Goal: Task Accomplishment & Management: Manage account settings

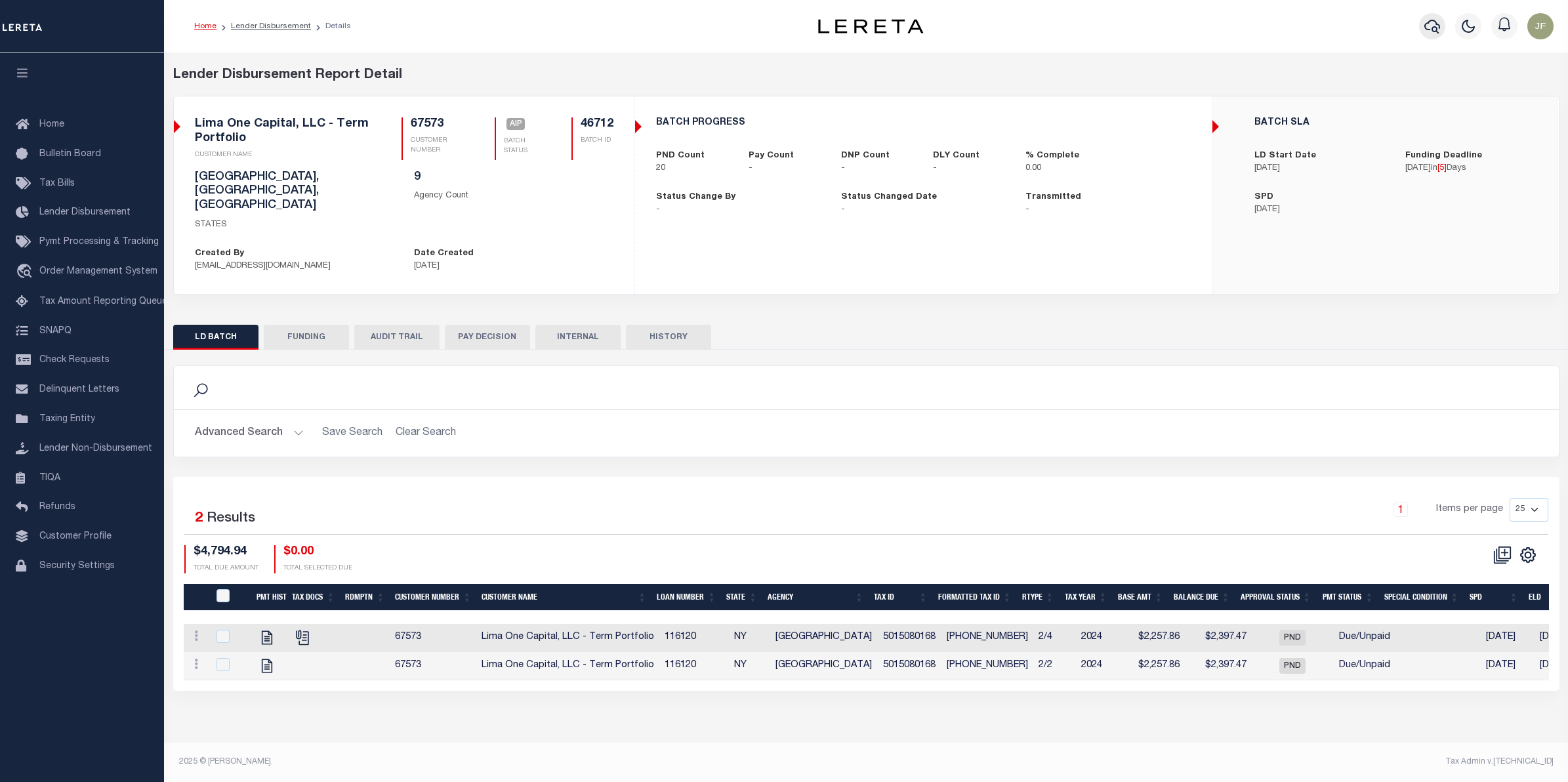
click at [1425, 33] on icon "button" at bounding box center [1432, 26] width 15 height 15
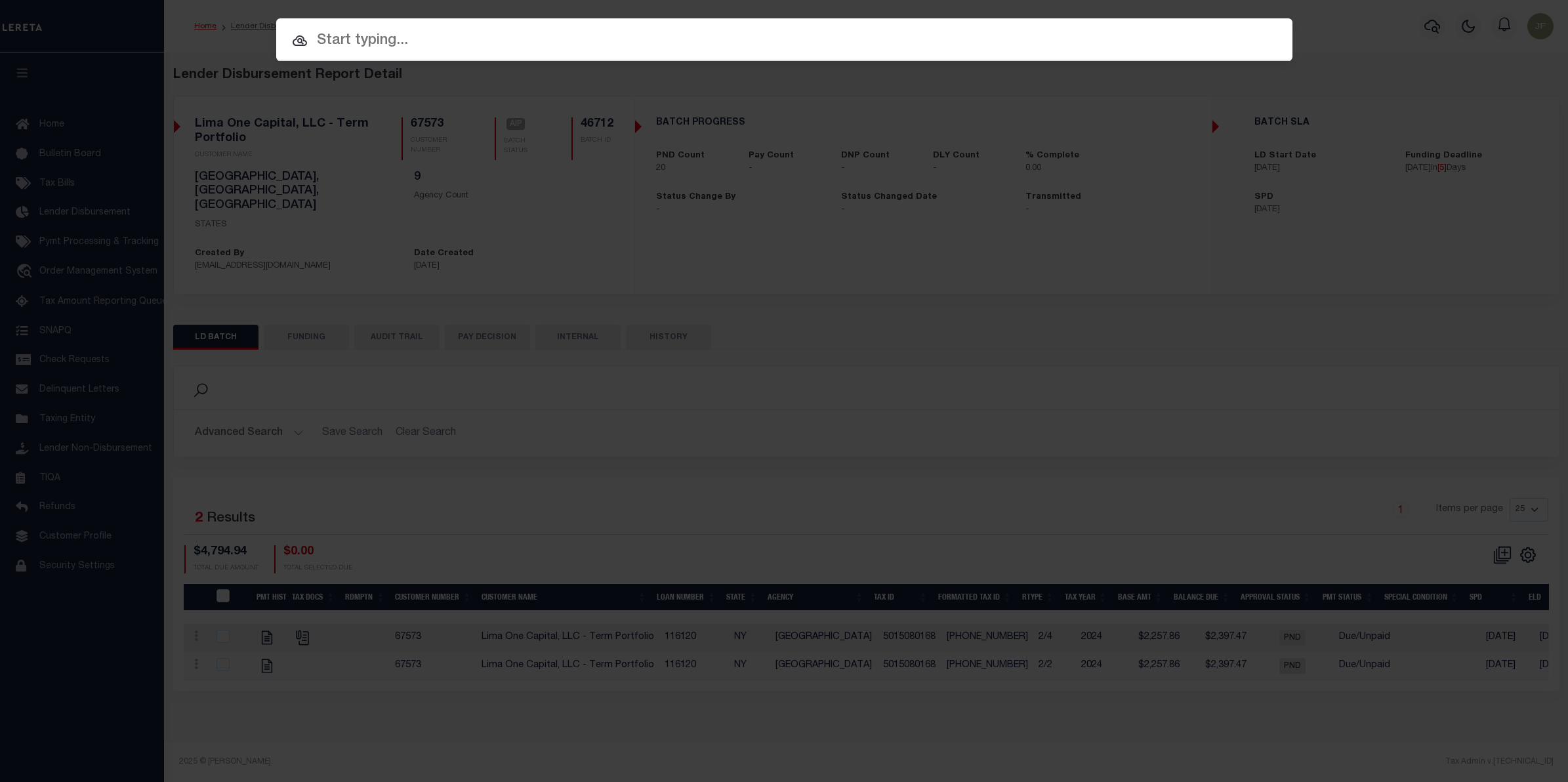
click at [536, 319] on div "Include Loans TBM Customers Borrowers Payments (Lender Non-Disb) Payments (Lend…" at bounding box center [784, 391] width 1568 height 782
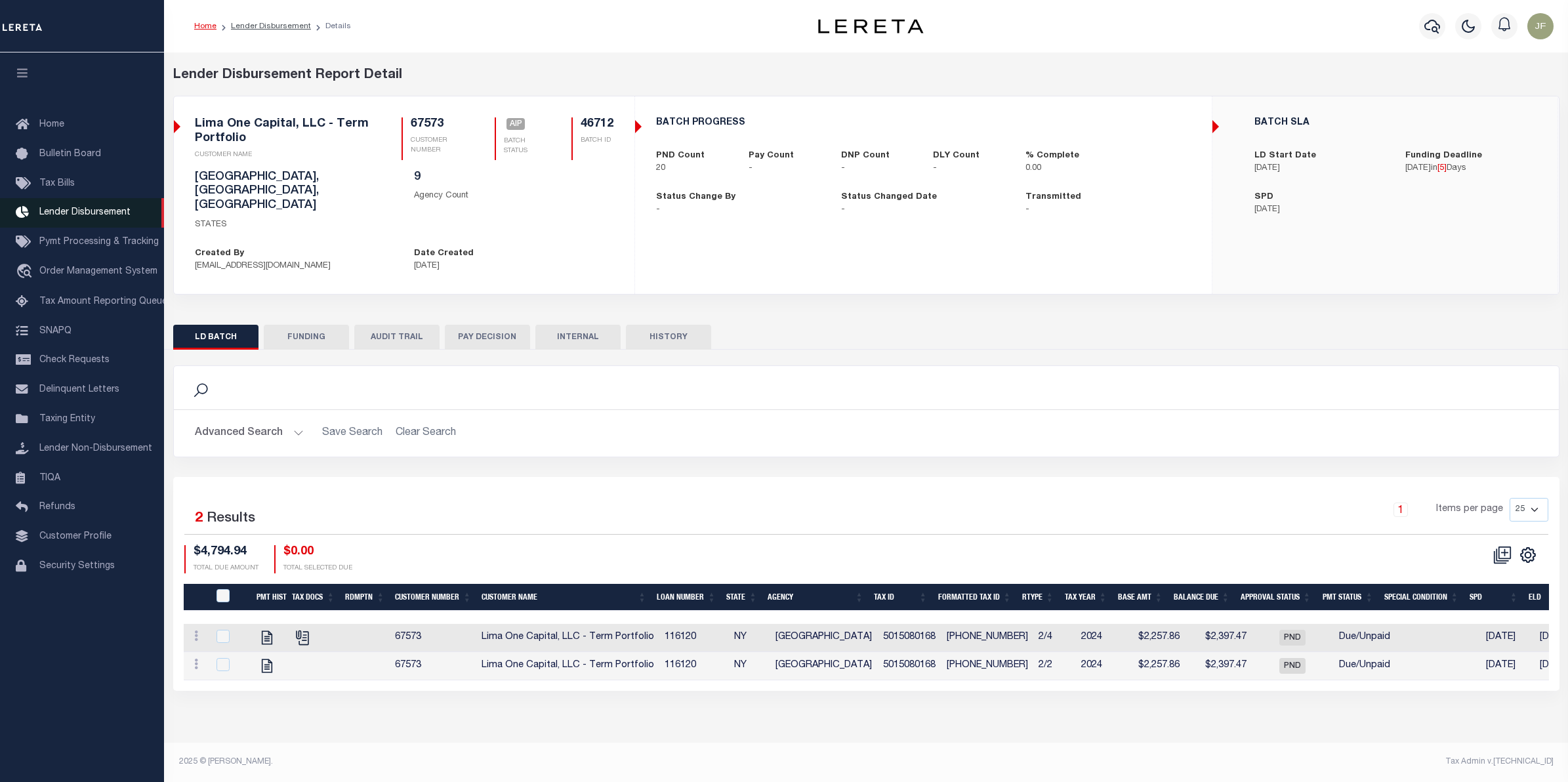
click at [75, 206] on link "Lender Disbursement" at bounding box center [82, 212] width 164 height 29
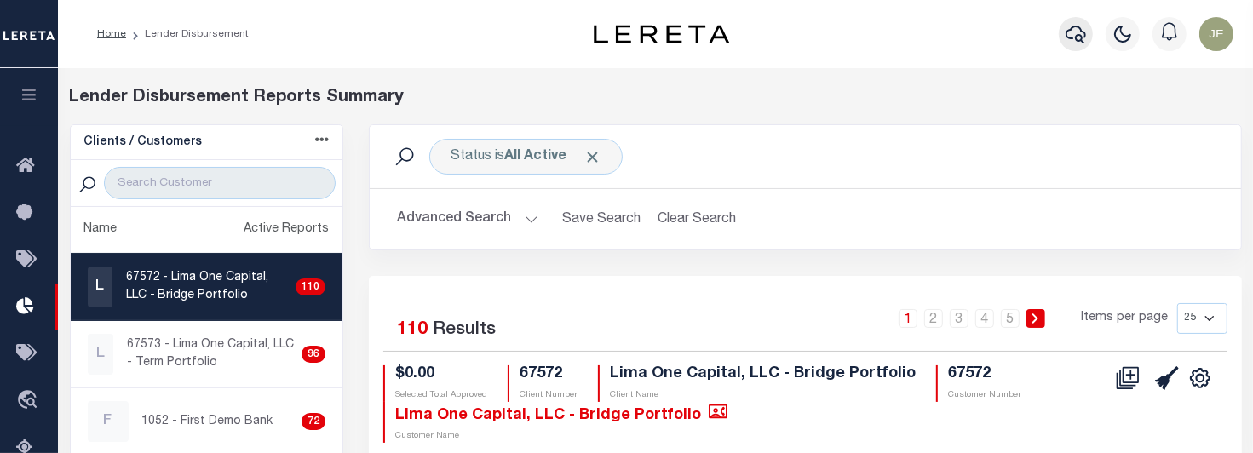
click at [1068, 35] on icon "button" at bounding box center [1076, 34] width 20 height 20
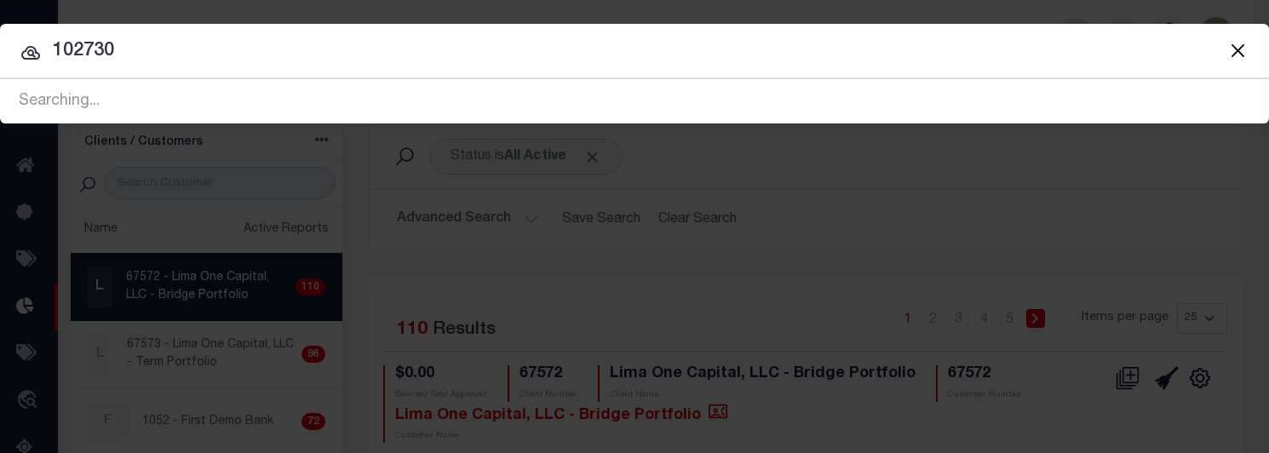
type input "102730"
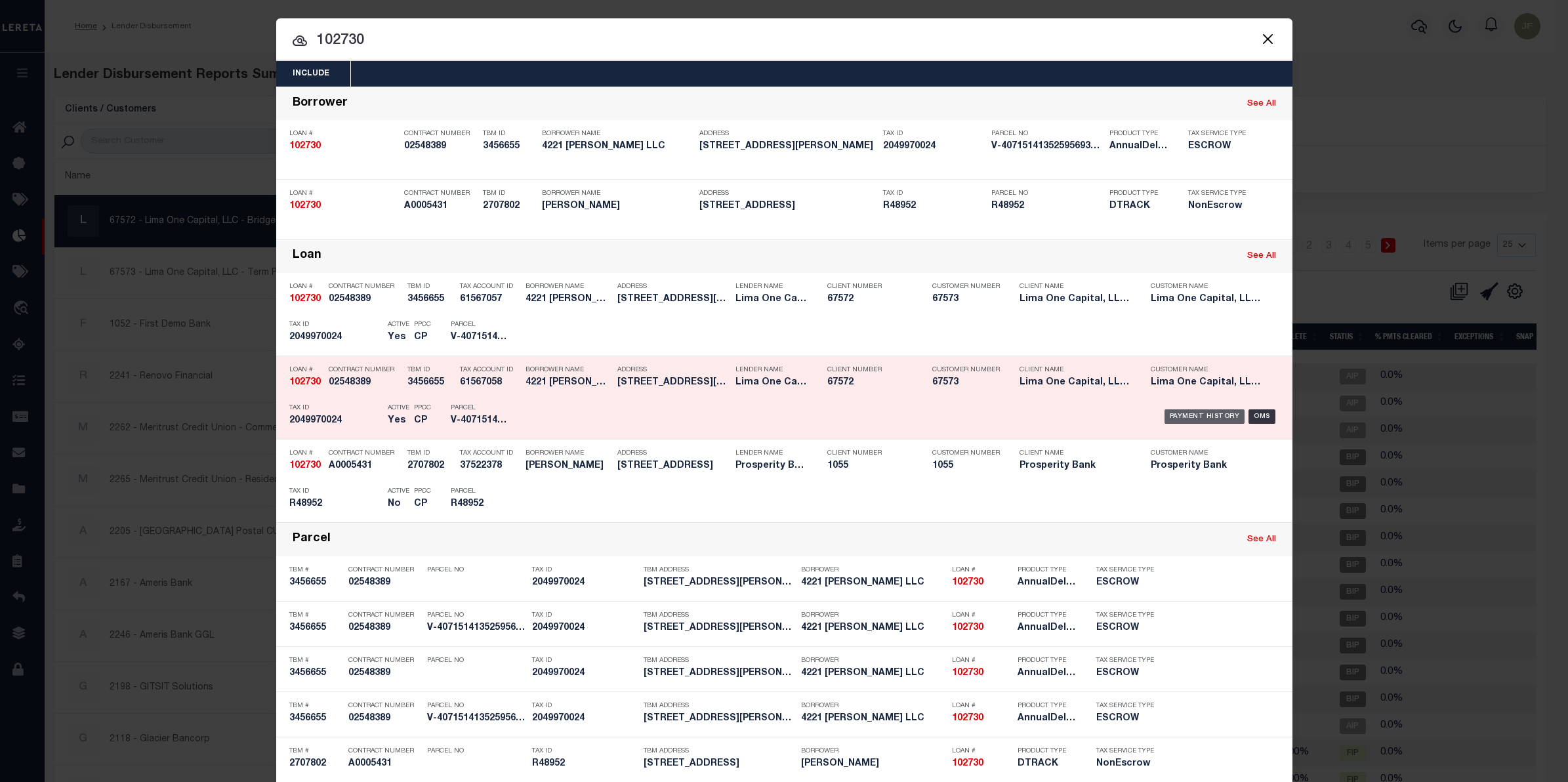
click at [1181, 412] on div "Payment History" at bounding box center [1204, 416] width 81 height 15
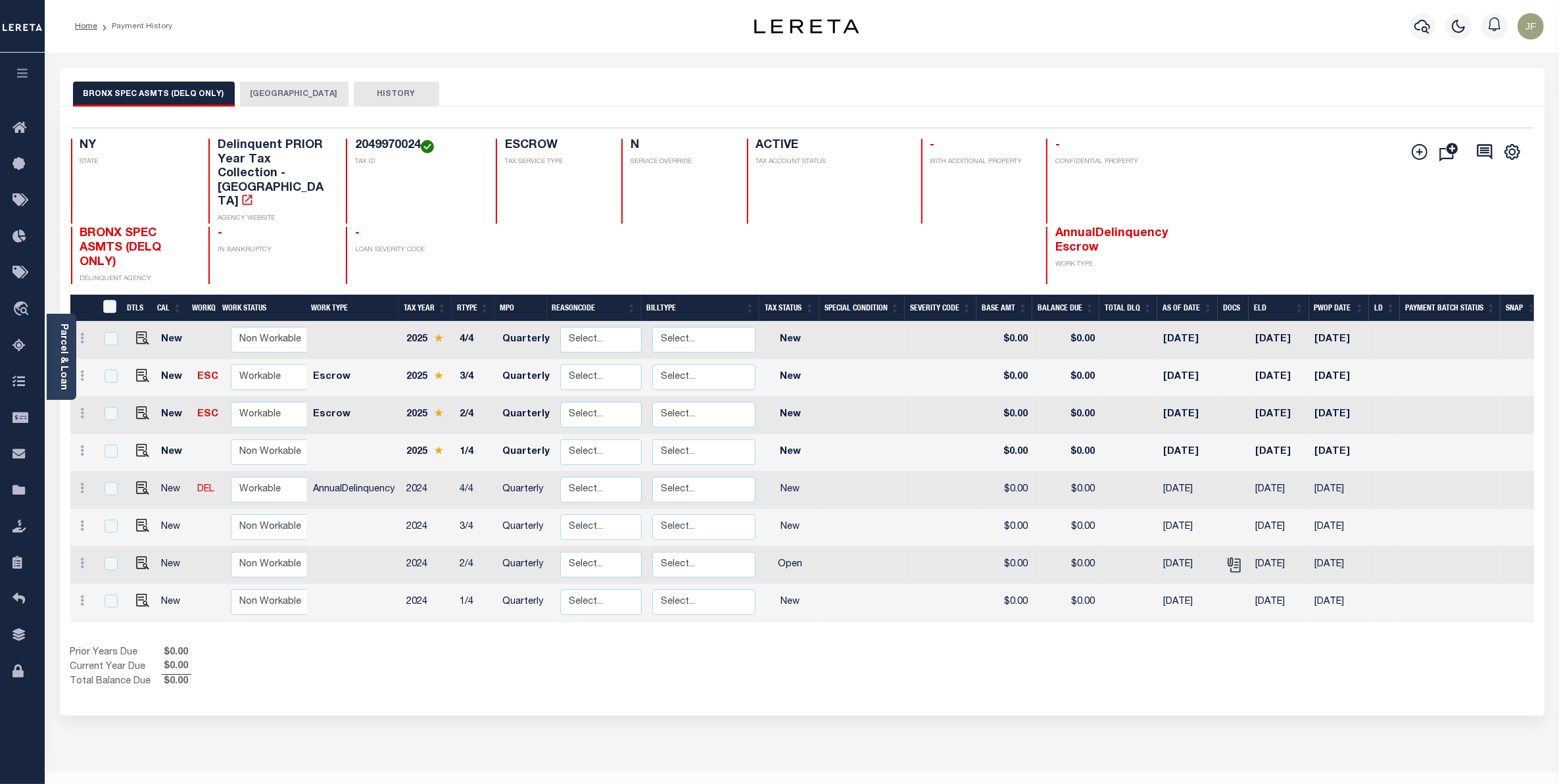
click at [271, 96] on button "BRONX CITY" at bounding box center [294, 94] width 109 height 25
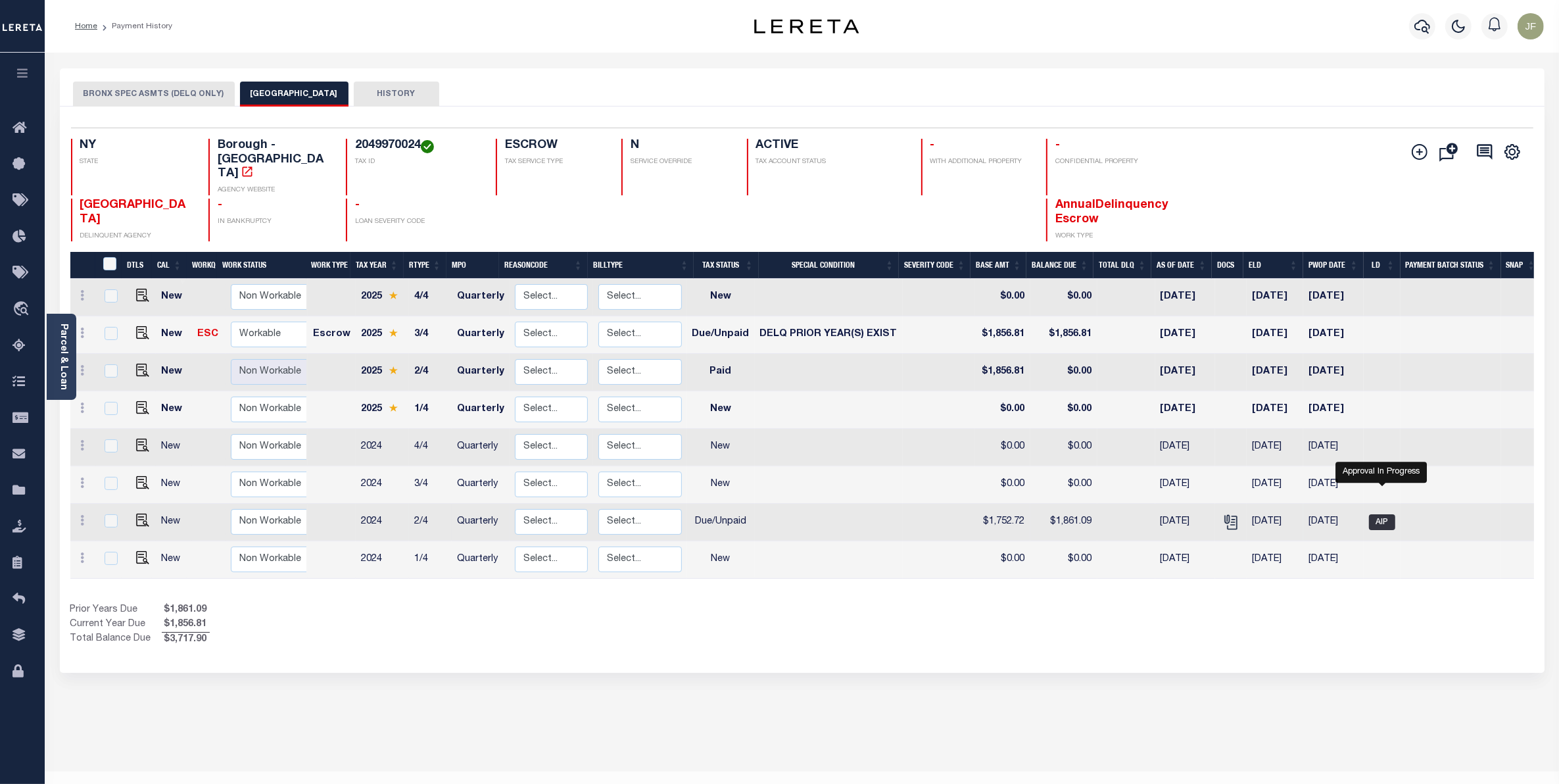
click at [1381, 514] on span "AIP" at bounding box center [1382, 522] width 26 height 15
checkbox input "true"
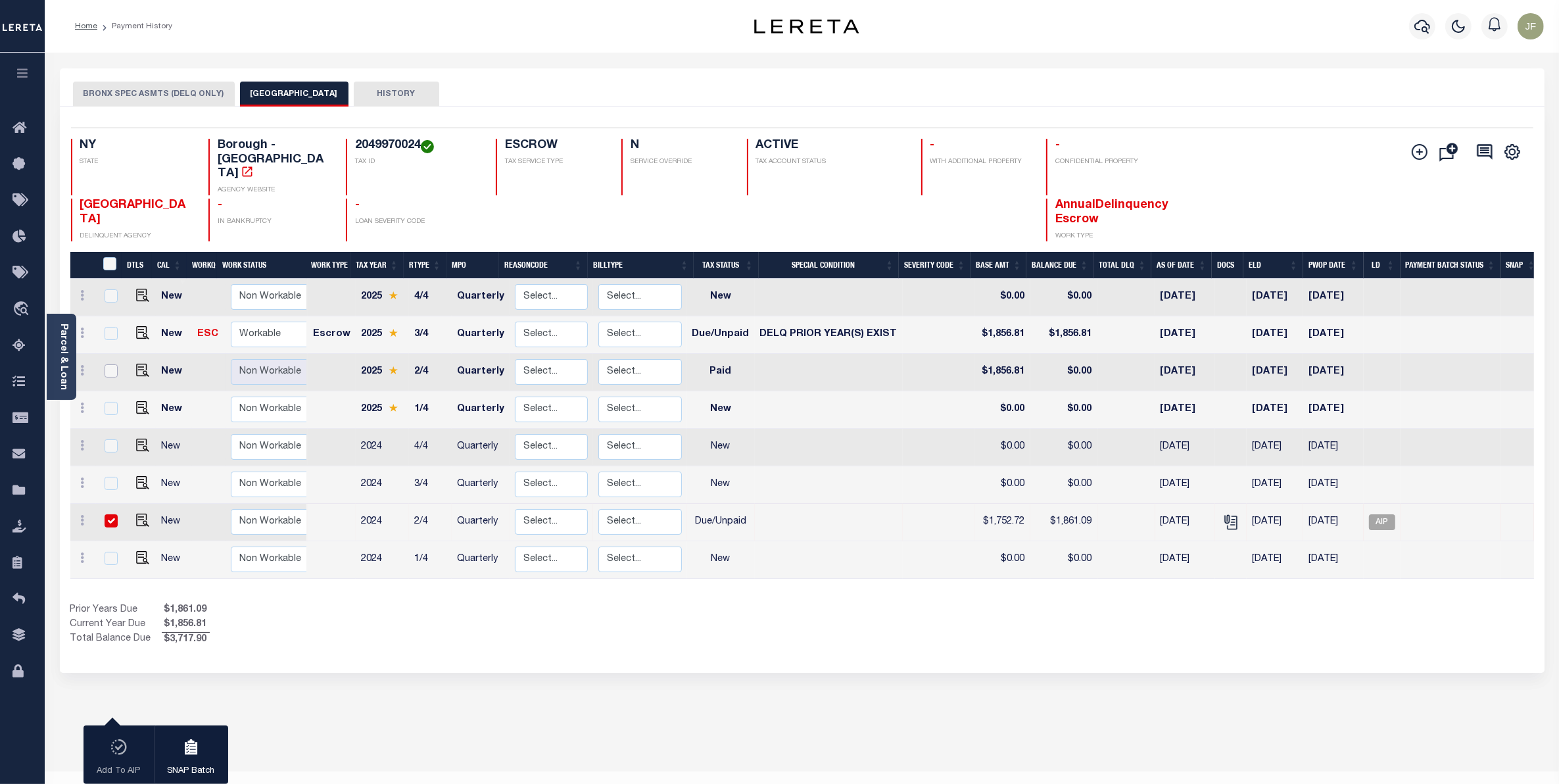
click at [107, 364] on input "checkbox" at bounding box center [110, 370] width 13 height 13
checkbox input "true"
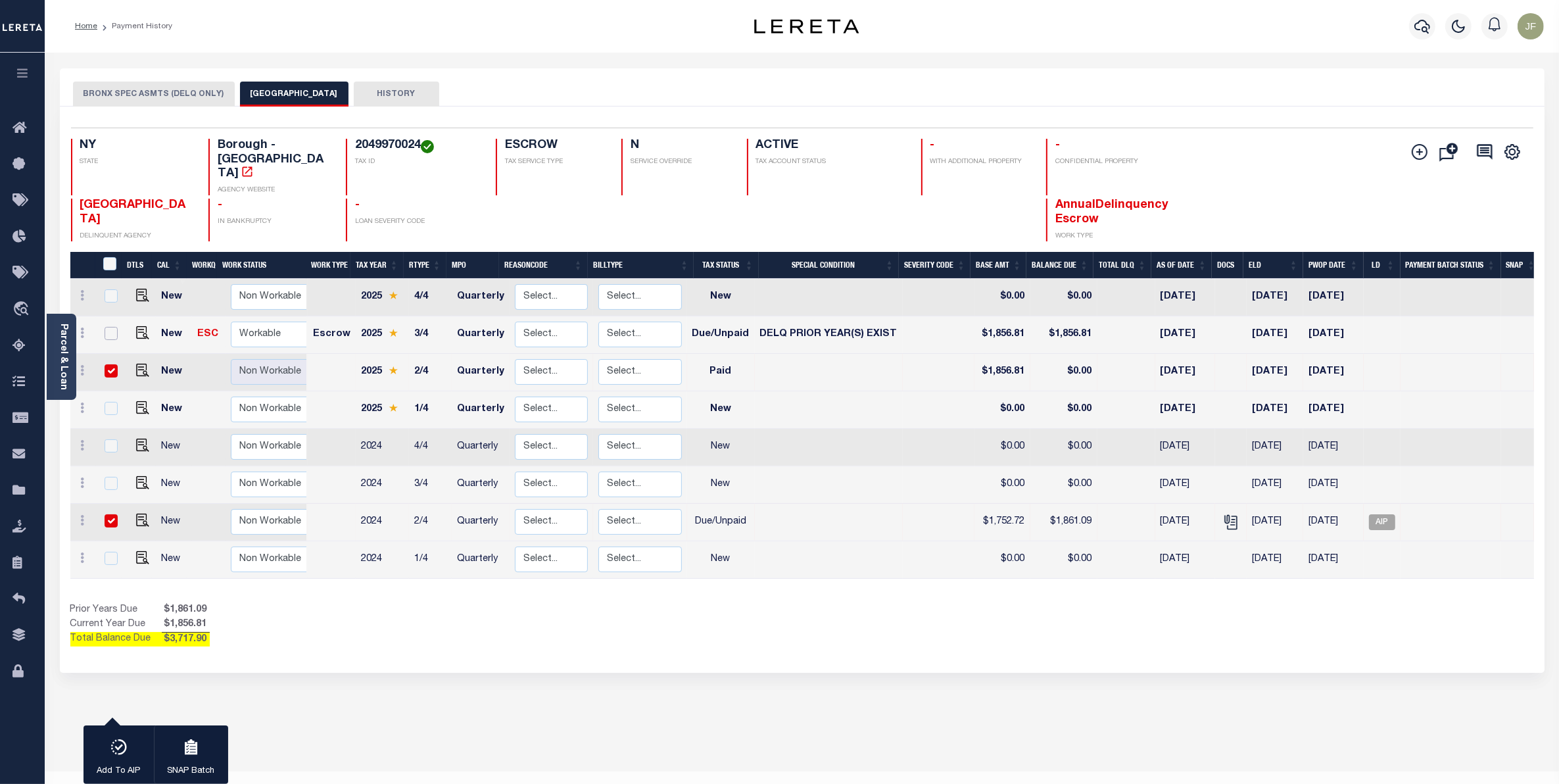
click at [113, 326] on input "checkbox" at bounding box center [110, 333] width 13 height 13
checkbox input "true"
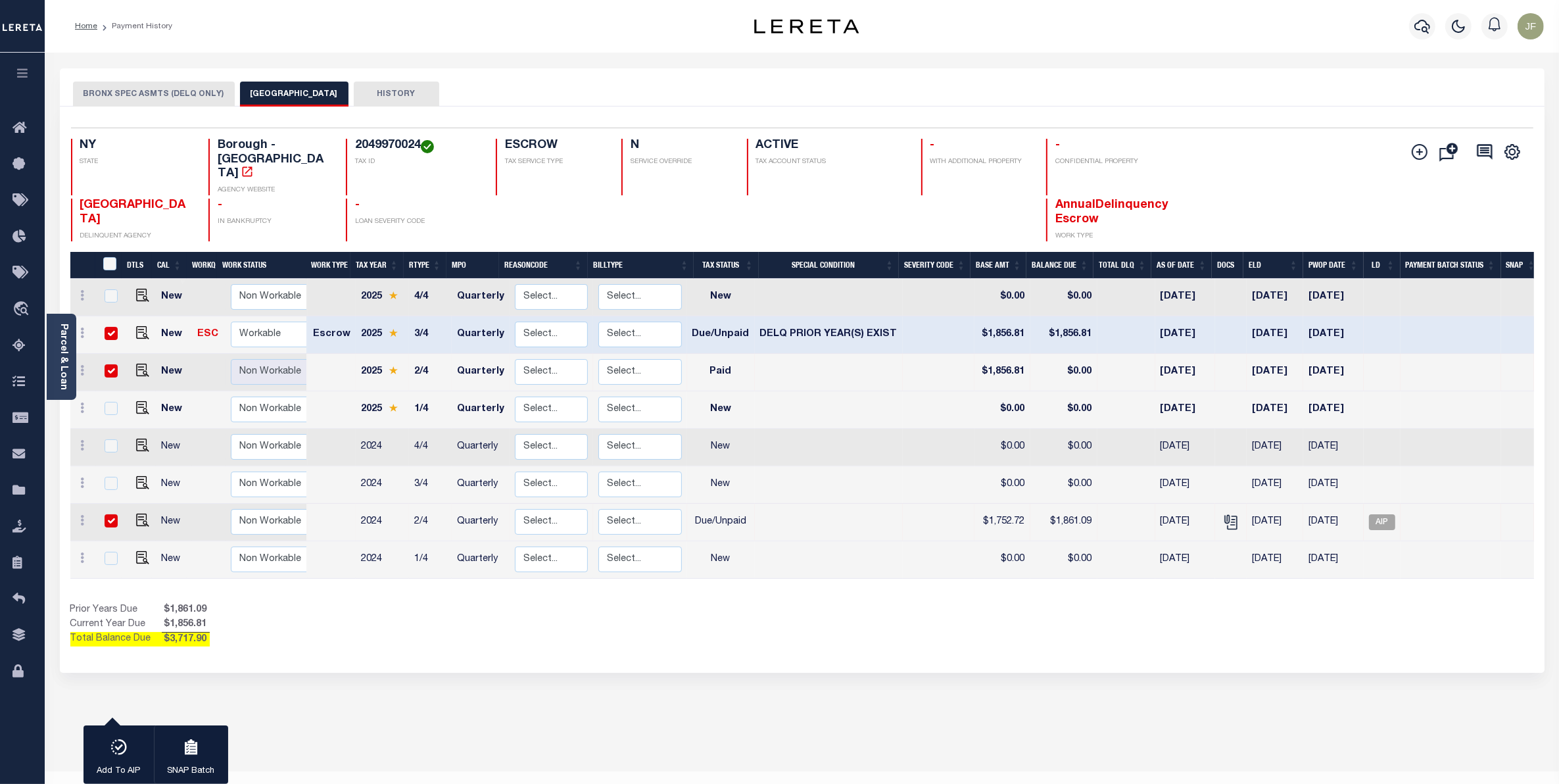
click at [107, 364] on input "checkbox" at bounding box center [110, 370] width 13 height 13
checkbox input "false"
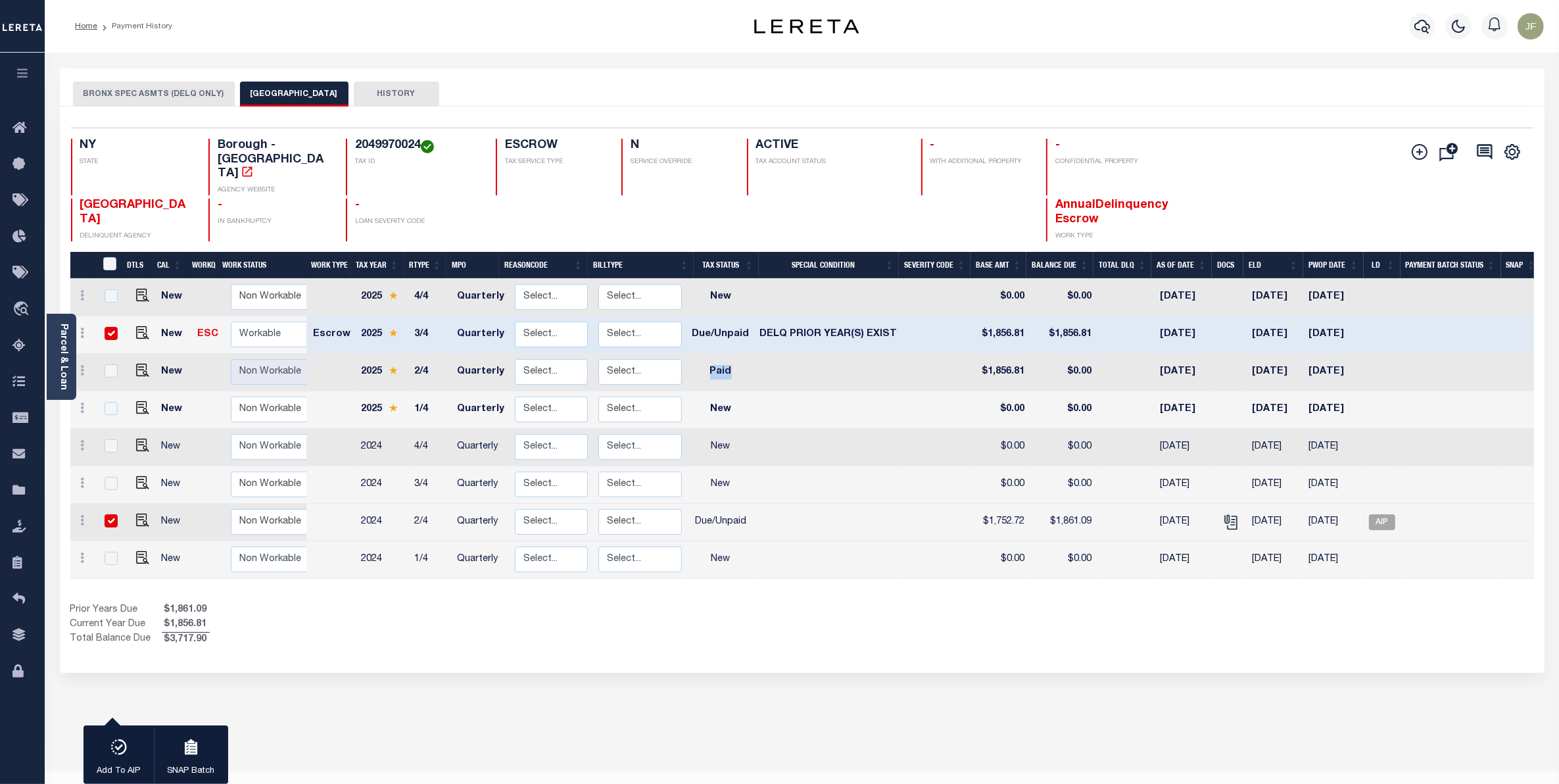
drag, startPoint x: 704, startPoint y: 342, endPoint x: 786, endPoint y: 340, distance: 82.0
click at [786, 353] on tr "New Non Workable Workable 2025 2/4 Quarterly Select... Payment Reversal Taxable…" at bounding box center [806, 372] width 1471 height 38
click at [1224, 514] on icon "" at bounding box center [1229, 519] width 11 height 11
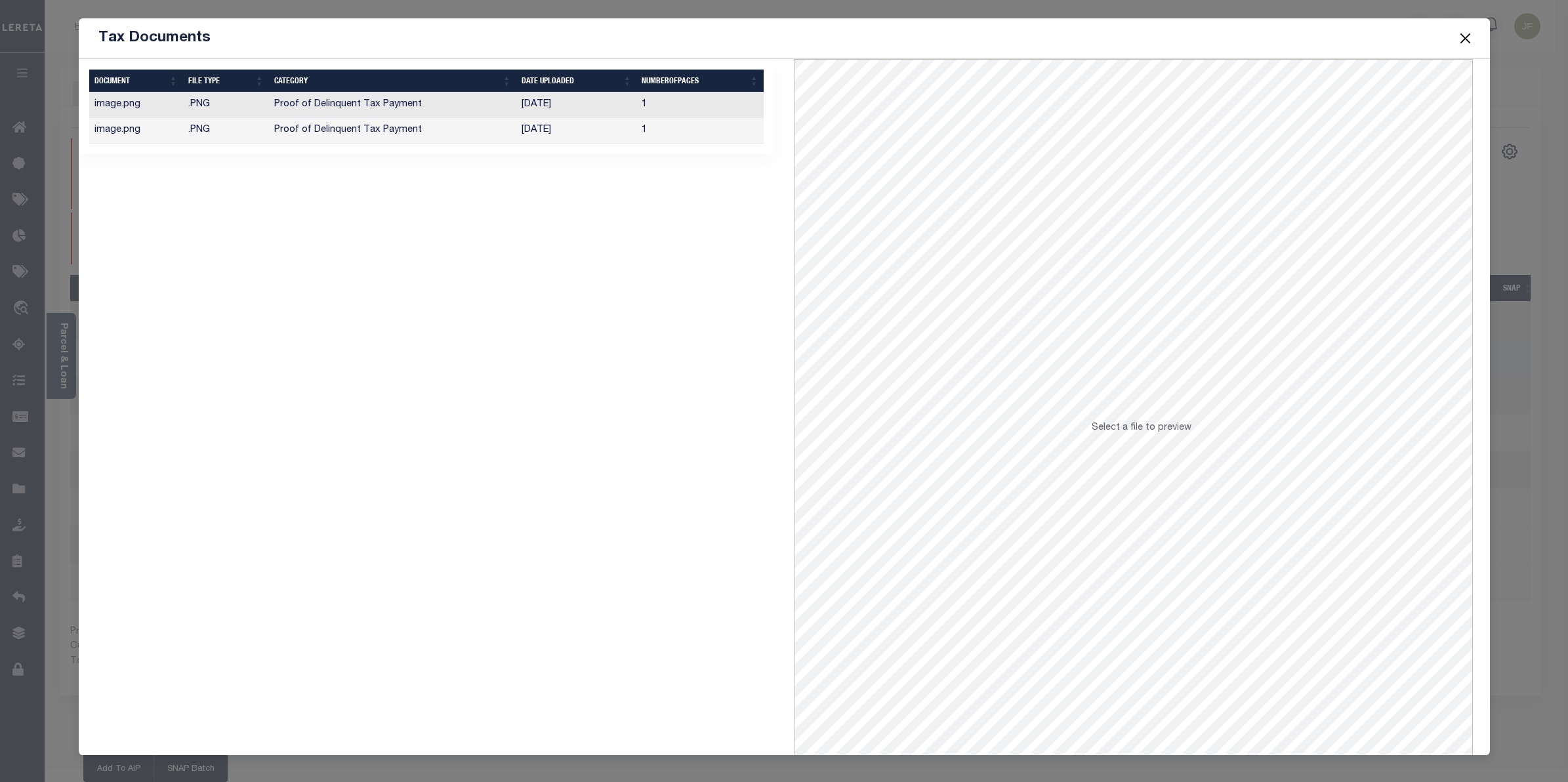
click at [538, 106] on td "10/14/2025" at bounding box center [577, 105] width 120 height 25
click at [535, 141] on td "10/14/2025" at bounding box center [577, 130] width 120 height 25
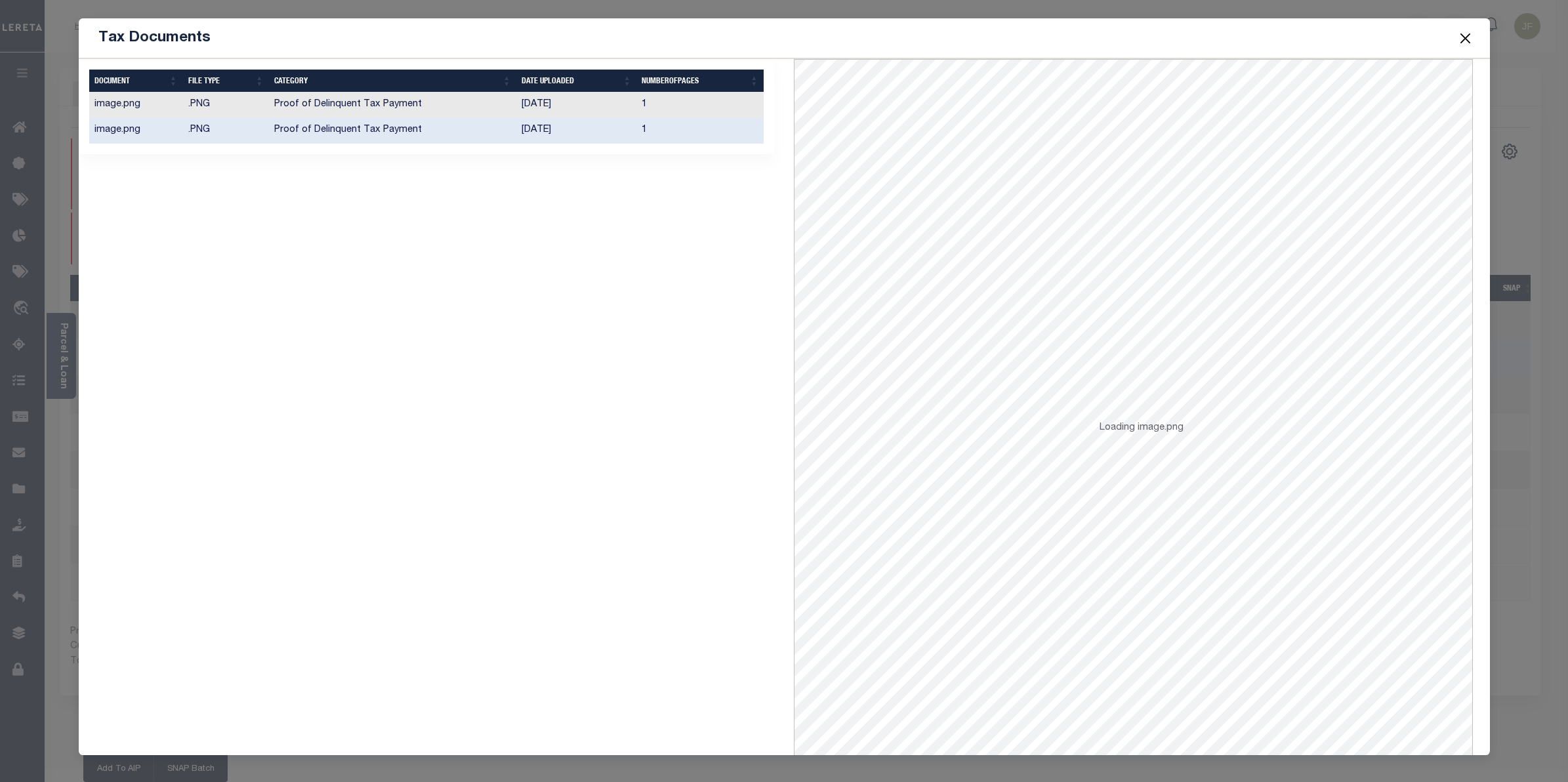
click at [534, 132] on td "10/14/2025" at bounding box center [577, 130] width 120 height 25
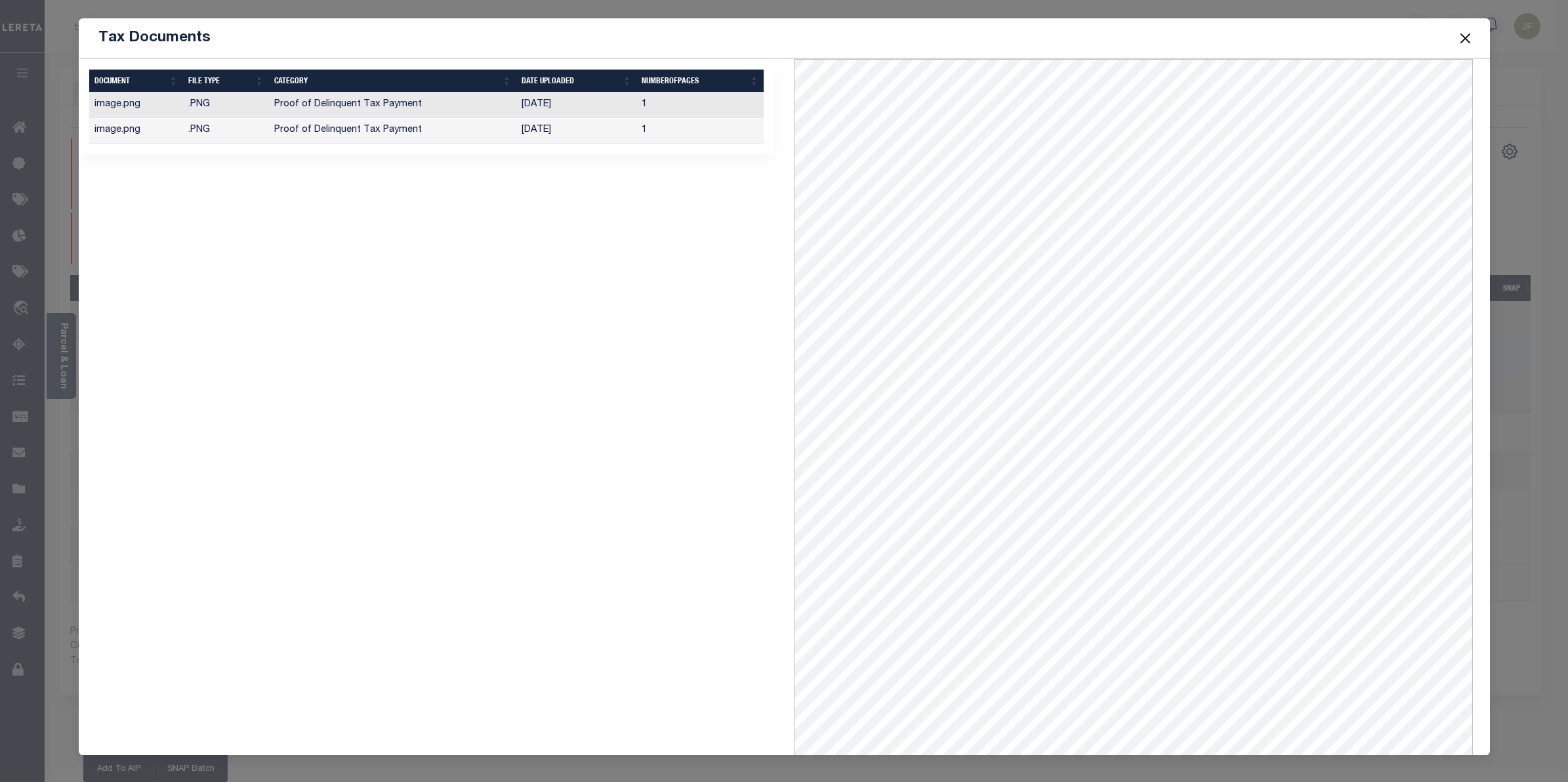
click at [1470, 34] on button "Close" at bounding box center [1465, 38] width 17 height 17
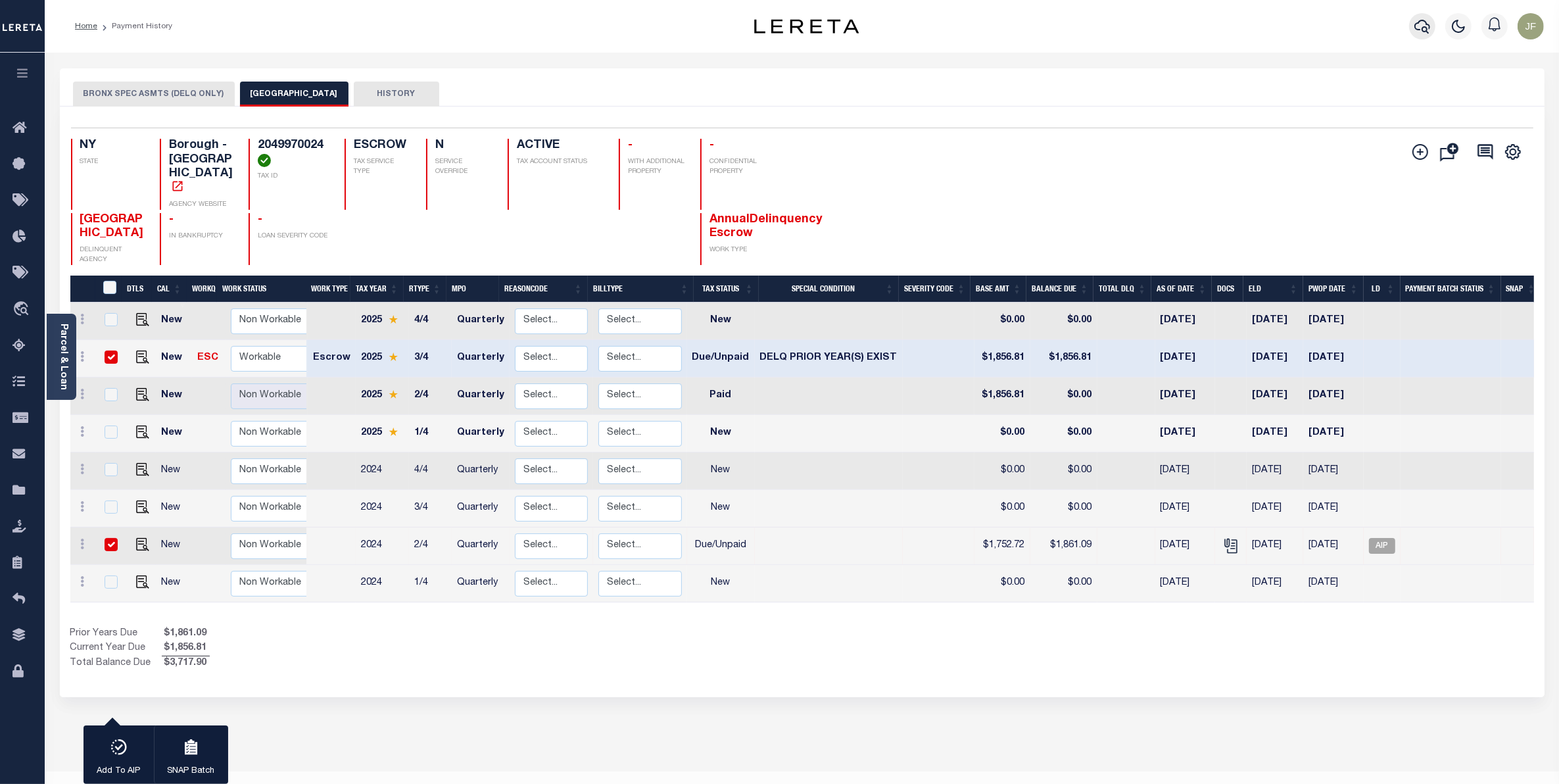
click at [1425, 33] on icon "button" at bounding box center [1422, 26] width 15 height 15
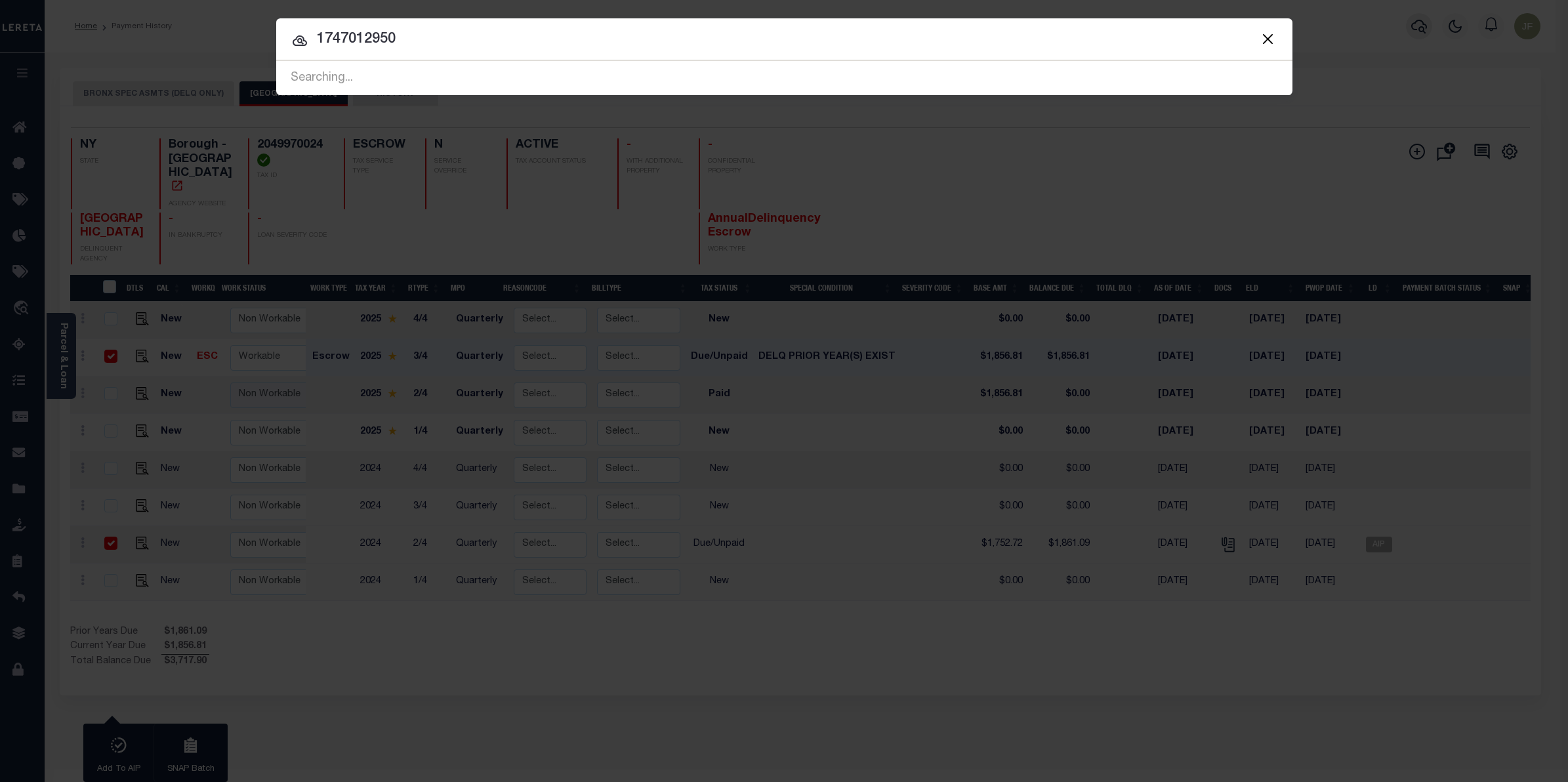
type input "1747012950"
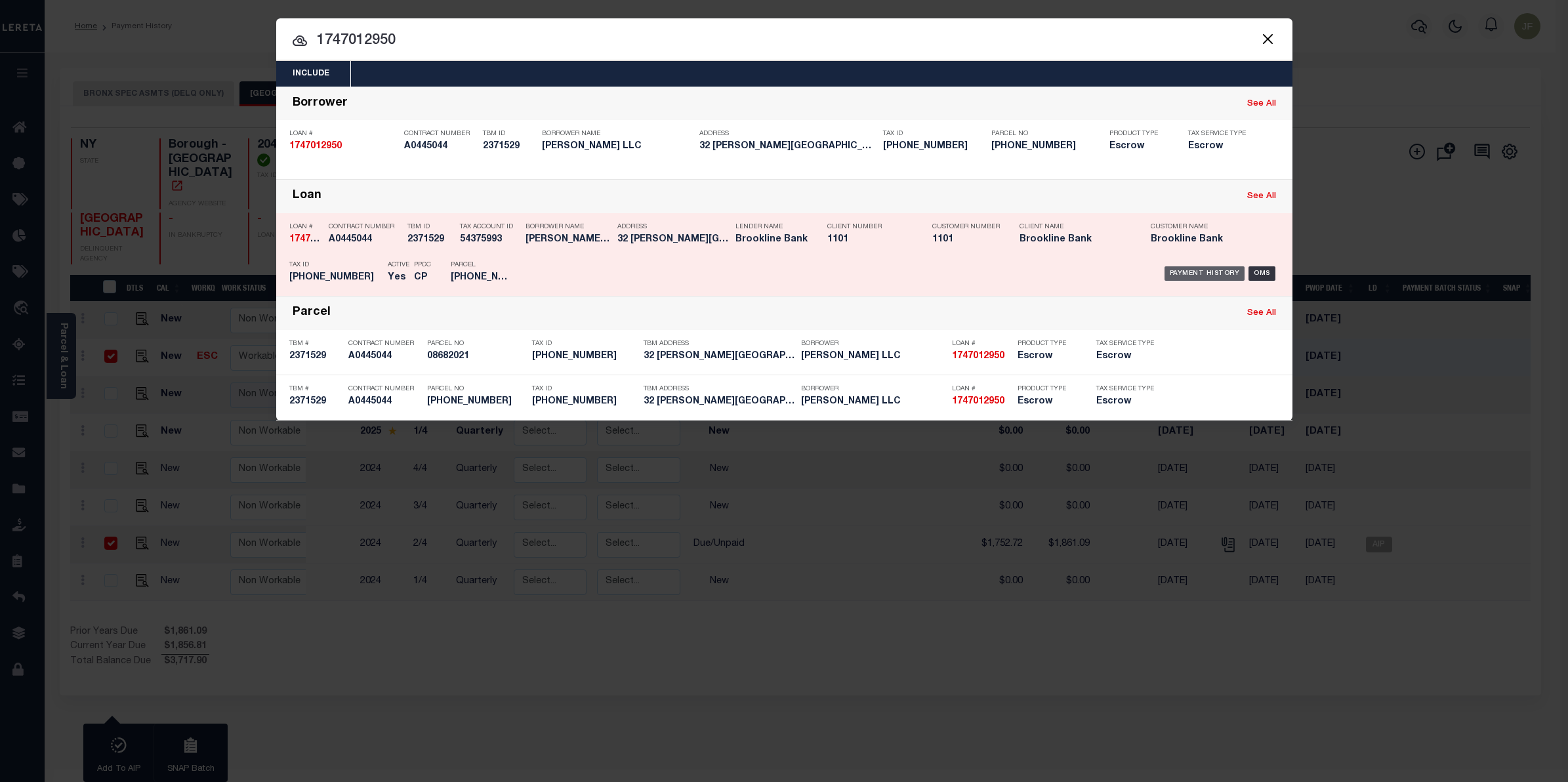
click at [1198, 279] on div "Payment History" at bounding box center [1204, 273] width 81 height 15
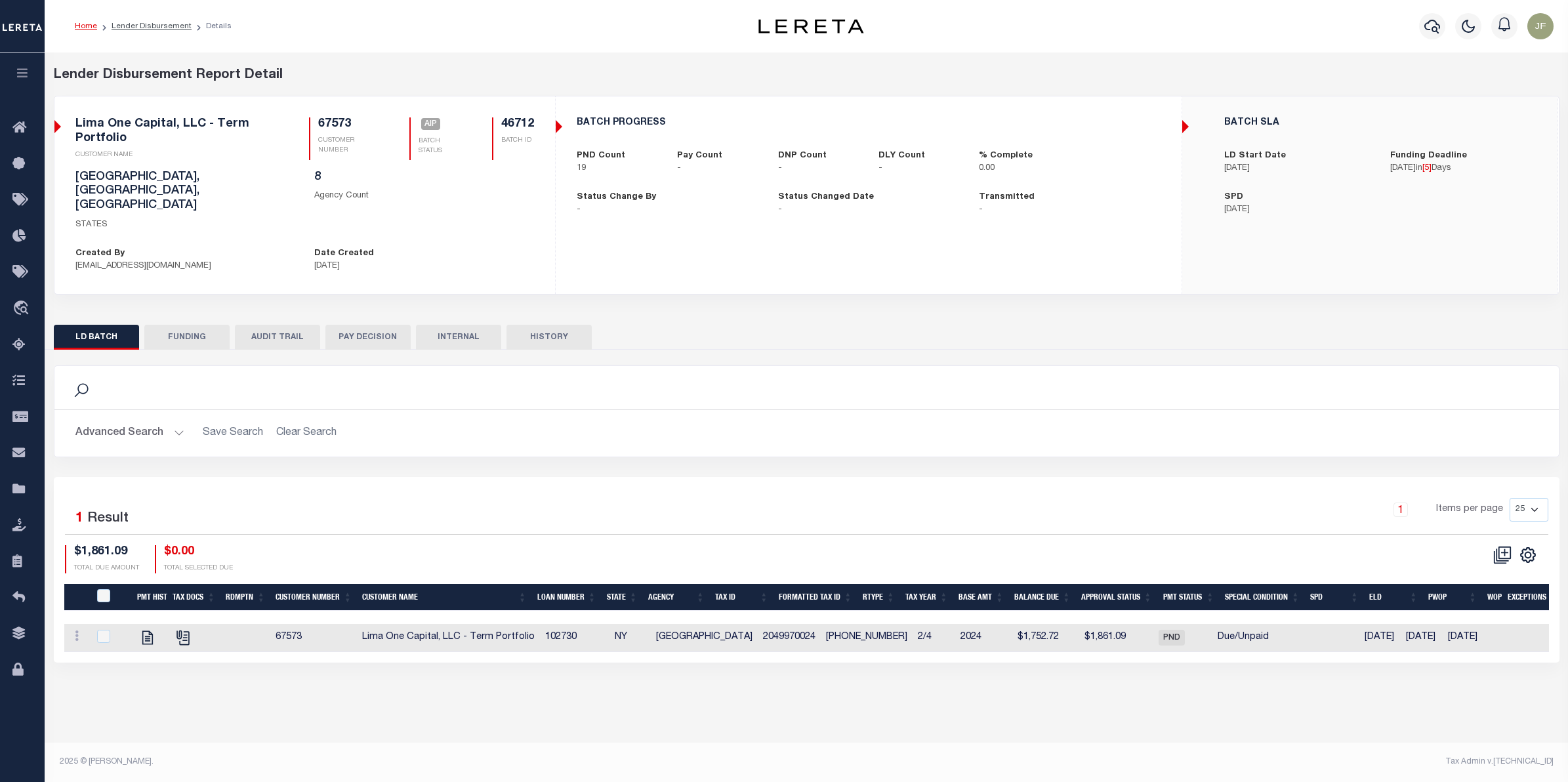
click at [194, 325] on button "FUNDING" at bounding box center [186, 337] width 85 height 25
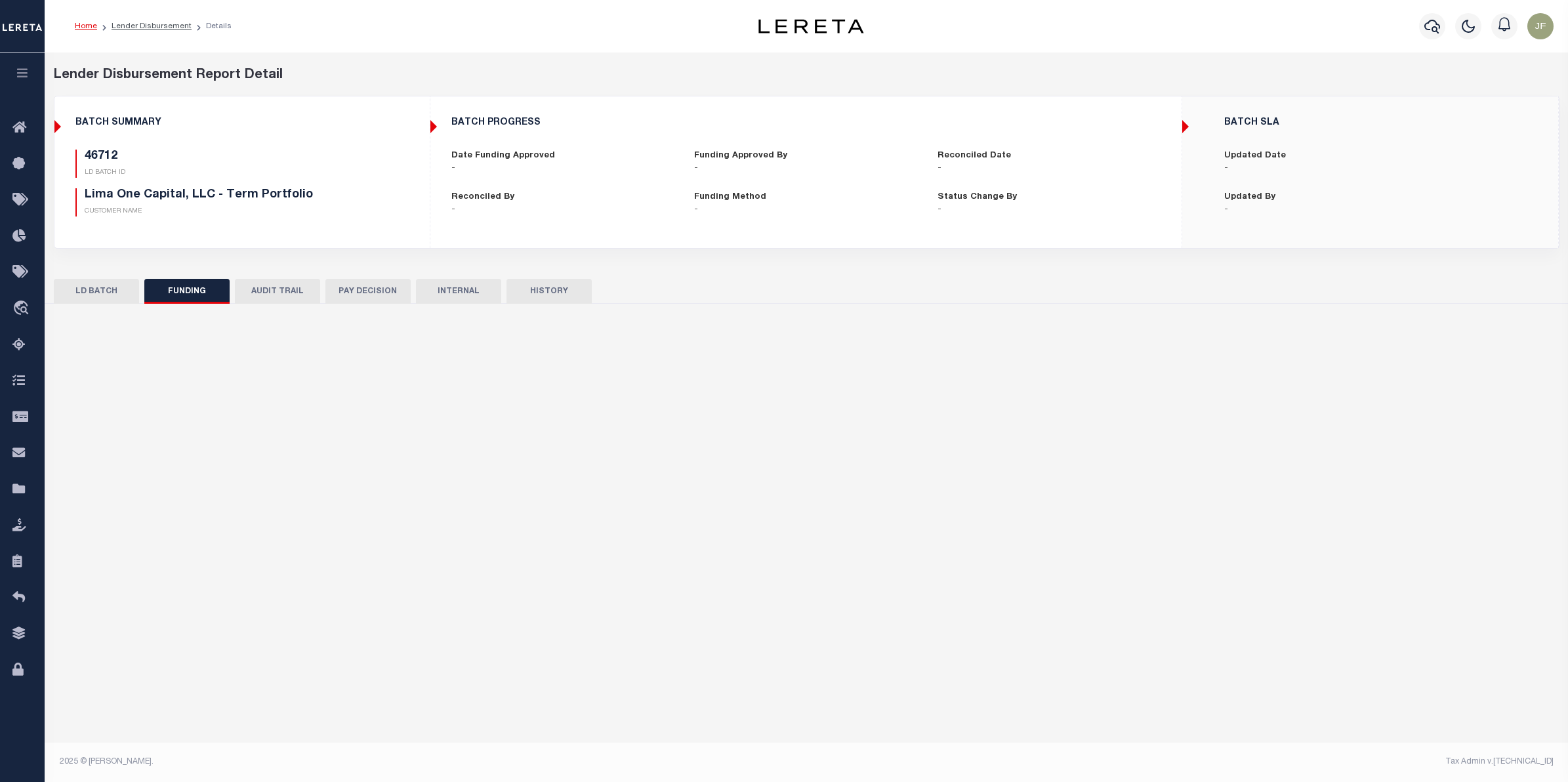
type input "$0"
type input "10/21/2025"
select select "100"
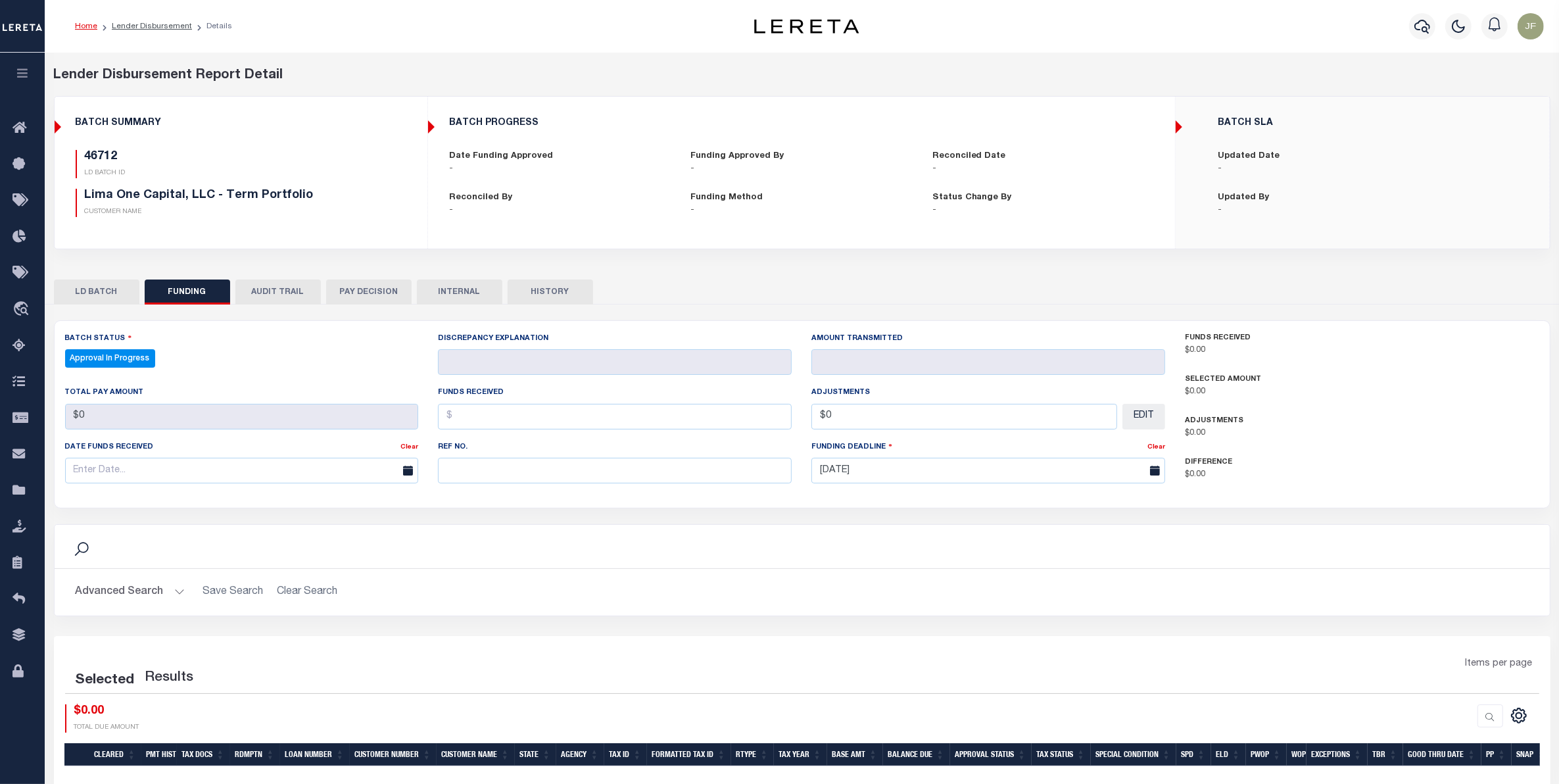
select select "100"
click at [462, 291] on button "INTERNAL" at bounding box center [459, 292] width 86 height 25
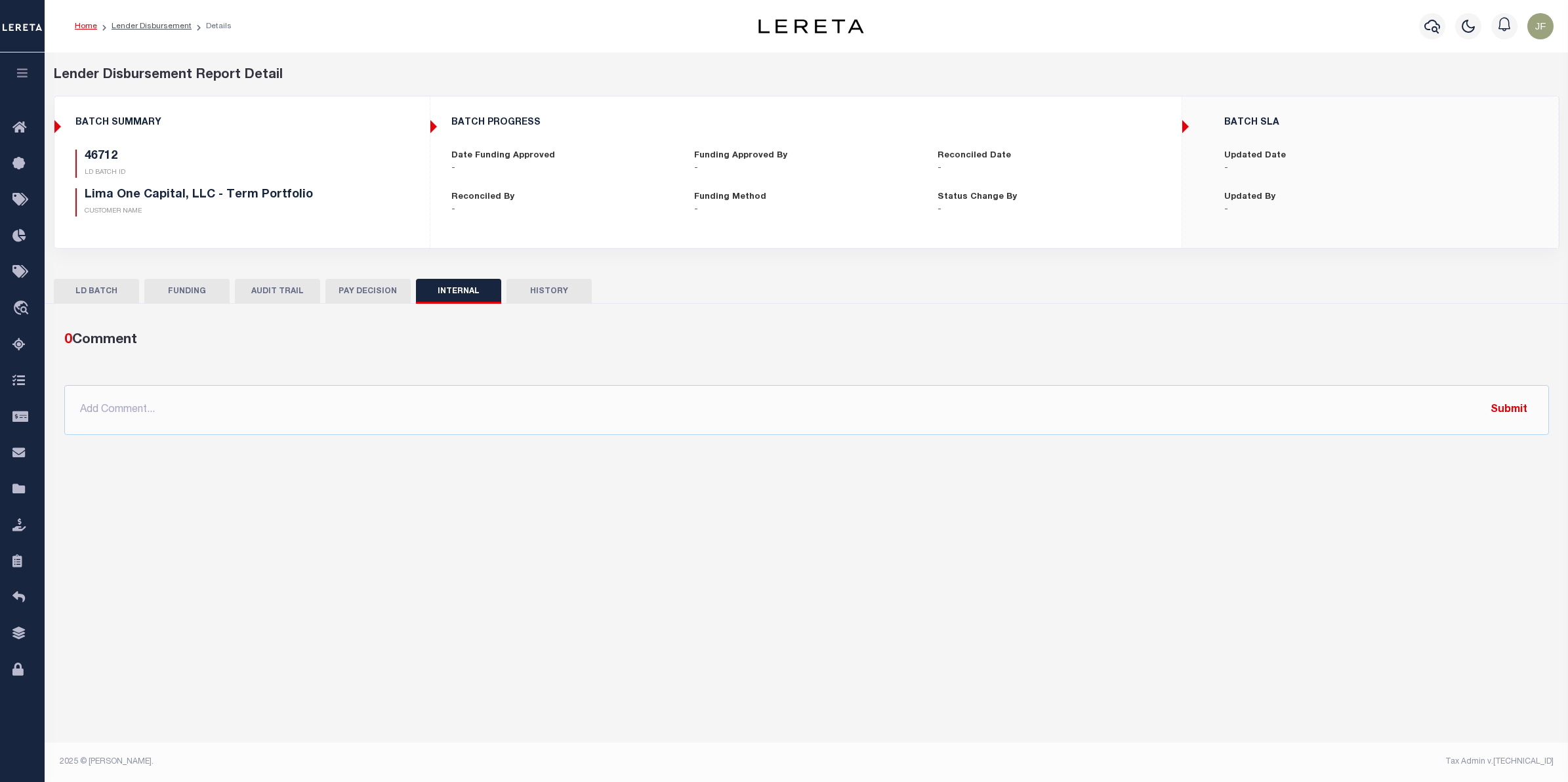
click at [344, 295] on button "PAY DECISION" at bounding box center [368, 291] width 85 height 25
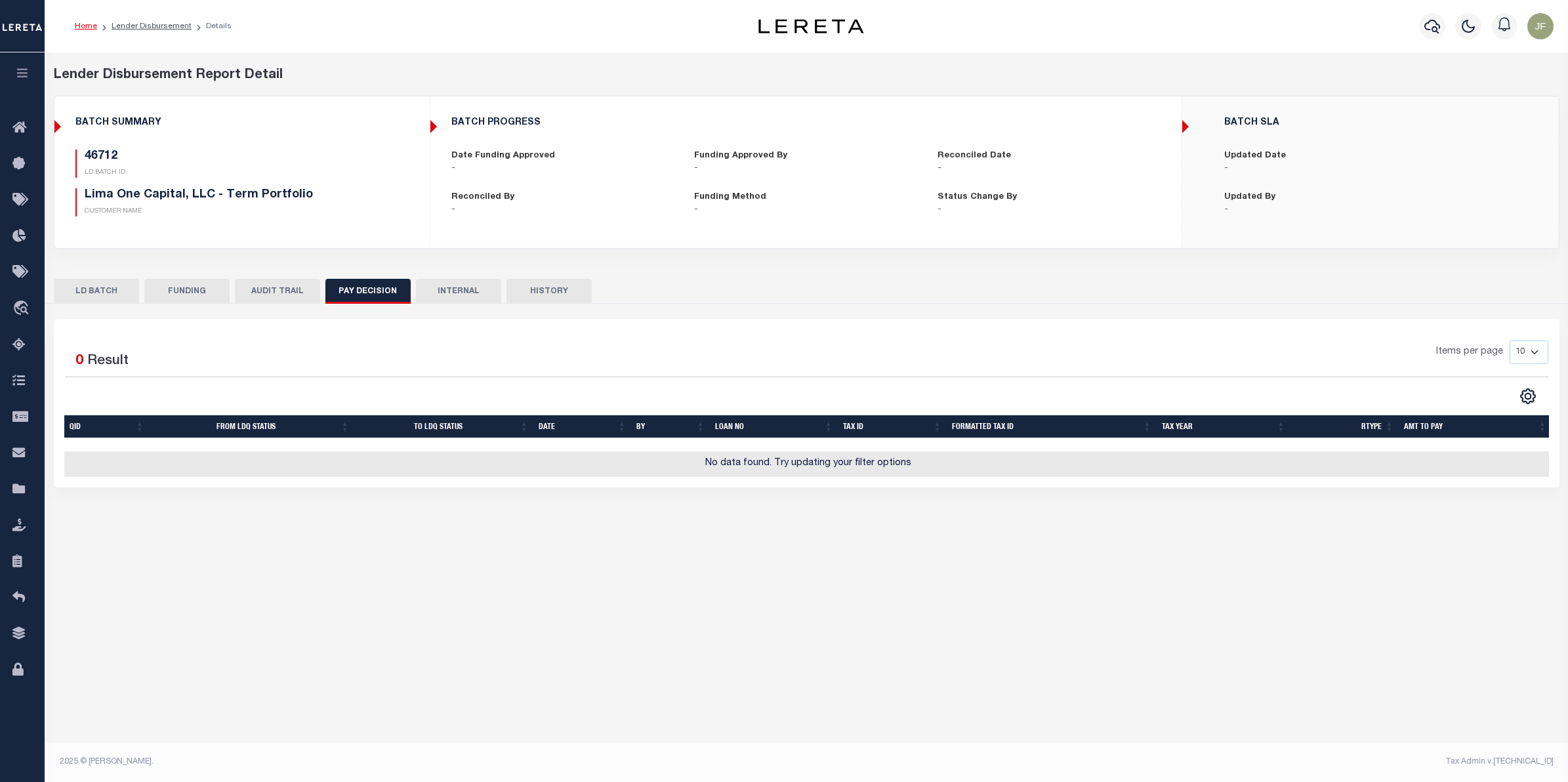
click at [289, 302] on button "AUDIT TRAIL" at bounding box center [277, 291] width 85 height 25
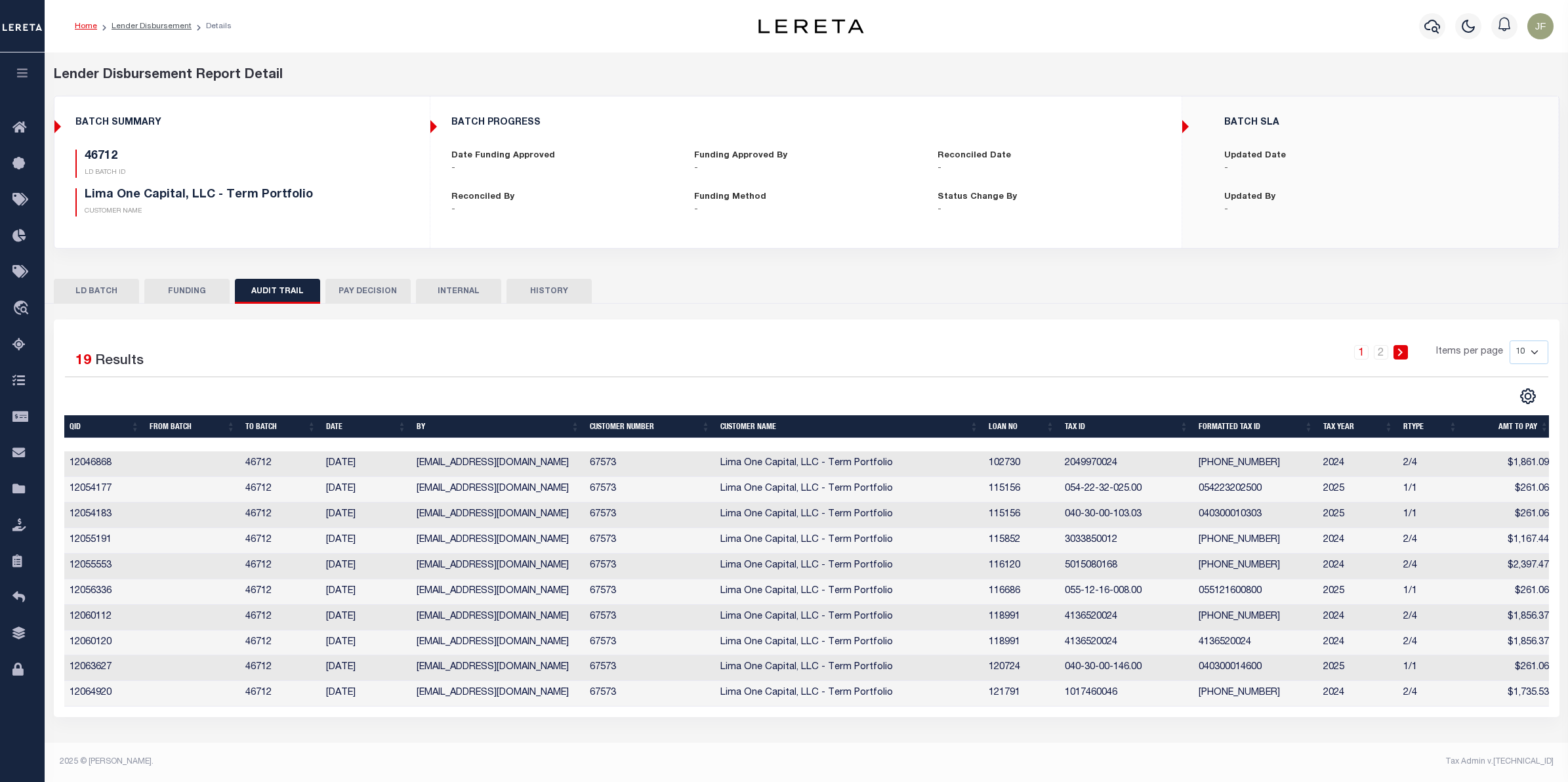
click at [179, 292] on button "FUNDING" at bounding box center [186, 291] width 85 height 25
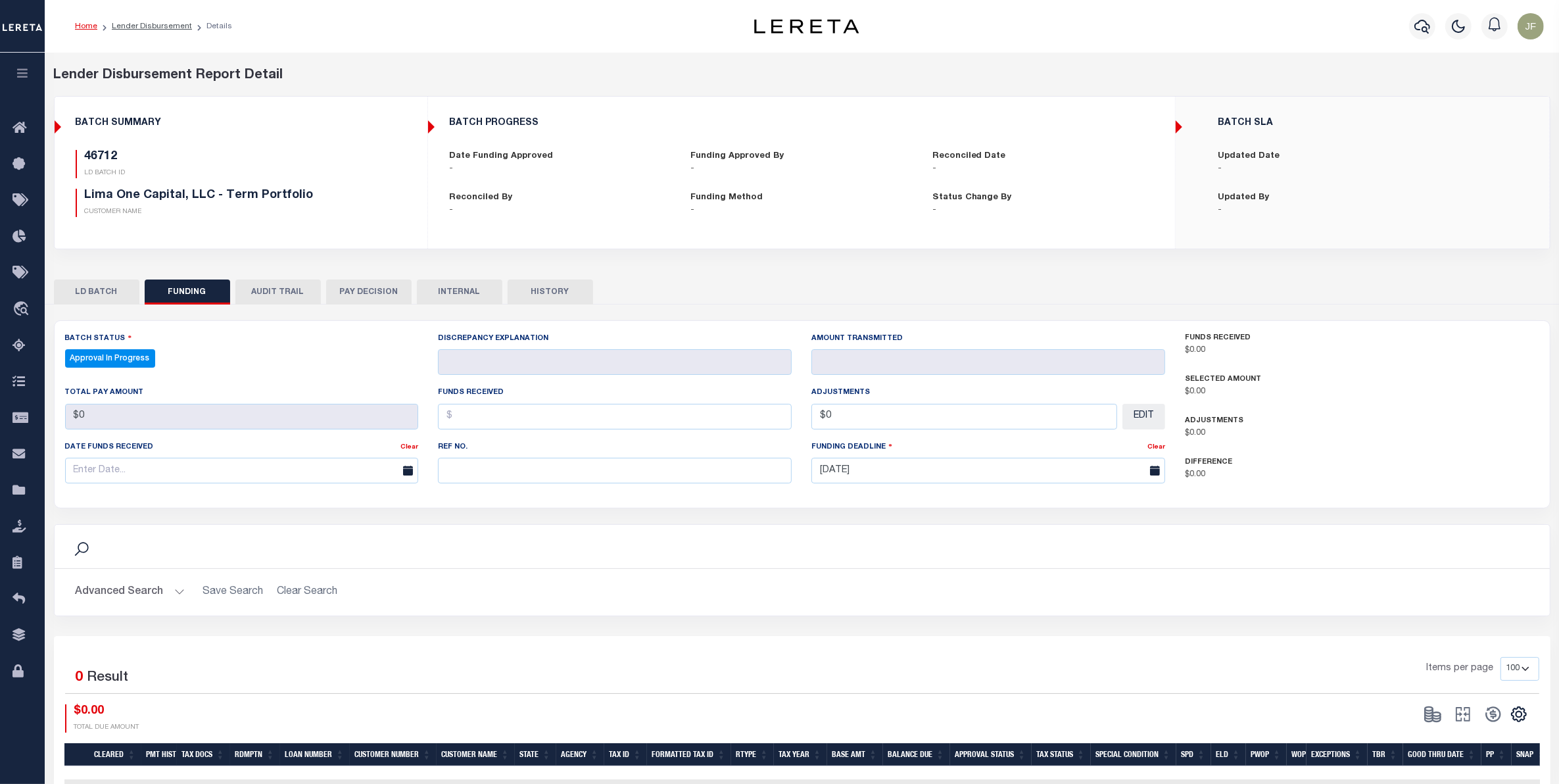
click at [109, 296] on button "LD BATCH" at bounding box center [96, 292] width 86 height 25
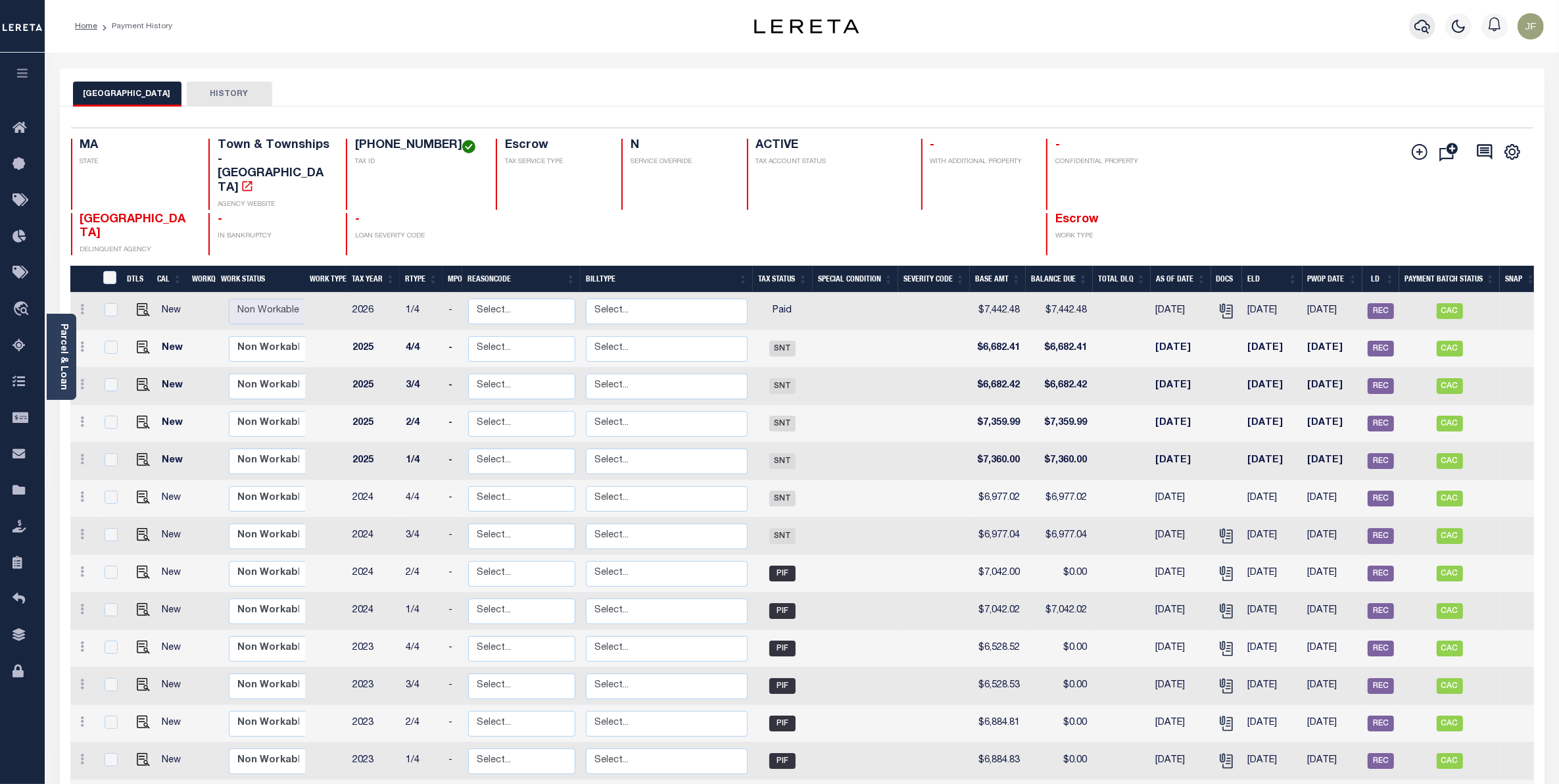
click at [1415, 20] on icon "button" at bounding box center [1422, 26] width 15 height 15
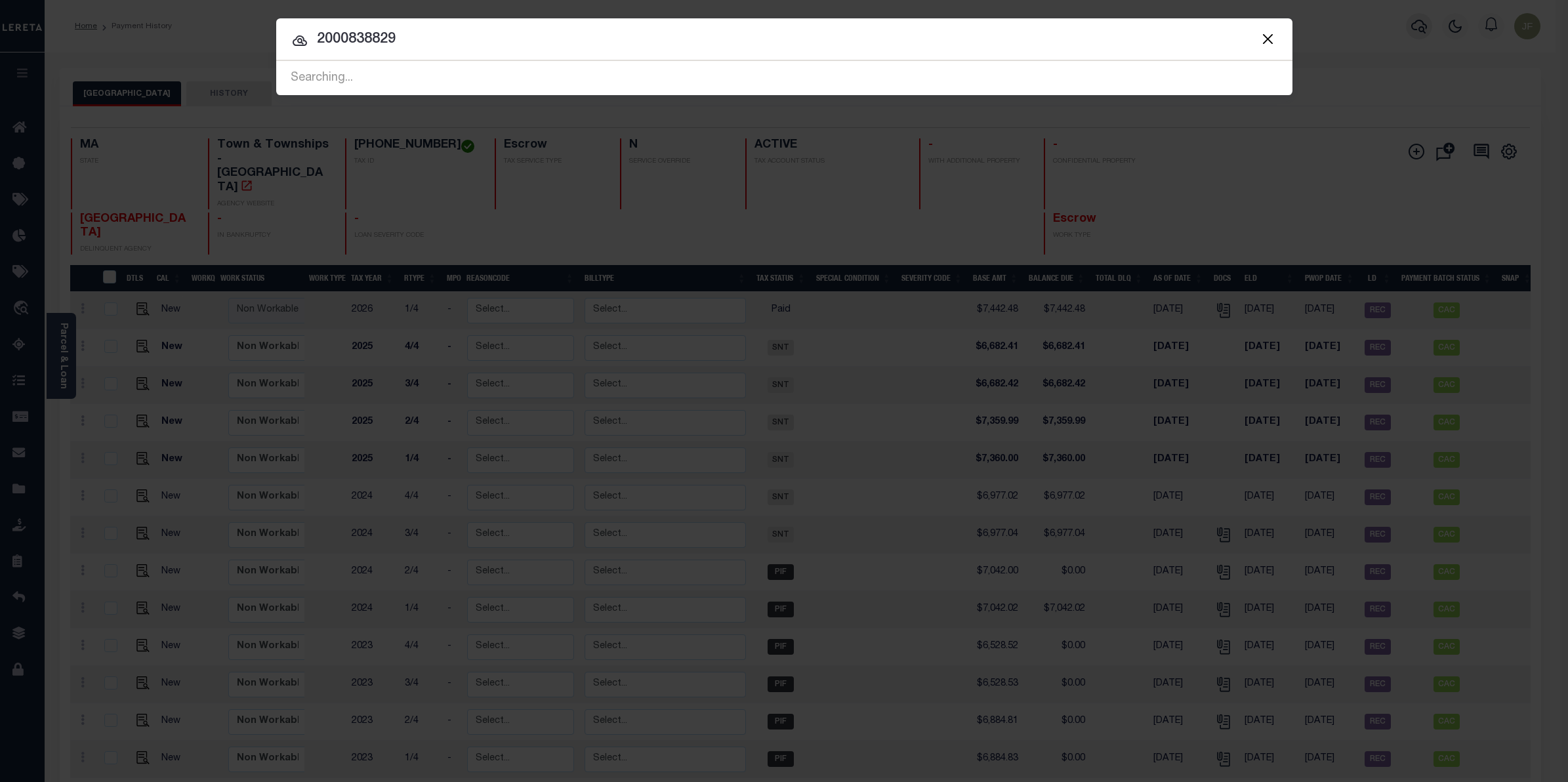
type input "2000838829"
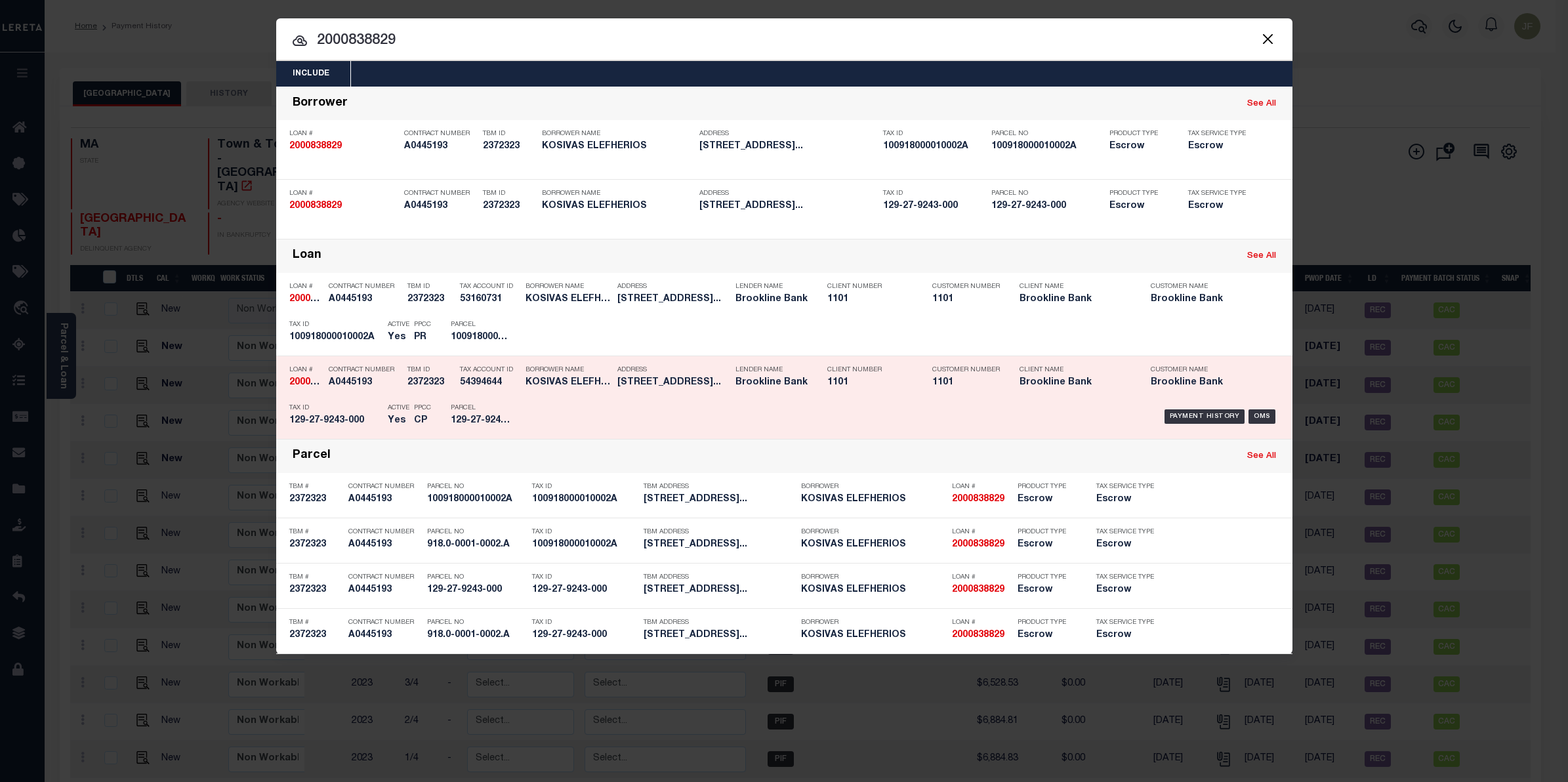
click at [1196, 404] on div "Payment History OMS" at bounding box center [905, 416] width 750 height 38
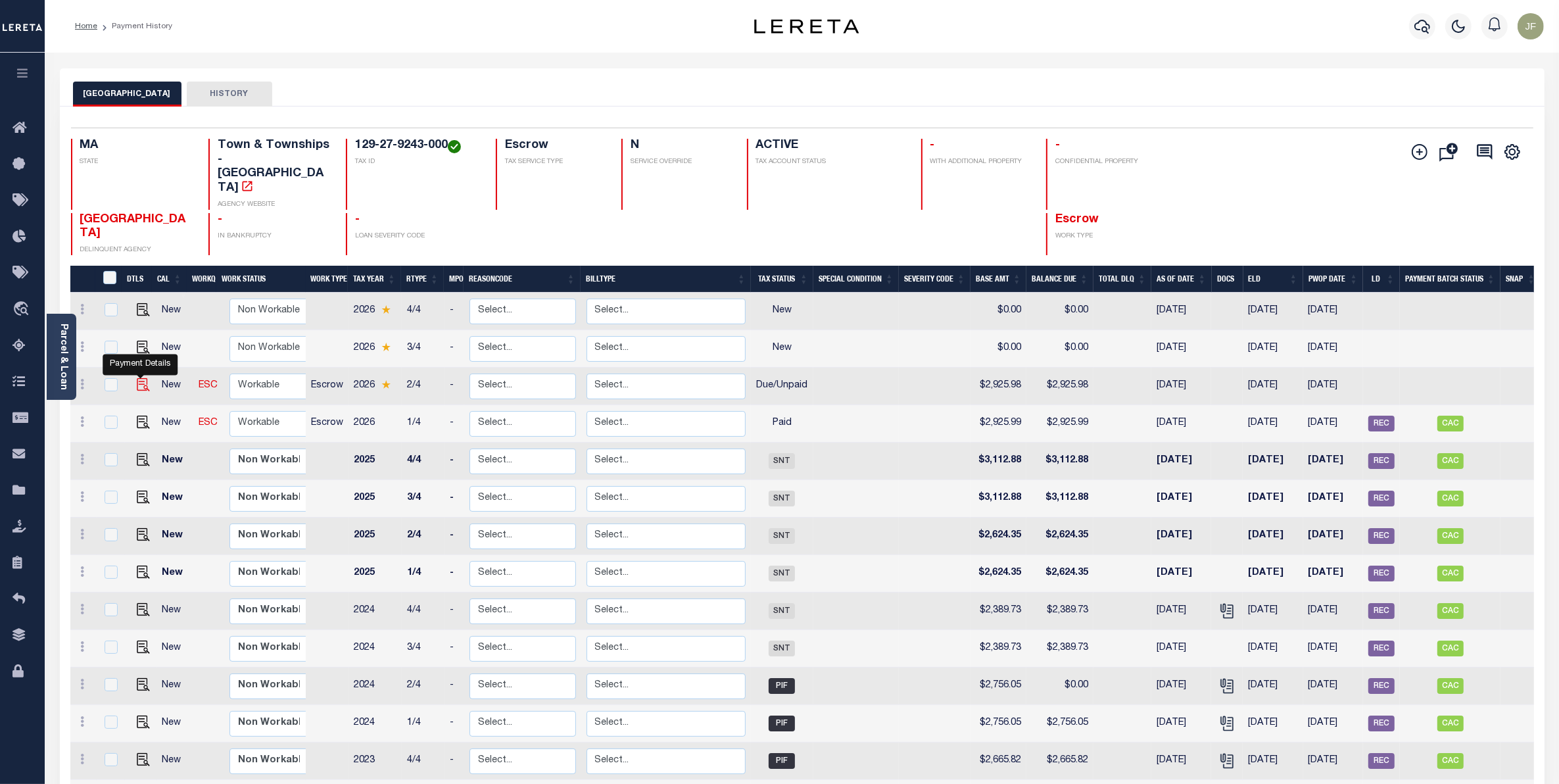
click at [140, 378] on img "" at bounding box center [143, 384] width 13 height 13
checkbox input "true"
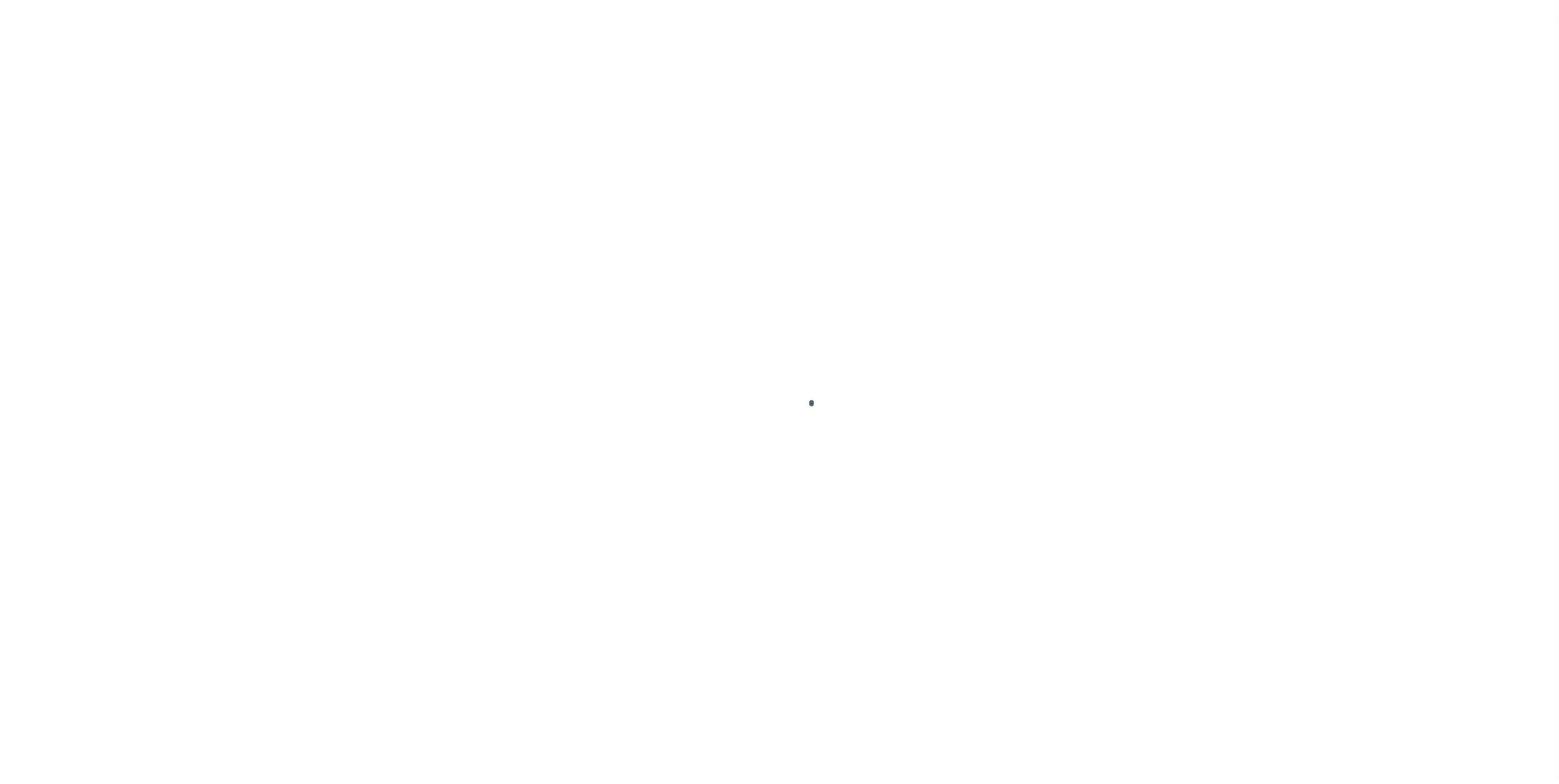
checkbox input "false"
type input "00010129"
type input "[DATE]"
select select "DUE"
type input "$2,925.98"
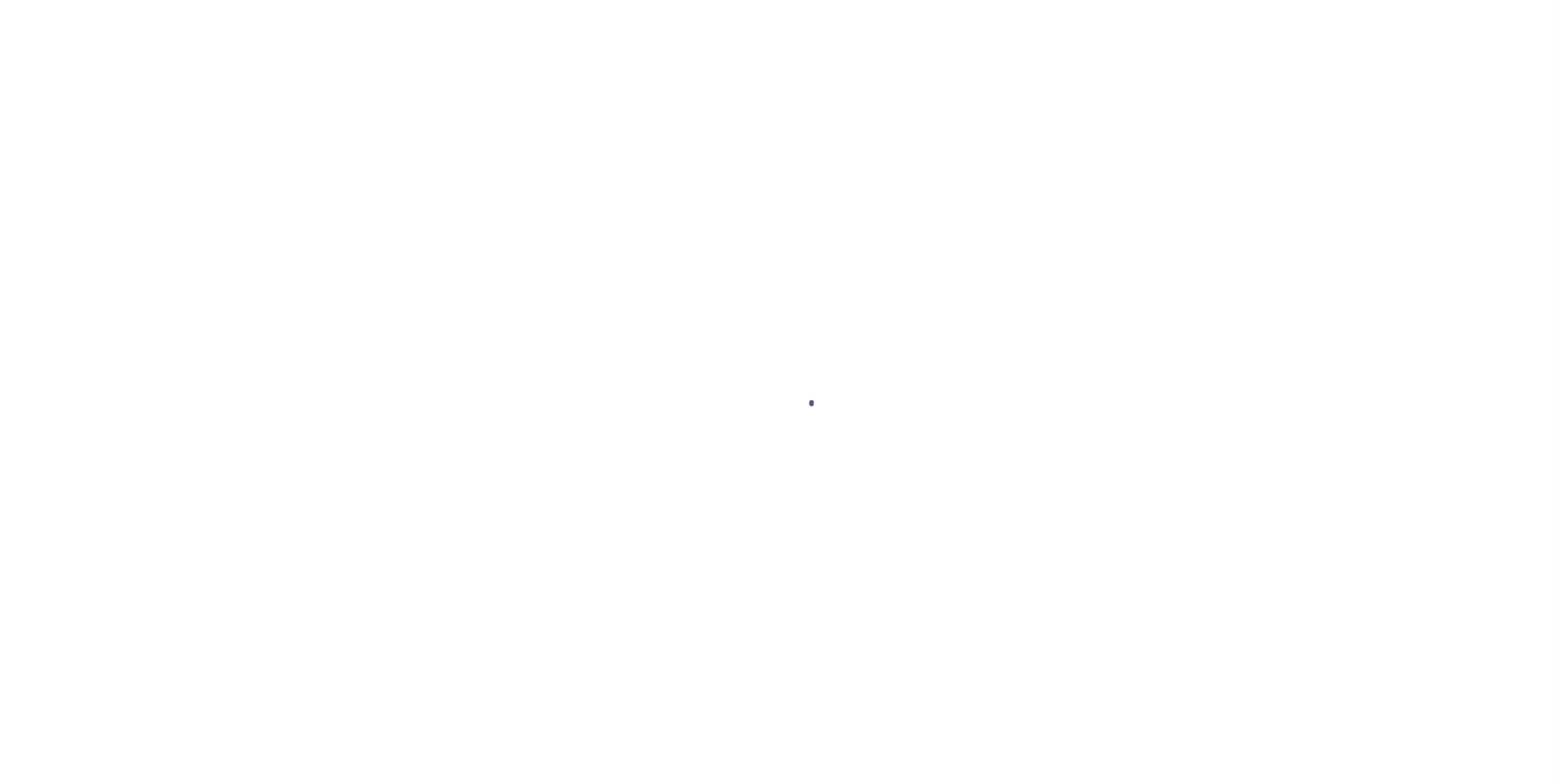
type input "$2,925.98"
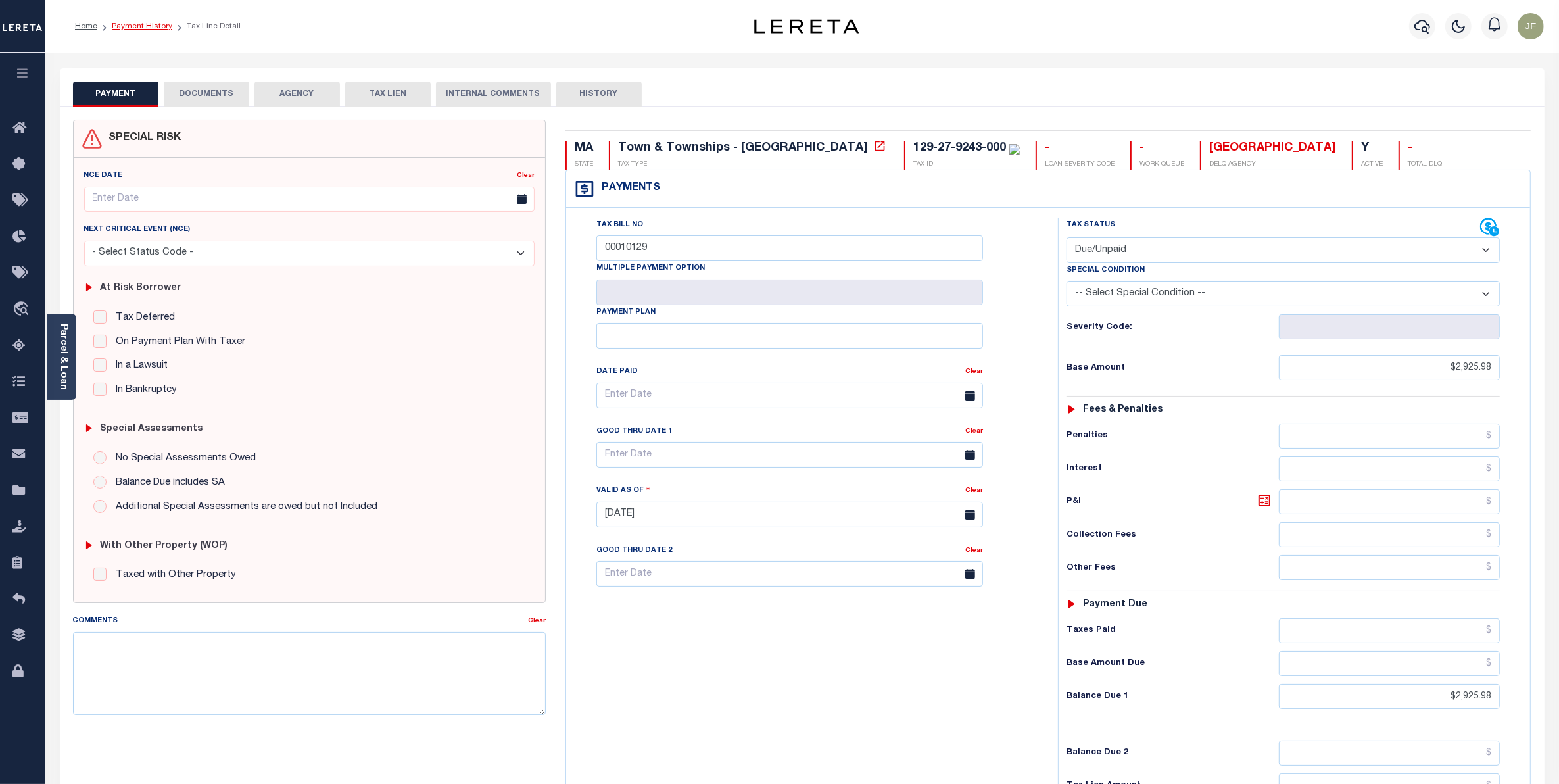
click at [155, 25] on link "Payment History" at bounding box center [142, 26] width 60 height 8
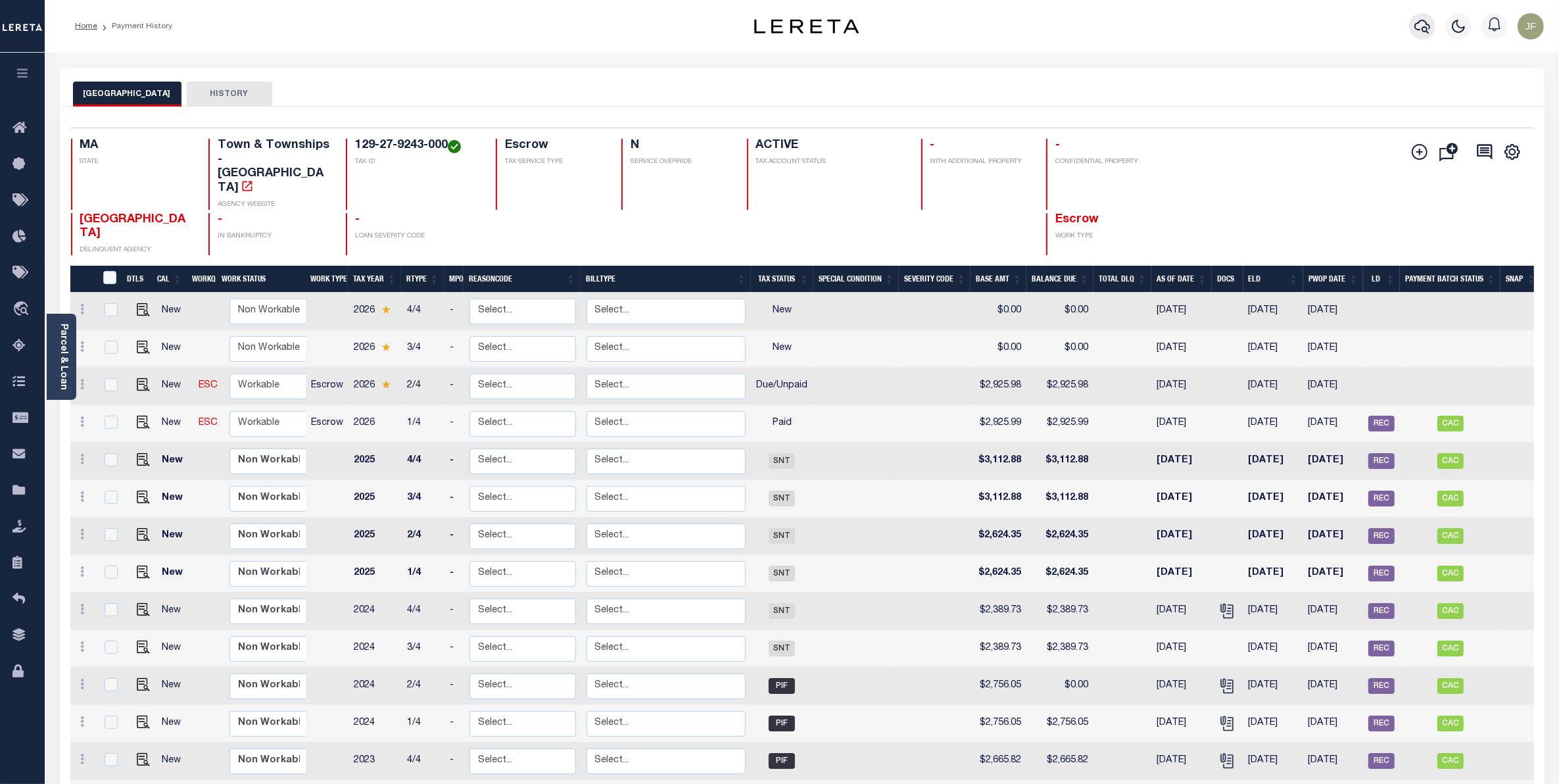
click at [1417, 25] on icon "button" at bounding box center [1422, 26] width 15 height 15
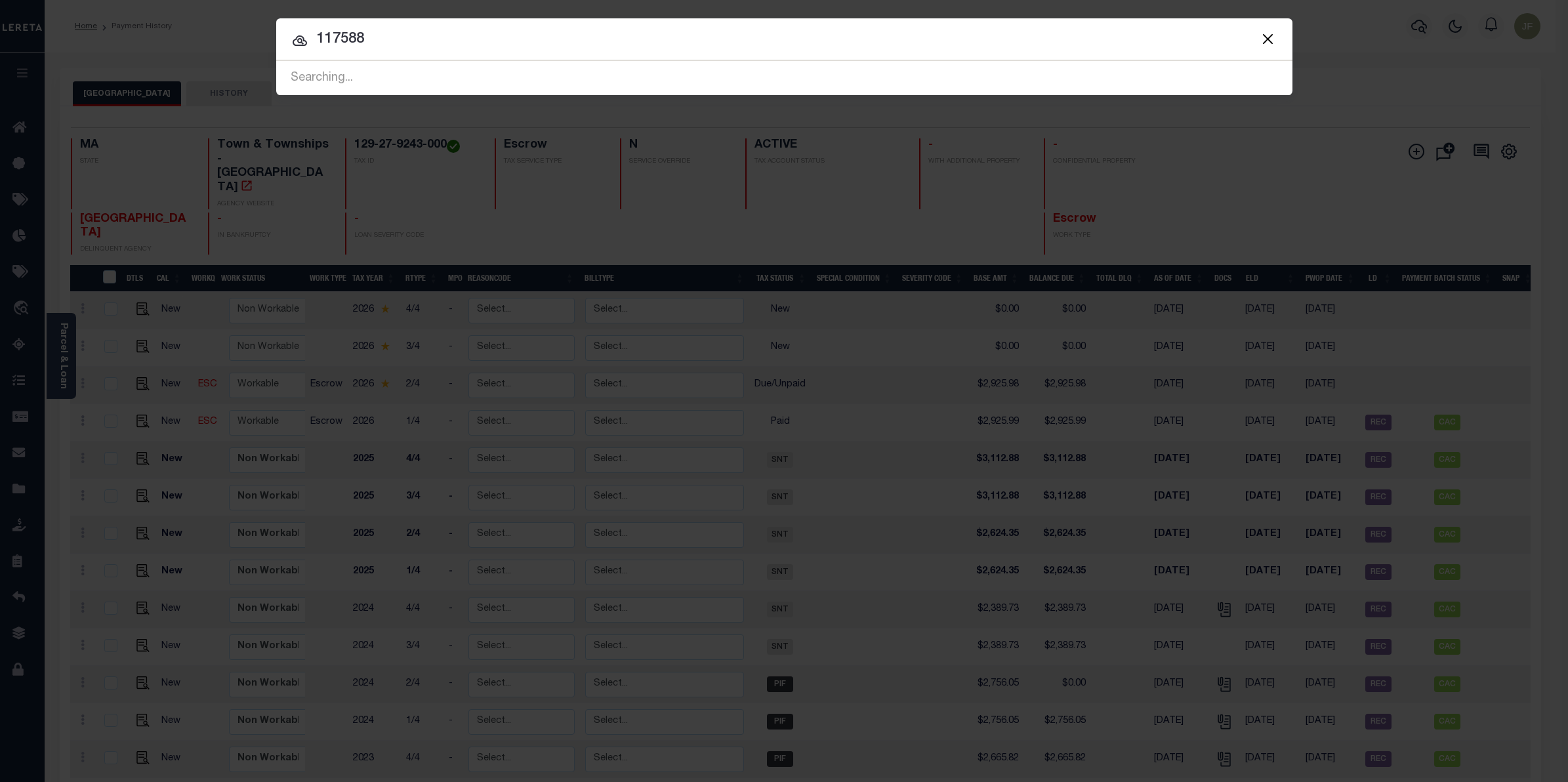
type input "117588"
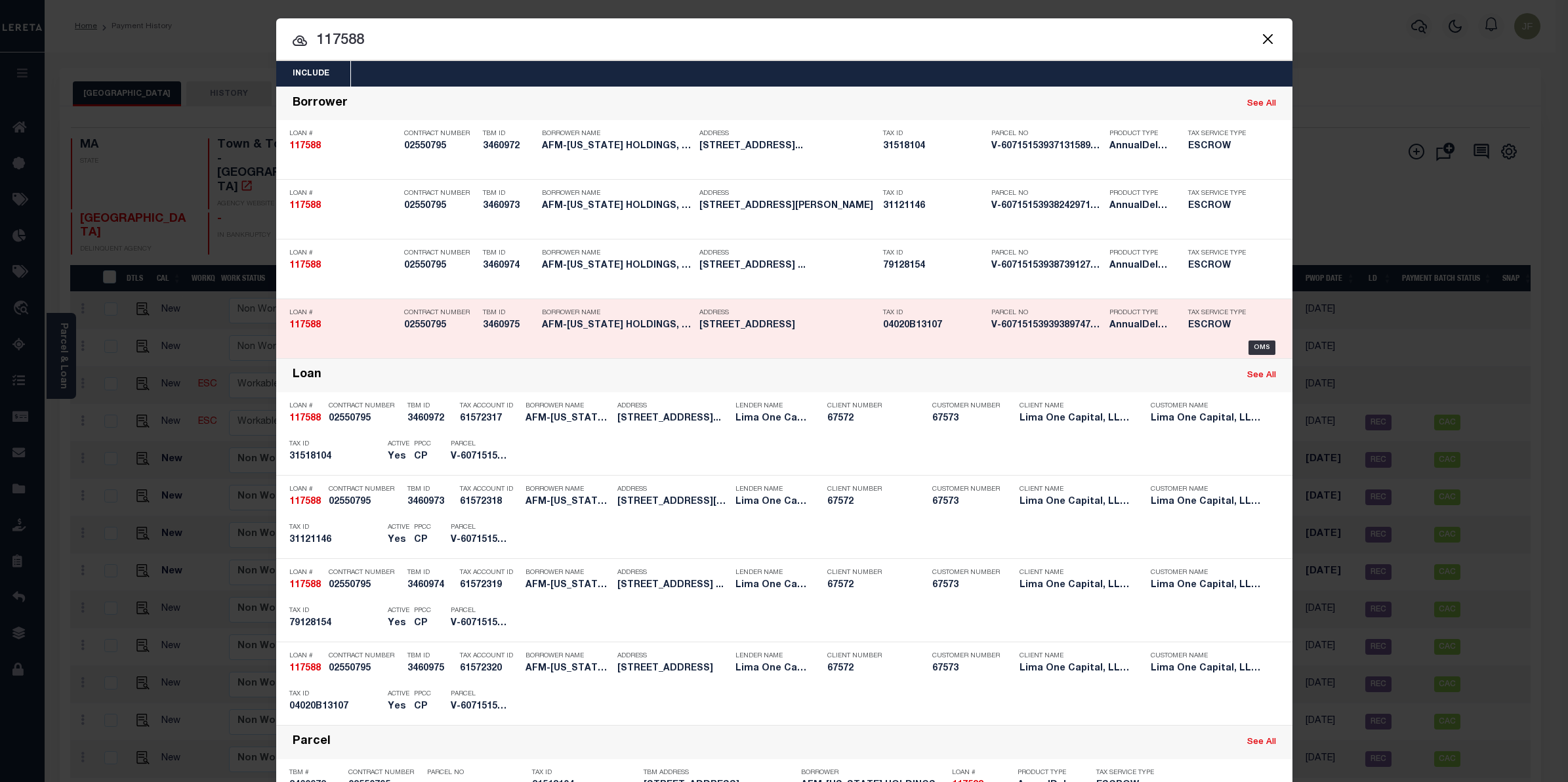
click at [1252, 335] on div "Tax Service Type ESCROW" at bounding box center [1221, 321] width 85 height 38
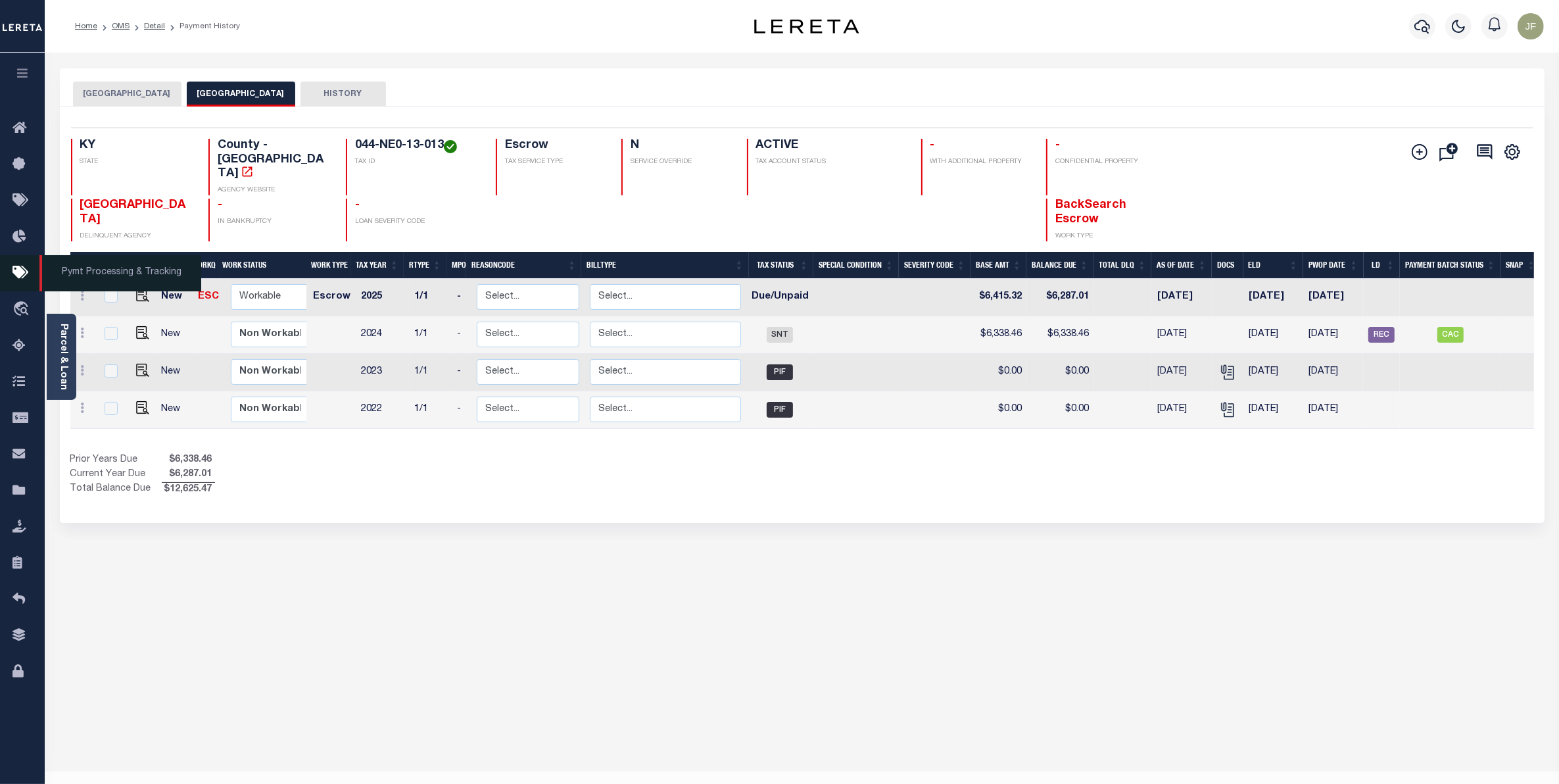
click at [17, 272] on icon at bounding box center [22, 272] width 21 height 16
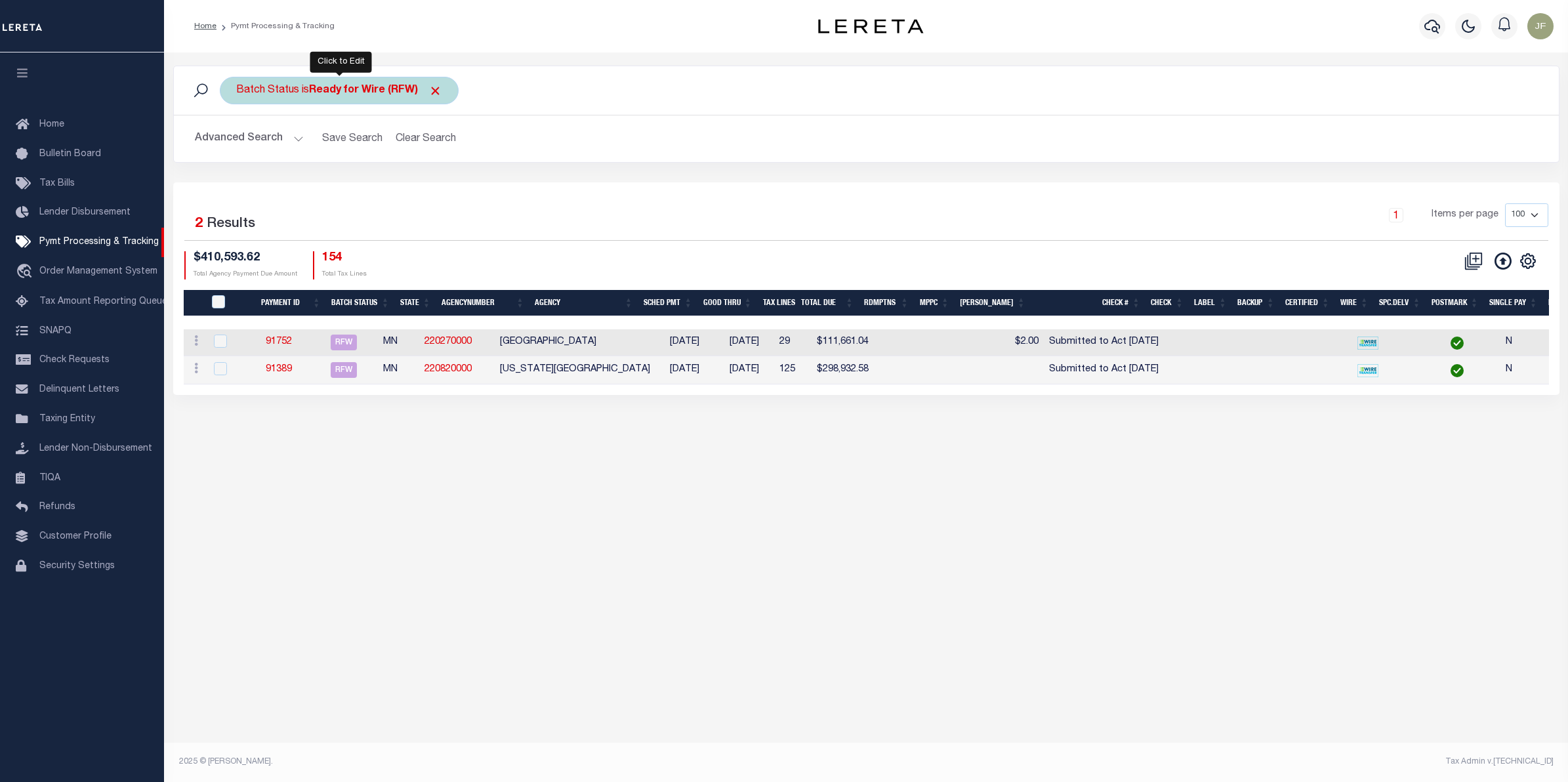
click at [410, 95] on b "Ready for Wire (RFW)" at bounding box center [375, 91] width 133 height 11
click at [402, 152] on select "Awaiting Funds (AWF) Cleared and Complete (CAC) New Check Needed (NCN) Payment …" at bounding box center [333, 155] width 193 height 25
select select "RFF"
click at [237, 143] on select "Awaiting Funds (AWF) Cleared and Complete (CAC) New Check Needed (NCN) Payment …" at bounding box center [333, 155] width 193 height 25
click at [412, 184] on input "Apply" at bounding box center [410, 183] width 39 height 22
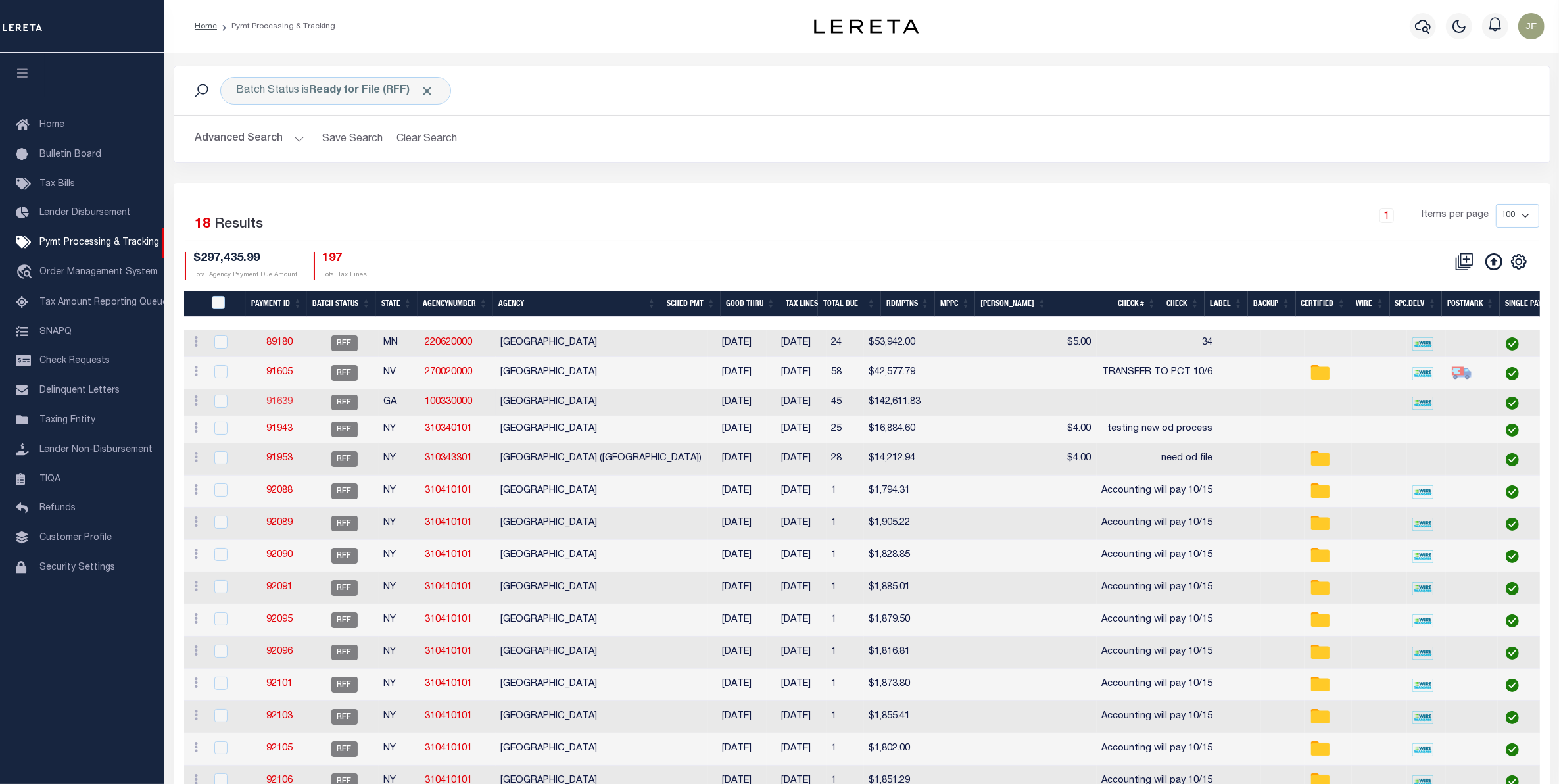
click at [282, 407] on link "91639" at bounding box center [279, 402] width 26 height 9
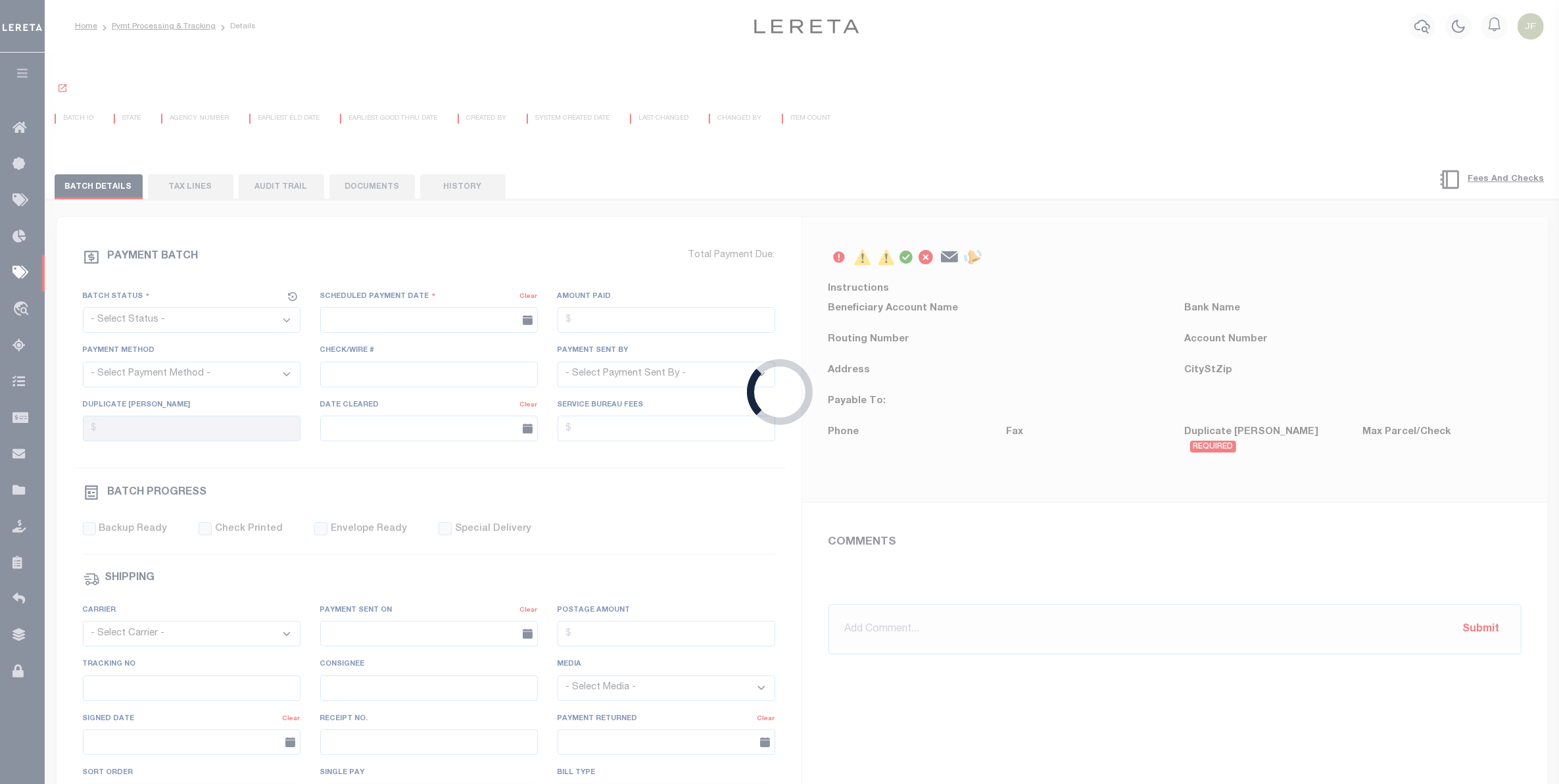
select select "RFF"
type input "[DATE]"
type input "$142,611.83"
select select "Urbina, Matthew"
type input "Matt"
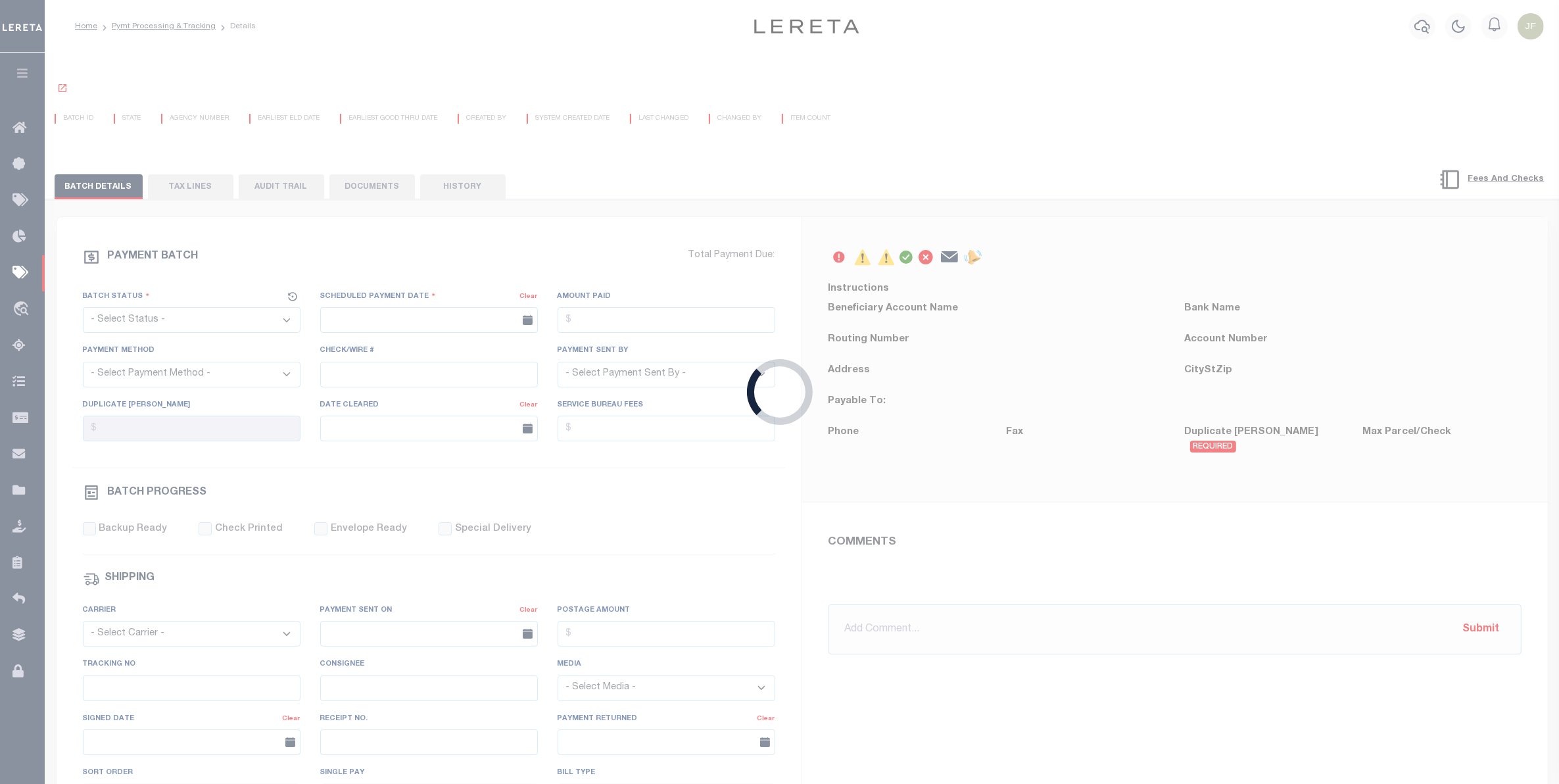
type input "1"
radio input "true"
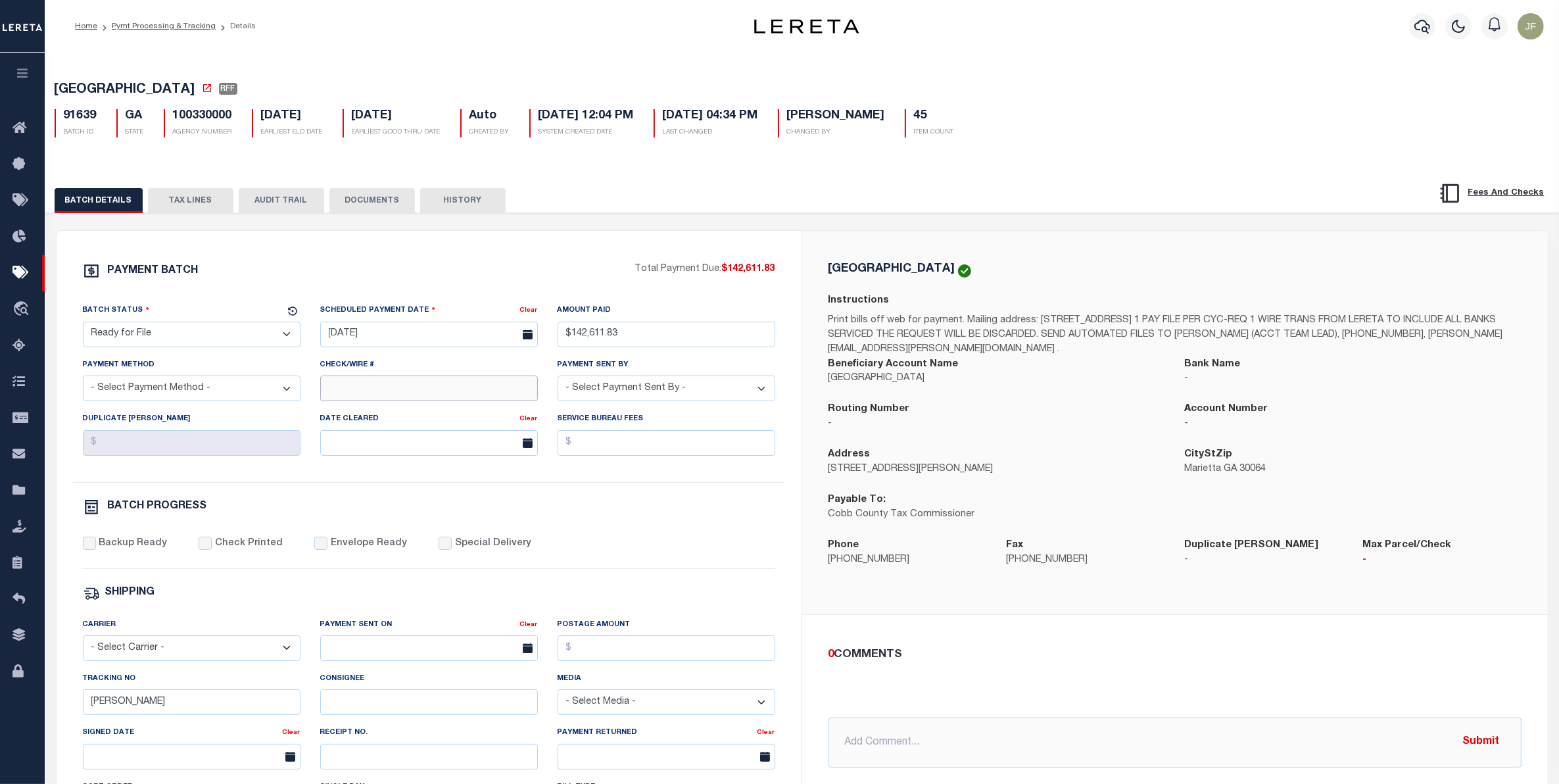
click at [468, 397] on input "Check/Wire #" at bounding box center [429, 387] width 218 height 25
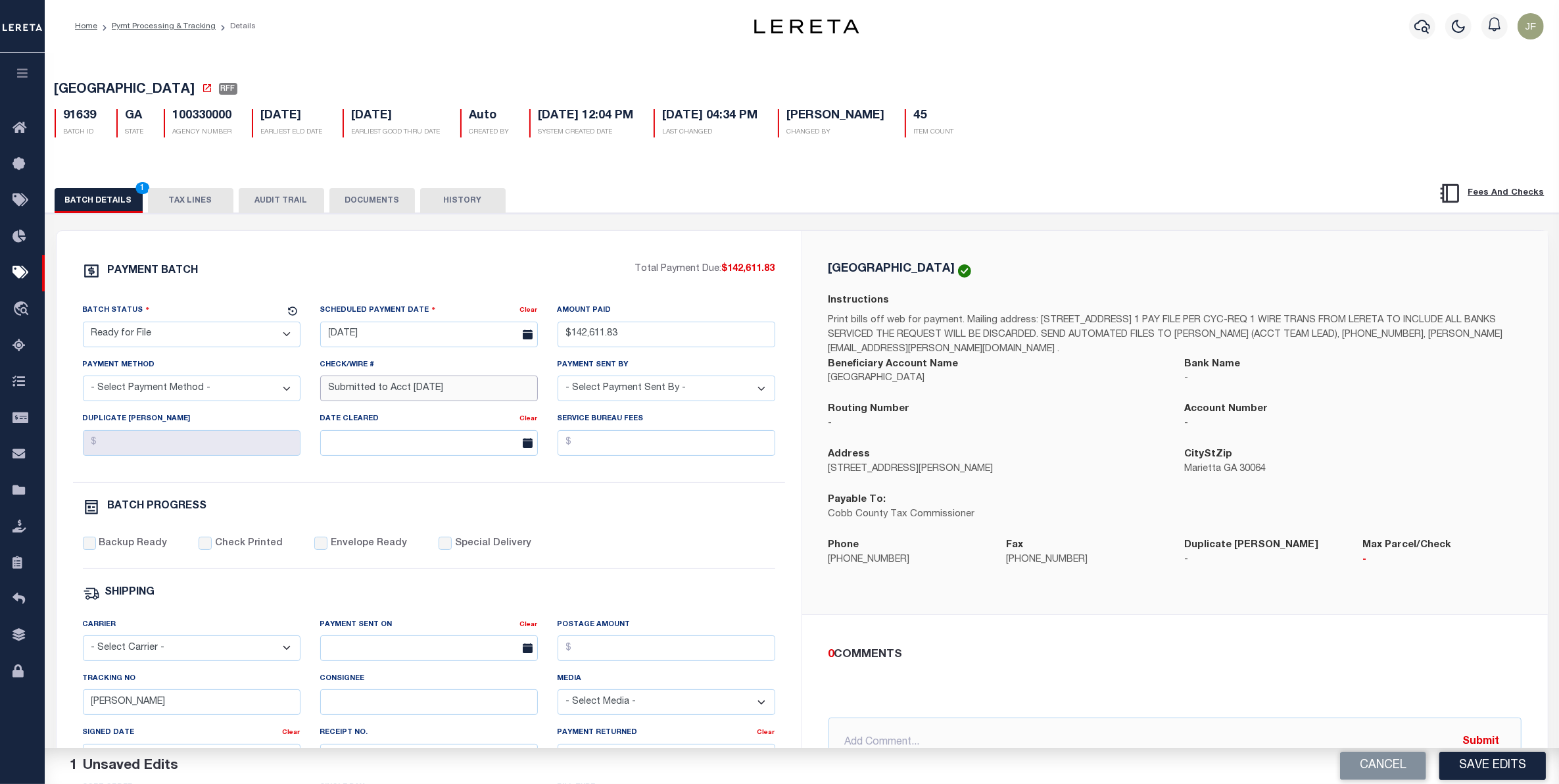
click at [400, 393] on input "Submitted to Acct 10/1/25" at bounding box center [429, 387] width 218 height 25
type input "Submitted to Act 10/15/25"
click at [1473, 753] on button "Save Edits" at bounding box center [1493, 765] width 107 height 29
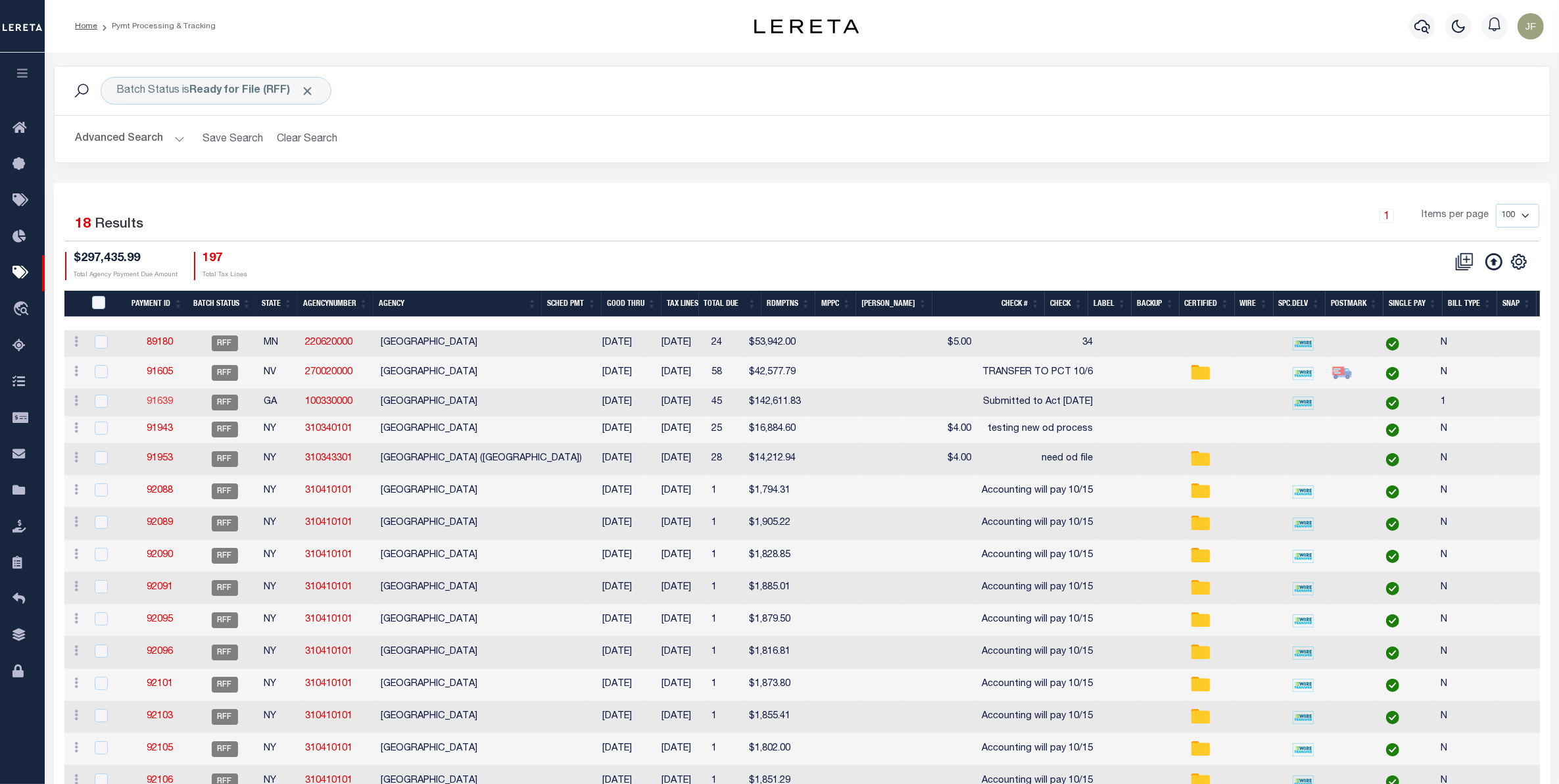
click at [156, 407] on link "91639" at bounding box center [160, 402] width 26 height 9
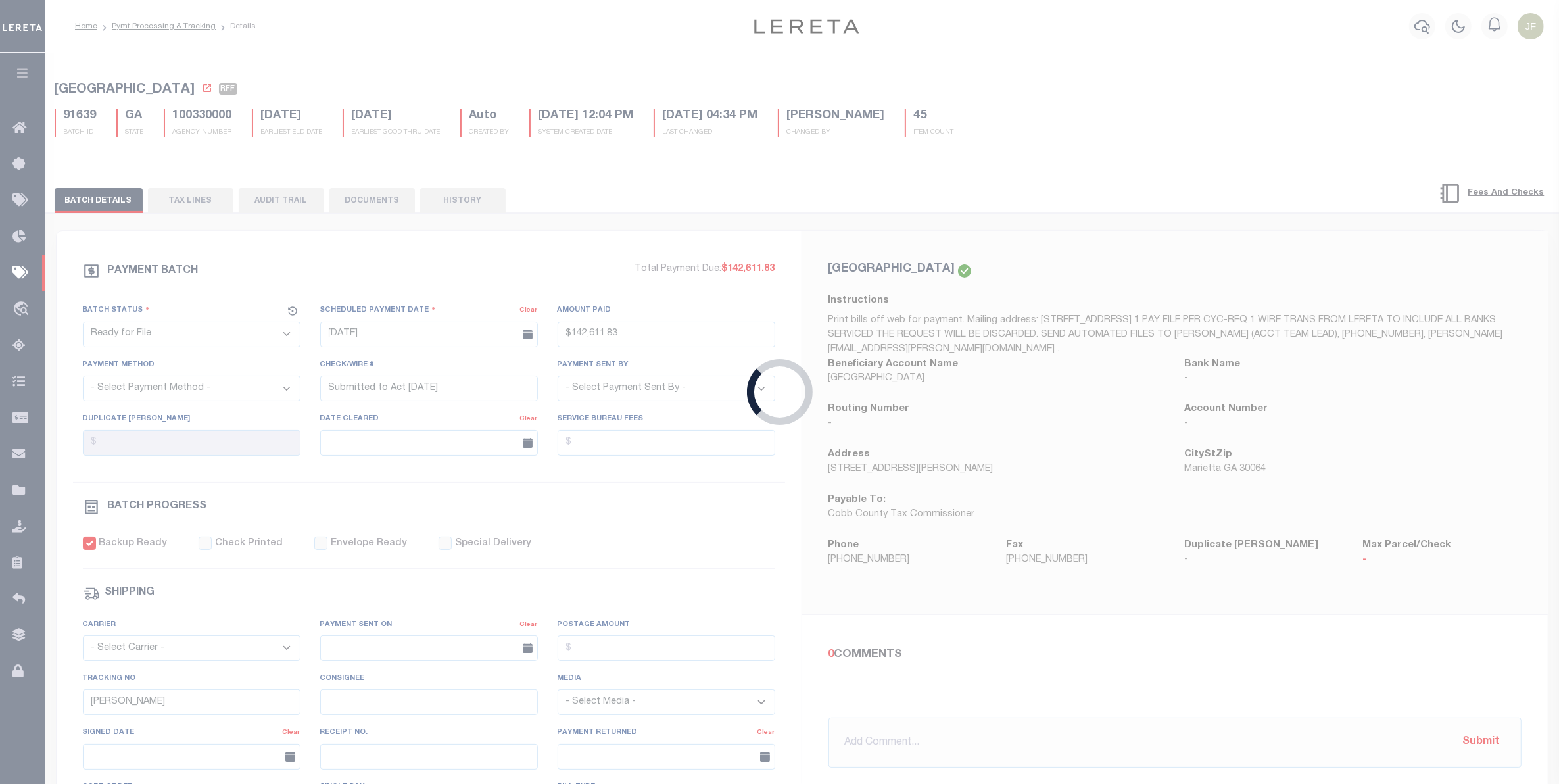
select select "RFW"
type input "10/15/2025"
type input "$142,611.83"
select select "TRA"
checkbox input "true"
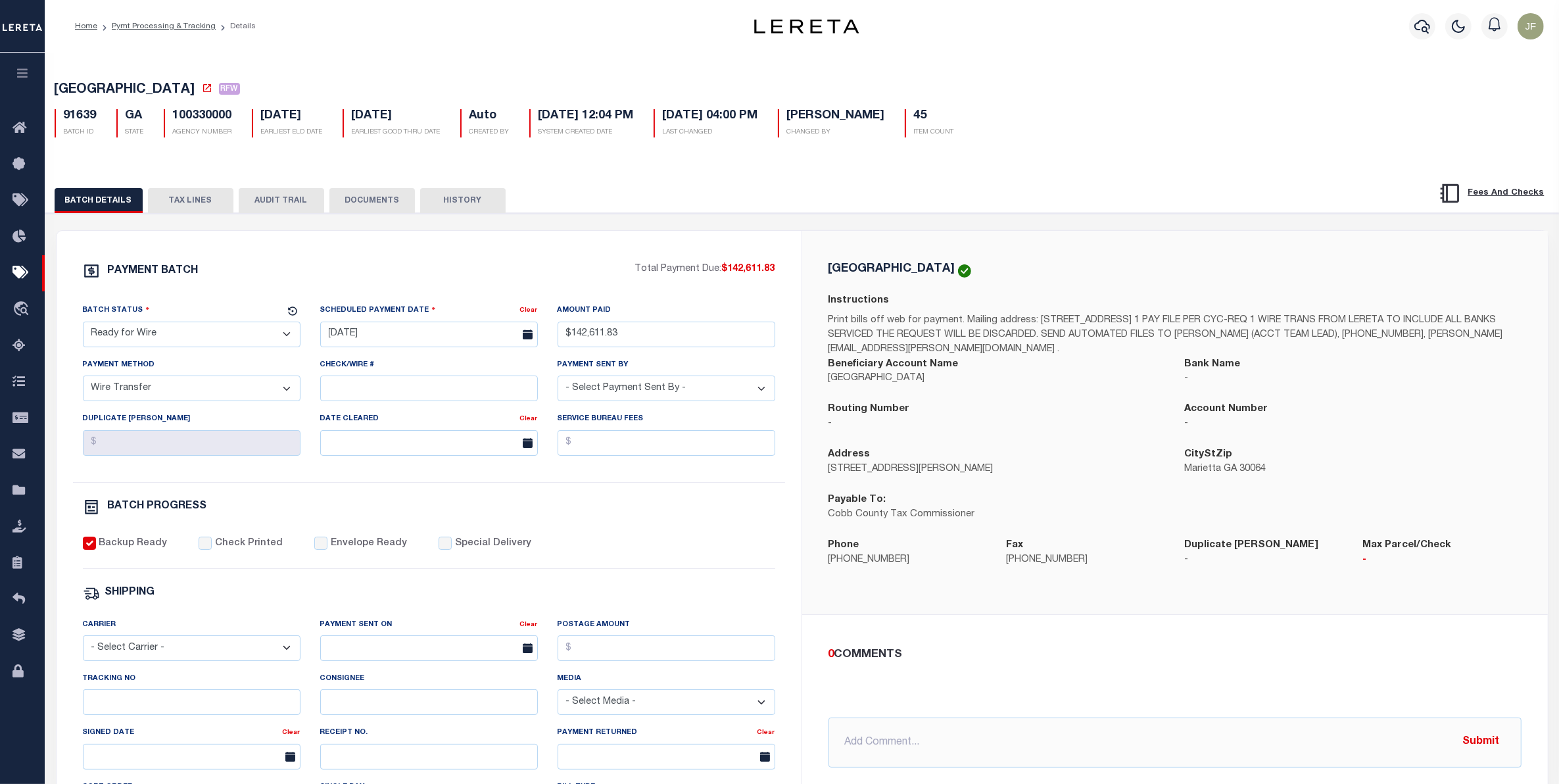
drag, startPoint x: 356, startPoint y: 199, endPoint x: 340, endPoint y: 195, distance: 16.5
click at [353, 198] on button "DOCUMENTS" at bounding box center [372, 201] width 86 height 25
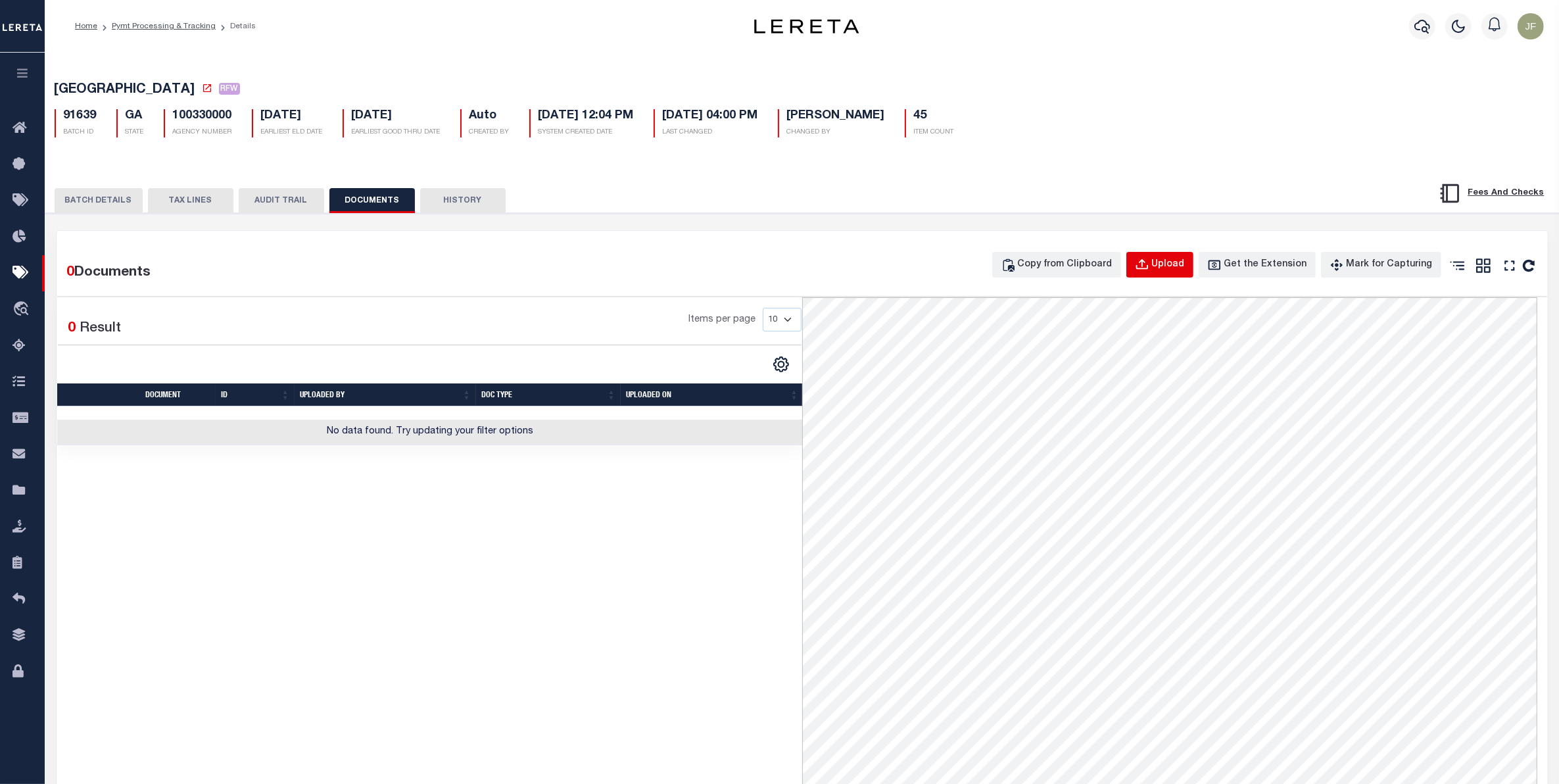
click at [1193, 261] on button "Upload" at bounding box center [1159, 264] width 67 height 25
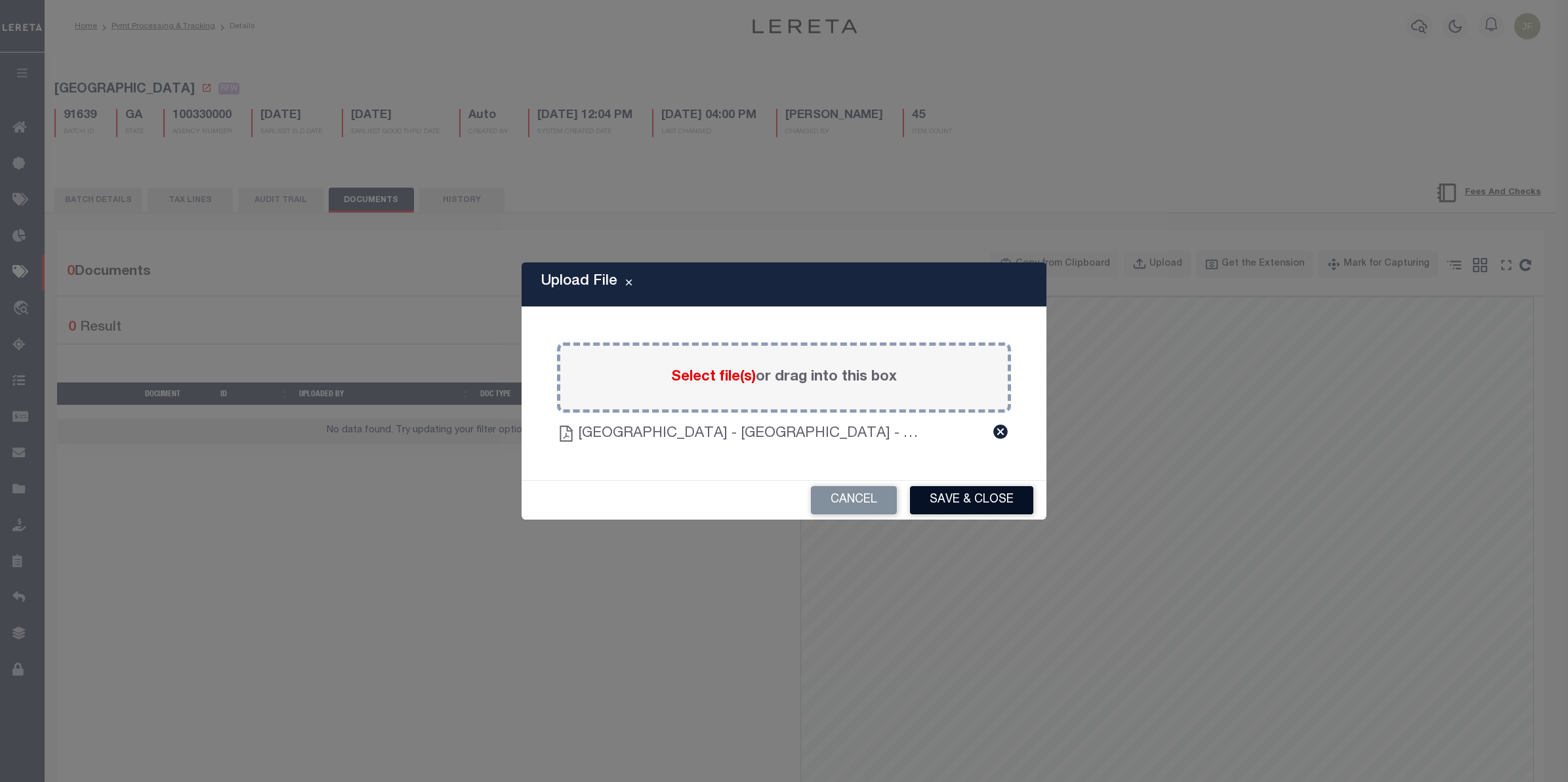
click at [953, 503] on button "Save & Close" at bounding box center [972, 500] width 123 height 28
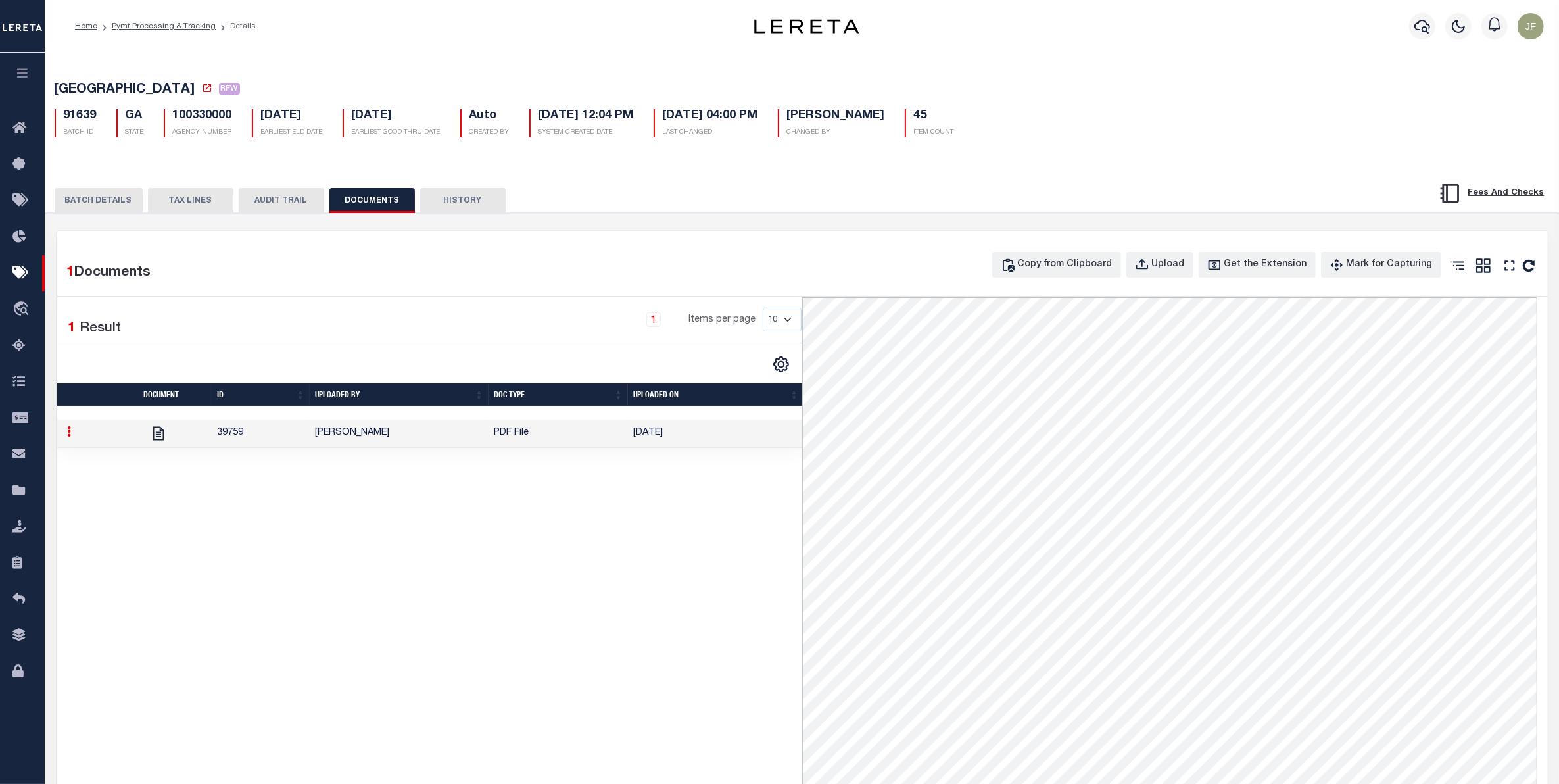
click at [105, 196] on button "BATCH DETAILS" at bounding box center [99, 201] width 88 height 25
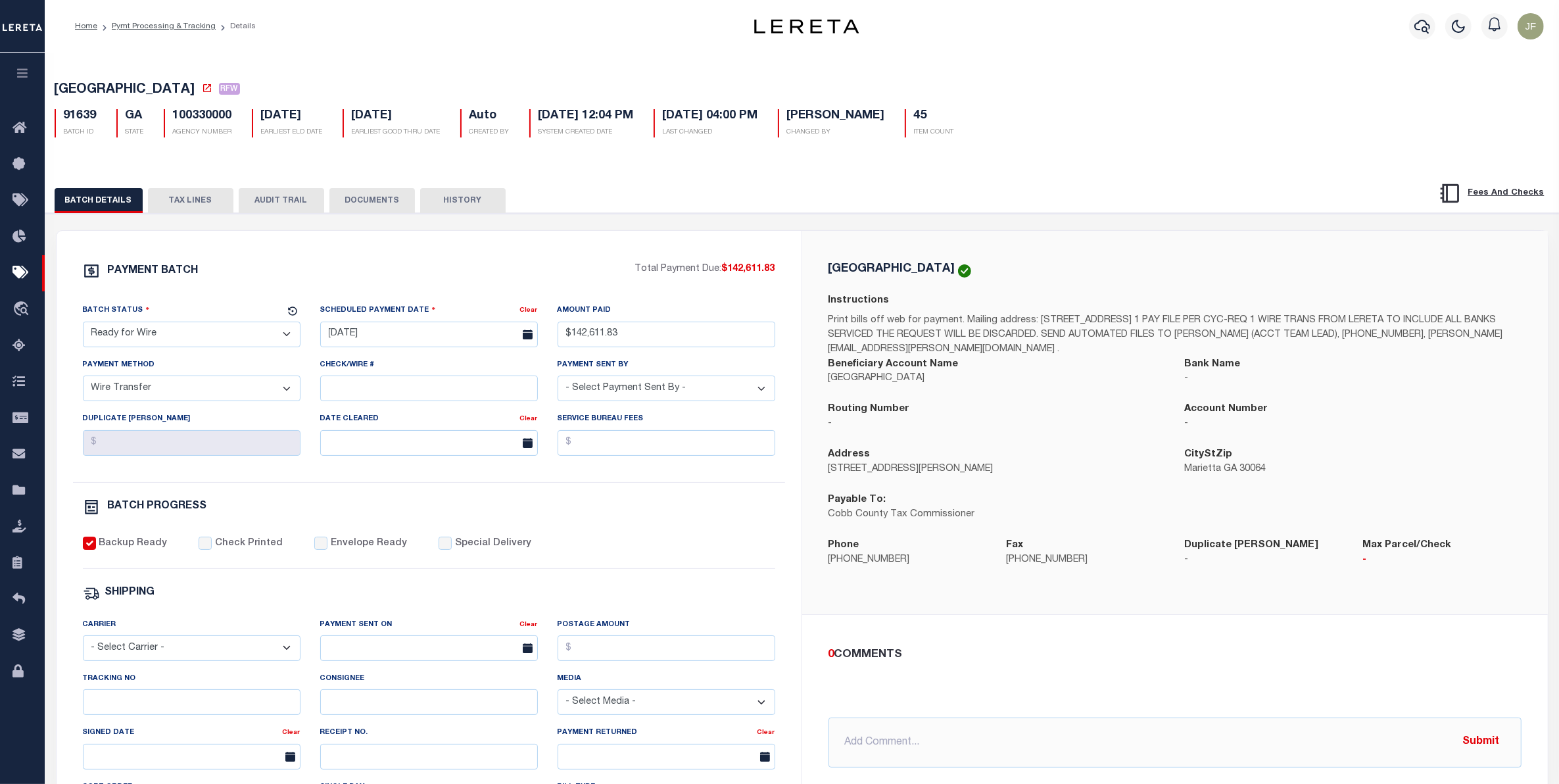
click at [378, 207] on button "DOCUMENTS" at bounding box center [372, 201] width 86 height 25
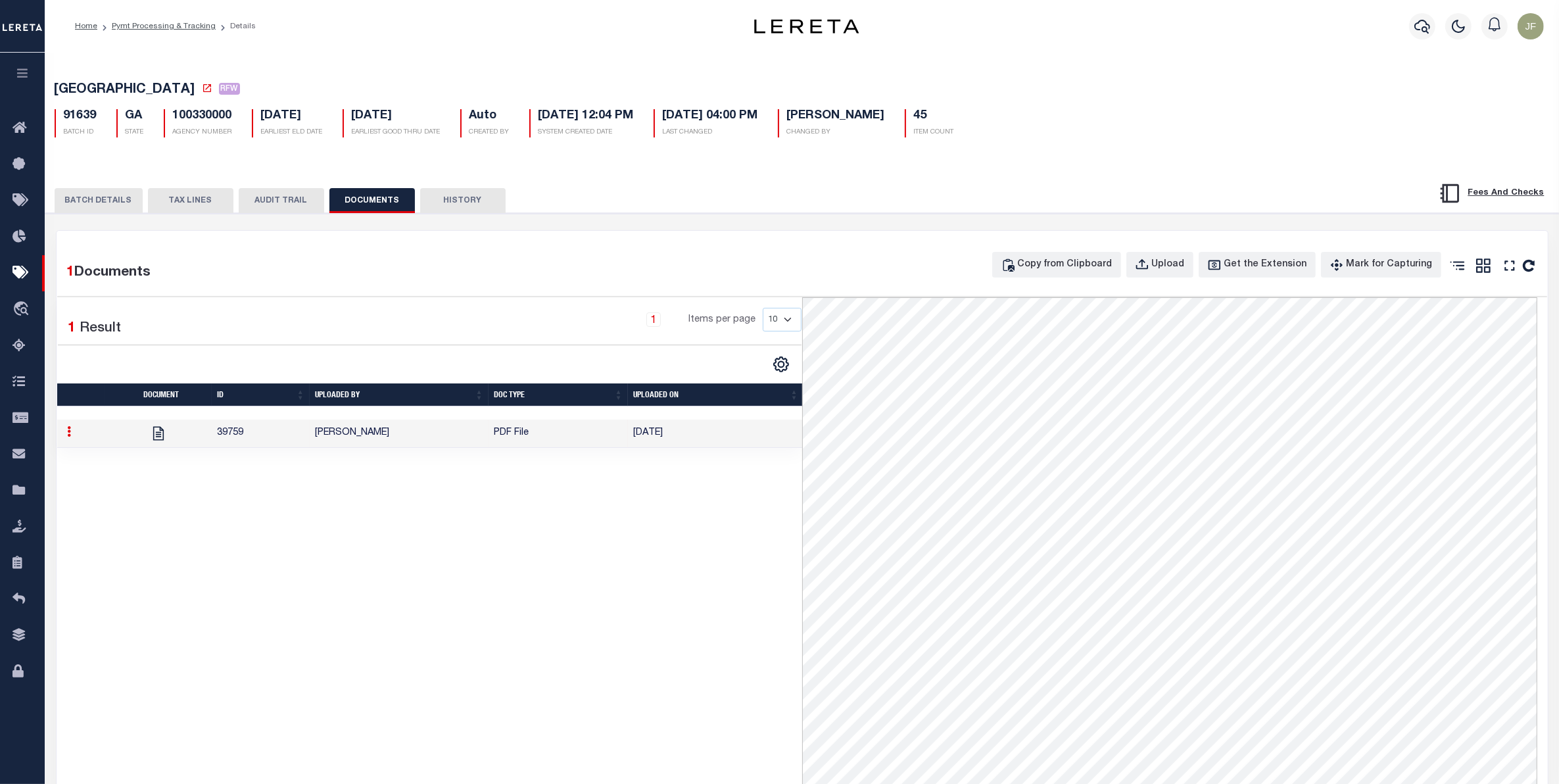
click at [91, 201] on button "BATCH DETAILS" at bounding box center [99, 201] width 88 height 25
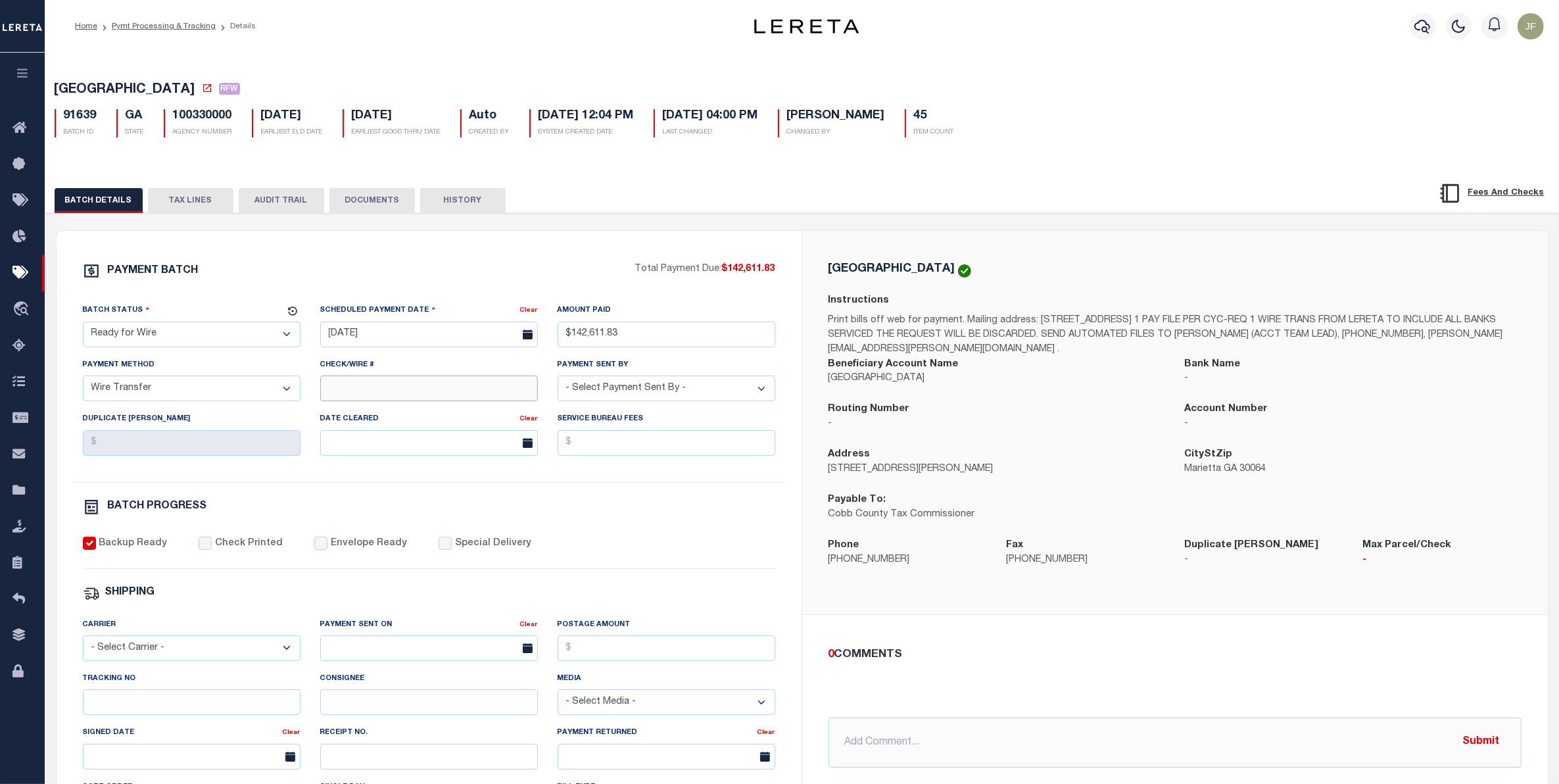
click at [459, 391] on input "Check/Wire #" at bounding box center [429, 387] width 218 height 25
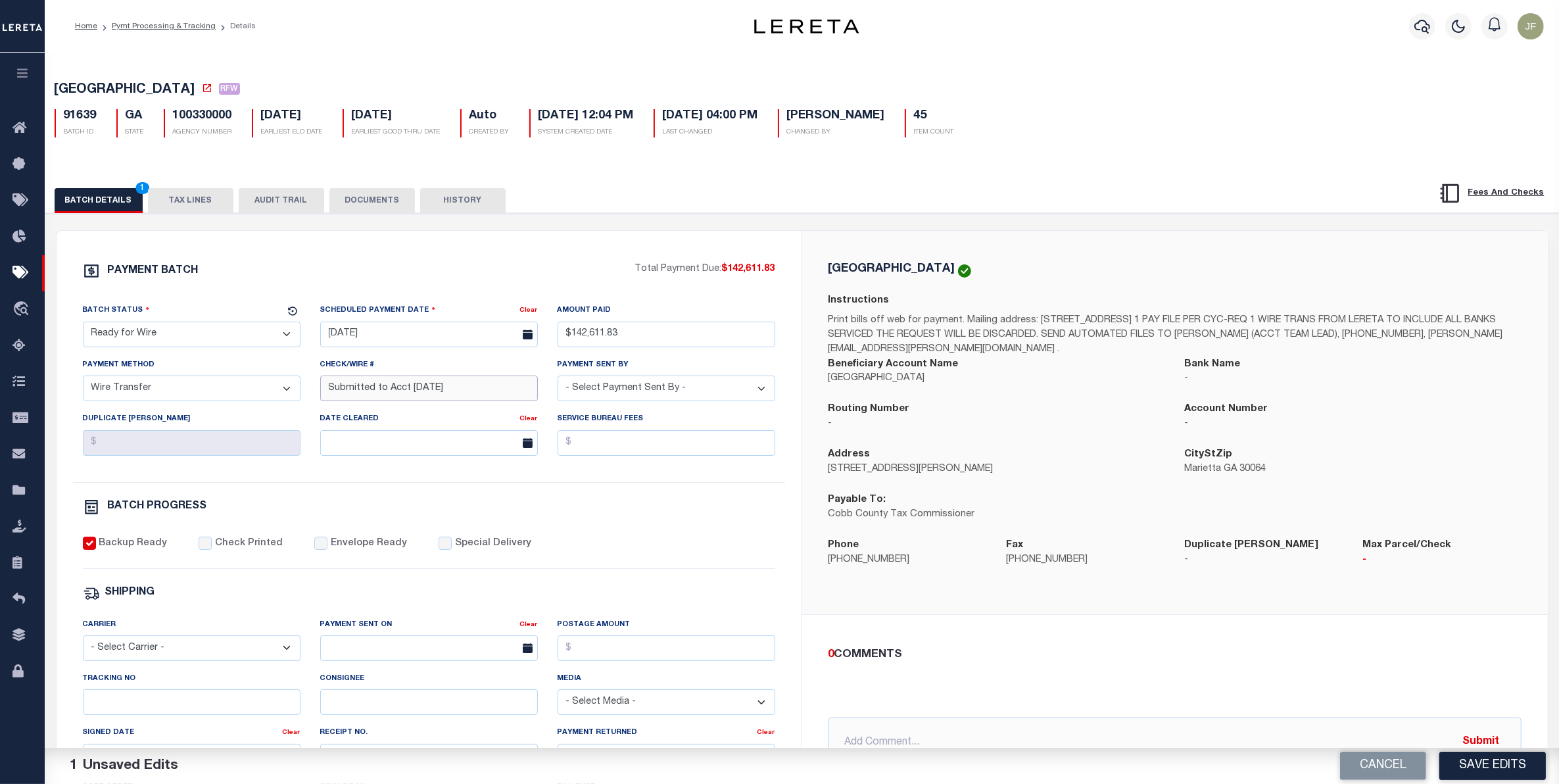
click at [402, 392] on input "Submitted to Acct 10/1/25" at bounding box center [429, 387] width 218 height 25
click at [421, 395] on input "Submitted to Act 10/1/25" at bounding box center [429, 387] width 218 height 25
type input "Submitted to Act 10/15/25"
click at [1513, 761] on button "Save Edits" at bounding box center [1493, 765] width 107 height 29
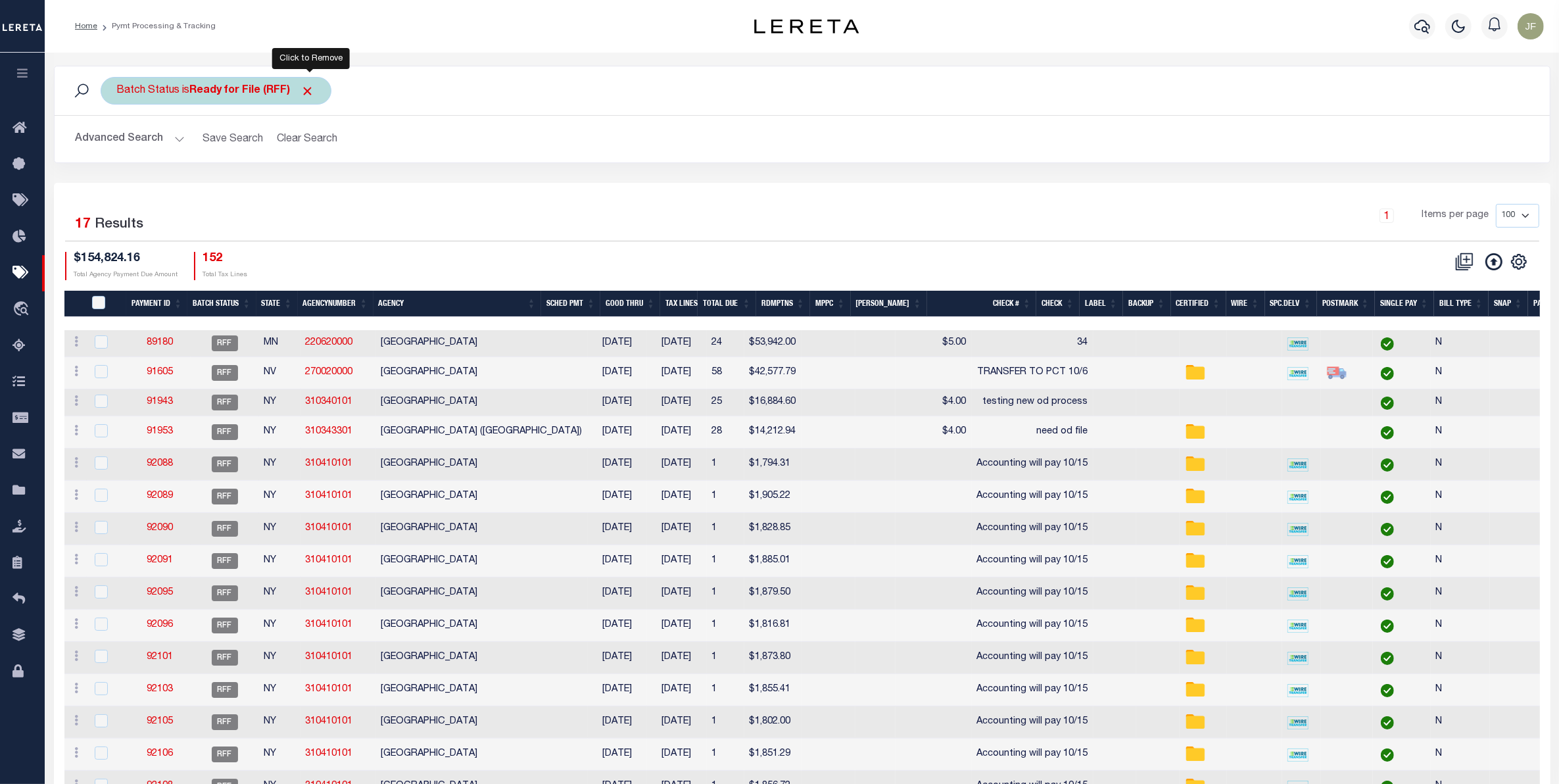
click at [307, 93] on span "Click to Remove" at bounding box center [308, 91] width 14 height 14
click at [143, 91] on div "Batch Status" at bounding box center [148, 91] width 96 height 28
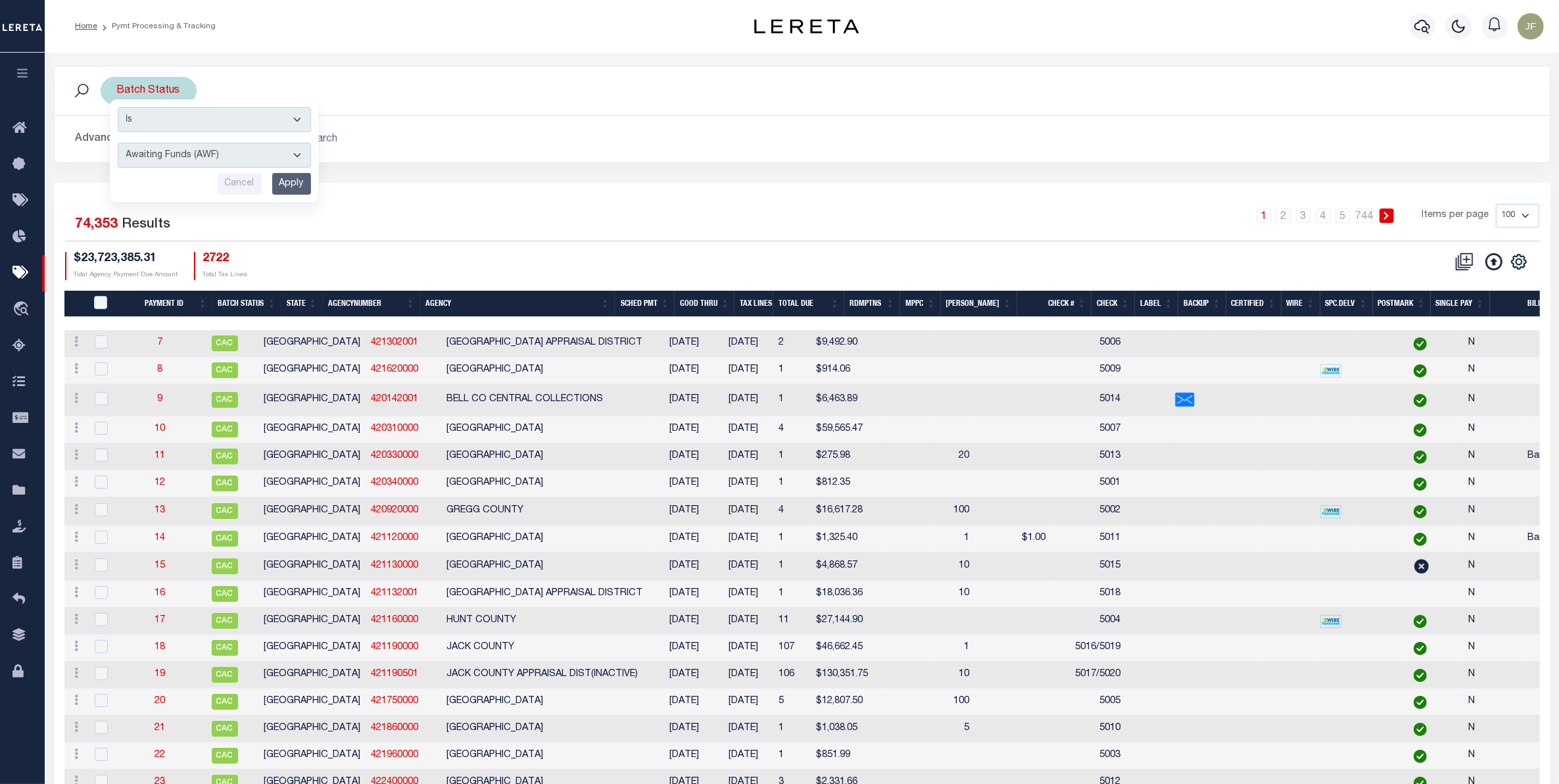
click at [276, 157] on select "Awaiting Funds (AWF) Cleared and Complete (CAC) New Check Needed (NCN) Payment …" at bounding box center [215, 155] width 193 height 25
select select "RFW"
click at [118, 144] on select "Awaiting Funds (AWF) Cleared and Complete (CAC) New Check Needed (NCN) Payment …" at bounding box center [215, 155] width 193 height 25
click at [290, 184] on input "Apply" at bounding box center [292, 184] width 39 height 22
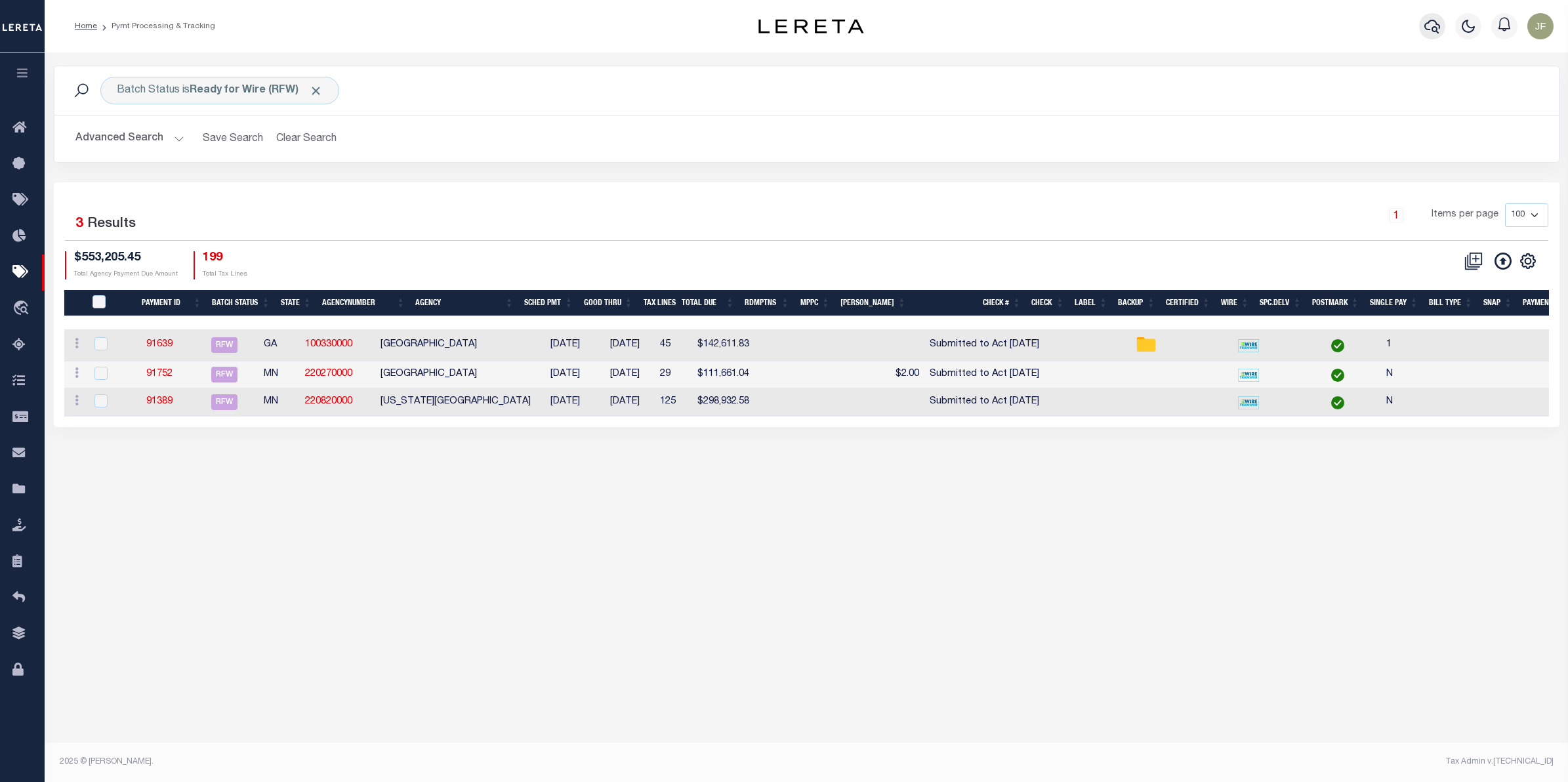
click at [1429, 21] on icon "button" at bounding box center [1432, 27] width 15 height 14
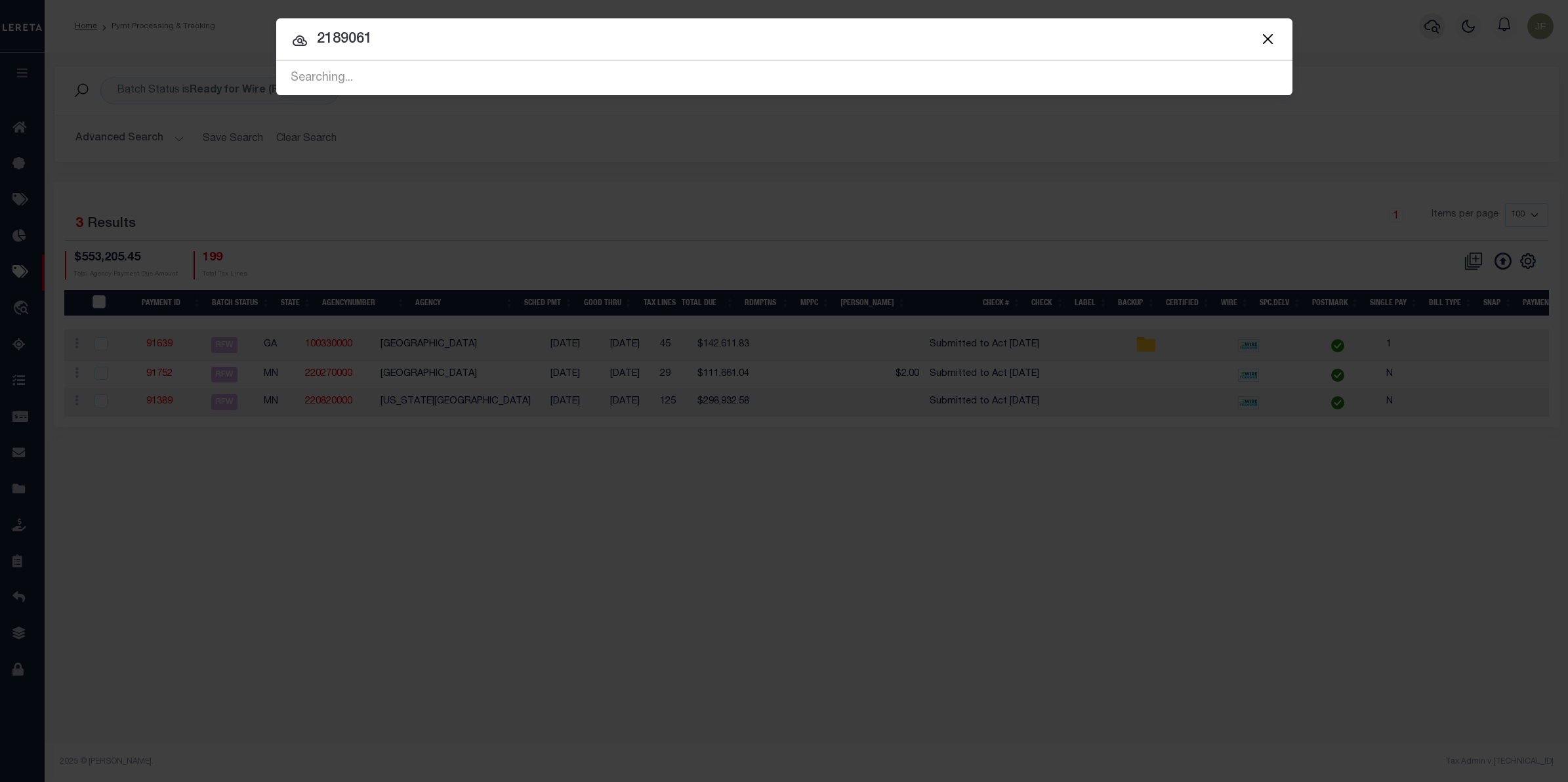
type input "2189061"
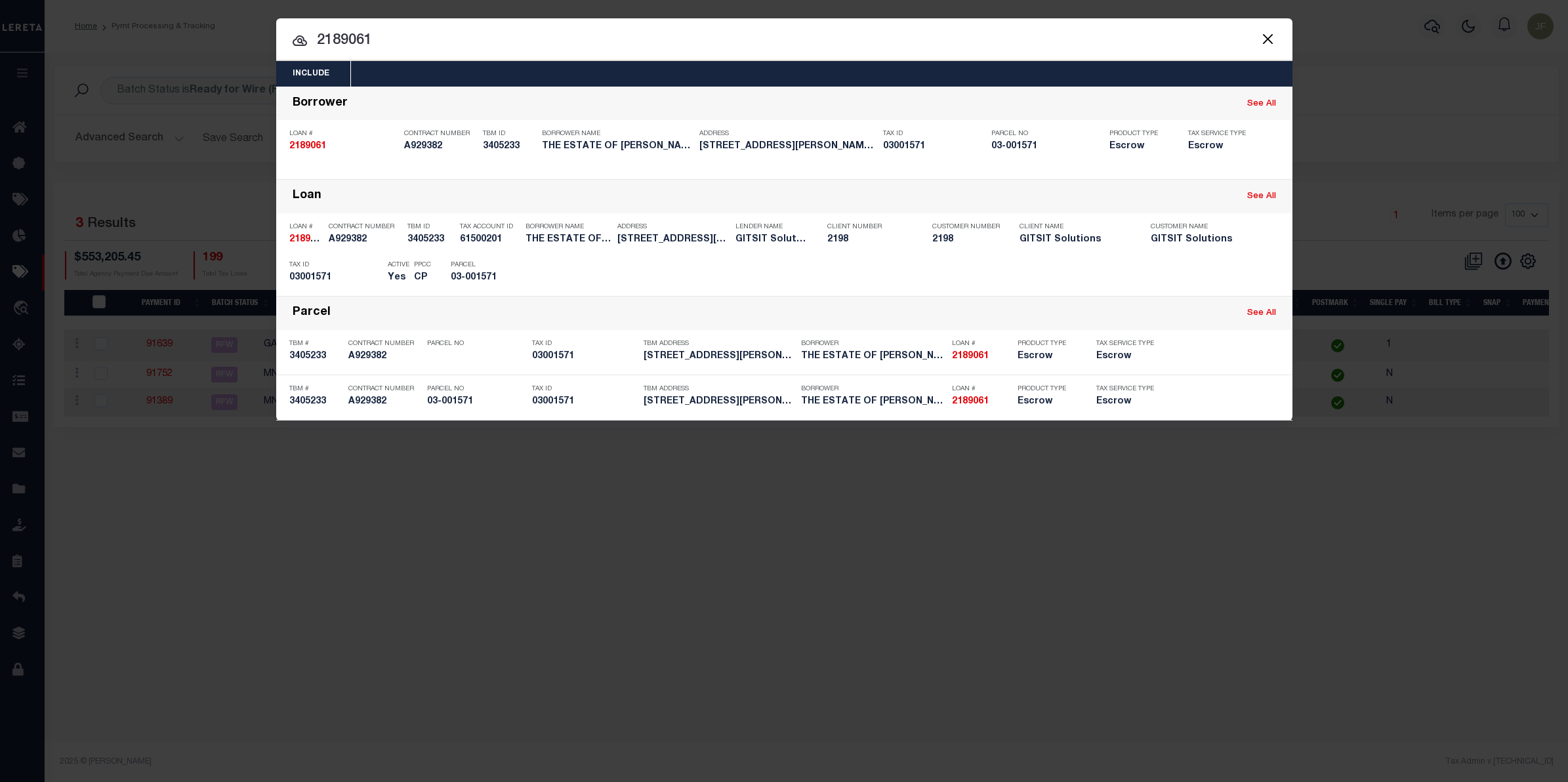
click at [1271, 32] on button "Close" at bounding box center [1268, 38] width 17 height 17
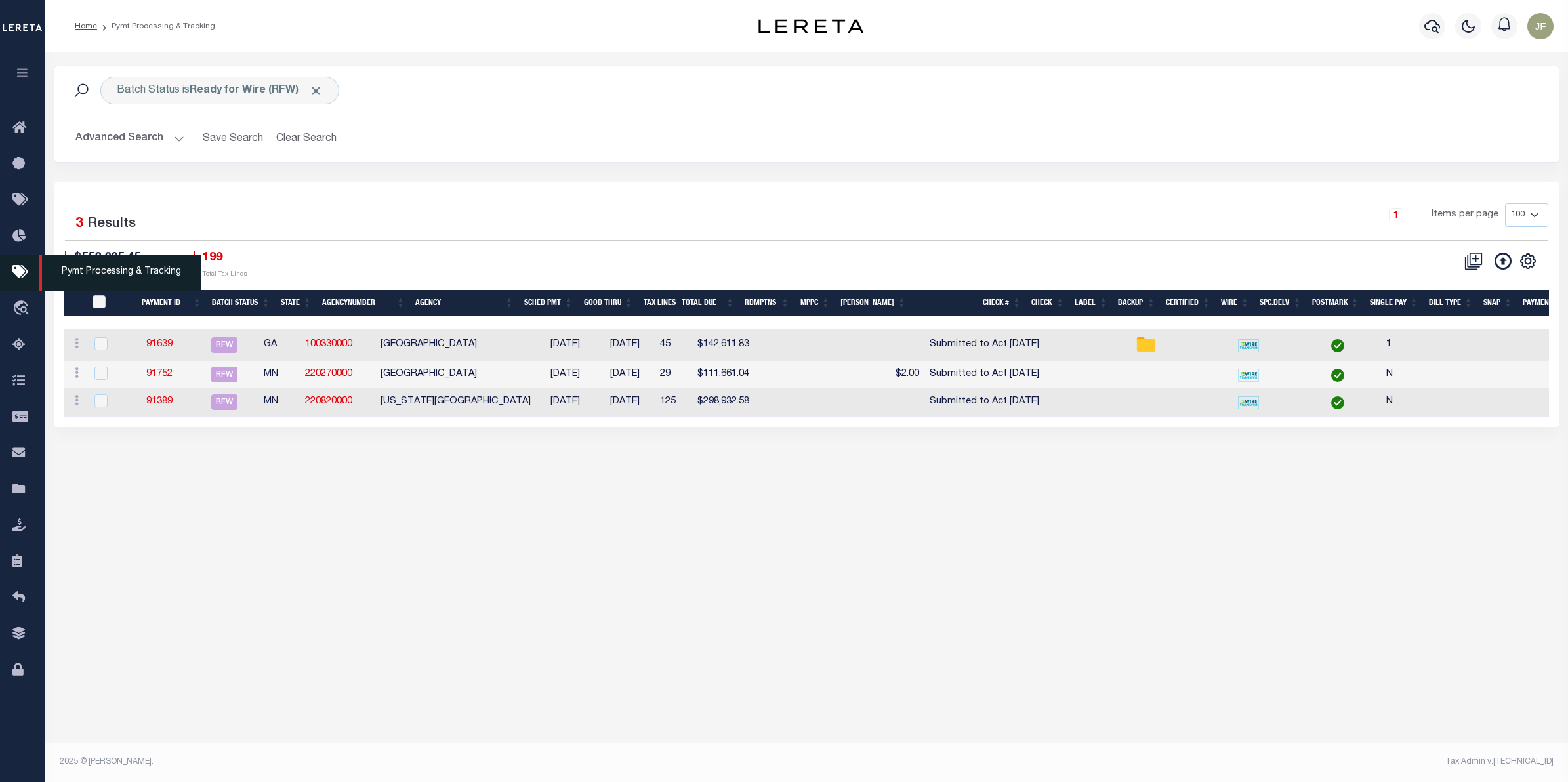
click at [16, 276] on icon at bounding box center [22, 272] width 21 height 16
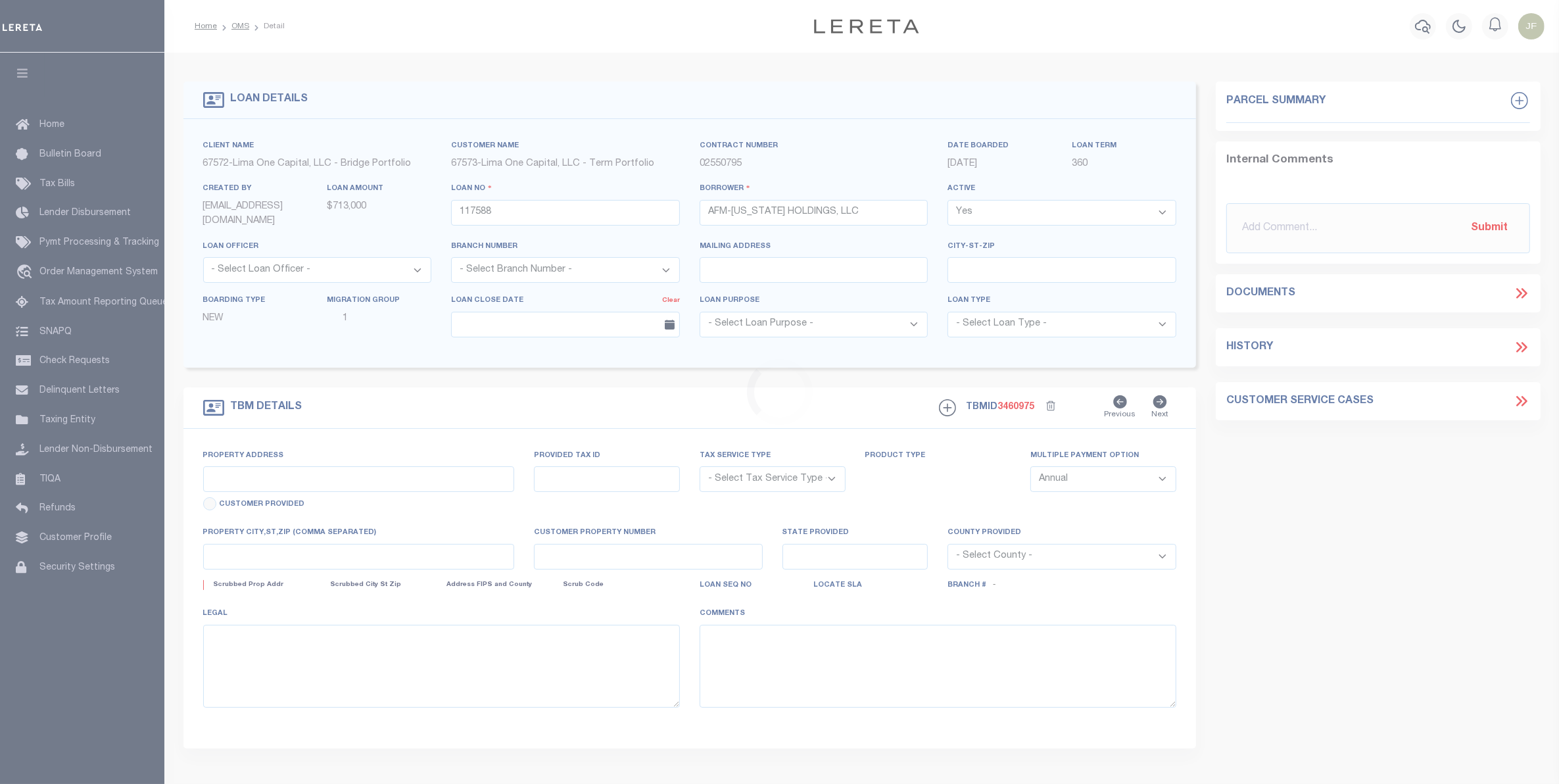
type input "[STREET_ADDRESS]"
select select "Escrow"
select select
type input "WADSWORTH OH 44281"
type input "117588-4"
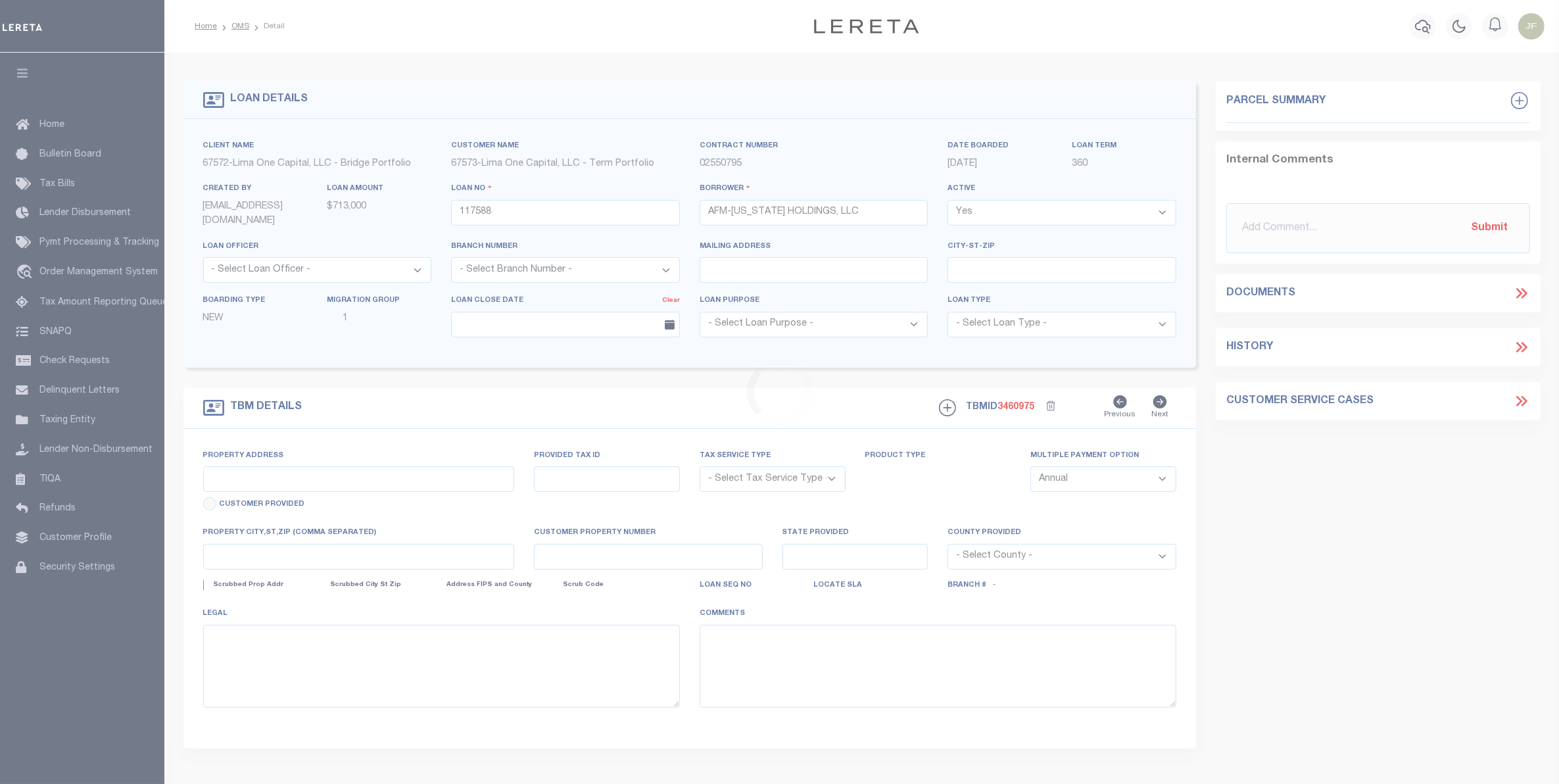
type input "OH"
type textarea "COLLECTOR: ENTITY: PARCEL: 31518104"
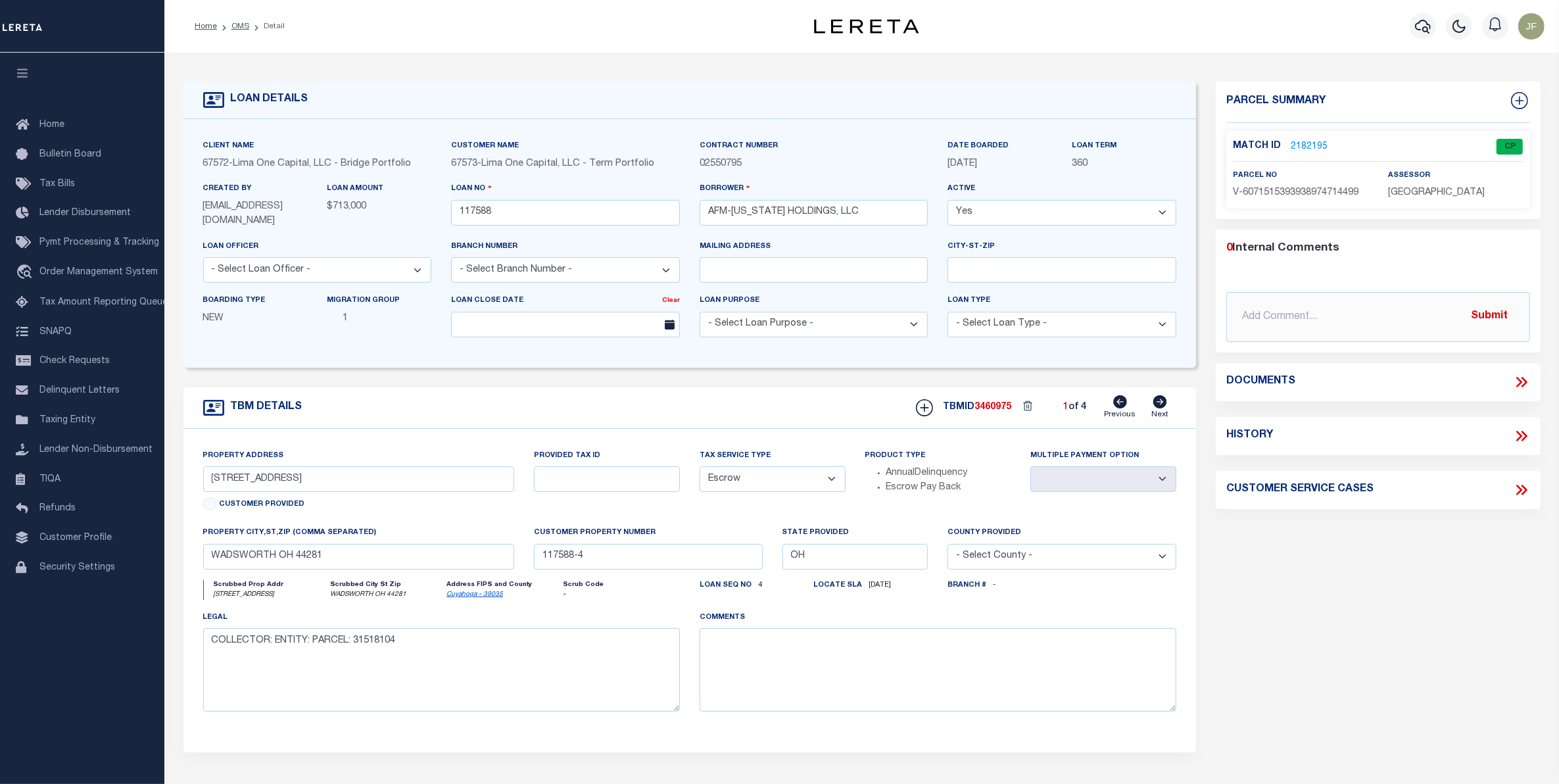
click at [1310, 144] on link "2182195" at bounding box center [1309, 147] width 37 height 14
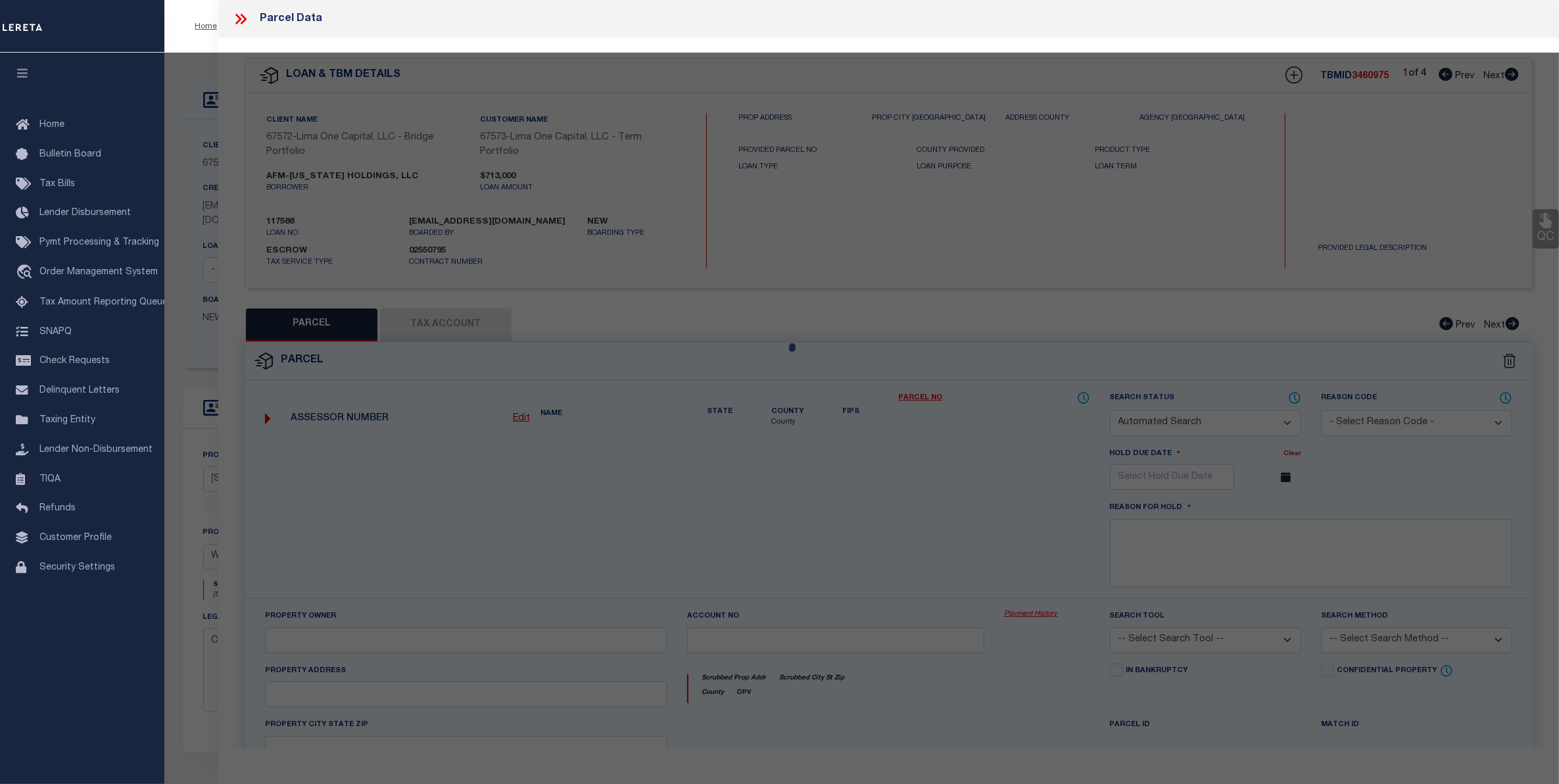
checkbox input "false"
select select "CP"
select select "AGW"
select select
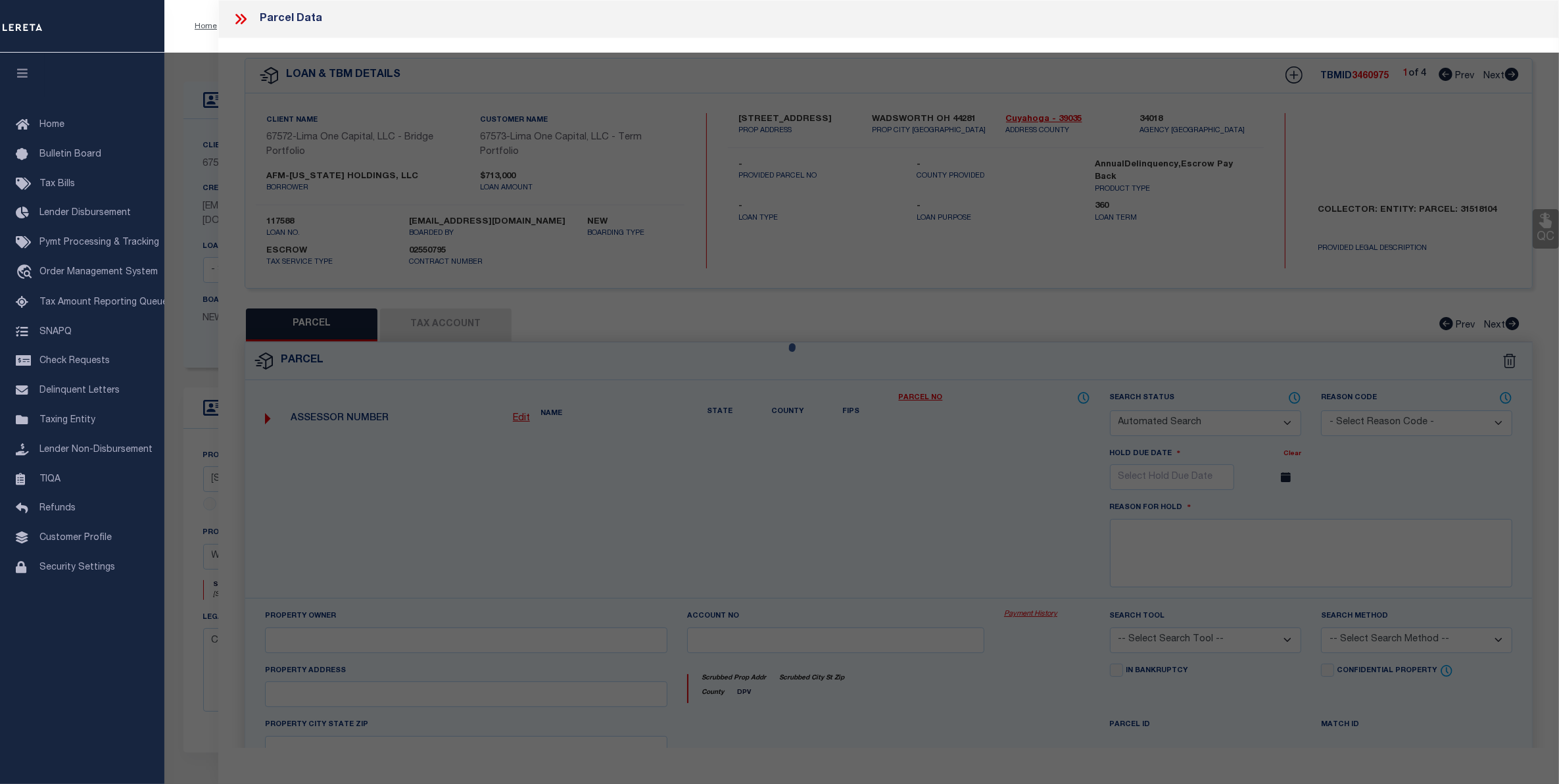
type input "[STREET_ADDRESS]"
checkbox input "false"
type input "WADSWORTH OH 44281"
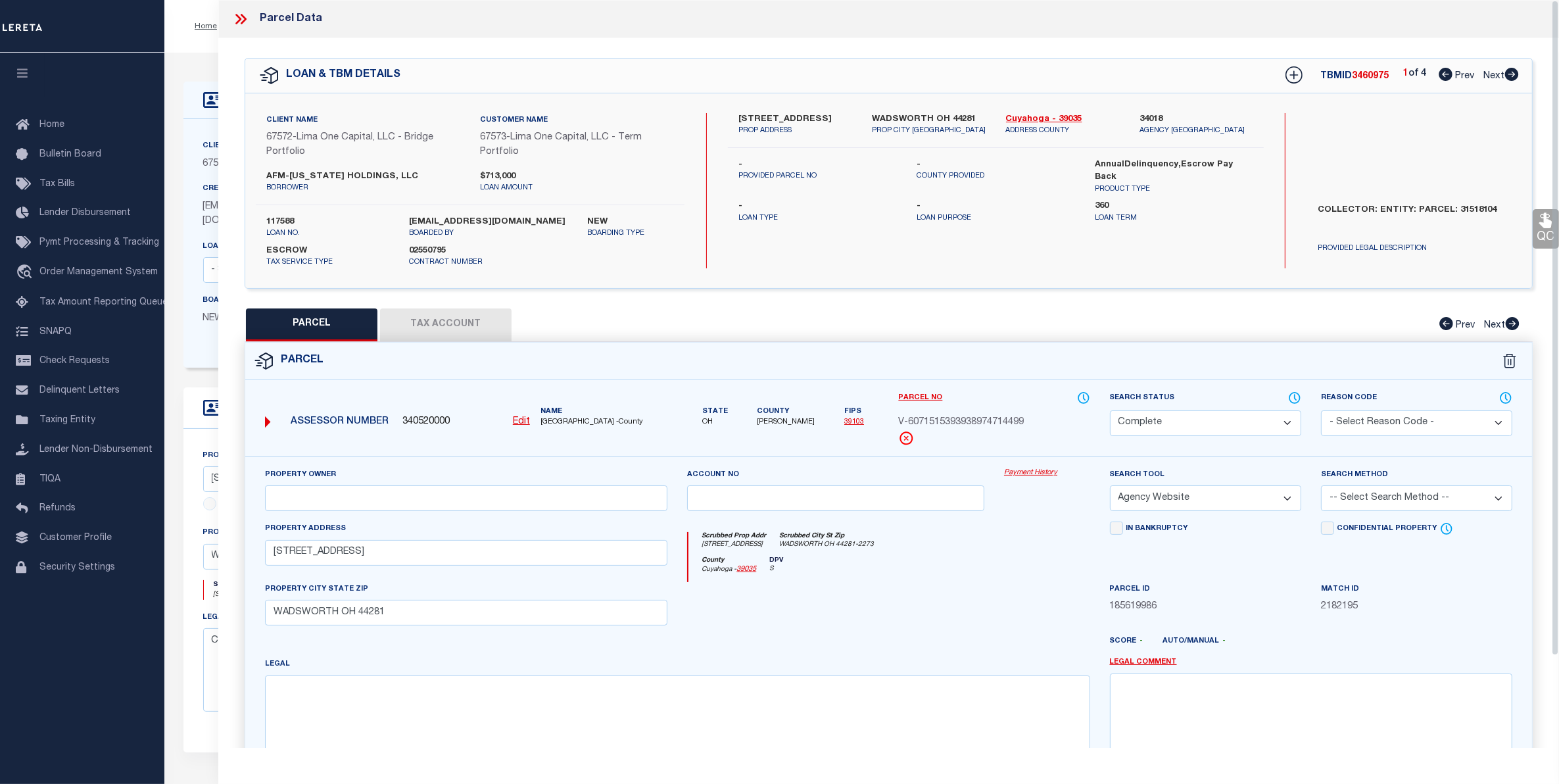
click at [1034, 473] on link "Payment History" at bounding box center [1047, 473] width 86 height 11
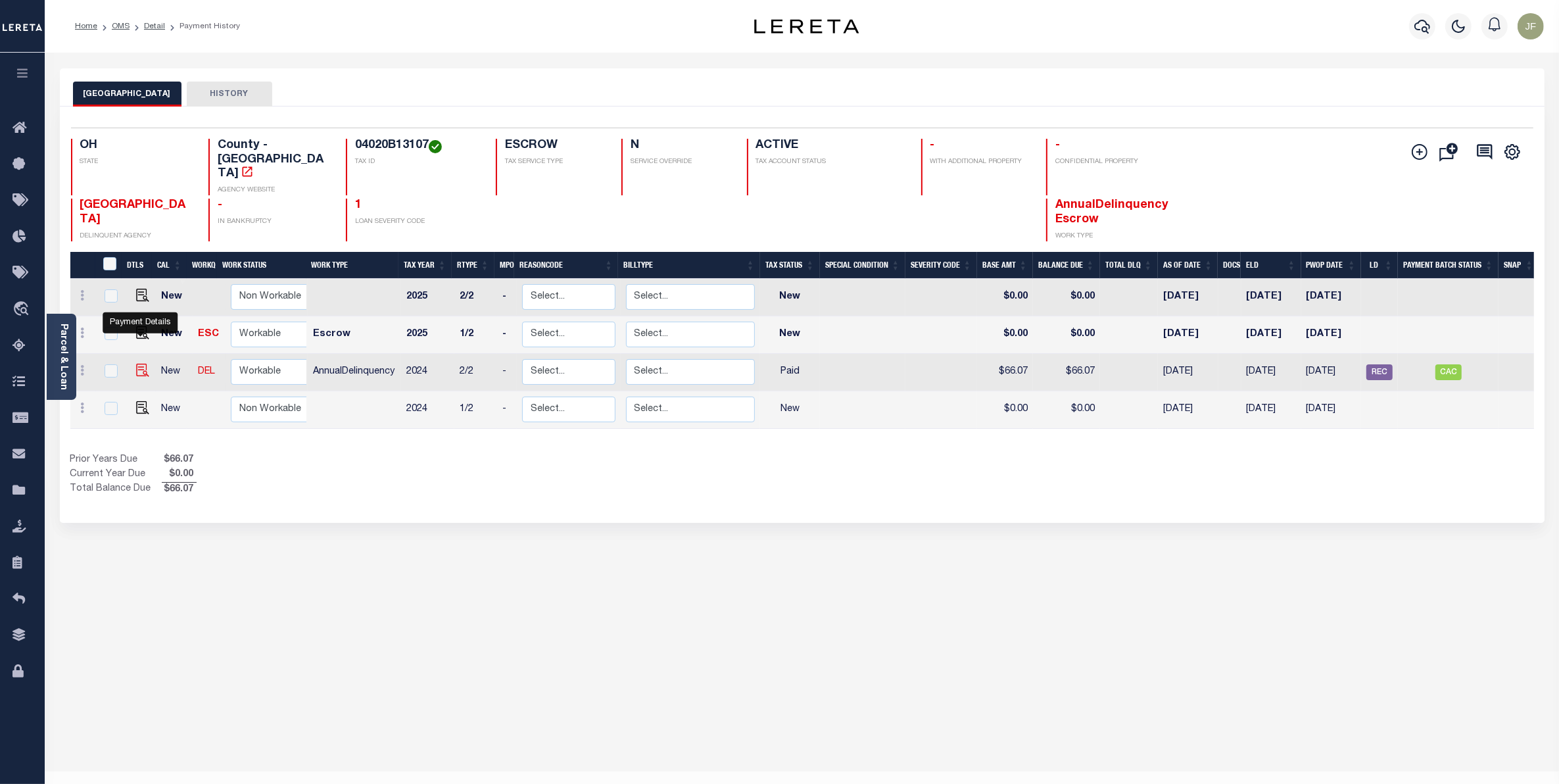
click at [140, 363] on img "" at bounding box center [142, 370] width 13 height 13
checkbox input "true"
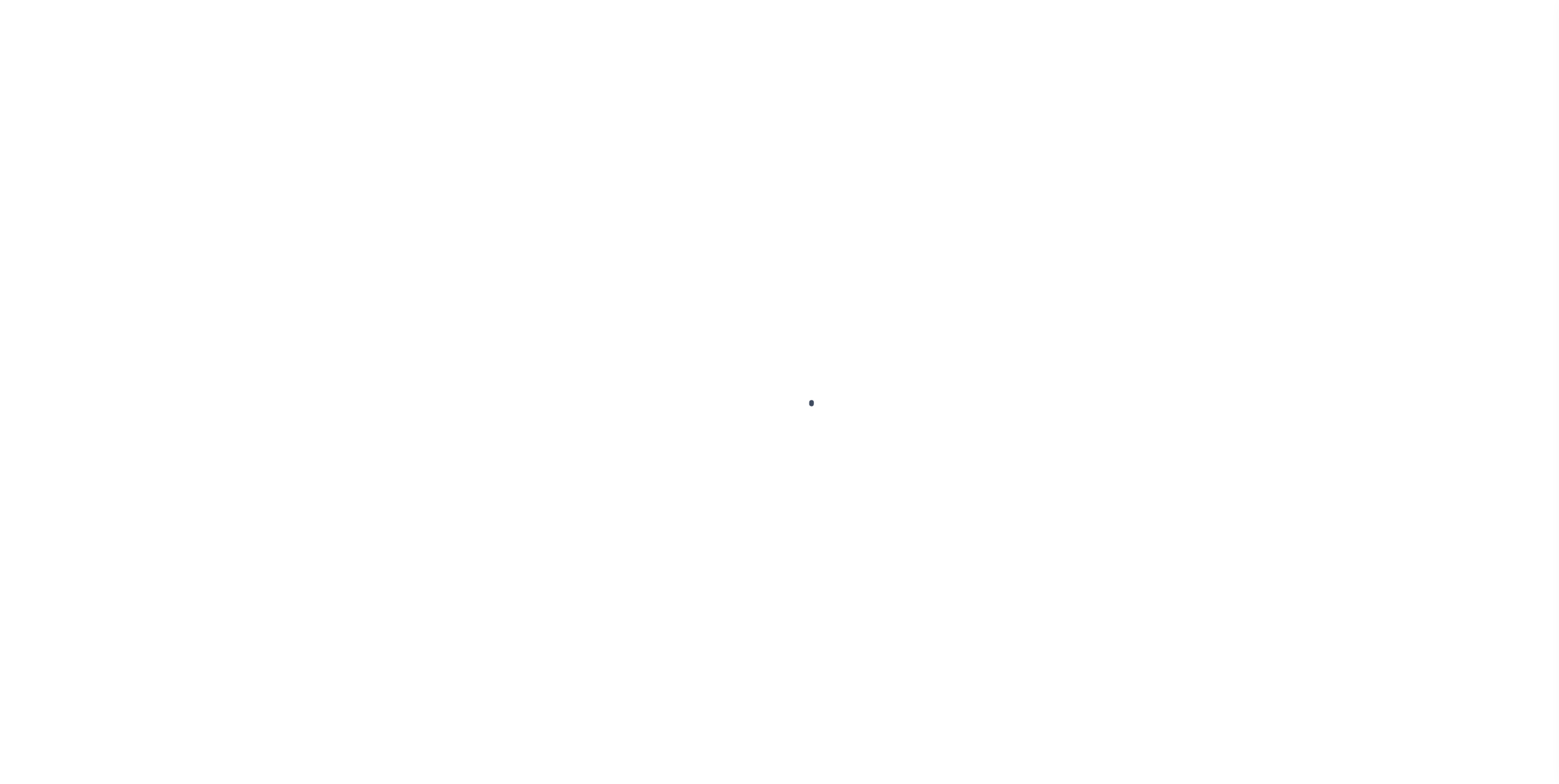
checkbox input "false"
type textarea "CAS 48208 Lereta is responsible for P&I $6.61, loan was paid short for 2nd half…"
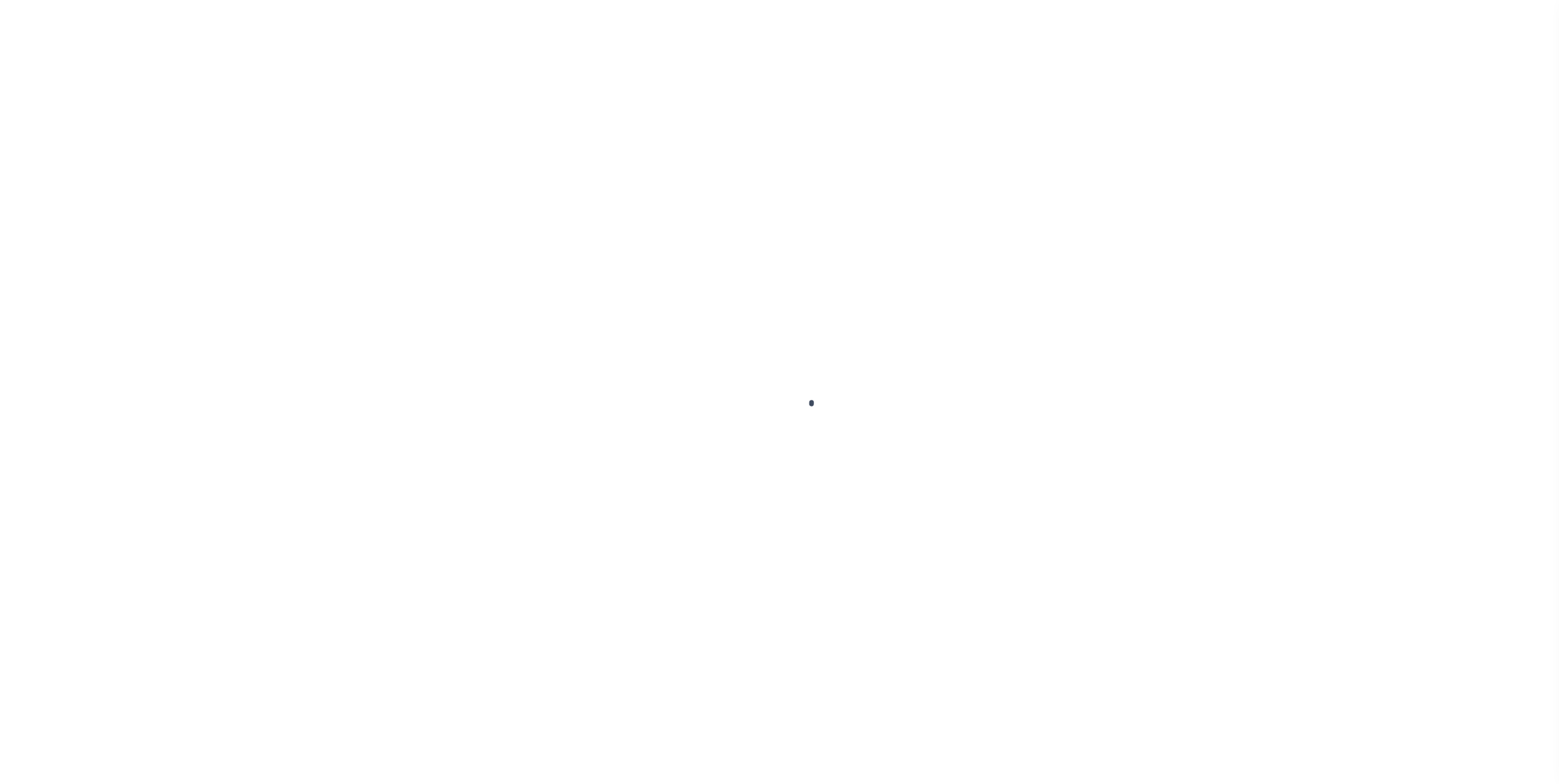
type input "[DATE]"
select select "PYD"
type input "$66.07"
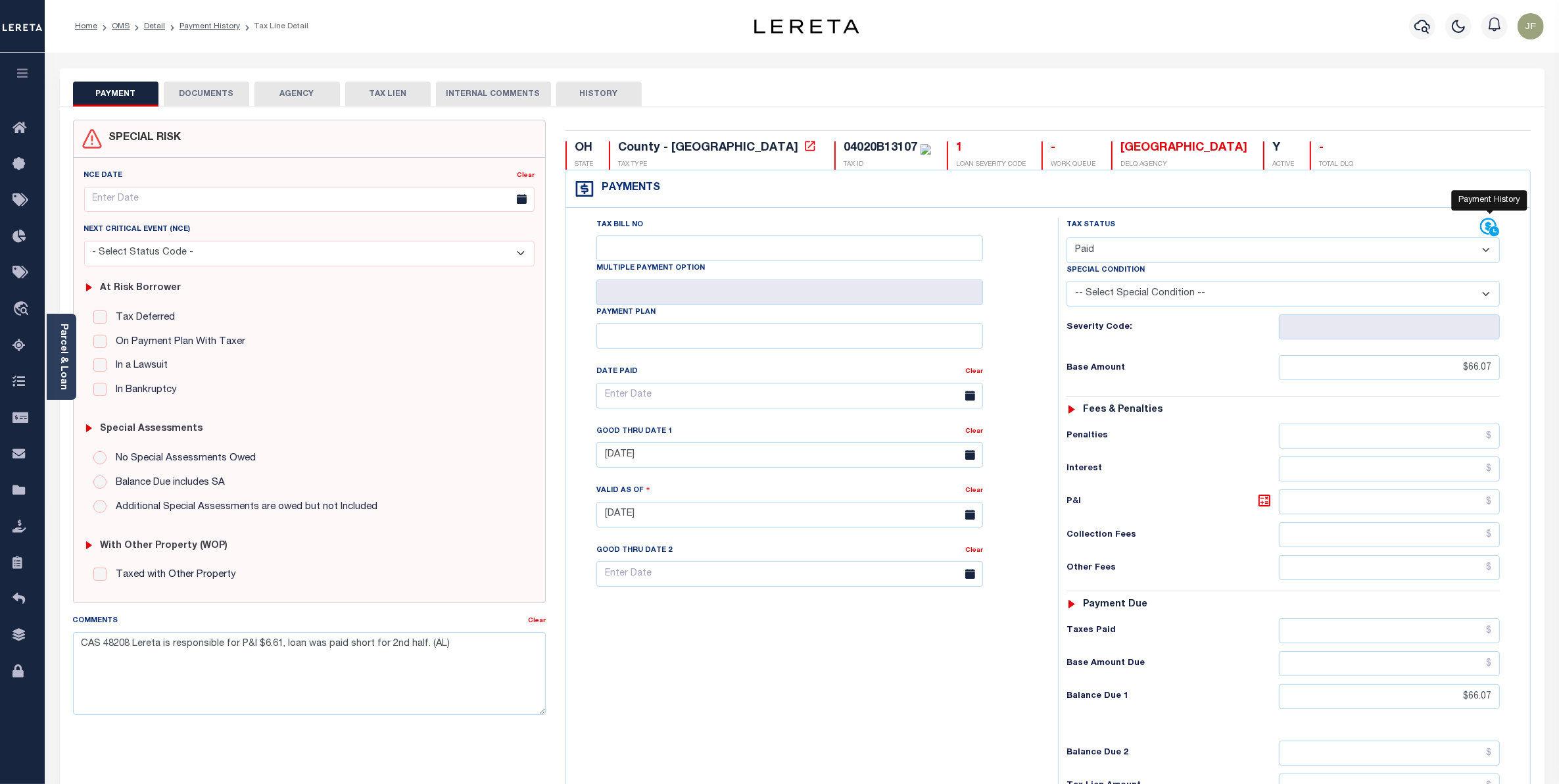
click at [1484, 231] on icon at bounding box center [1490, 228] width 20 height 20
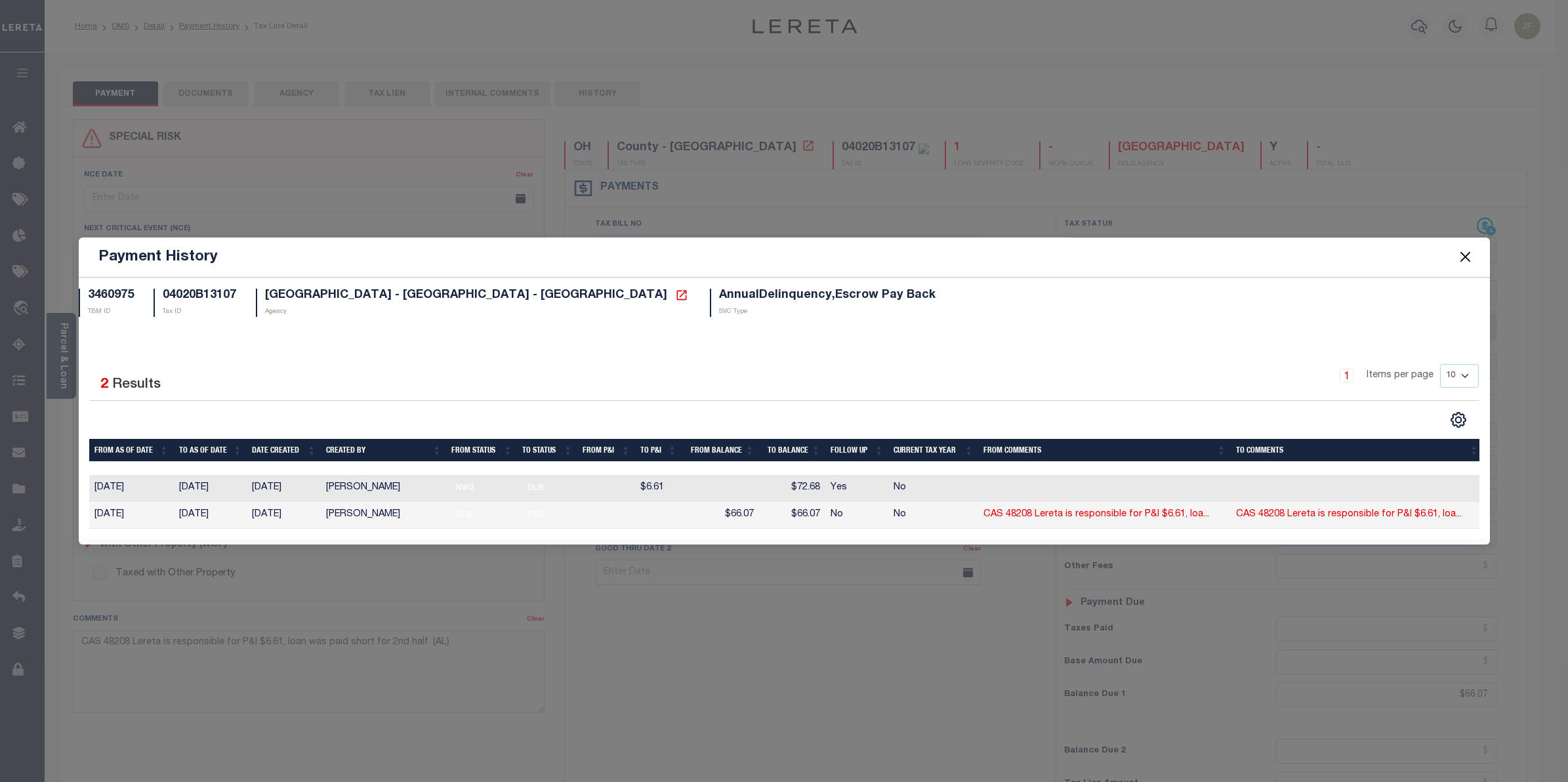
click at [1462, 249] on button "Close" at bounding box center [1465, 257] width 17 height 17
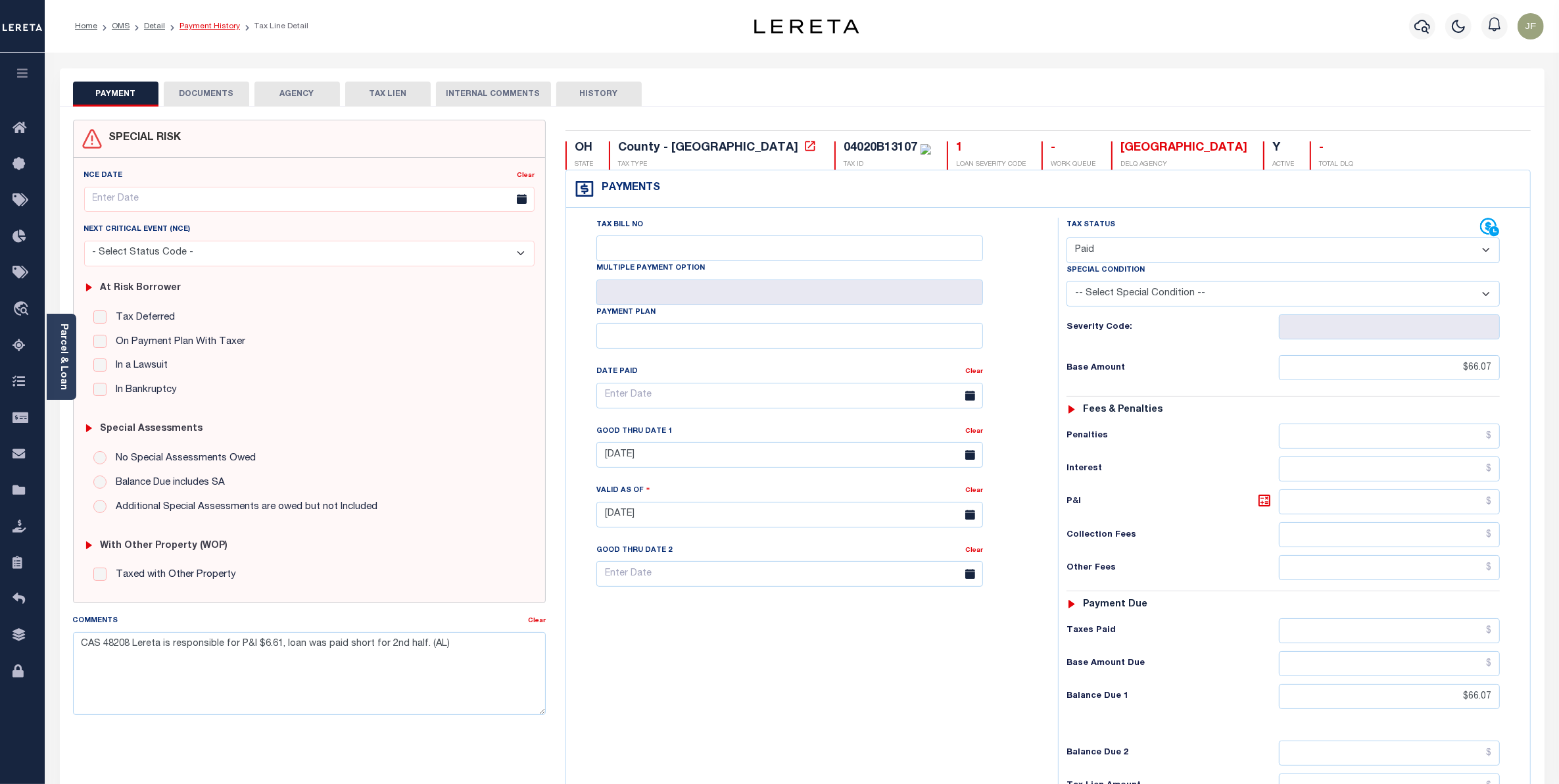
click at [204, 26] on link "Payment History" at bounding box center [210, 26] width 60 height 8
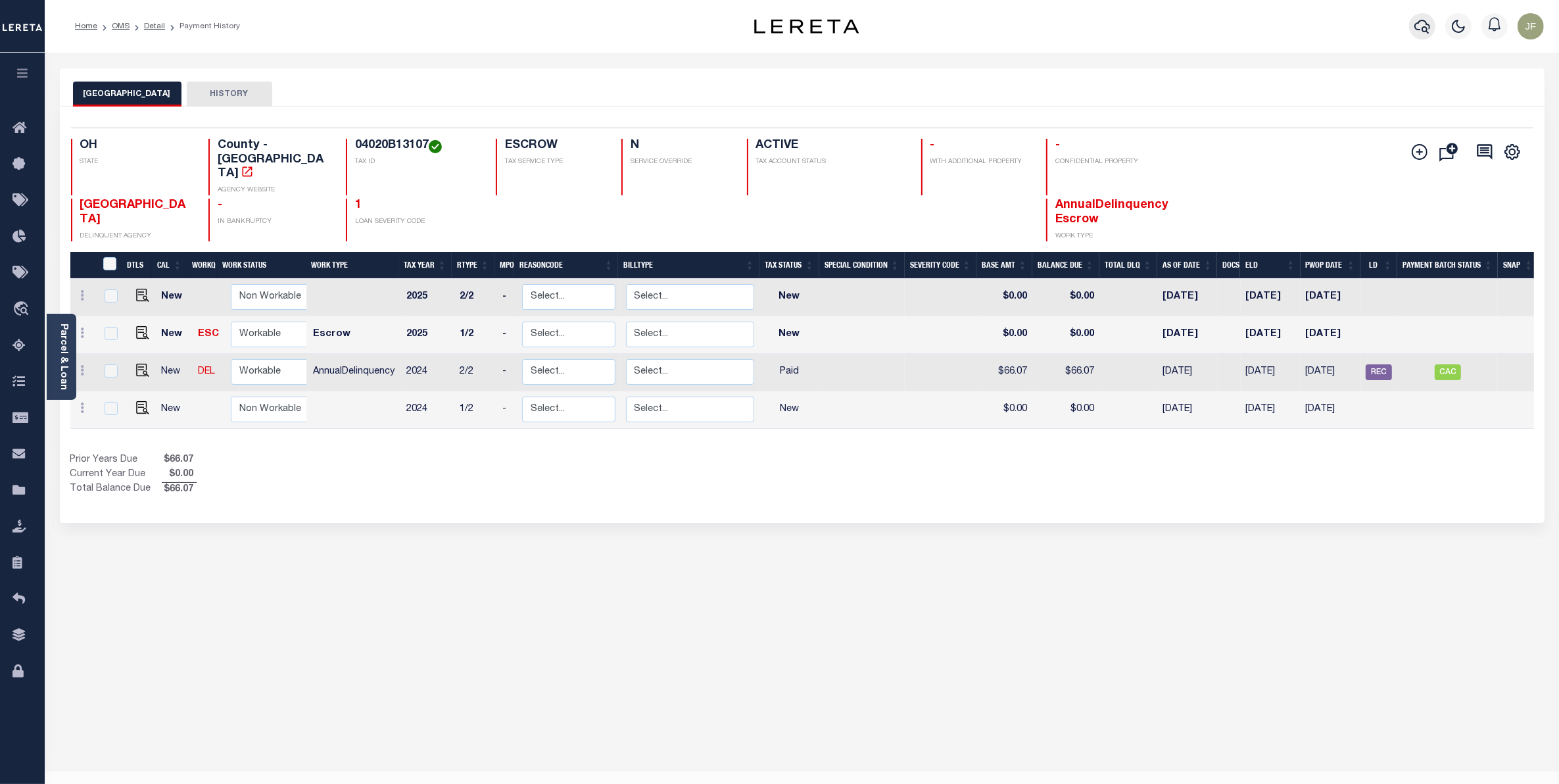
click at [1421, 28] on icon "button" at bounding box center [1422, 26] width 15 height 15
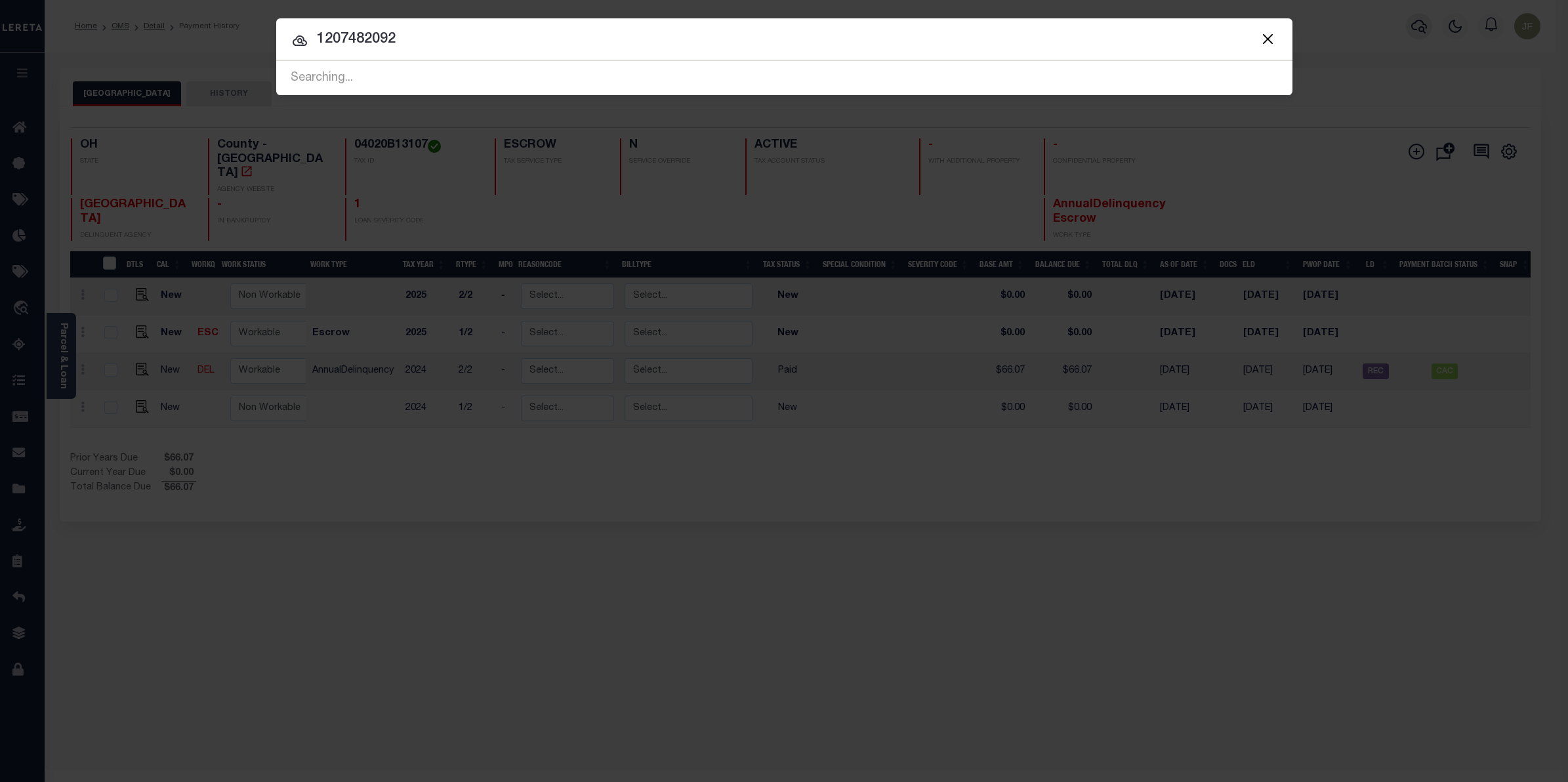
type input "1207482092"
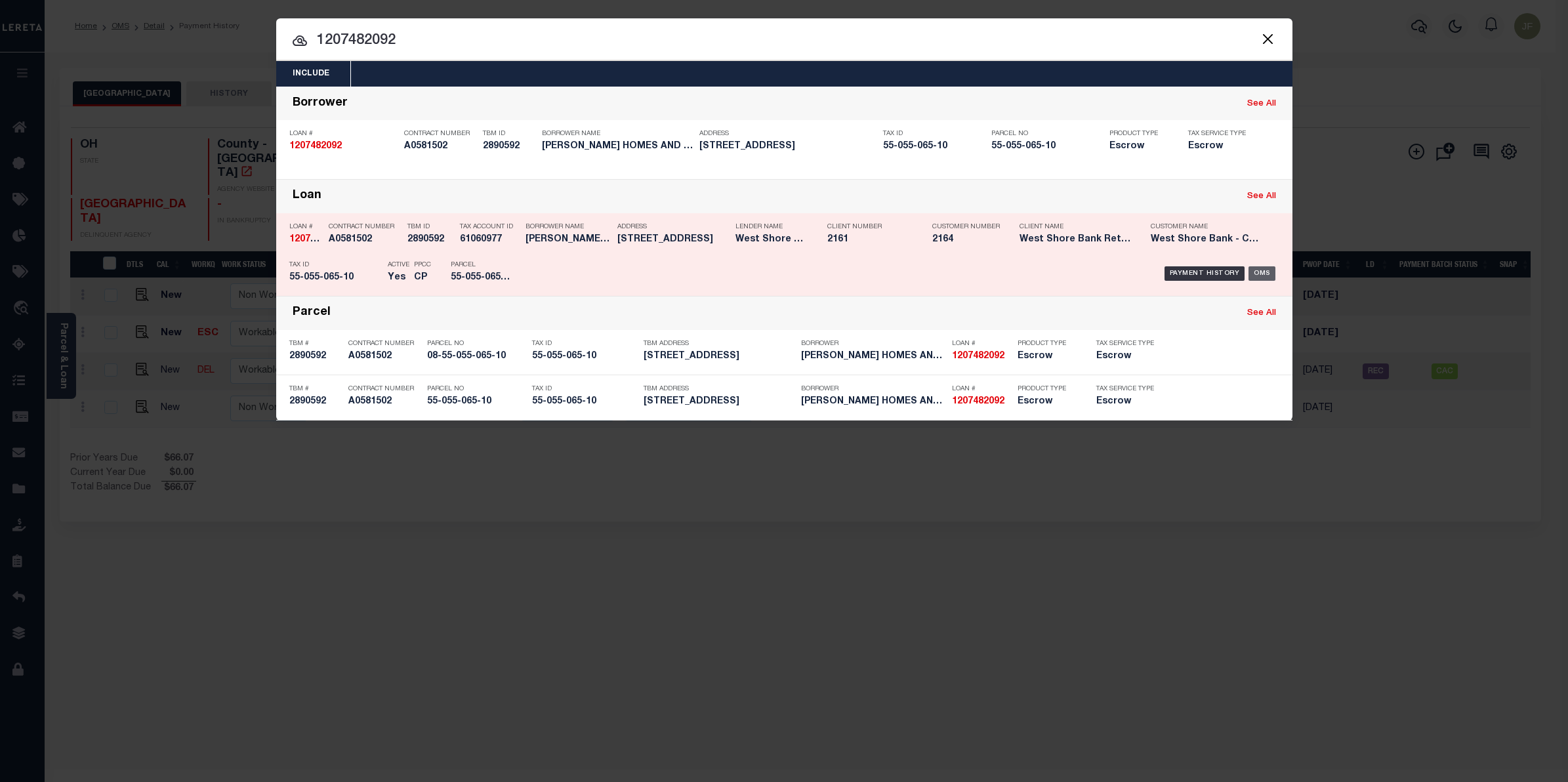
click at [1265, 274] on div "OMS" at bounding box center [1261, 273] width 27 height 15
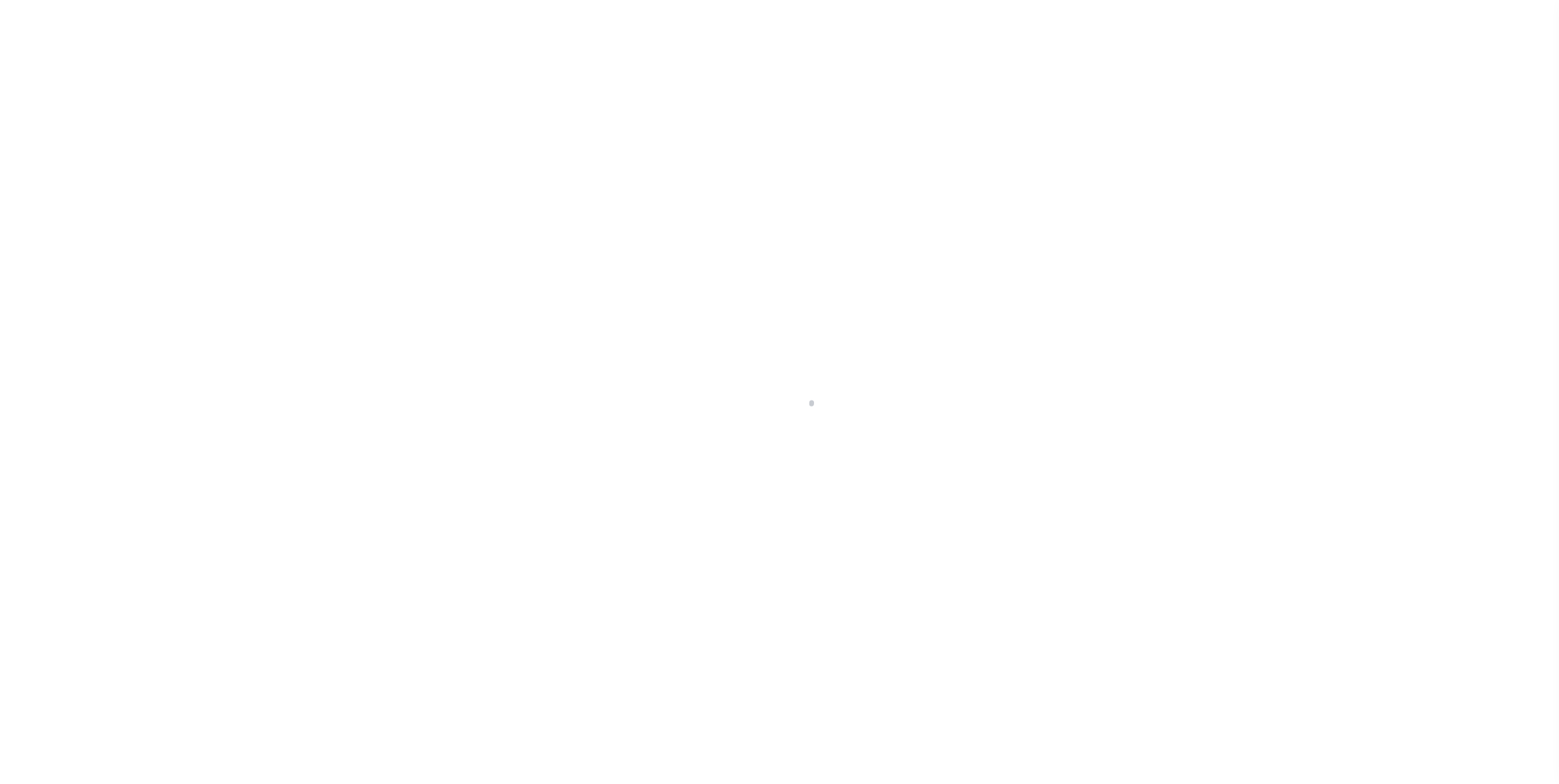
select select "Escrow"
type input "[STREET_ADDRESS]"
type input "08-55-055-065-10"
type input "HASTINGS MI"
type input "MI"
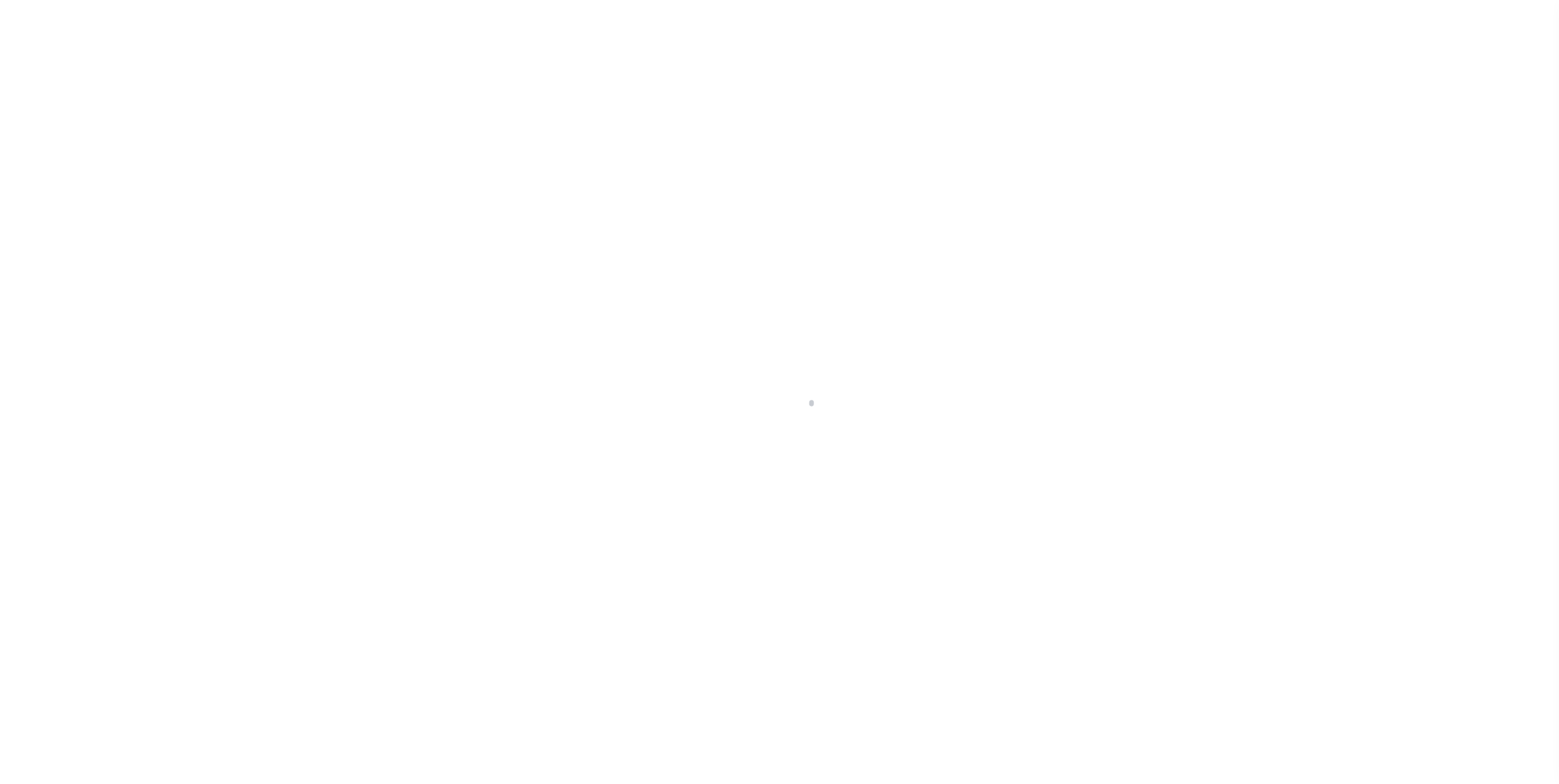
select select
select select "4314"
select select
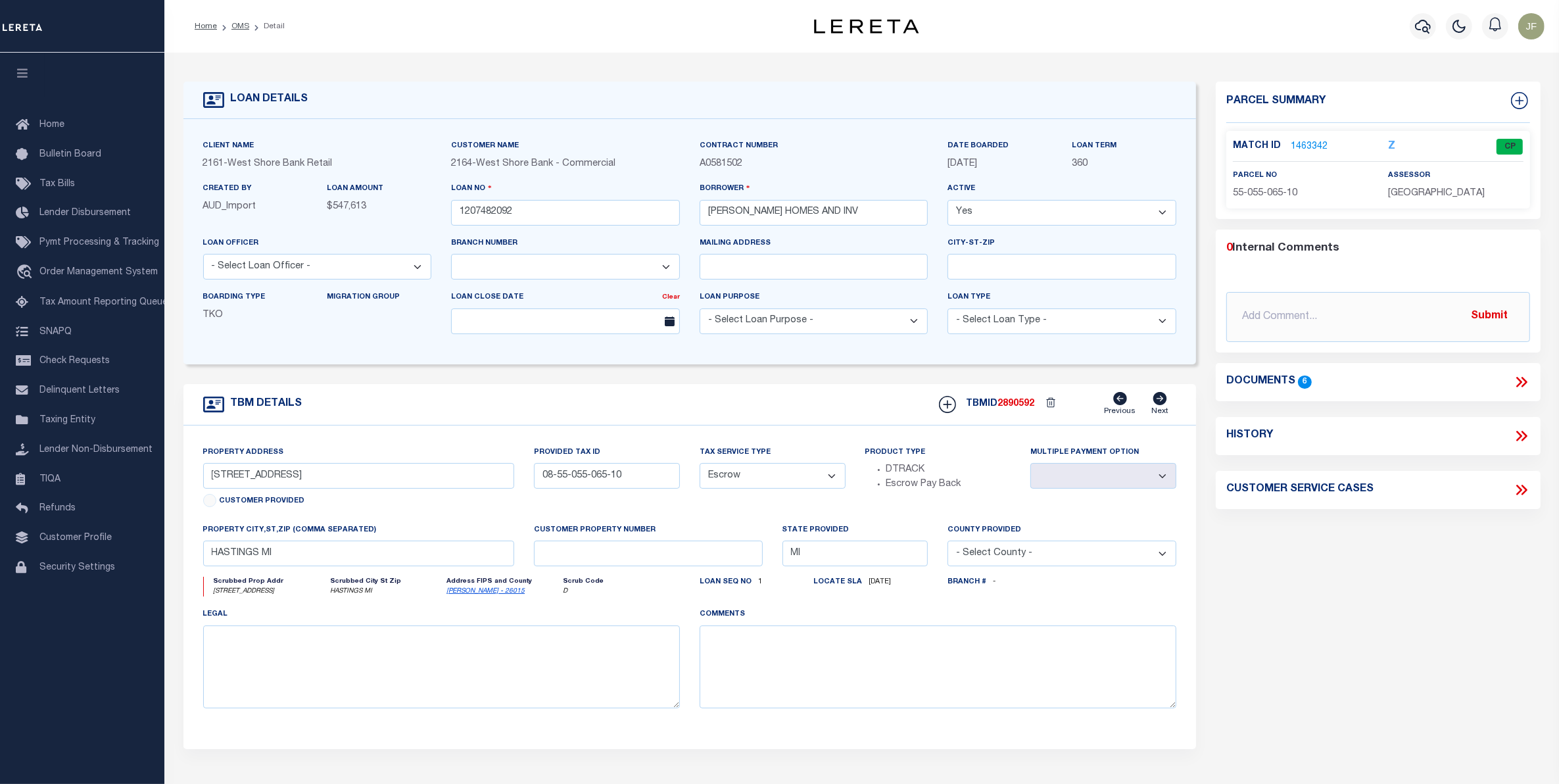
click at [1299, 149] on link "1463342" at bounding box center [1309, 147] width 37 height 14
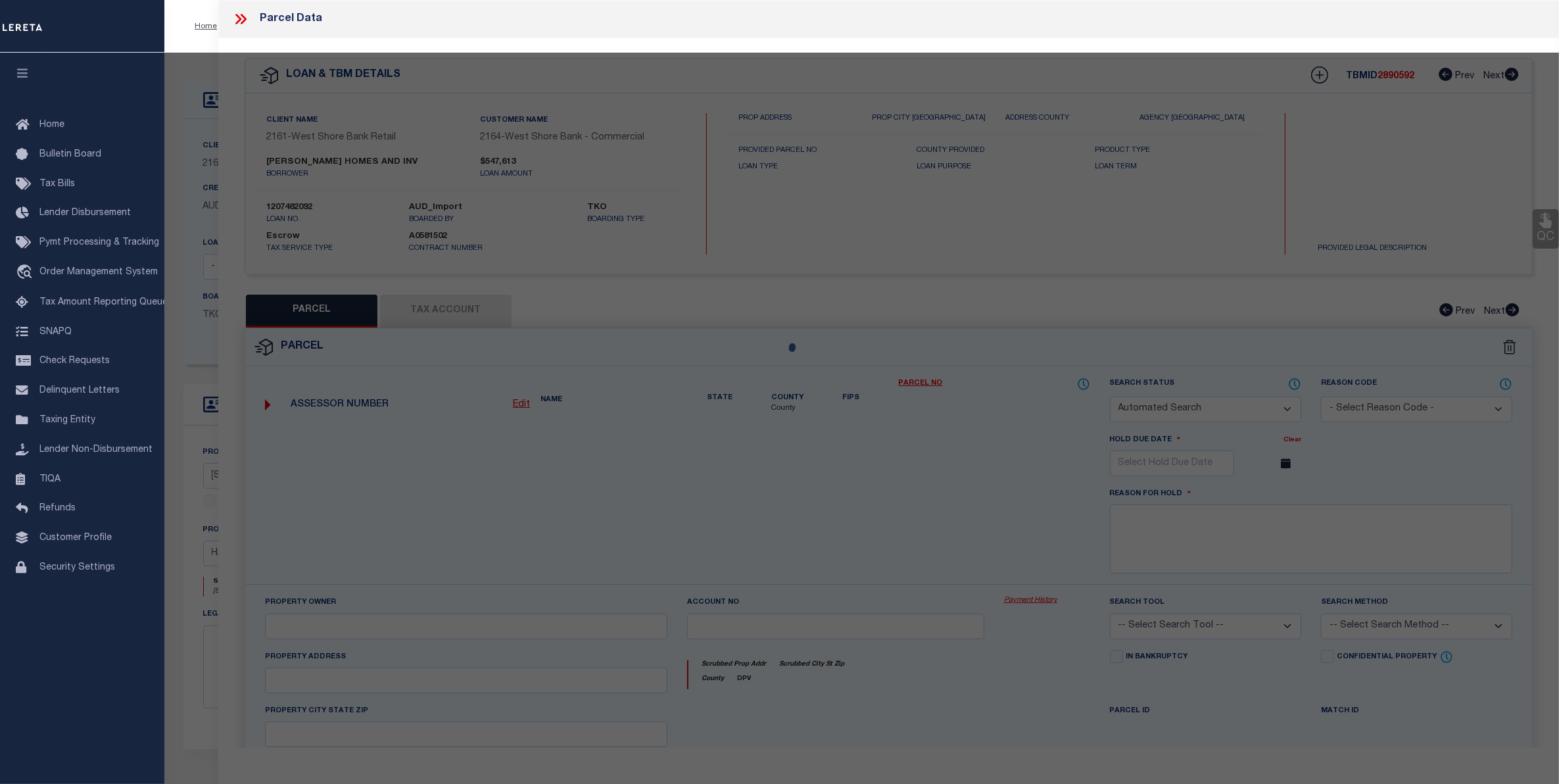
checkbox input "false"
select select "CP"
type input "STEPHENS HOMES AND INVESTMENTS LLC"
select select
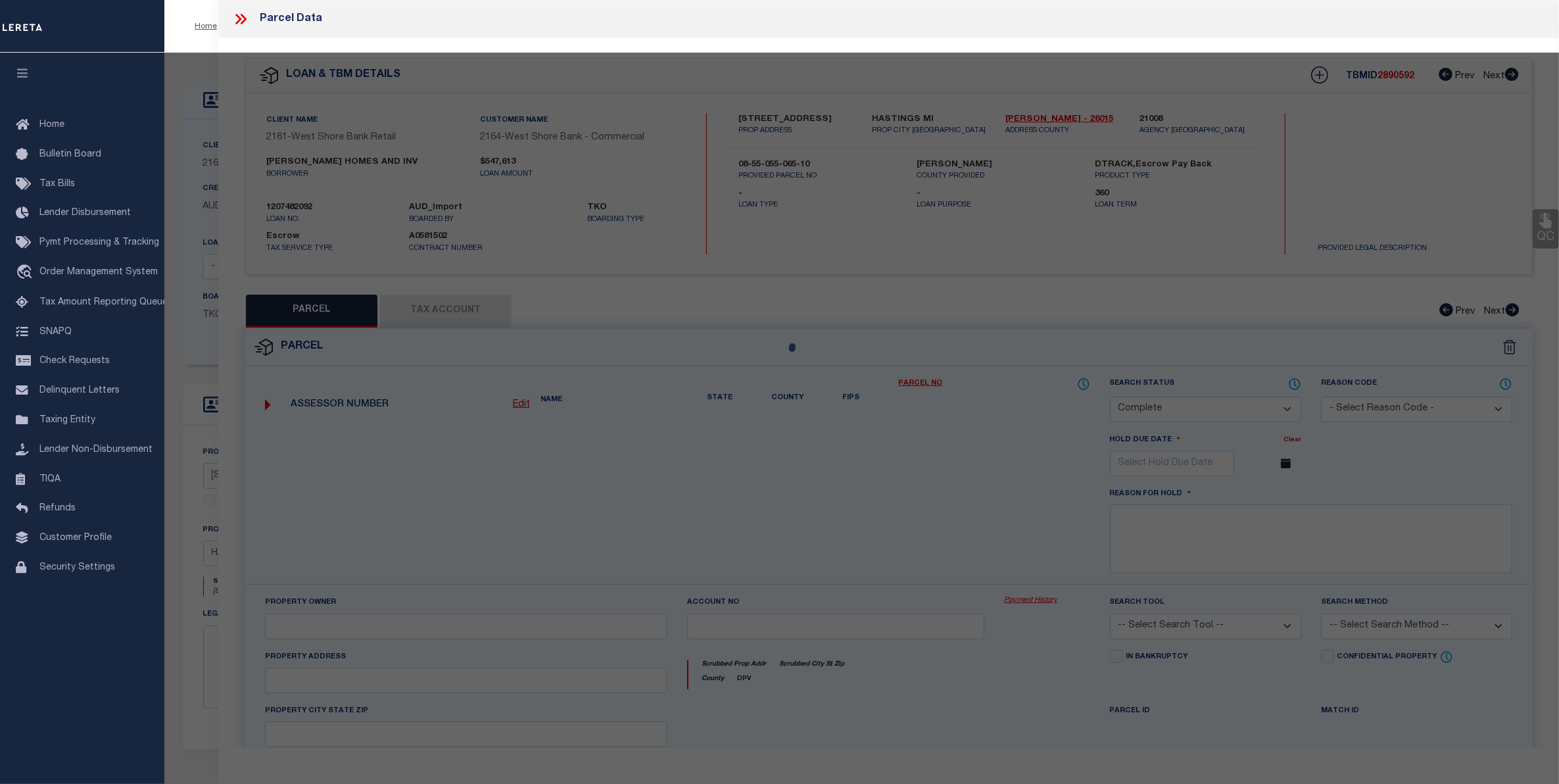
type input "[STREET_ADDRESS]"
checkbox input "false"
type input "HASTINGS MI 49058"
type textarea "CITY OF HASTINGS BEG AT A PT S 88 DEG-30' E 397 FT FROM NE COR LOT 84, [PERSON_…"
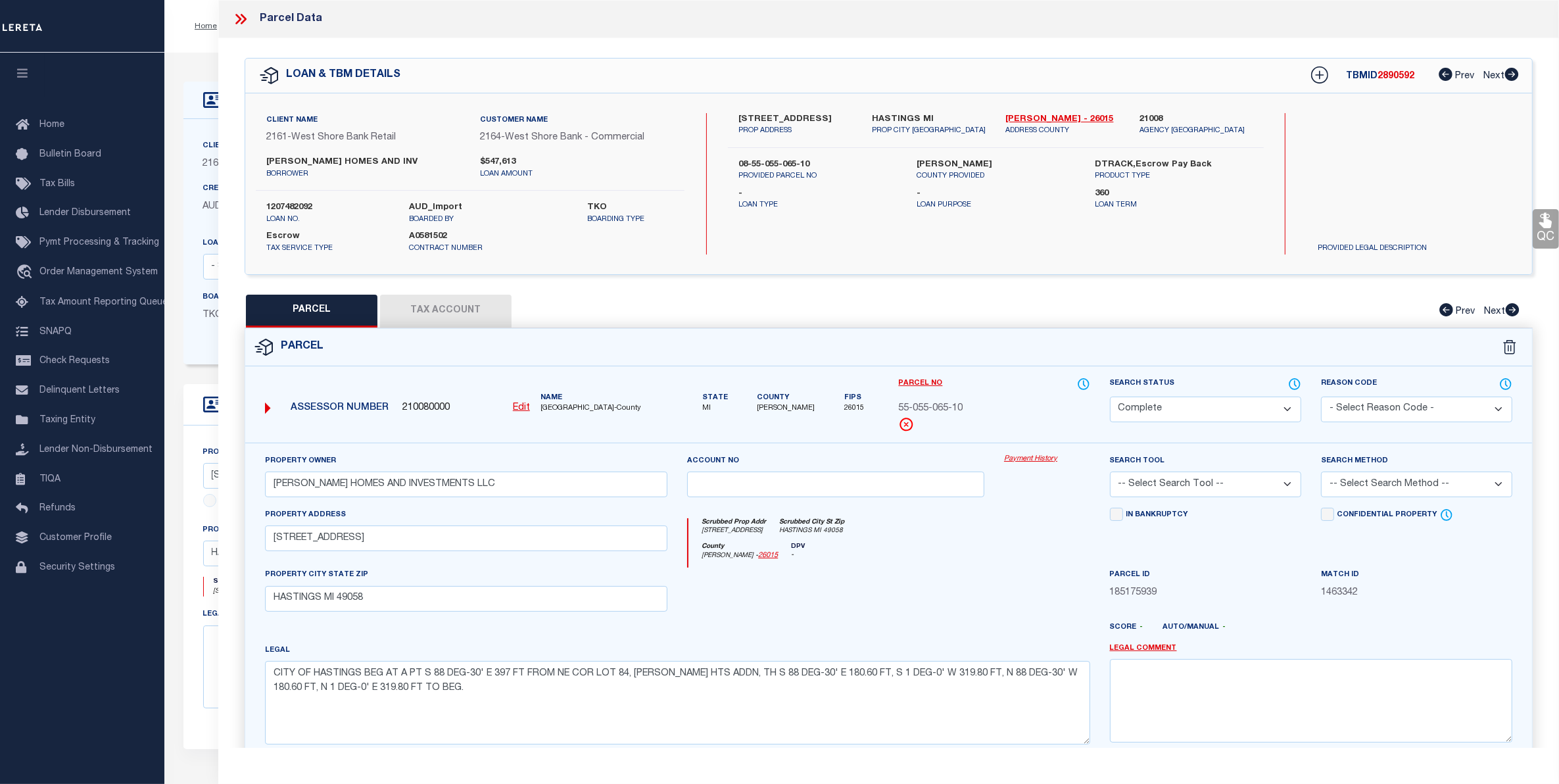
click at [1055, 455] on link "Payment History" at bounding box center [1047, 459] width 86 height 11
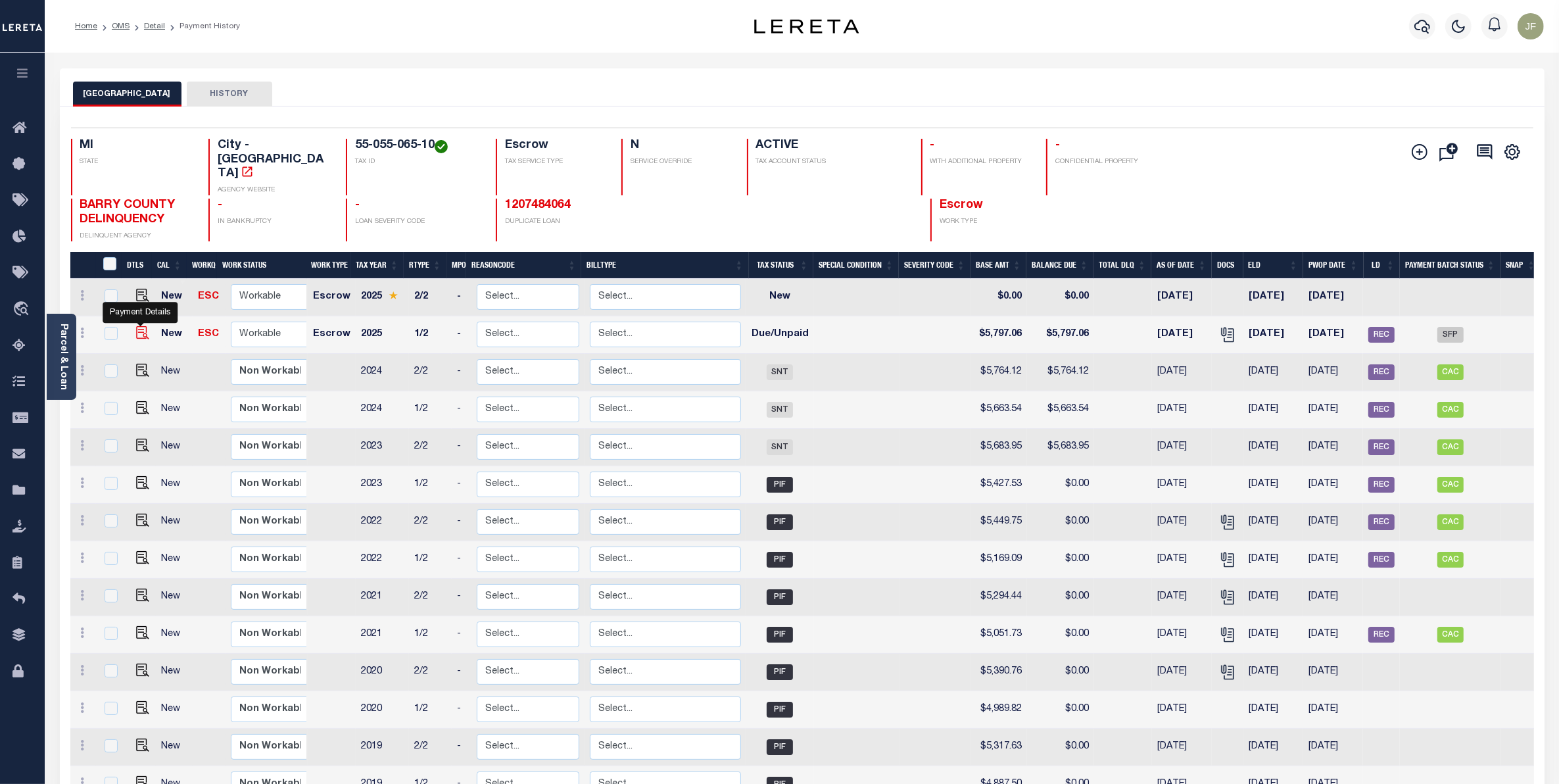
click at [137, 326] on img "" at bounding box center [142, 333] width 13 height 13
checkbox input "true"
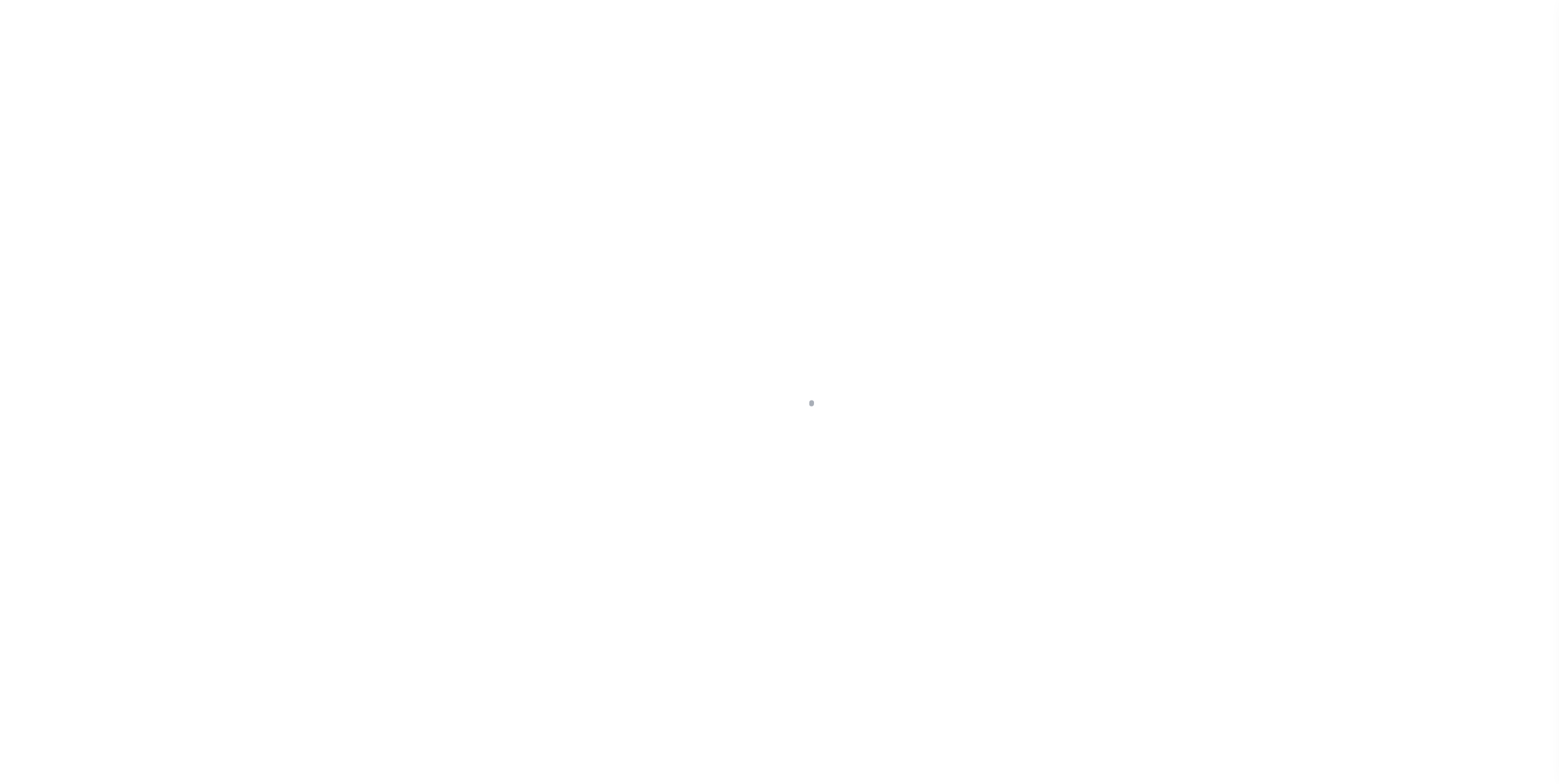
select select "DUE"
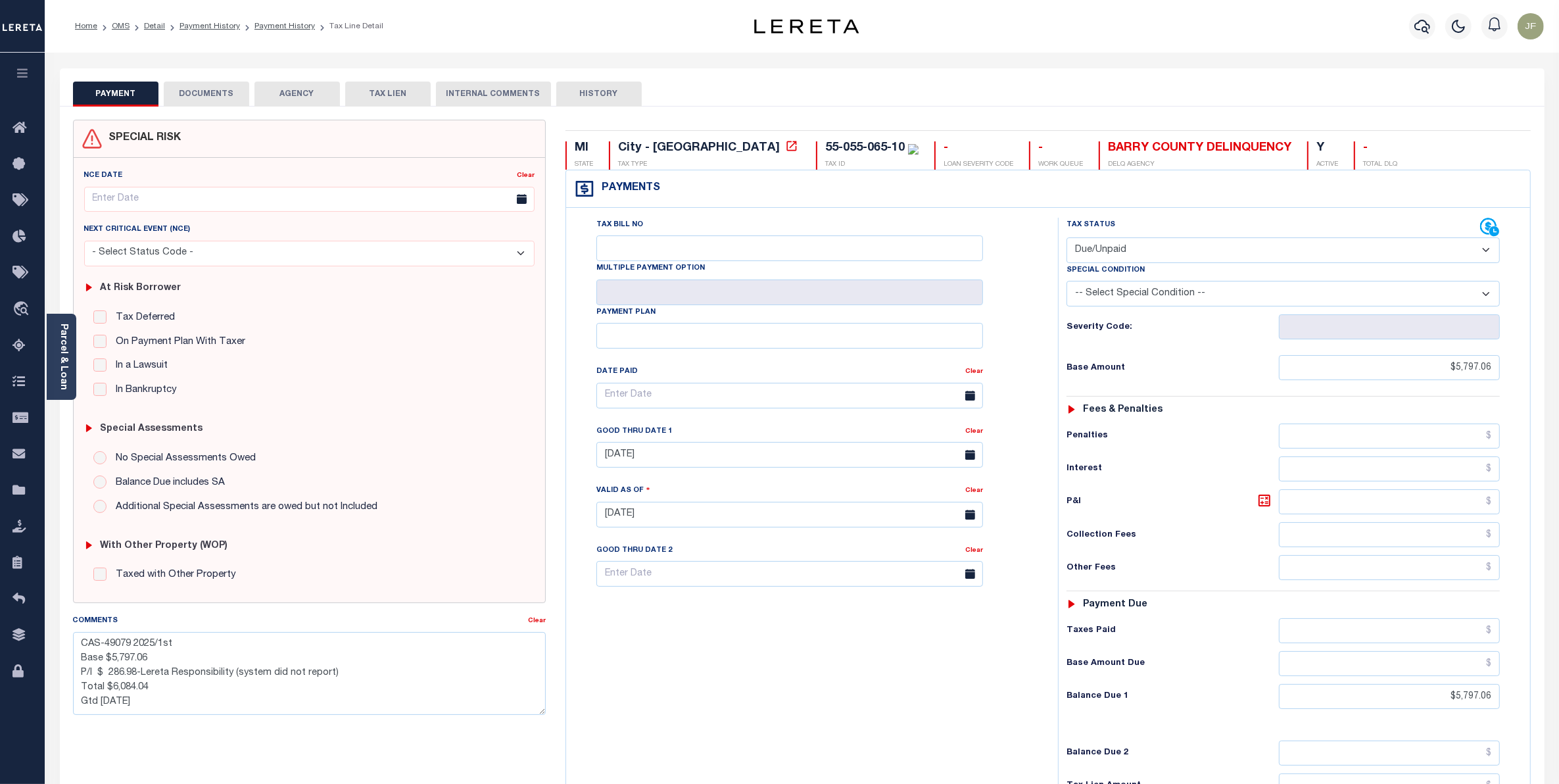
click at [604, 96] on button "HISTORY" at bounding box center [599, 94] width 86 height 25
select select "50"
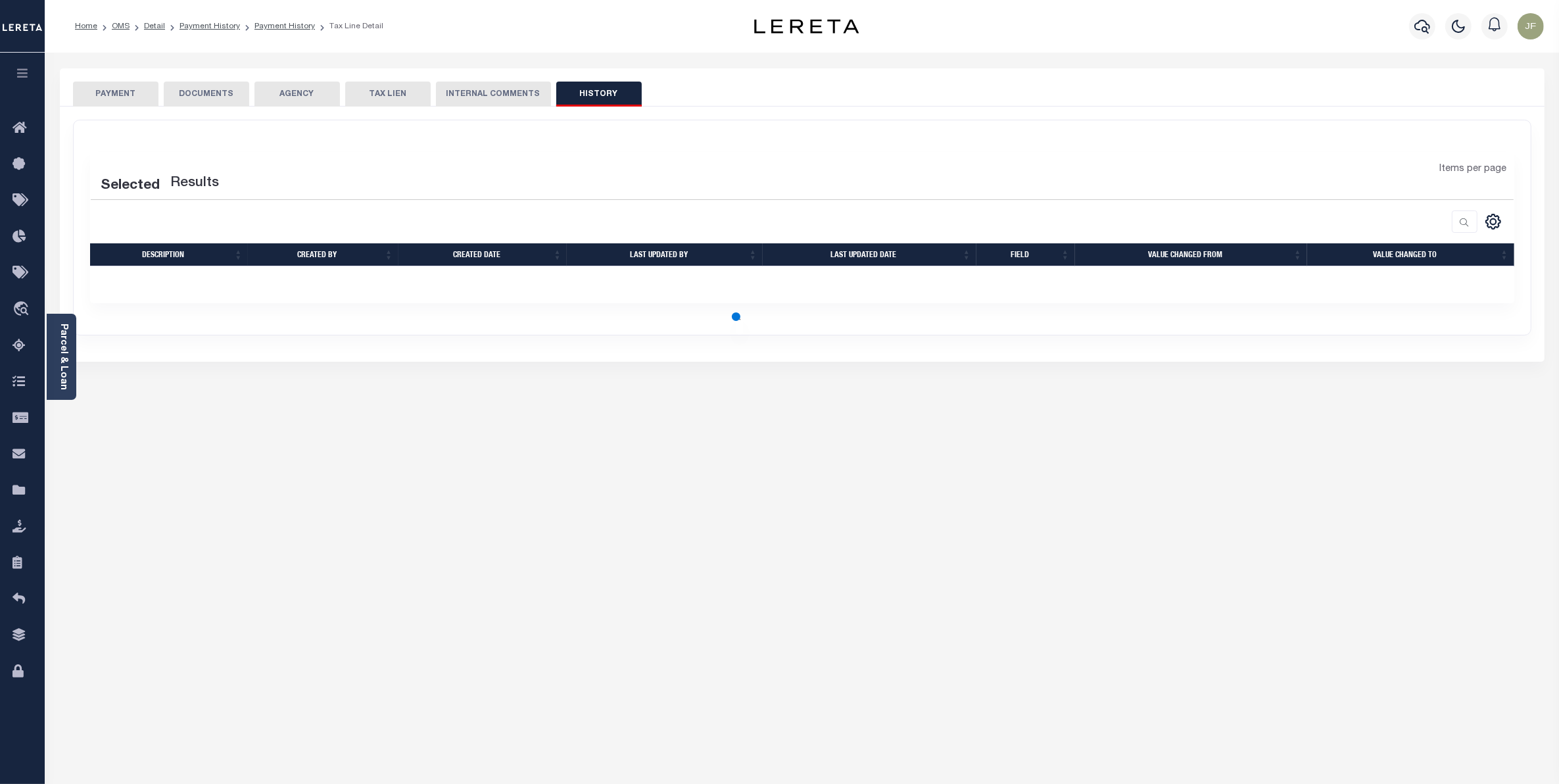
select select "50"
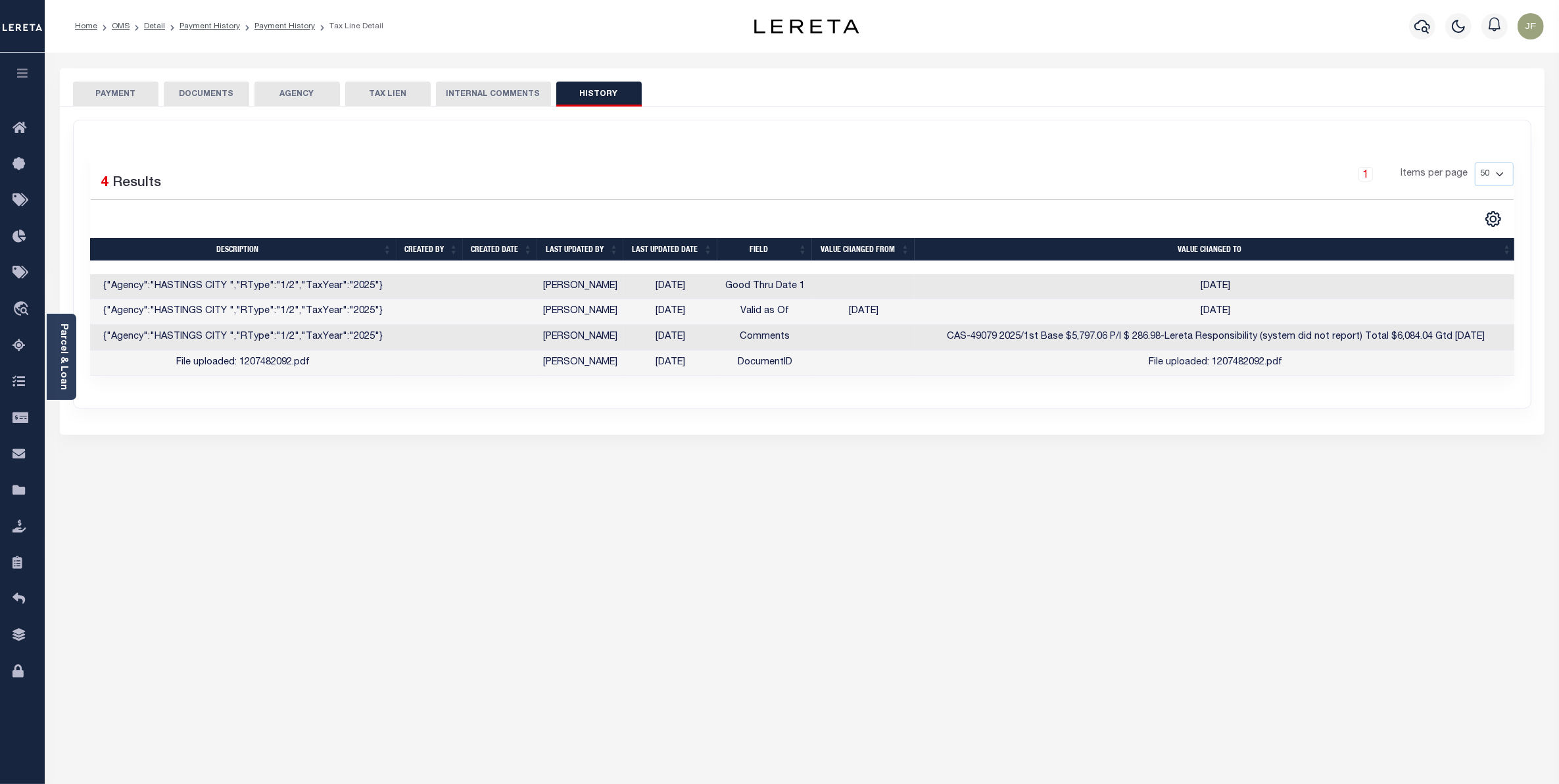
click at [123, 93] on button "PAYMENT" at bounding box center [116, 94] width 86 height 25
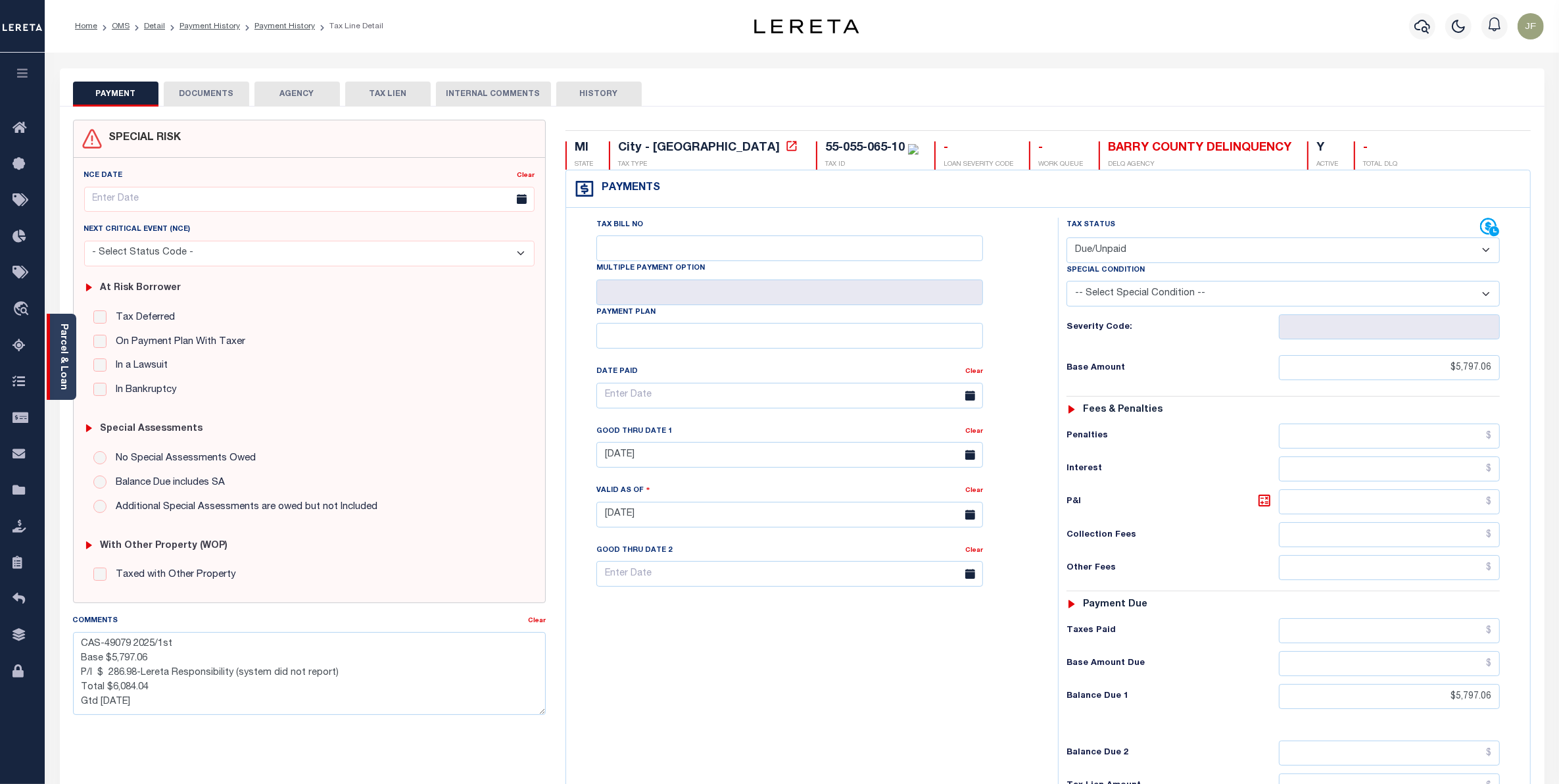
click at [60, 356] on link "Parcel & Loan" at bounding box center [63, 357] width 9 height 66
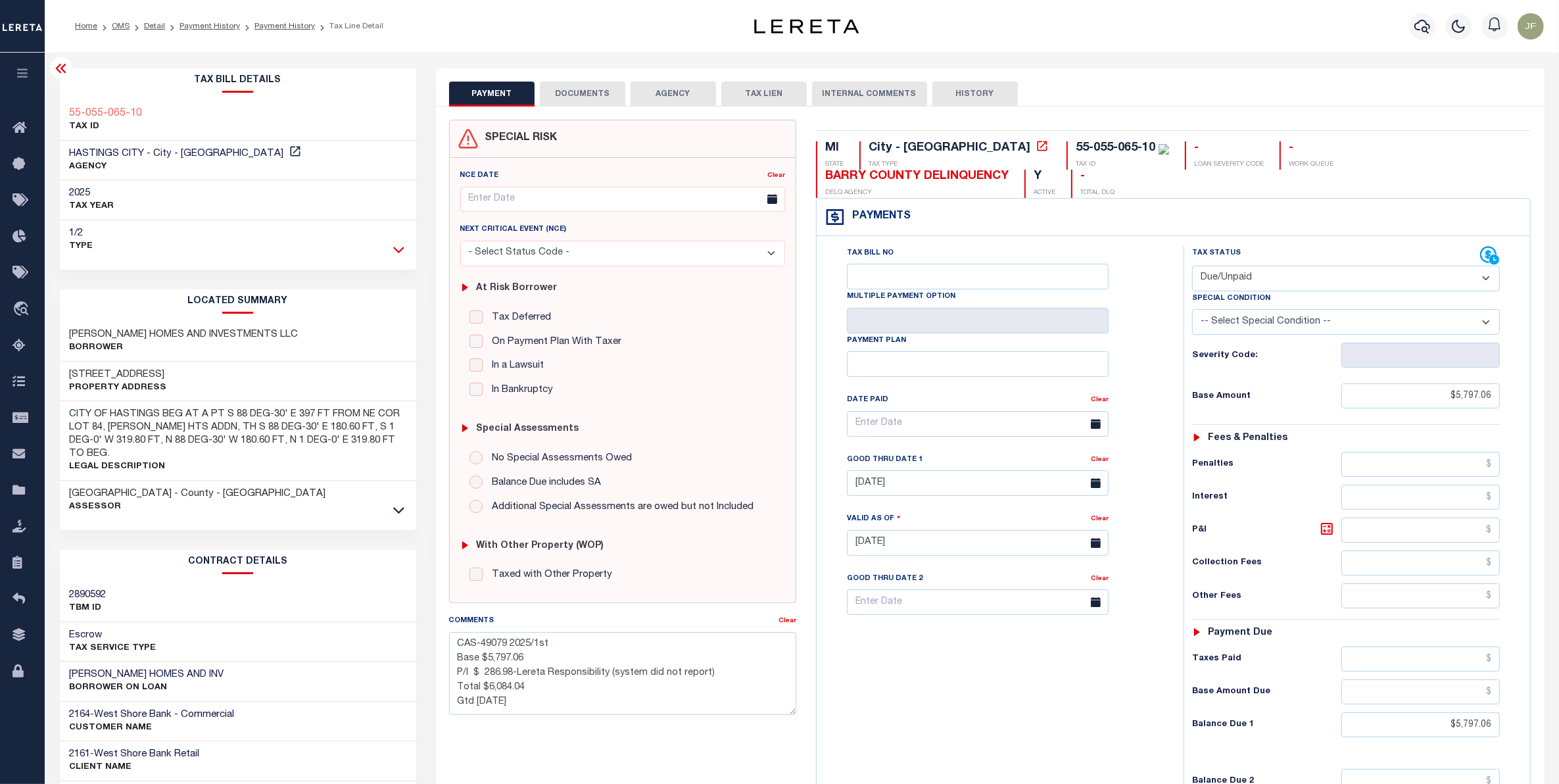
click at [399, 251] on icon at bounding box center [398, 249] width 11 height 7
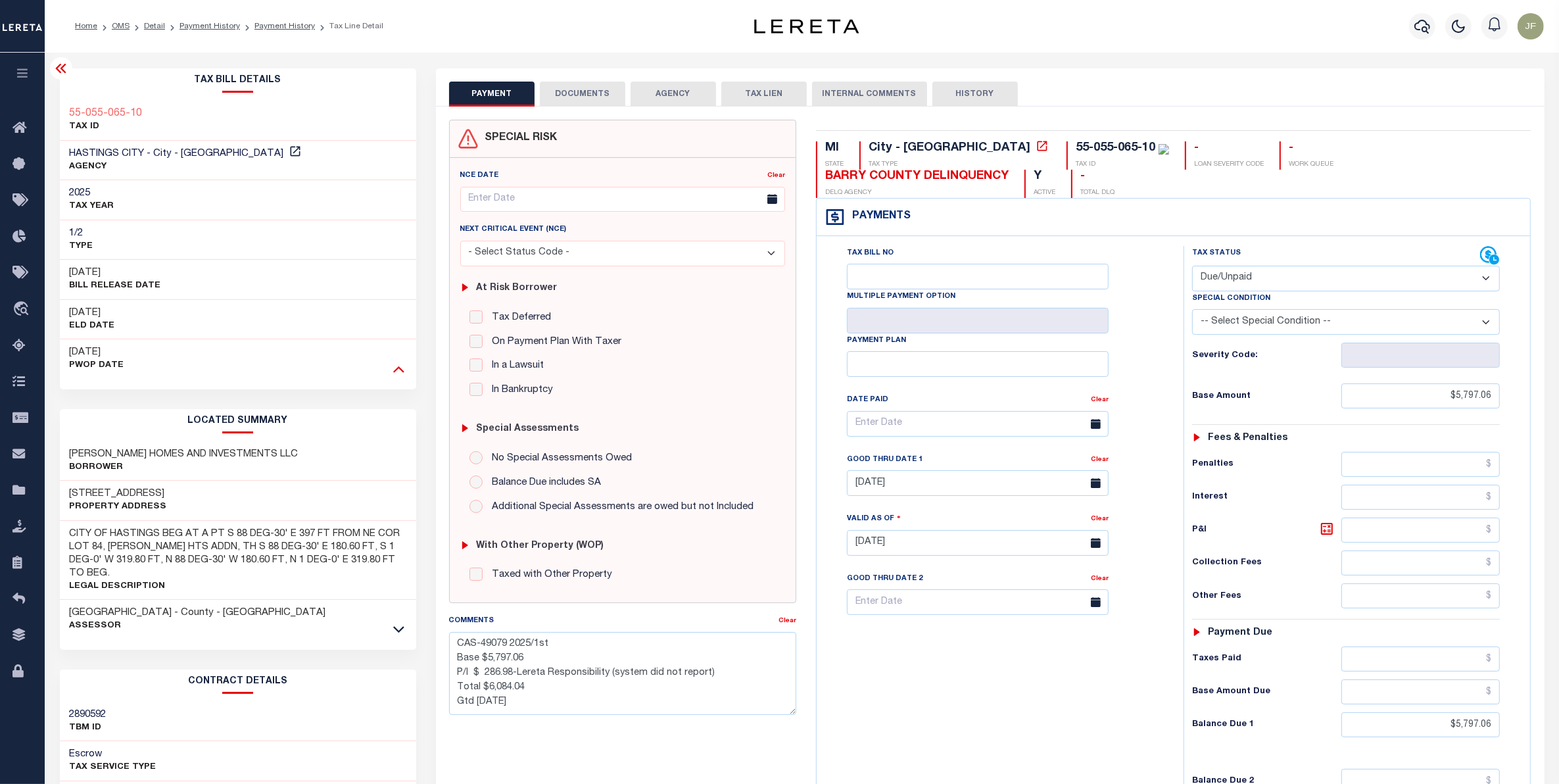
click at [394, 371] on icon at bounding box center [398, 370] width 11 height 7
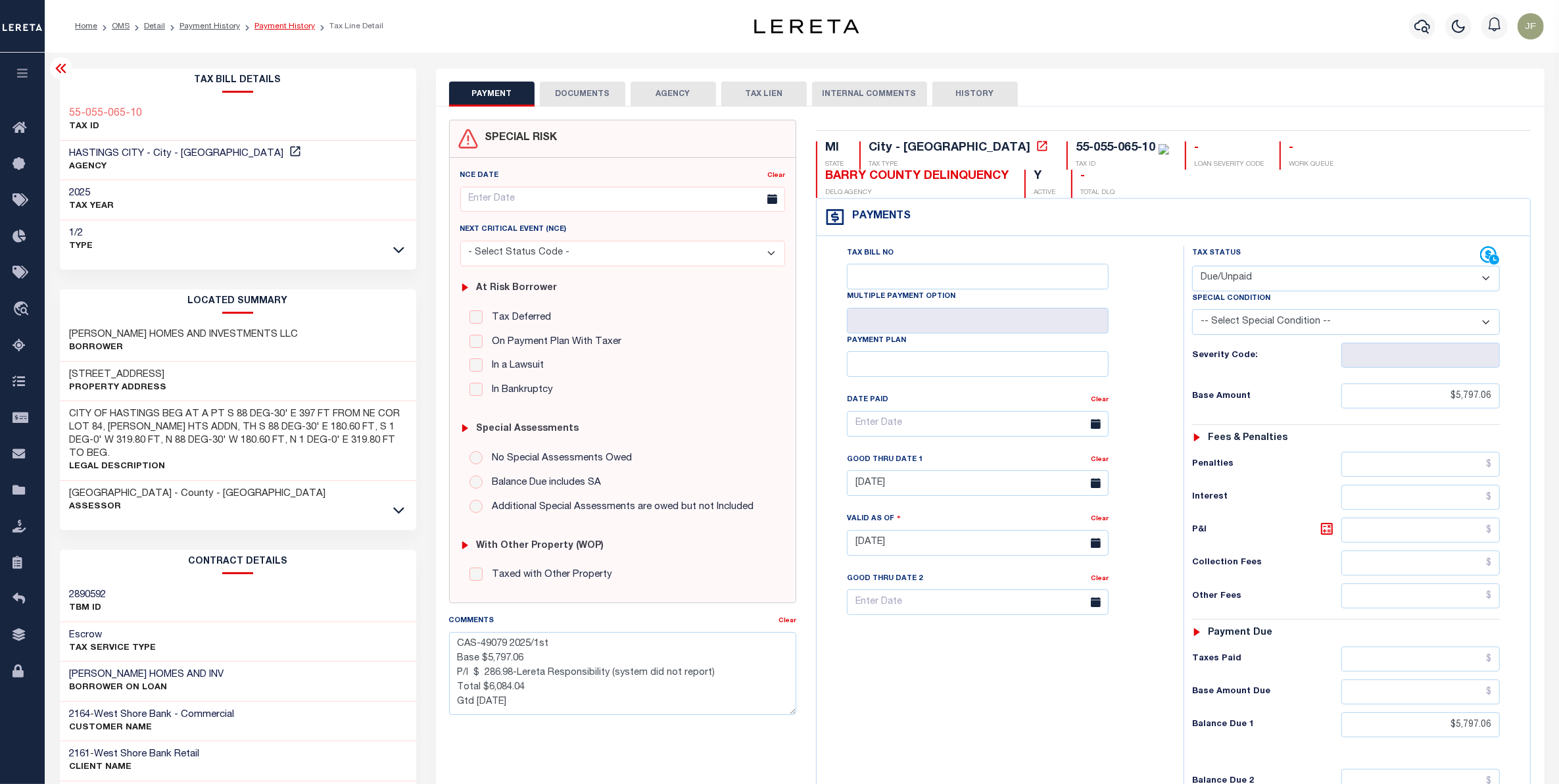
click at [284, 28] on link "Payment History" at bounding box center [285, 26] width 60 height 8
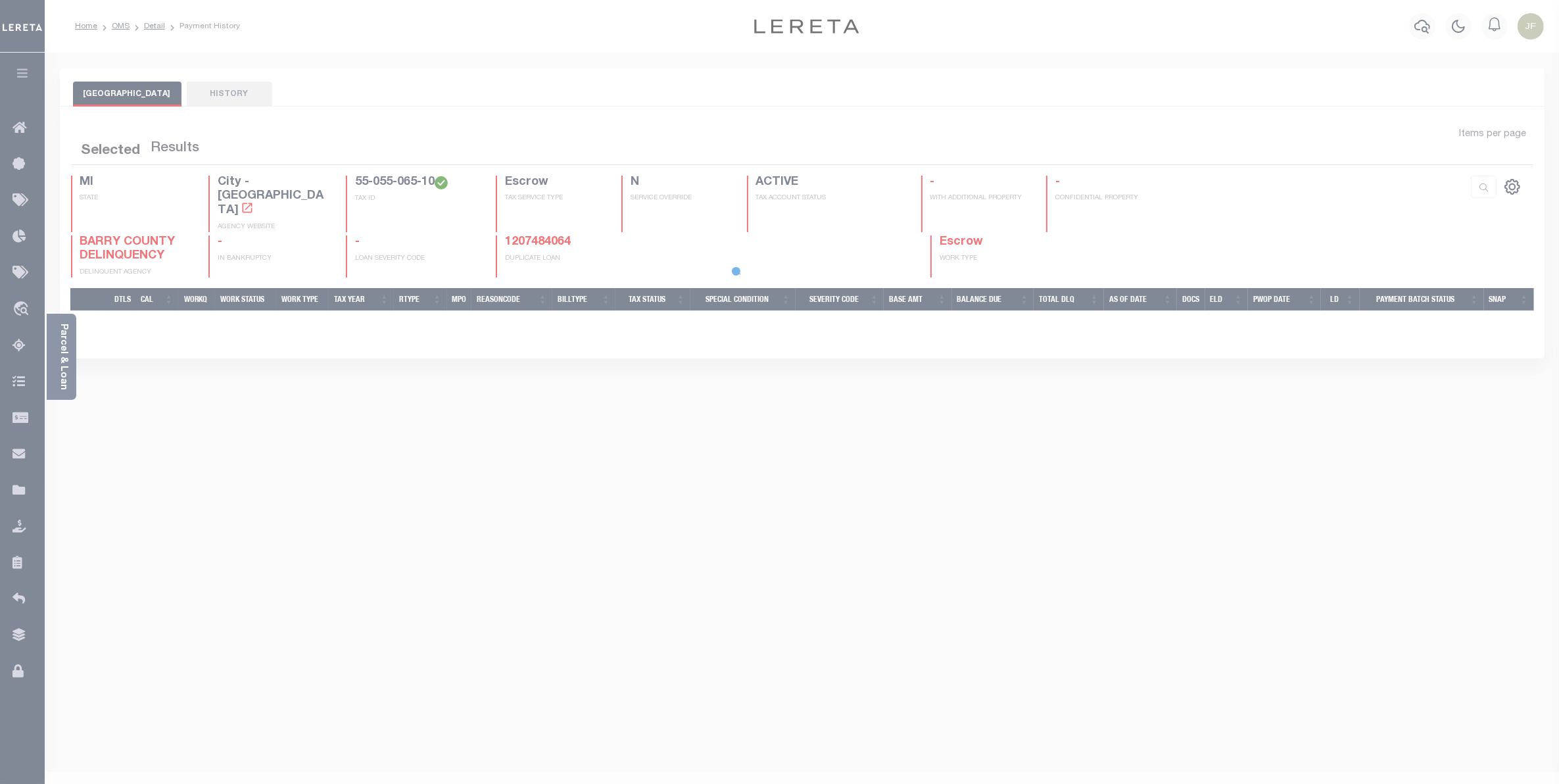
click at [56, 334] on body "Home OMS Detail Payment History Profile" at bounding box center [780, 405] width 1559 height 810
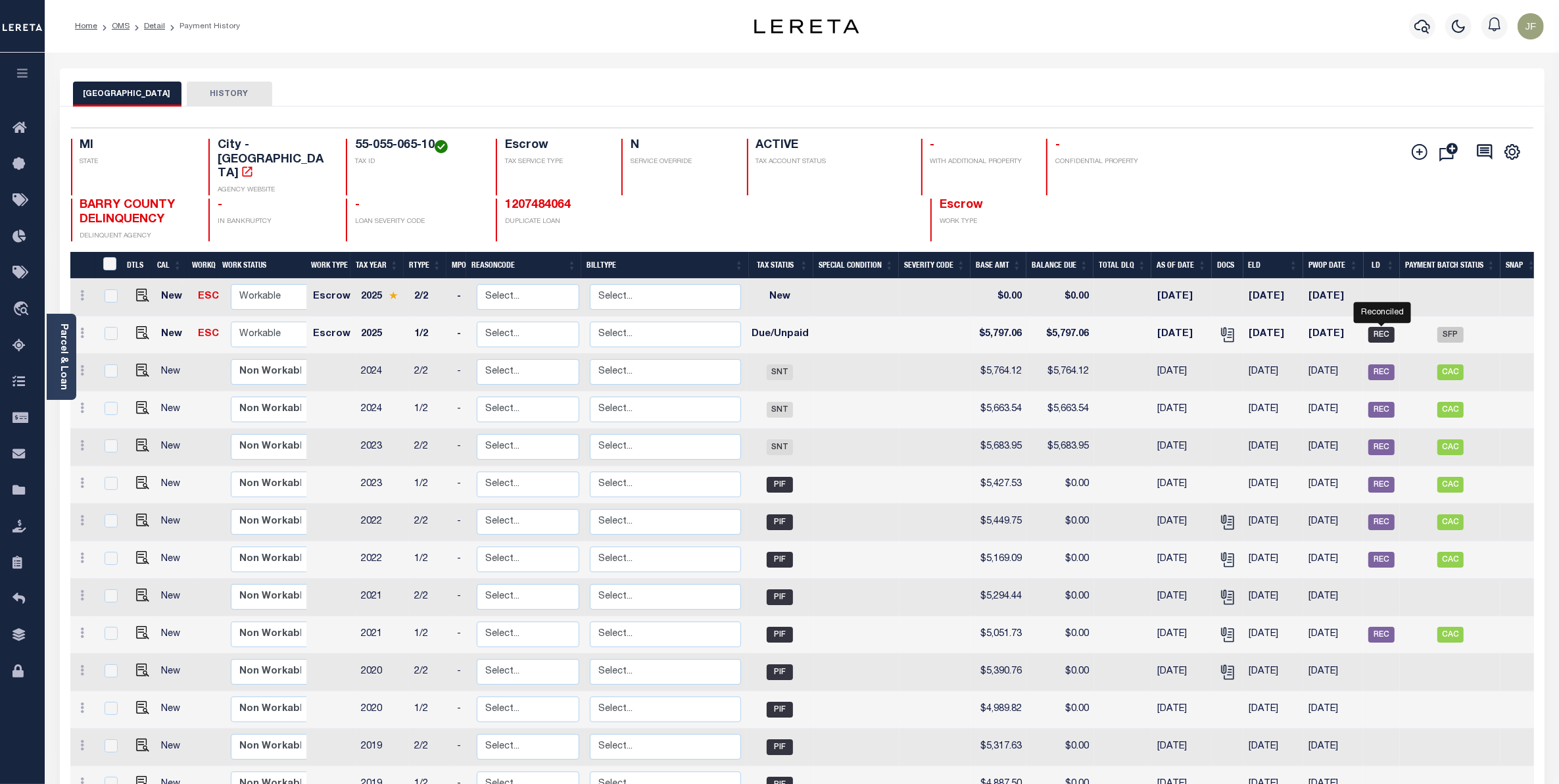
click at [1379, 326] on span "REC" at bounding box center [1381, 334] width 26 height 15
checkbox input "true"
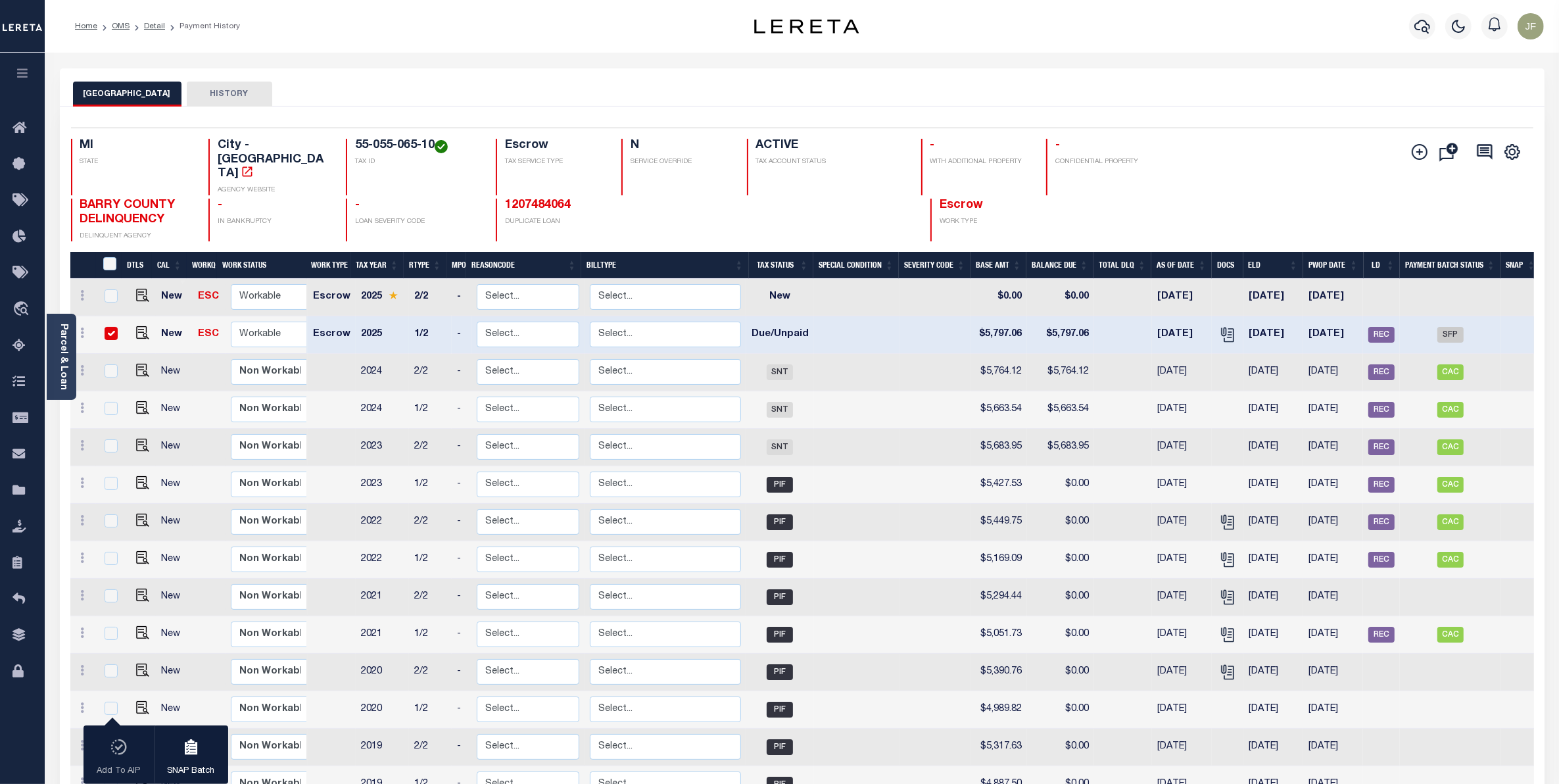
click at [202, 93] on button "HISTORY" at bounding box center [229, 94] width 86 height 25
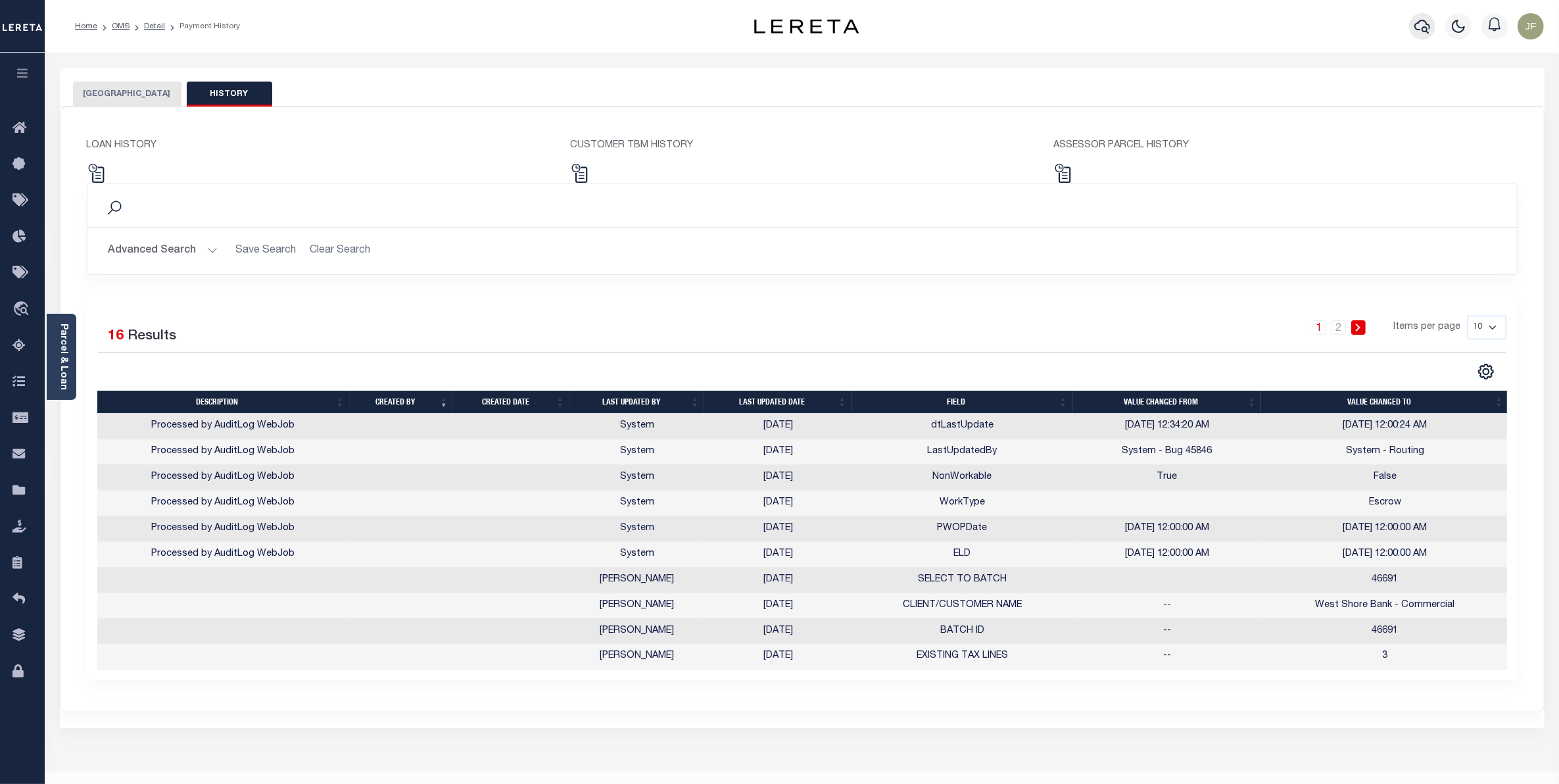
click at [1428, 23] on icon "button" at bounding box center [1422, 26] width 15 height 15
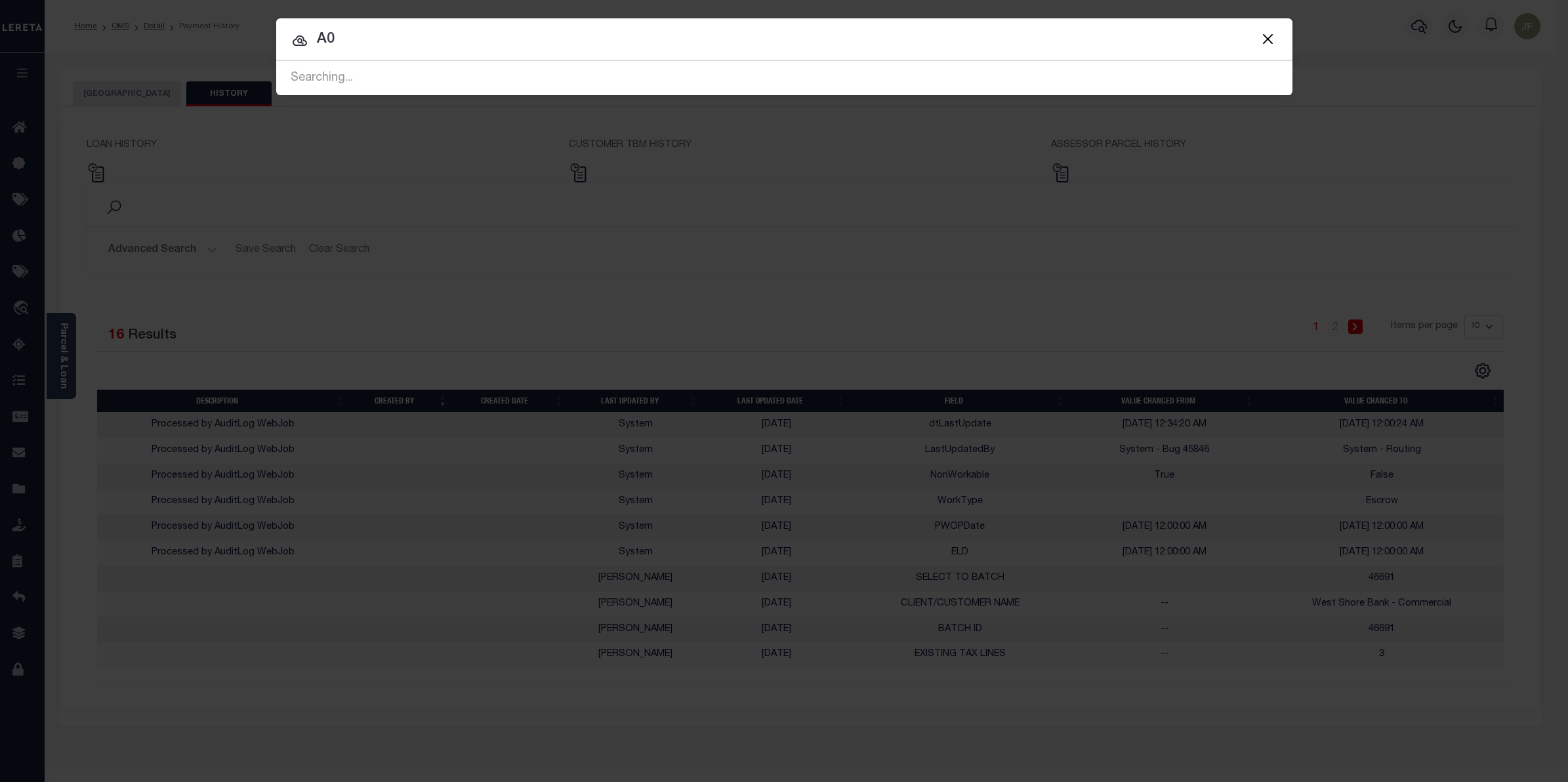
type input "A"
type input "1318384165"
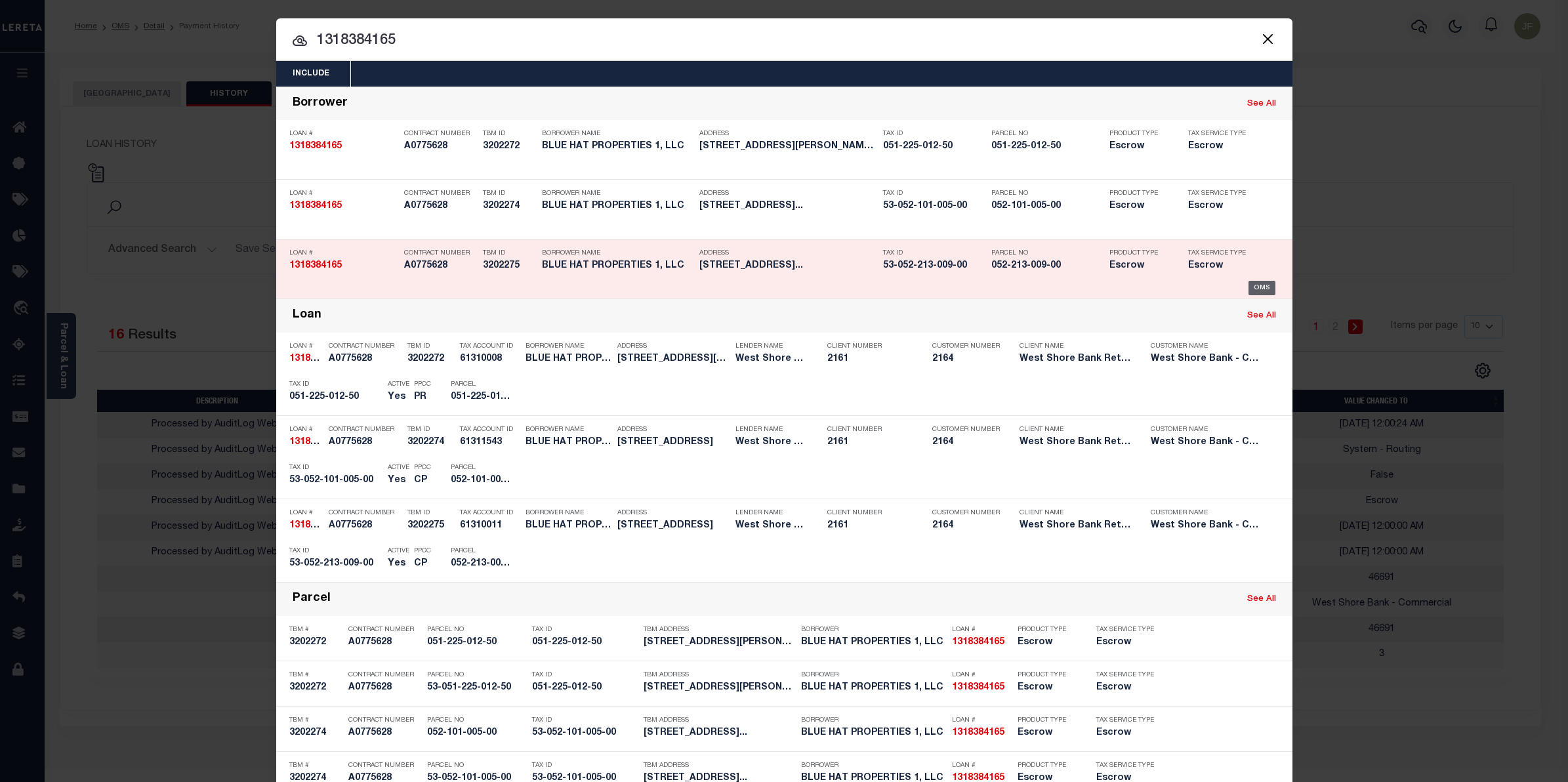
click at [1255, 282] on div "OMS" at bounding box center [1261, 288] width 27 height 15
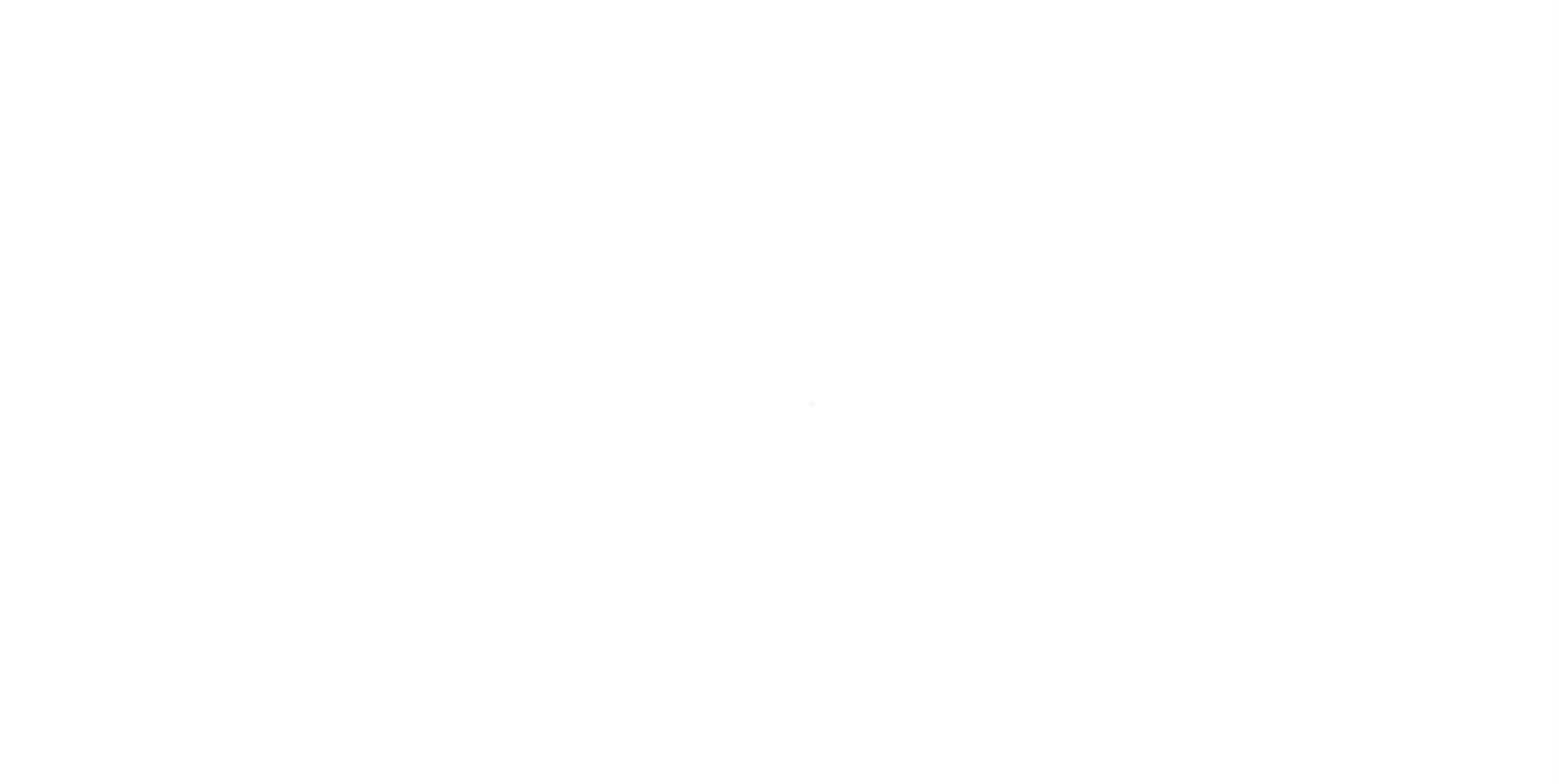
select select "10"
select select "Escrow"
type input "208 E STATE ST"
type input "53-052-213-009-00"
type input "SCOTTVILLE MI 49454"
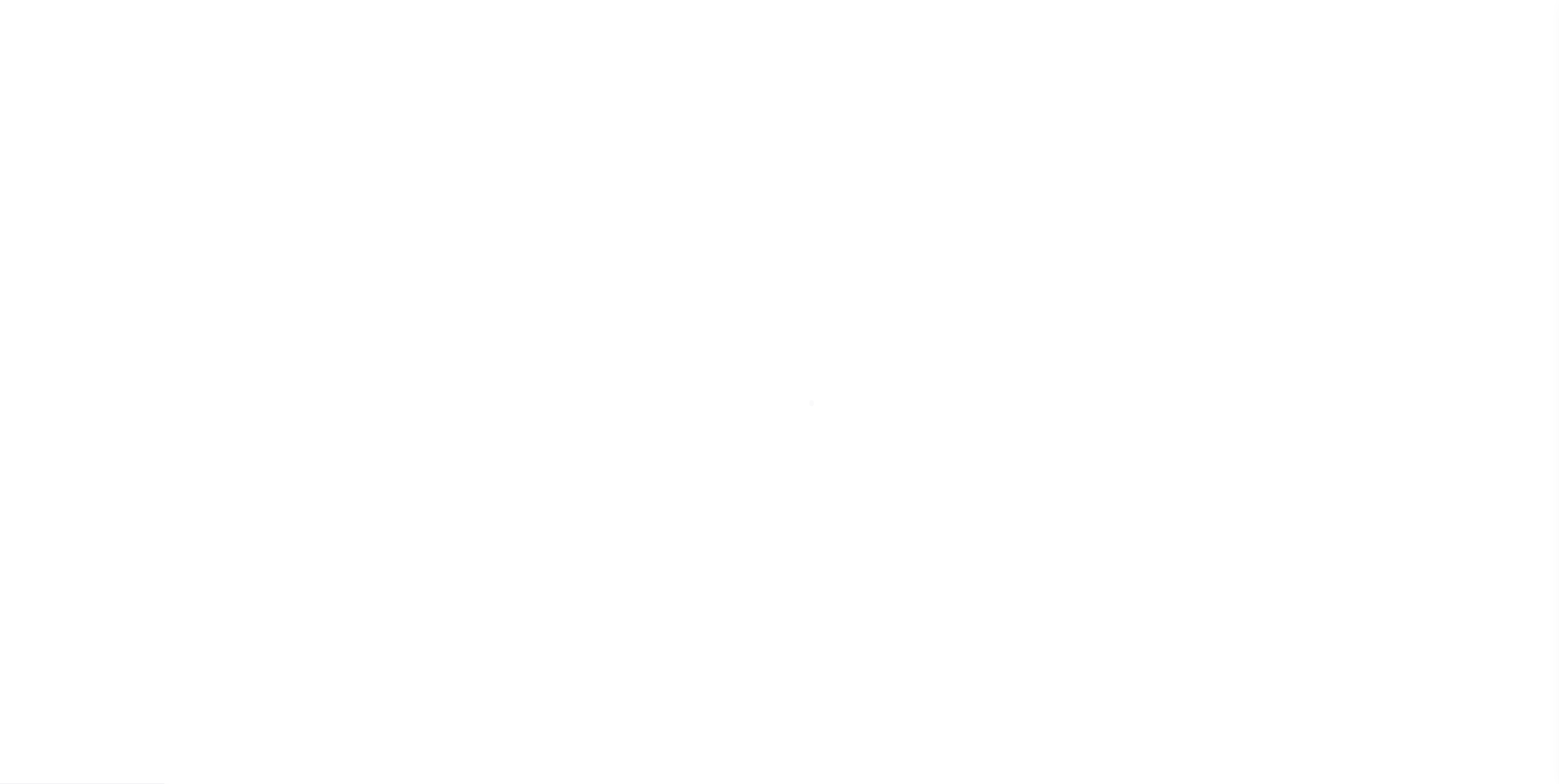
type input "MI"
type textarea "The Land is described as follows: Platted Lot(s), situated in the City of Scott…"
select select
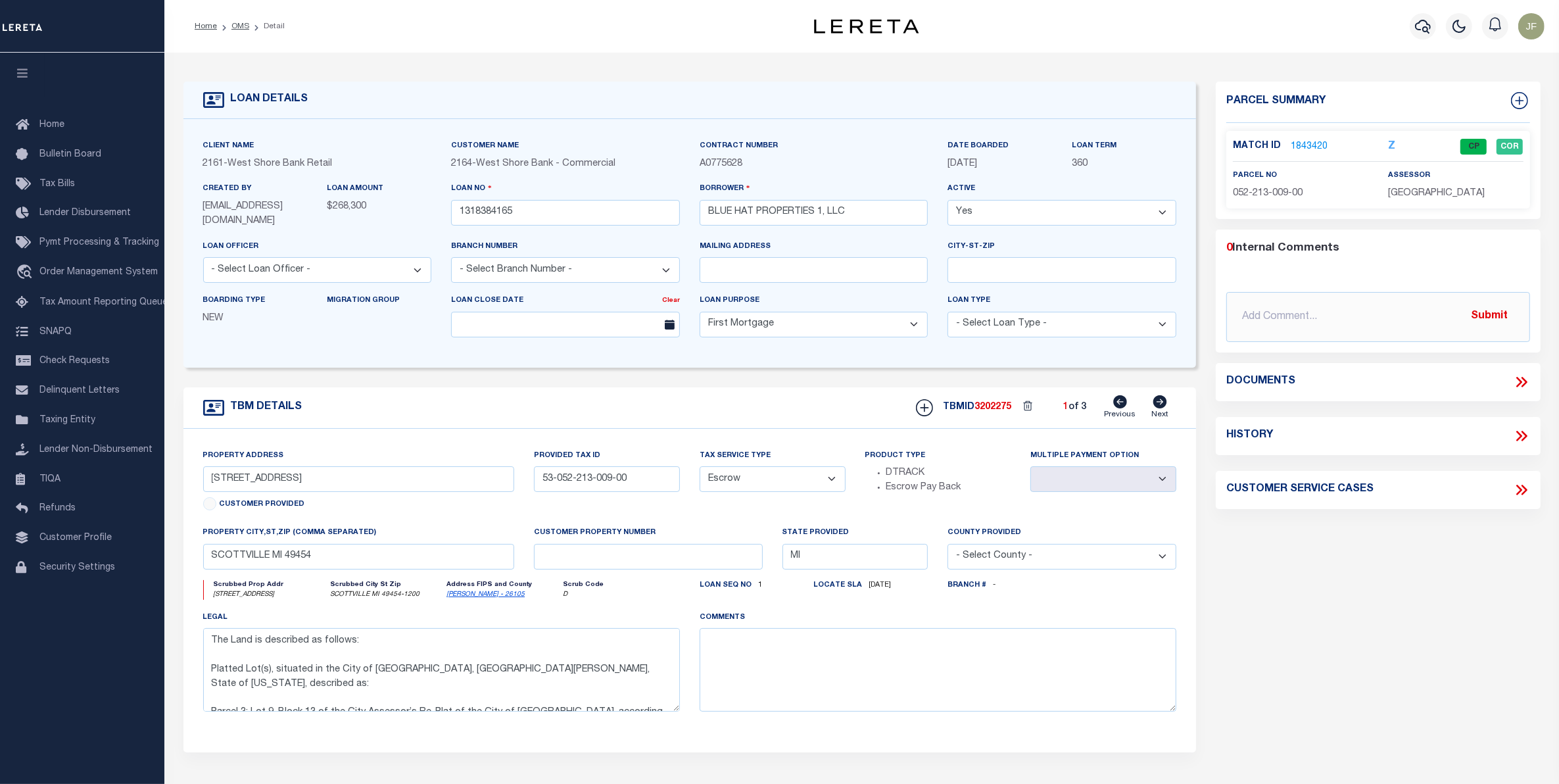
click at [1297, 144] on link "1843420" at bounding box center [1309, 147] width 37 height 14
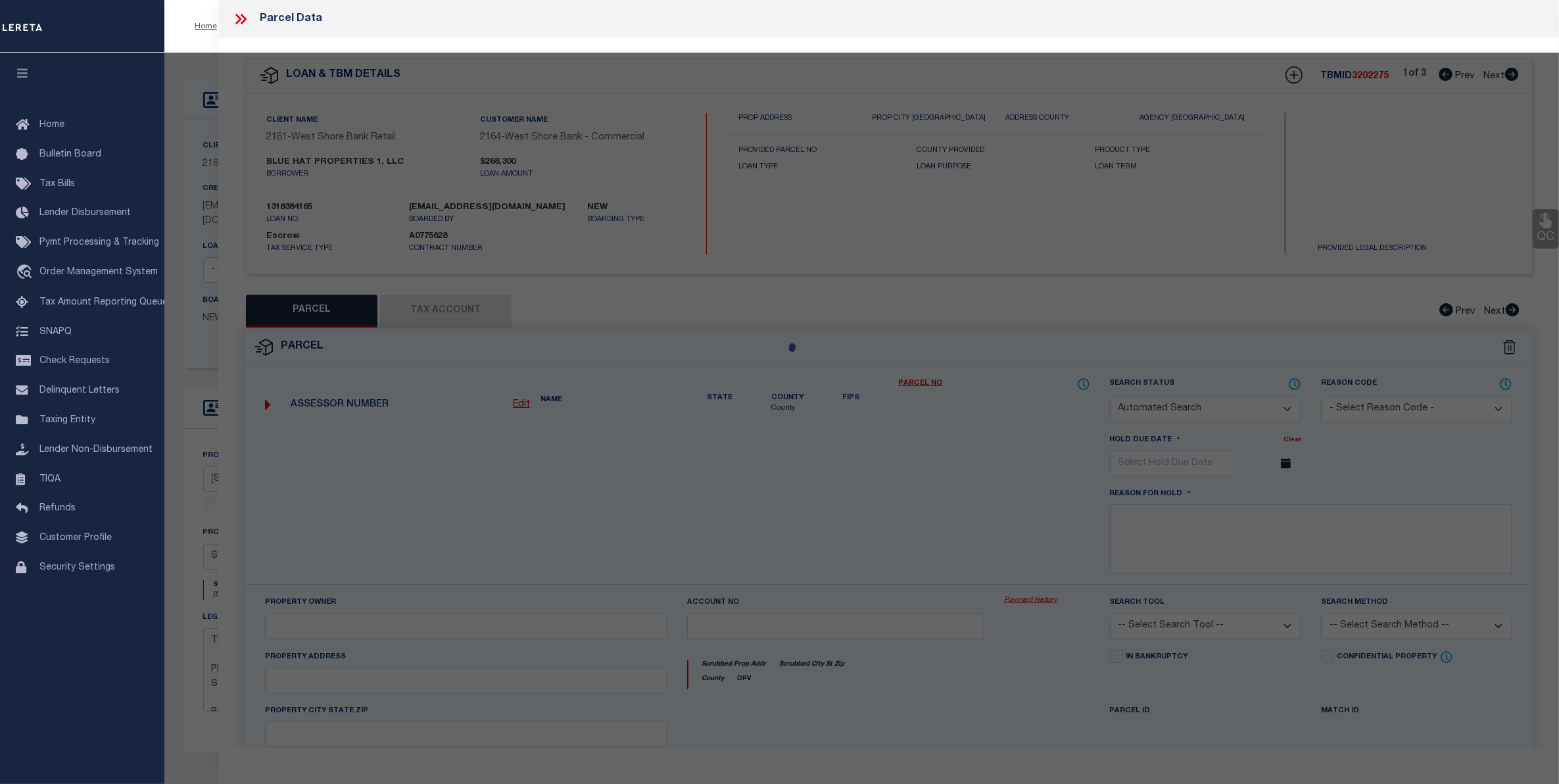
checkbox input "false"
select select "CP"
type input "BLUE HAT PROPERTIES 1 LLC"
select select
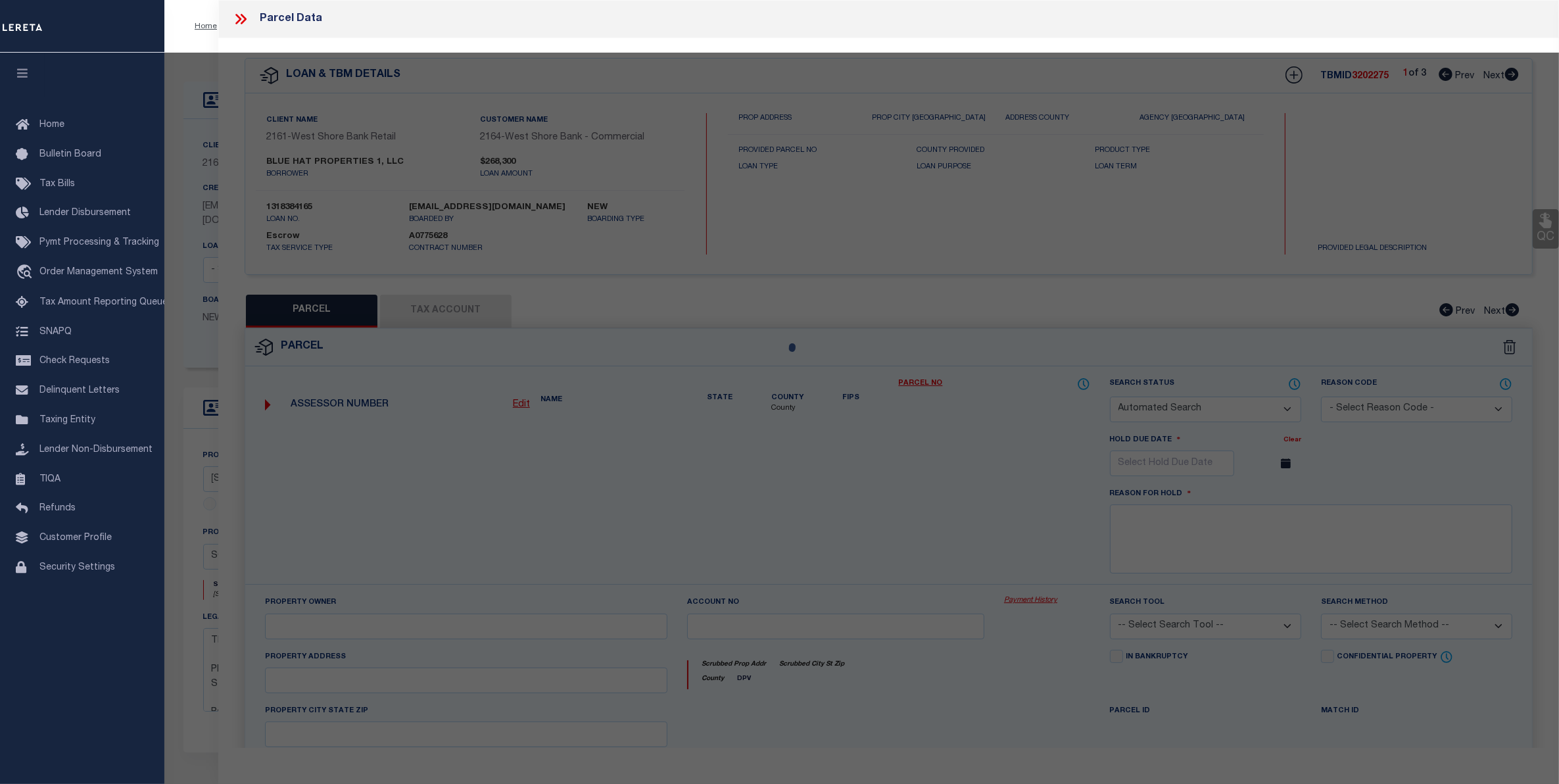
type input "208 E STATE ST"
checkbox input "false"
type input "SCOTTVILLE, MI 49454"
type textarea "X S-303 CITY ASSESSOR'S REPLAT LOT 9 BLOCK 13."
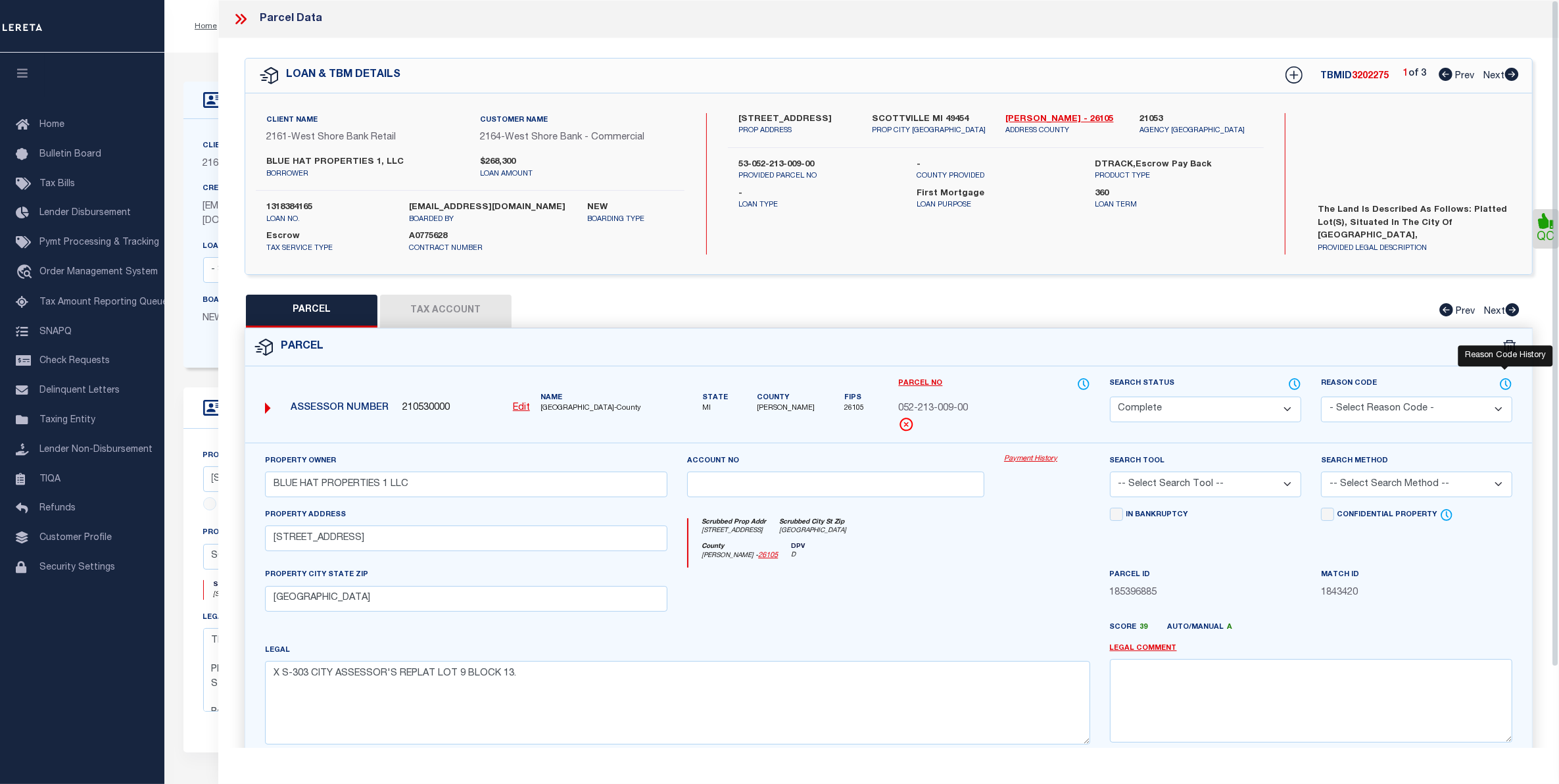
click at [1503, 381] on icon at bounding box center [1506, 384] width 13 height 15
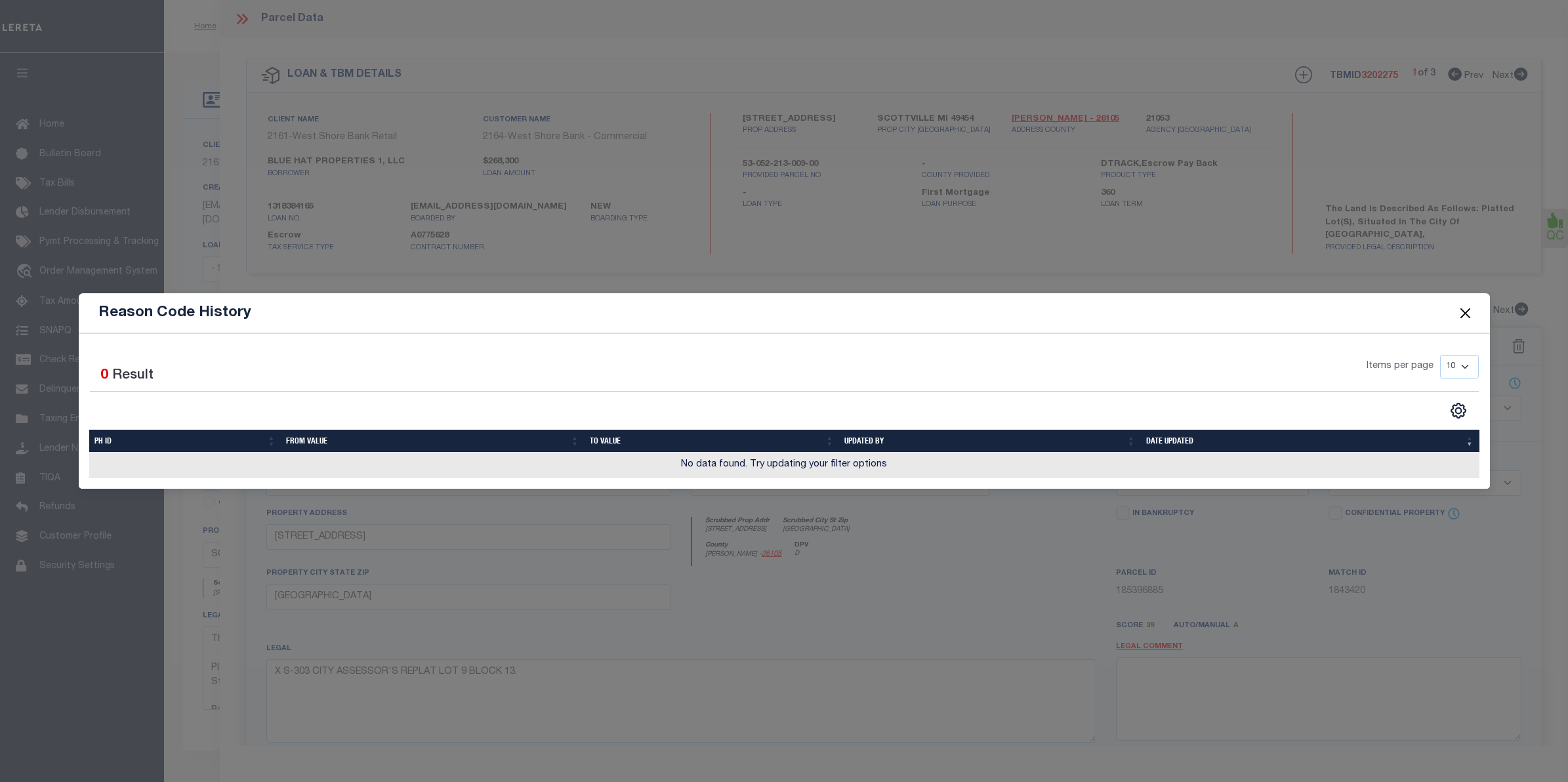
click at [1461, 312] on button "Close" at bounding box center [1465, 312] width 17 height 17
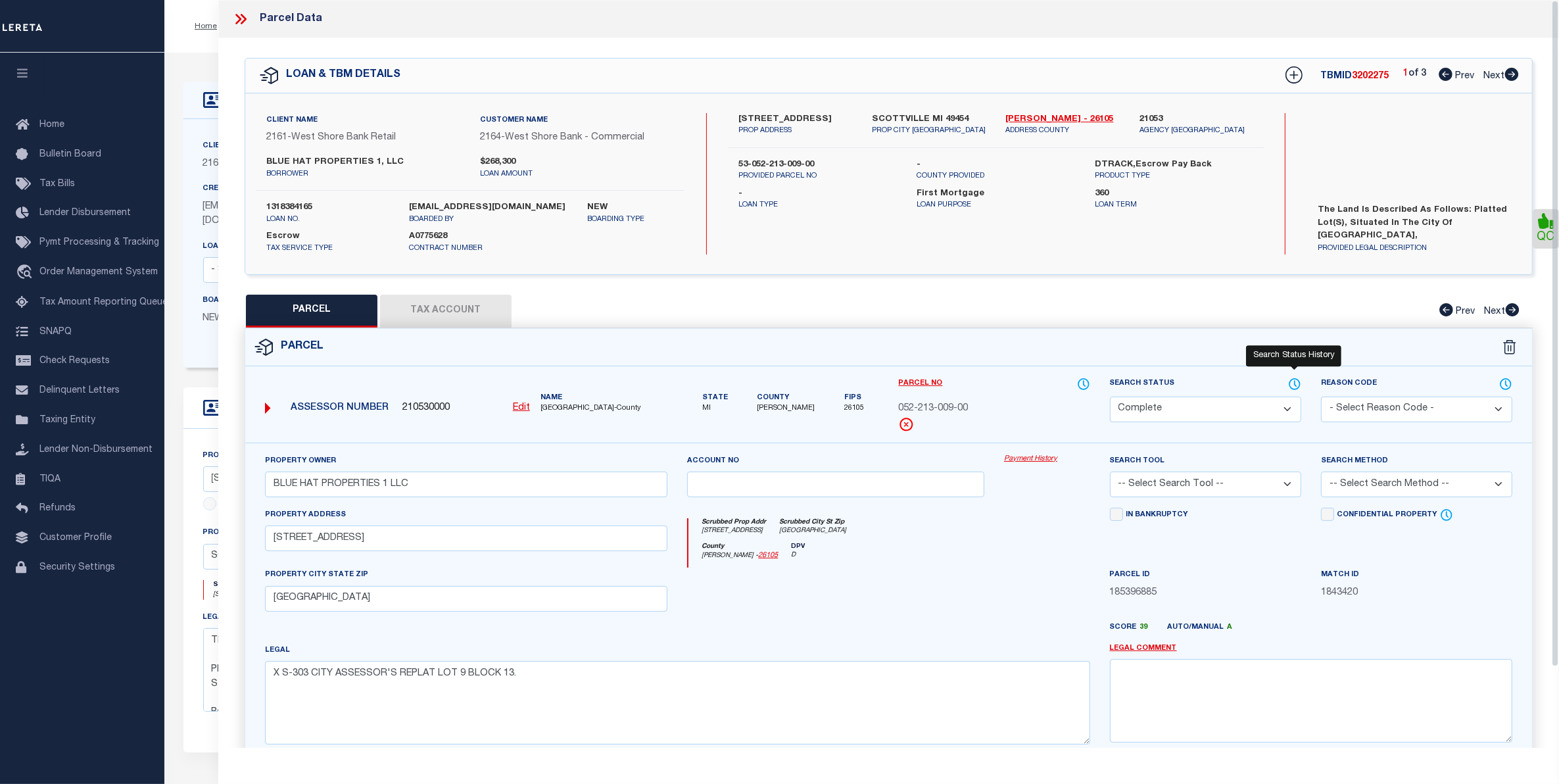
click at [1294, 385] on icon at bounding box center [1294, 384] width 13 height 15
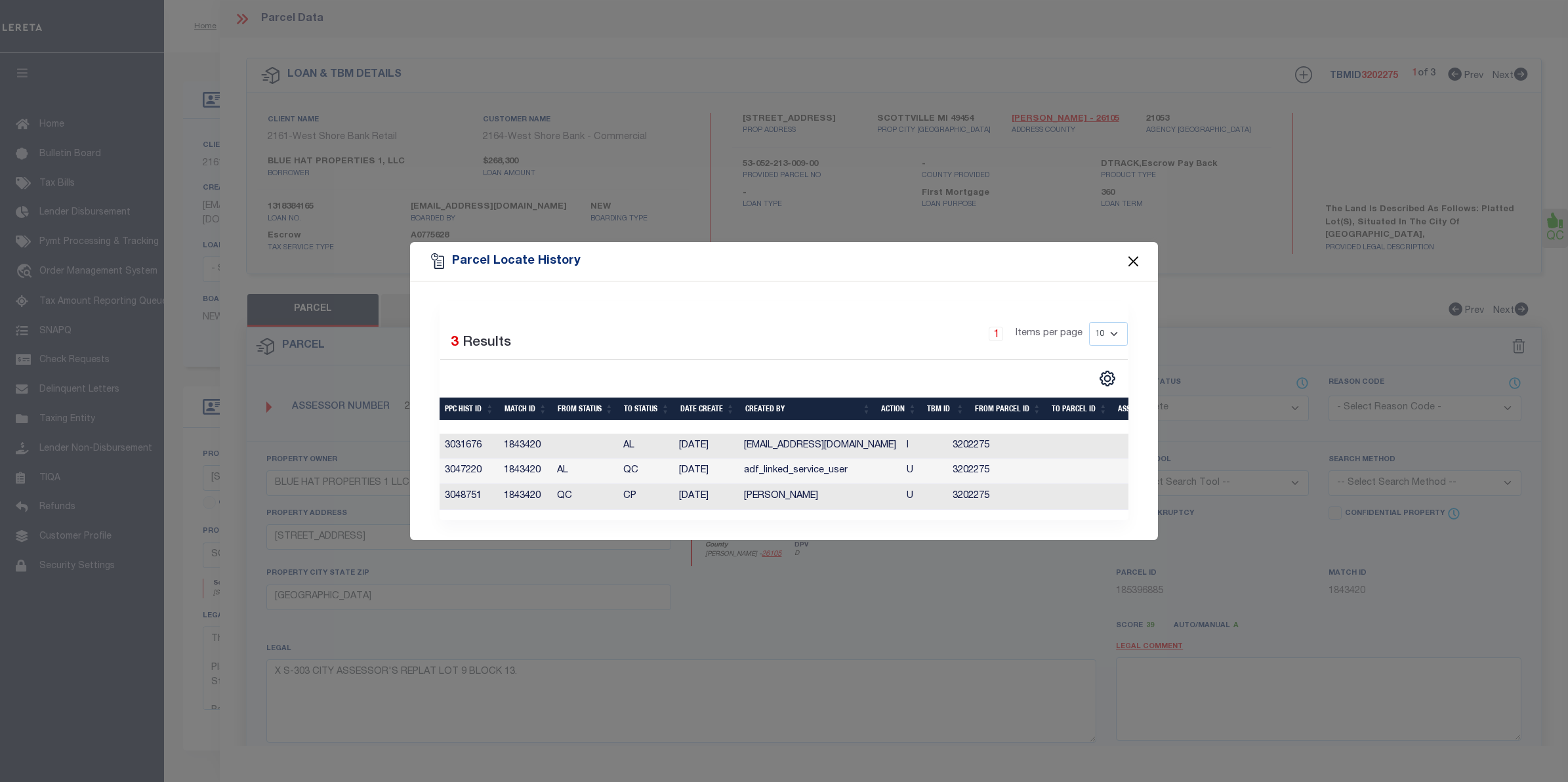
click at [1137, 253] on button "Close" at bounding box center [1134, 262] width 17 height 17
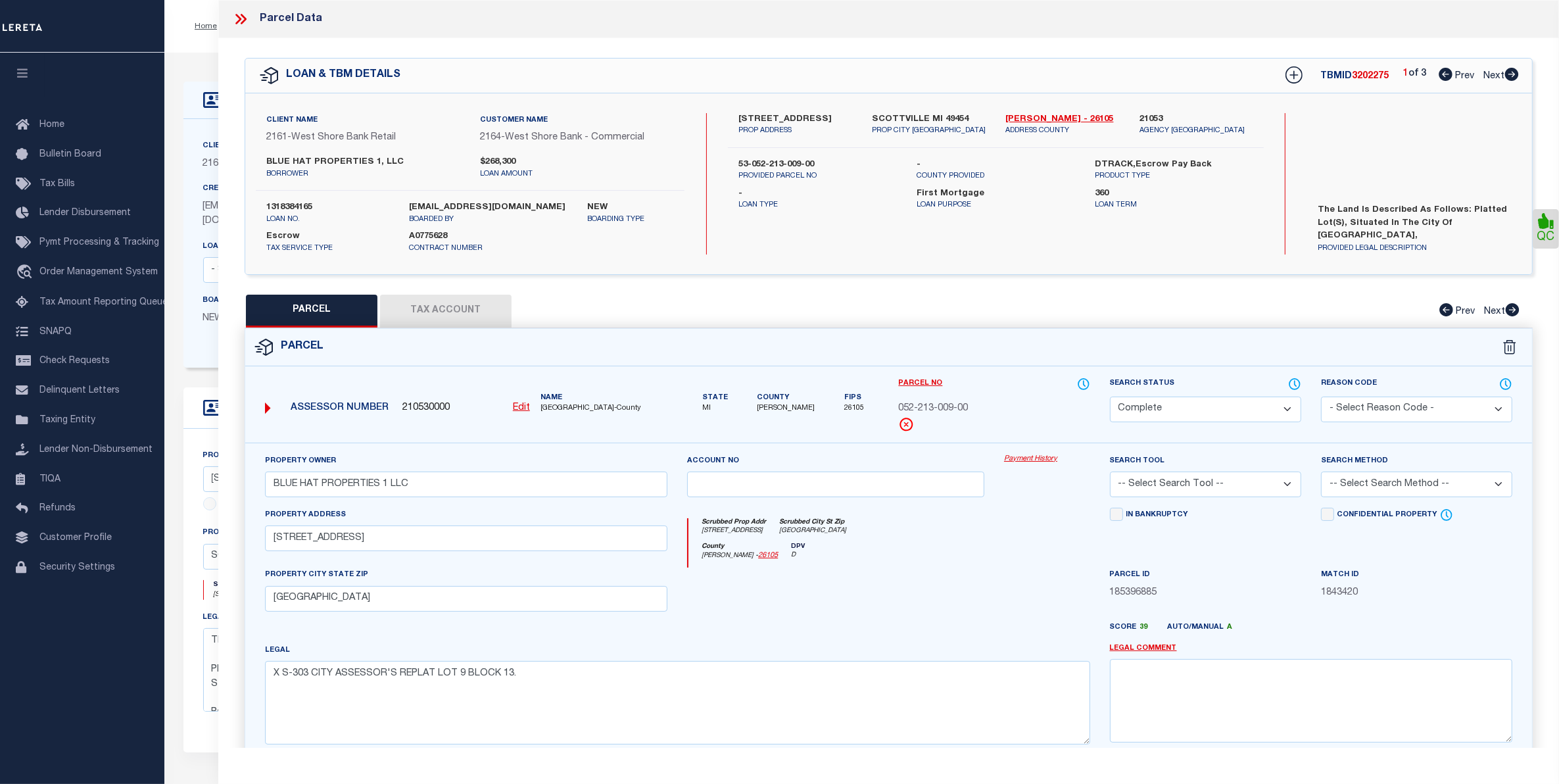
click at [1031, 461] on link "Payment History" at bounding box center [1047, 459] width 86 height 11
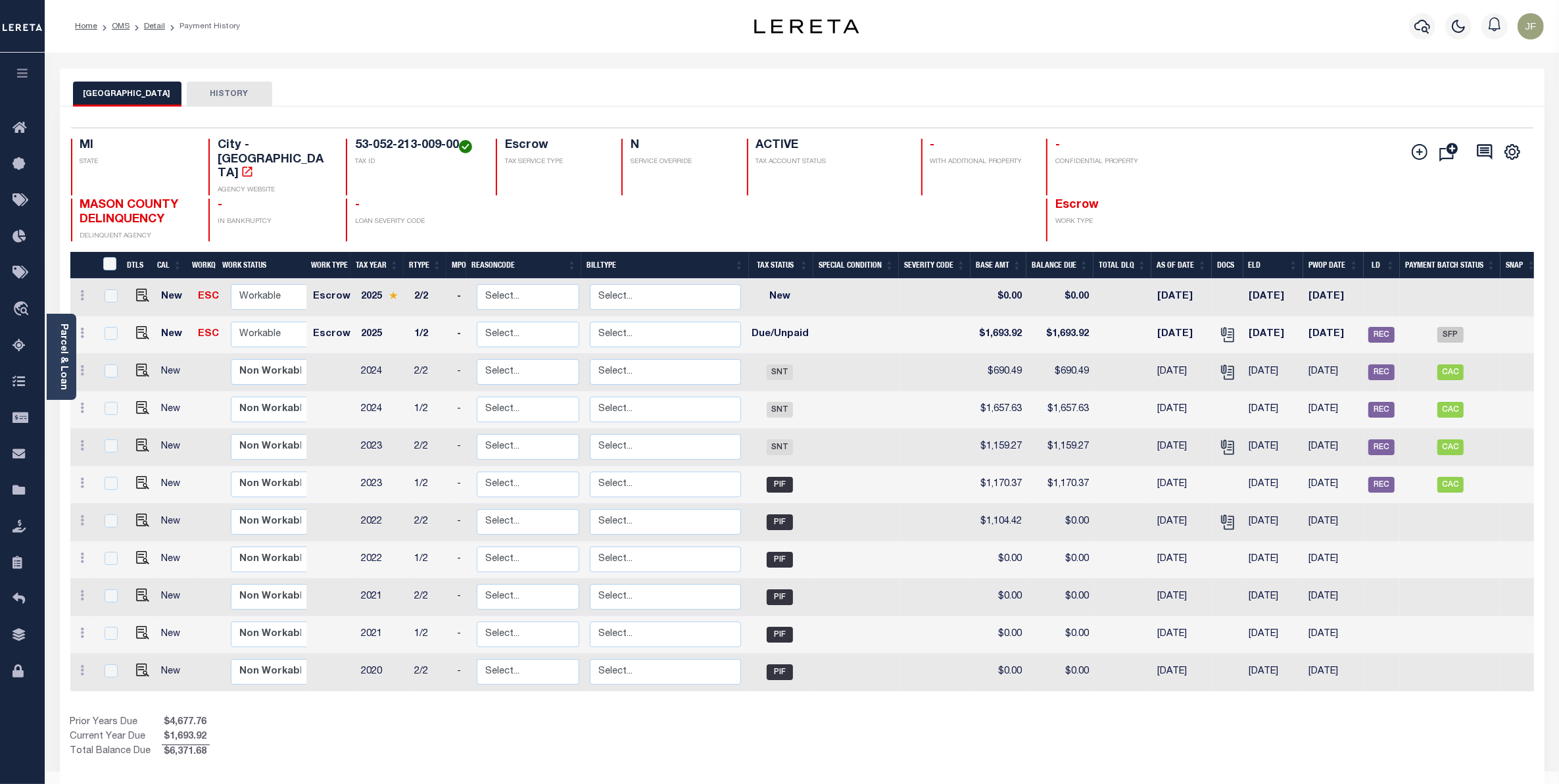
click at [225, 83] on button "HISTORY" at bounding box center [229, 94] width 86 height 25
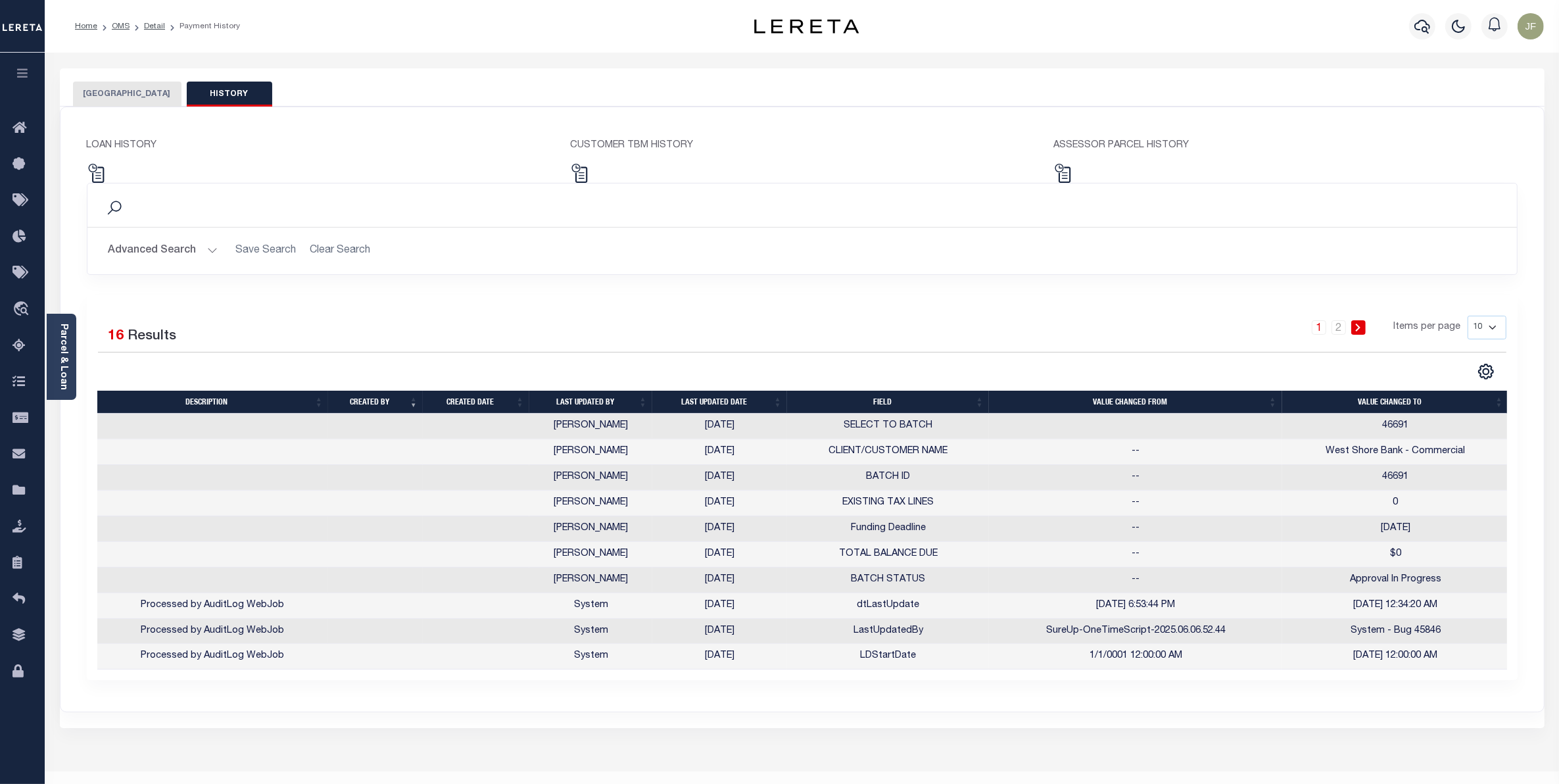
click at [1475, 336] on select "10 25 50 100" at bounding box center [1487, 327] width 39 height 24
select select "25"
click at [1468, 316] on select "10 25 50 100" at bounding box center [1487, 327] width 39 height 24
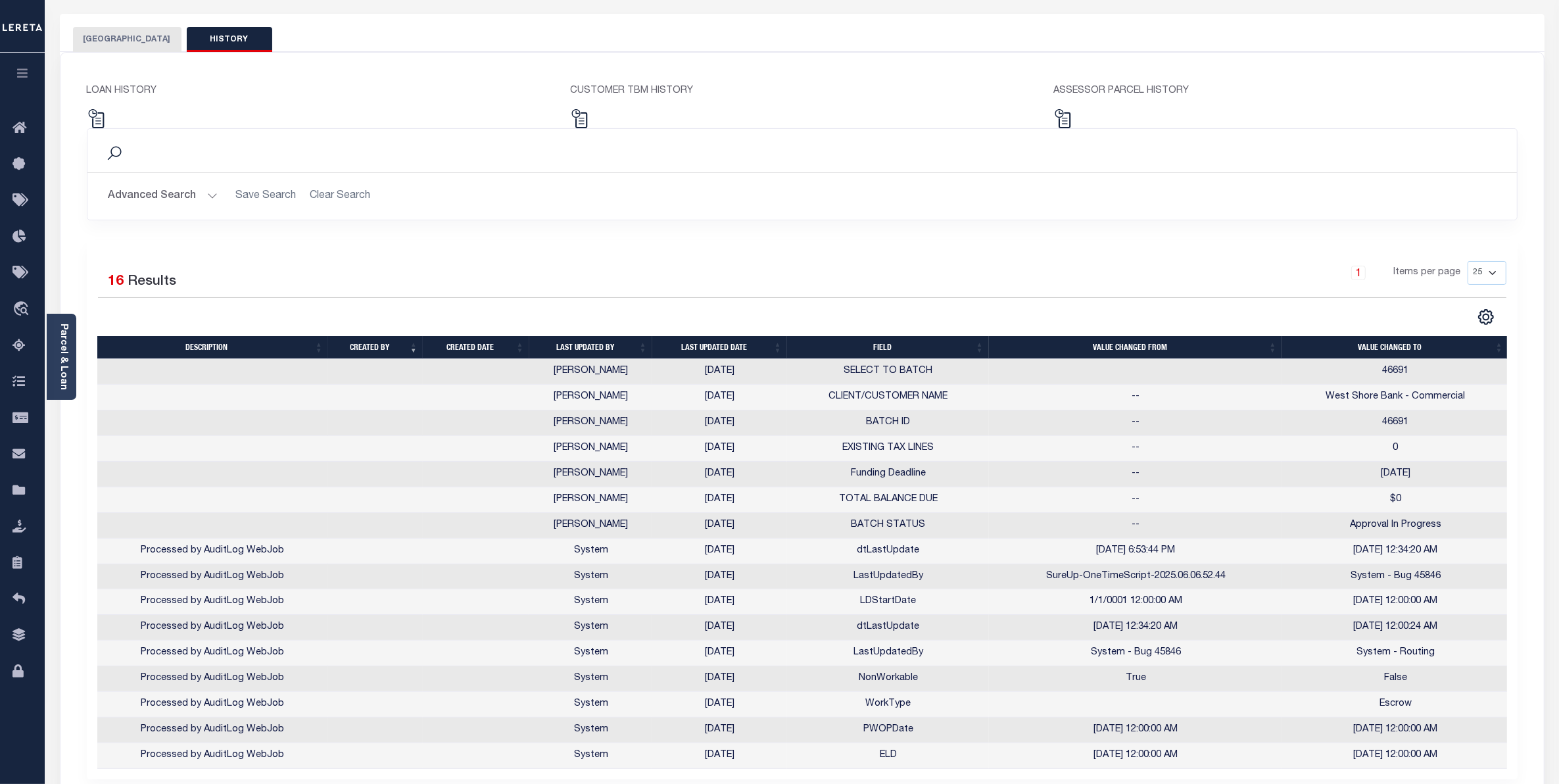
scroll to position [82, 0]
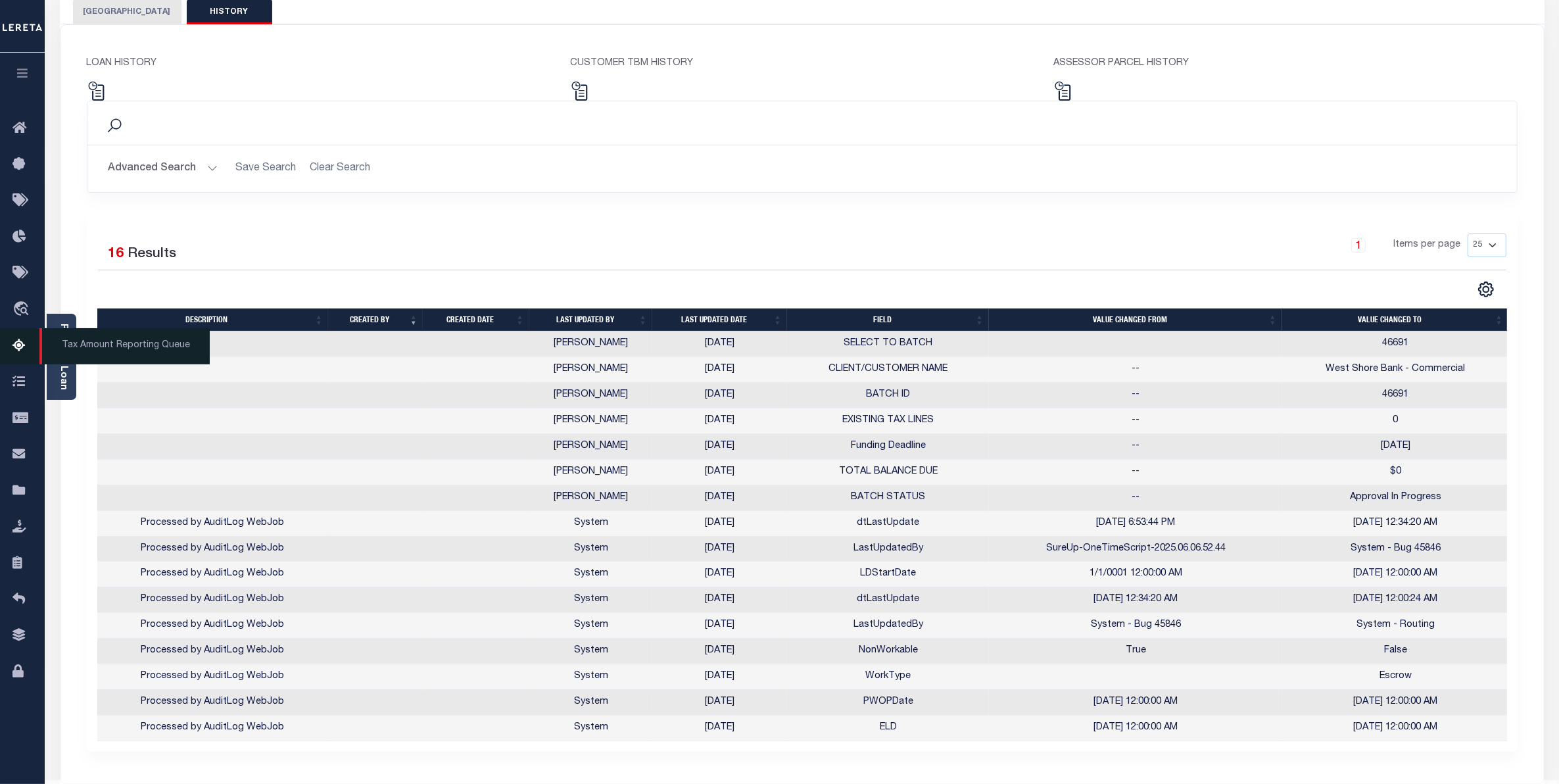
click at [20, 346] on icon at bounding box center [22, 346] width 21 height 16
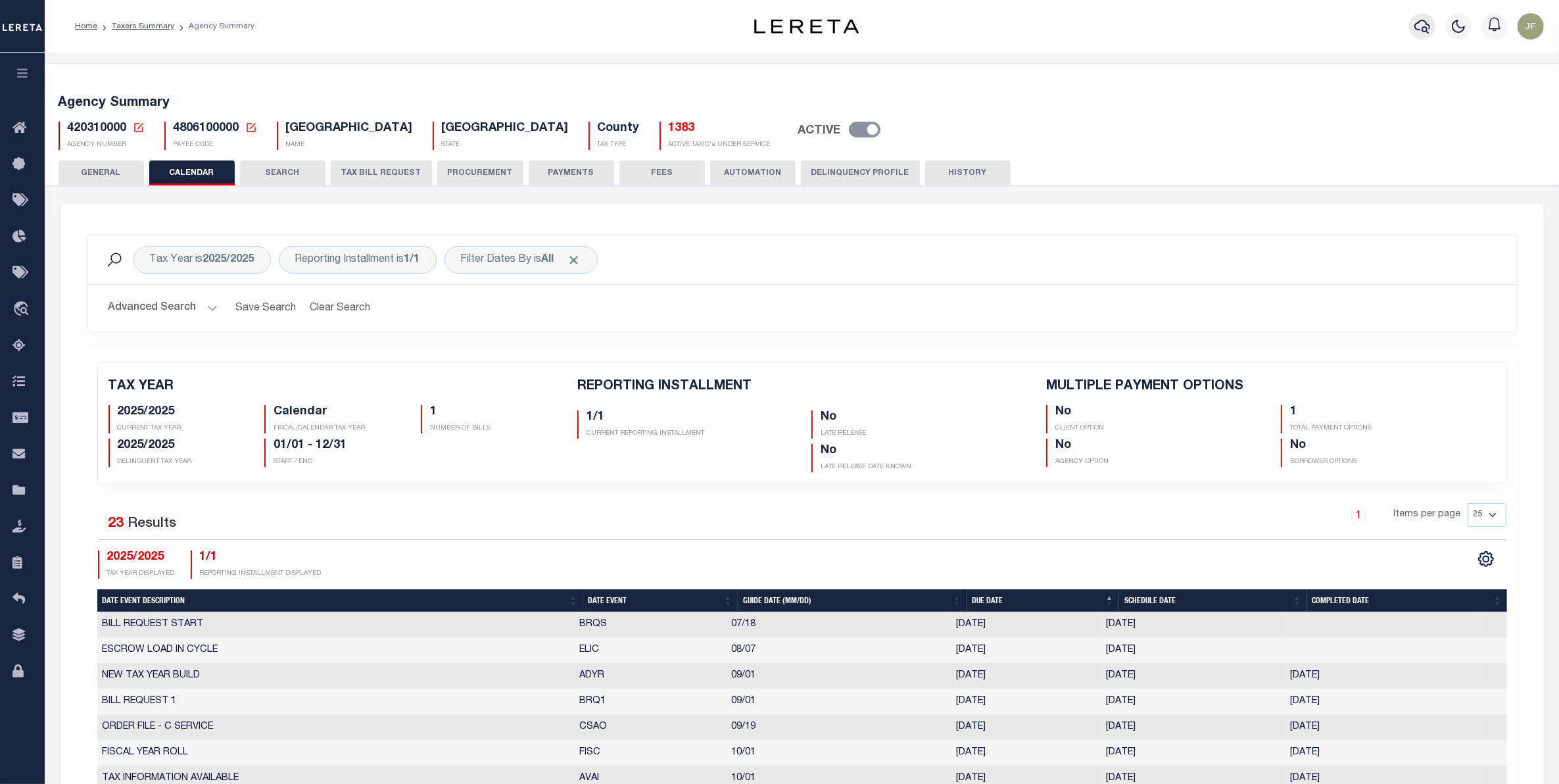
click at [1425, 21] on icon "button" at bounding box center [1422, 27] width 15 height 14
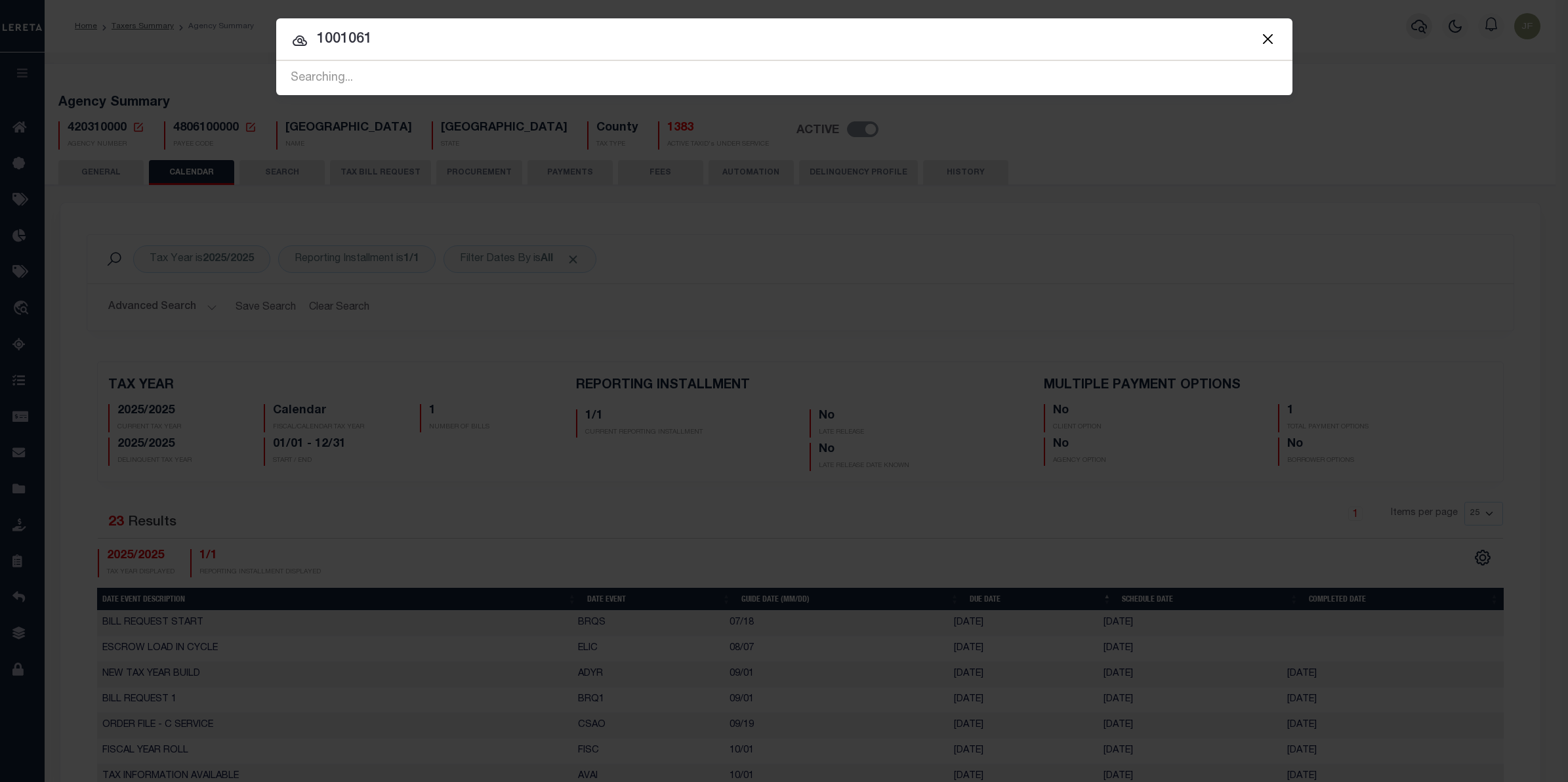
type input "10010612"
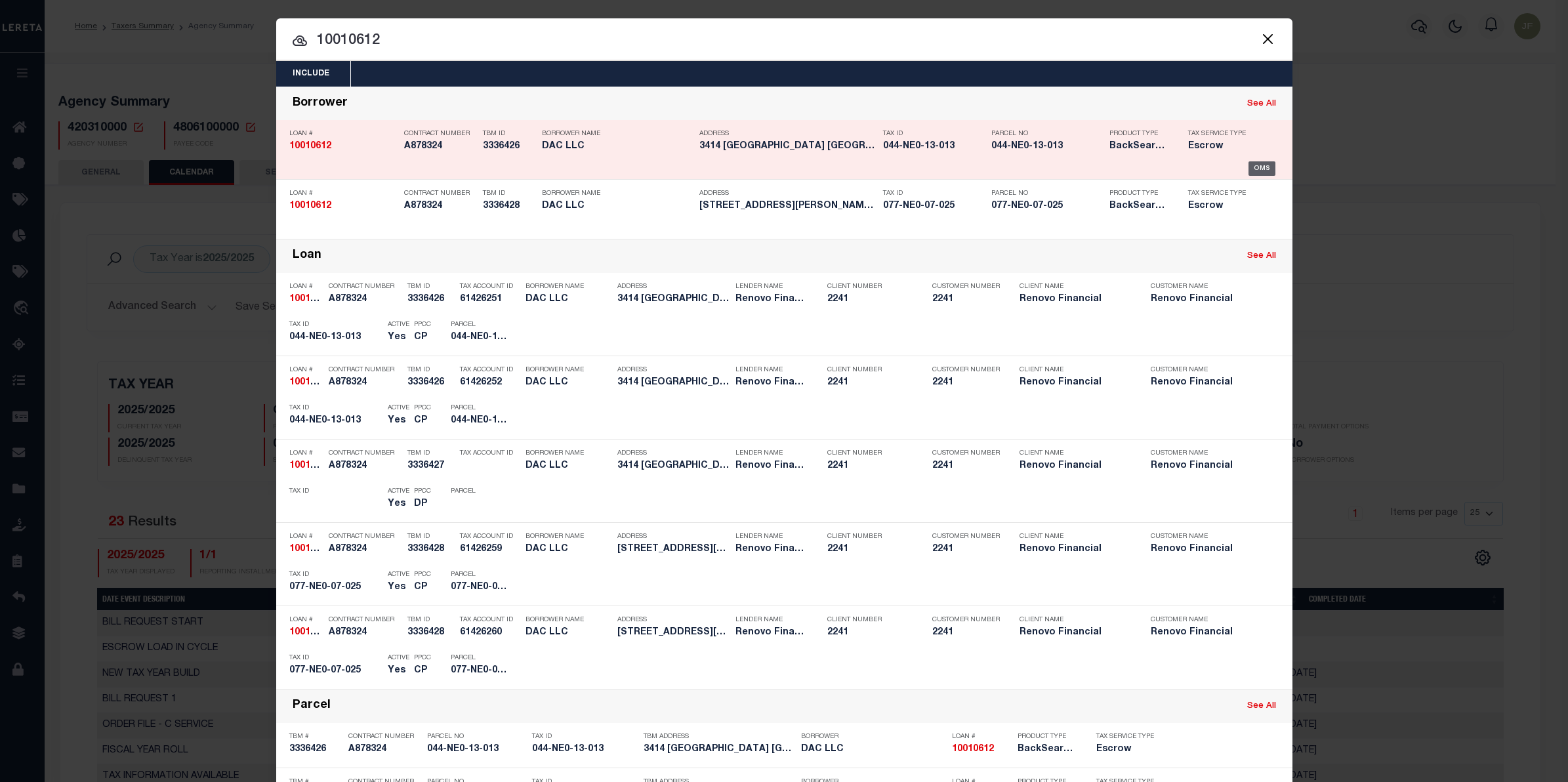
click at [1261, 166] on div "OMS" at bounding box center [1261, 169] width 27 height 15
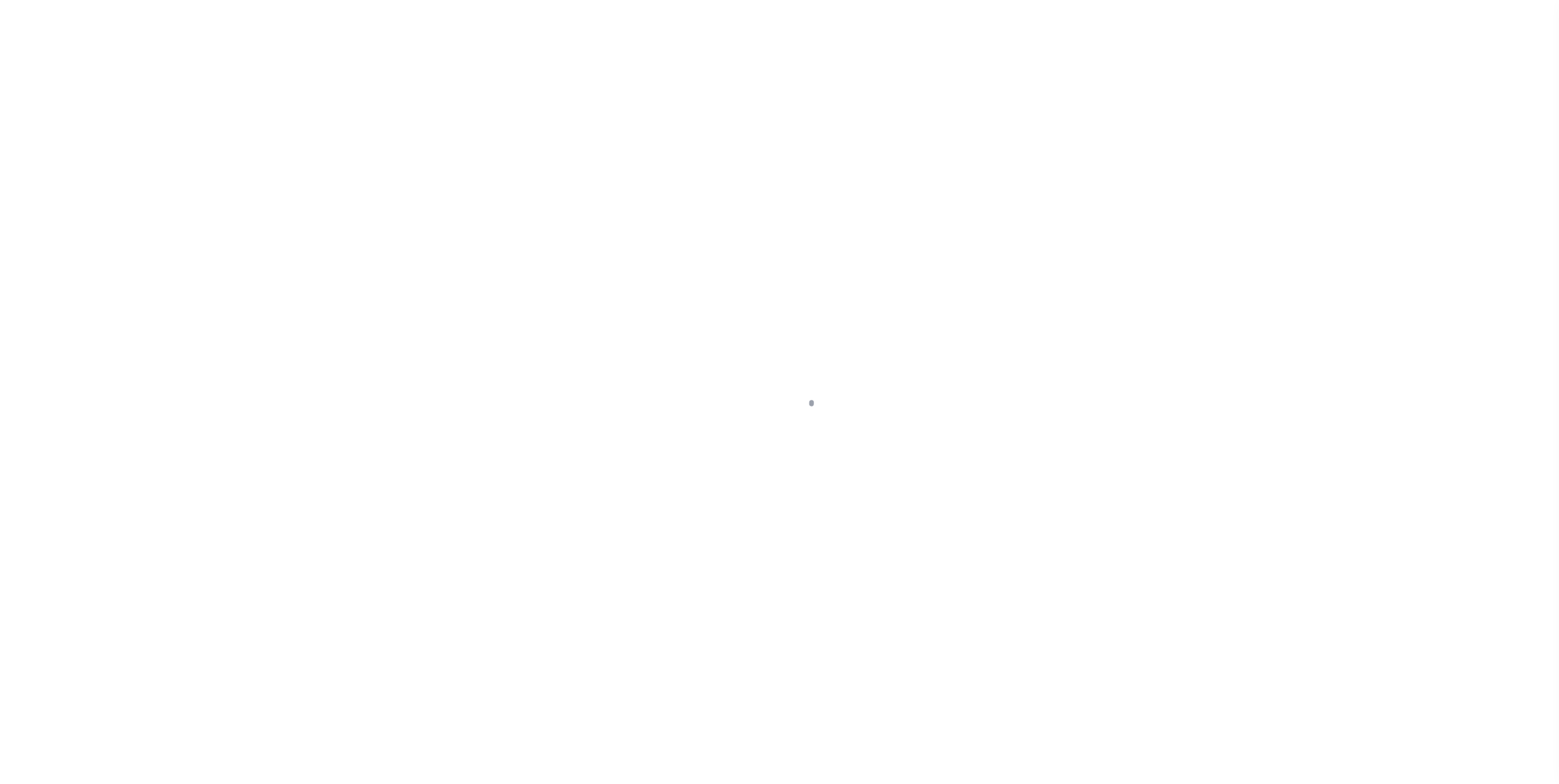
type input "10010612"
type input "DAC LLC"
select select
type input "12615 [PERSON_NAME][GEOGRAPHIC_DATA] PL"
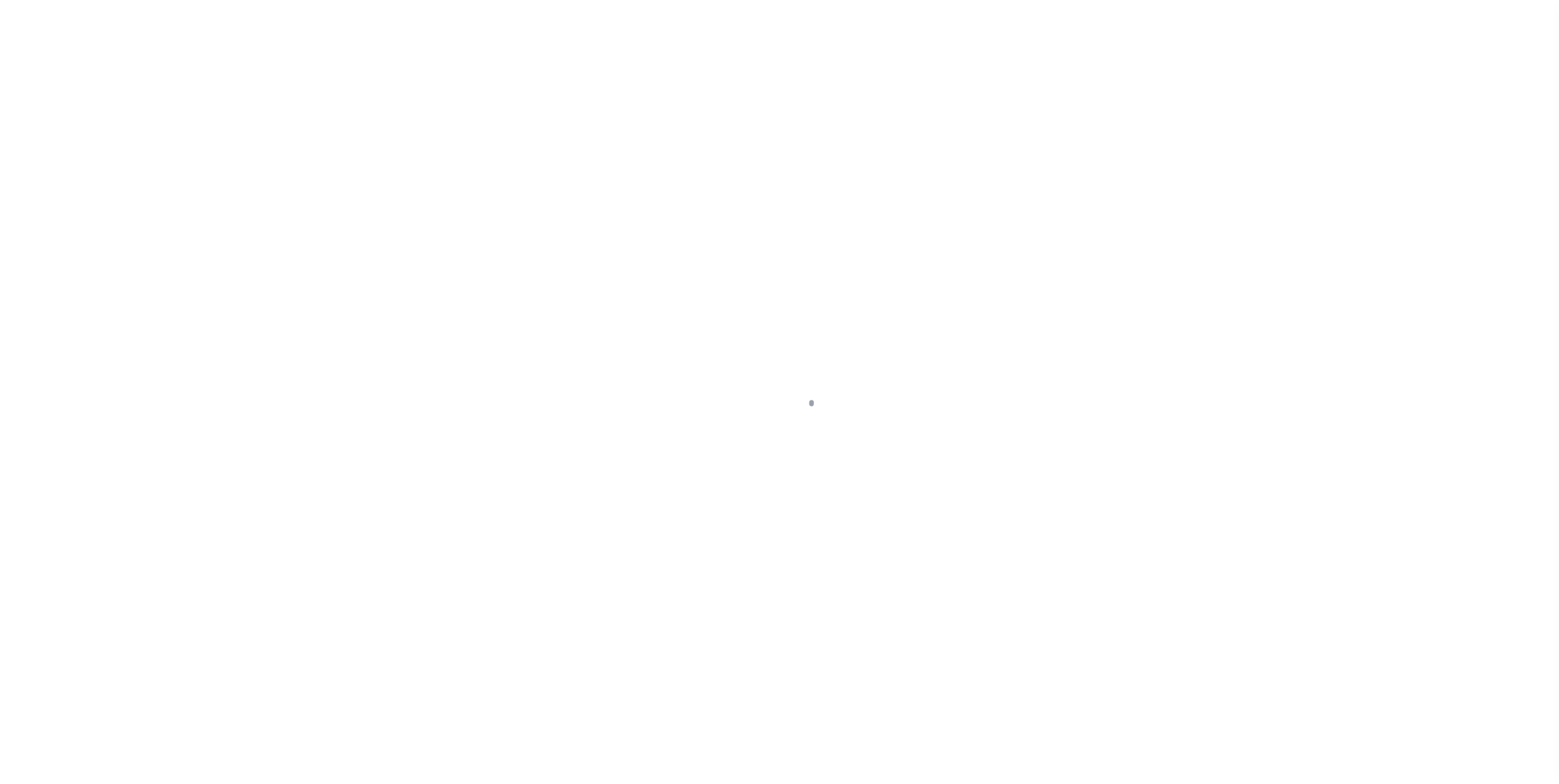
type input "[GEOGRAPHIC_DATA]"
select select "10"
select select "Escrow"
type input "3414 [GEOGRAPHIC_DATA]"
type input "044NE013013"
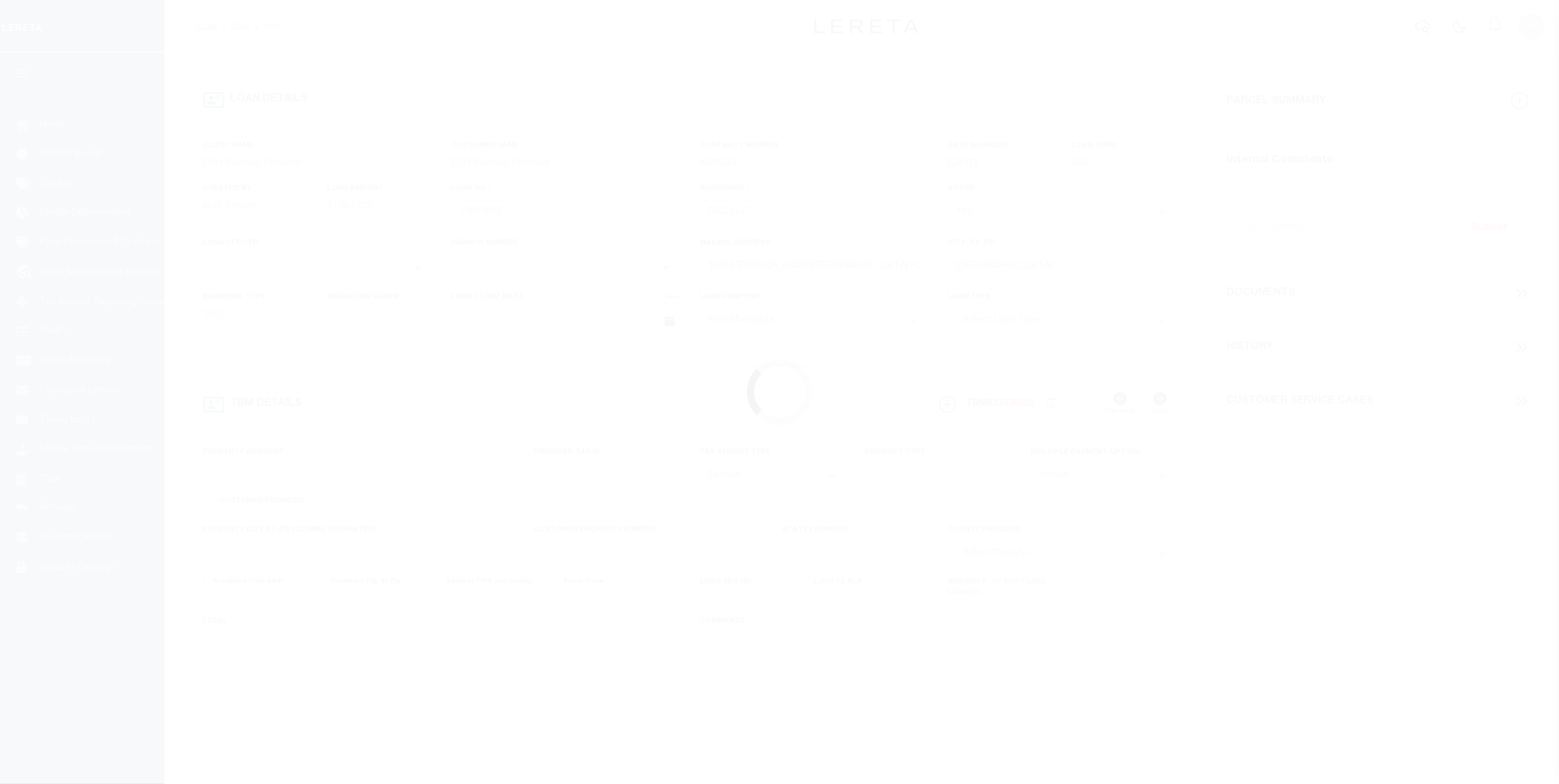
select select
type input "[GEOGRAPHIC_DATA]"
type input "a0kUS0000018Ezj"
type input "KY"
select select
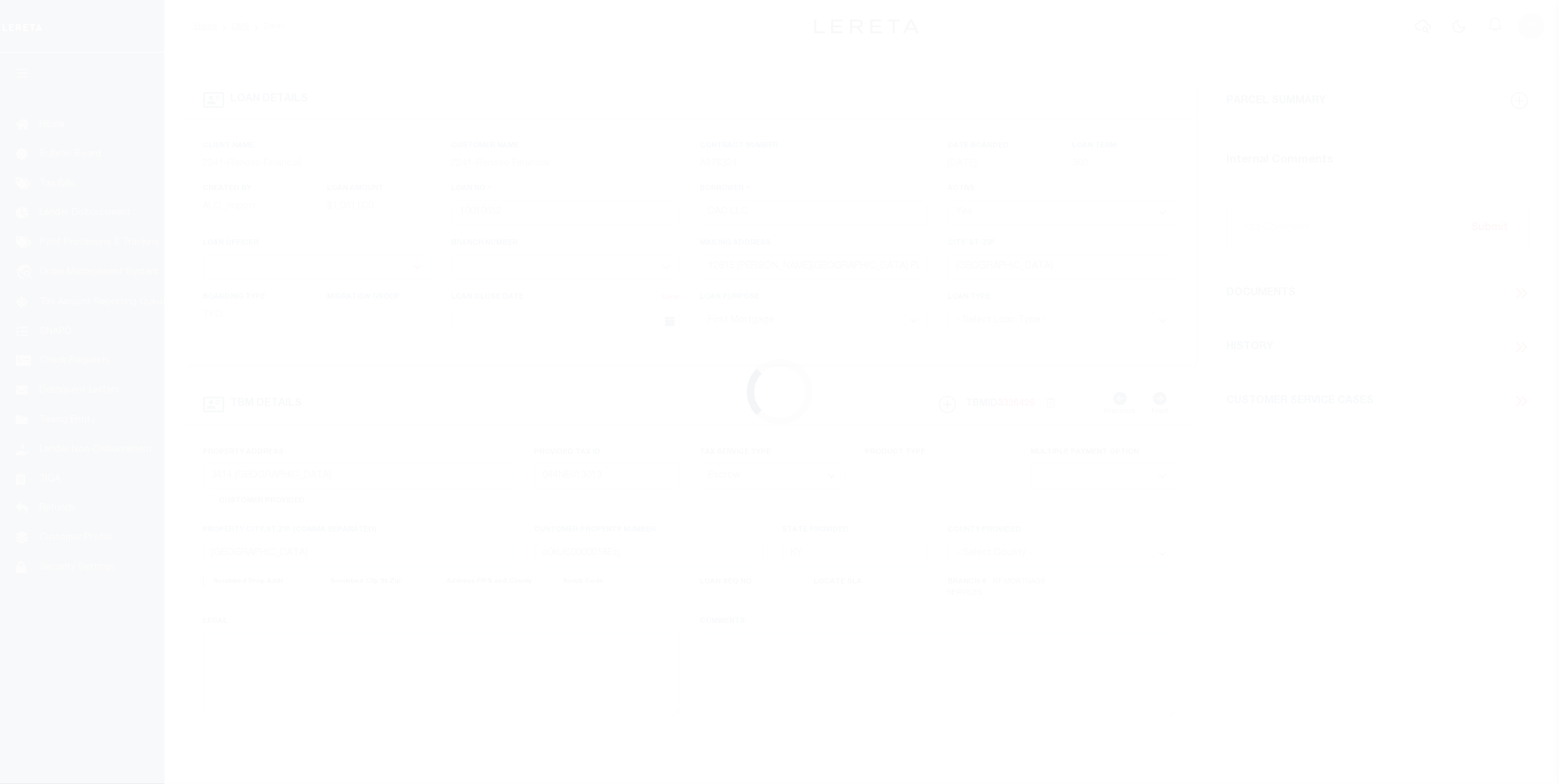
select select "25067"
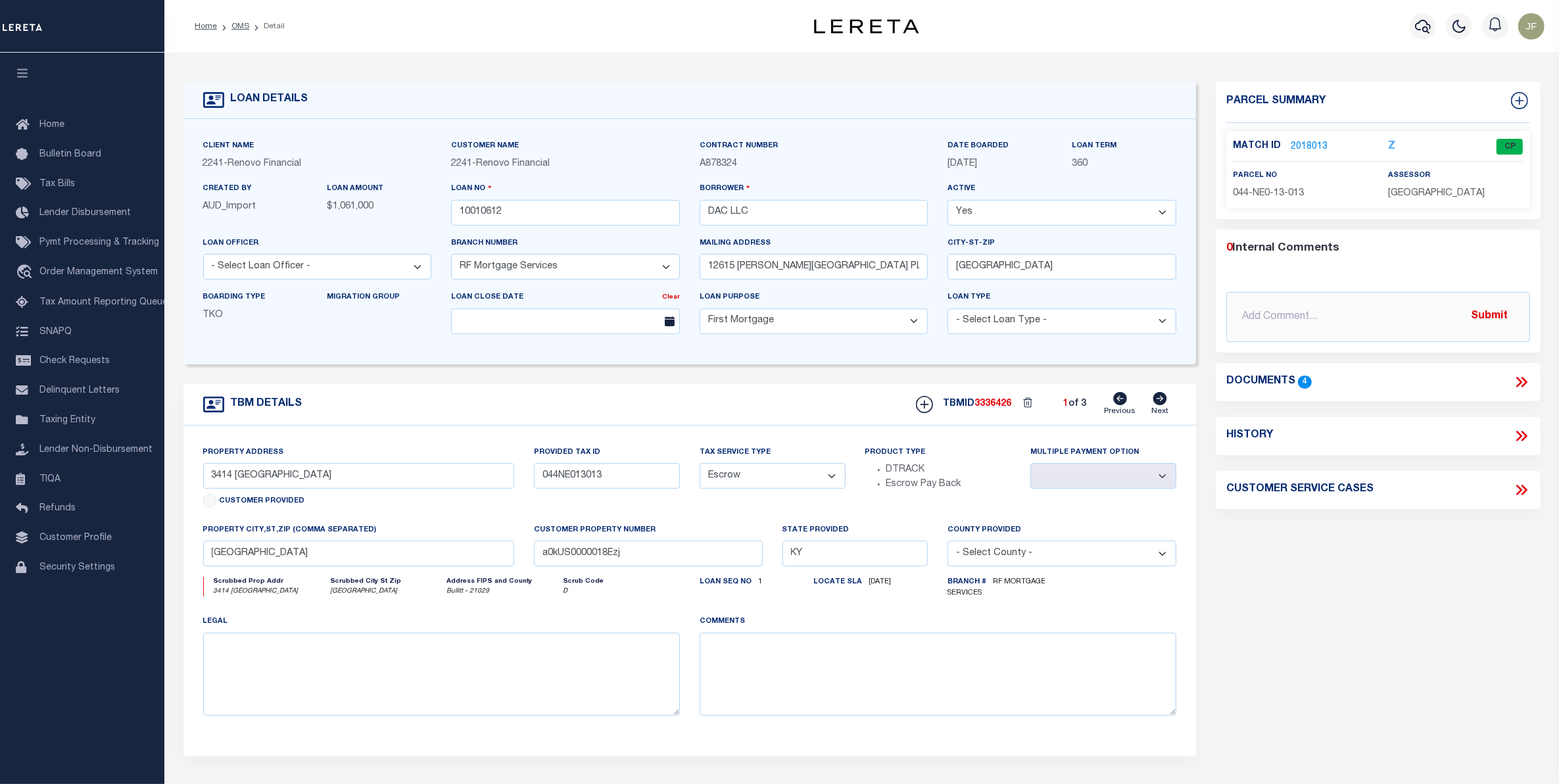
click at [1299, 149] on link "2018013" at bounding box center [1309, 147] width 37 height 14
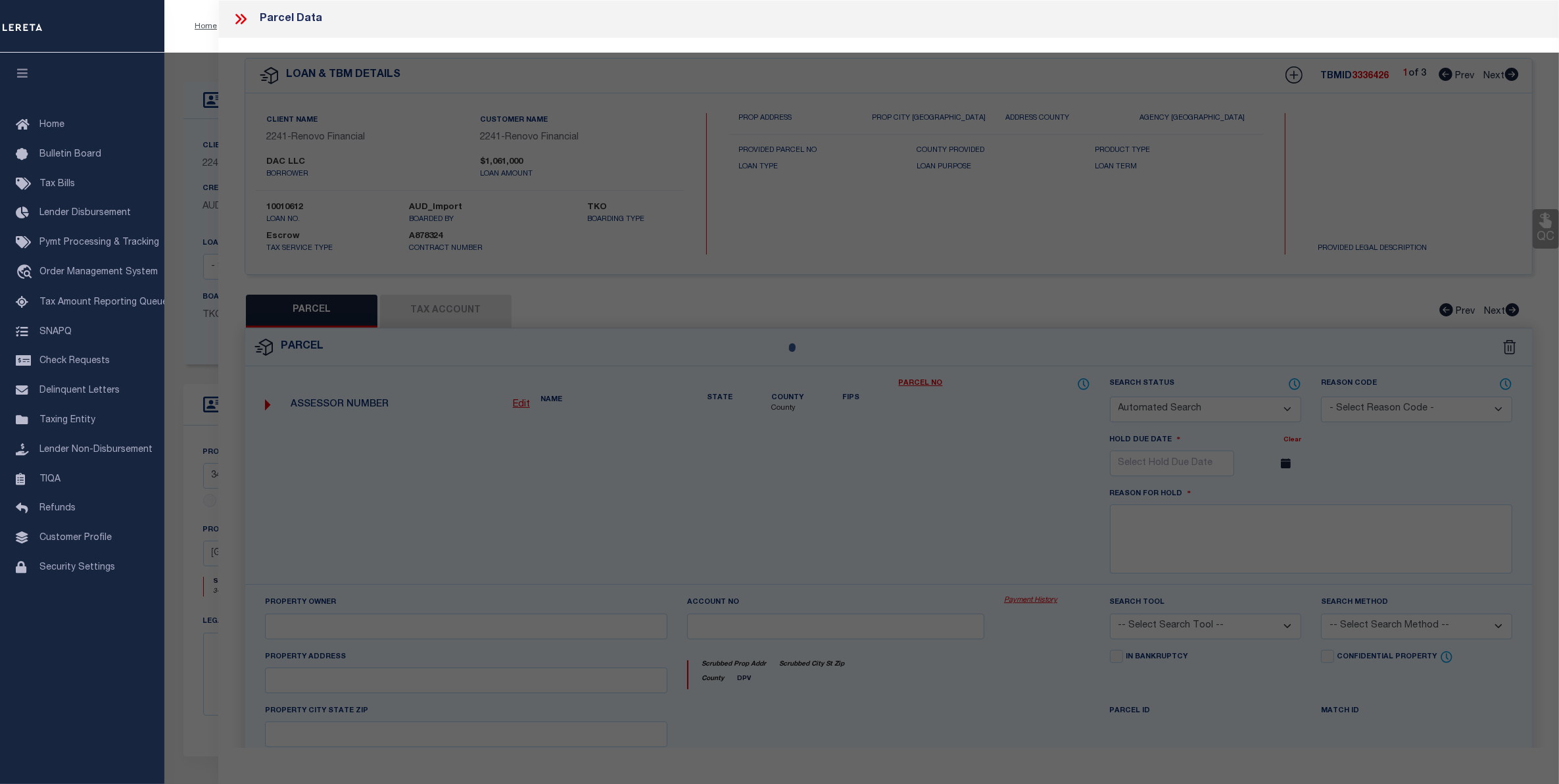
checkbox input "false"
select select "CP"
type input "DAC LLC"
select select "AGW"
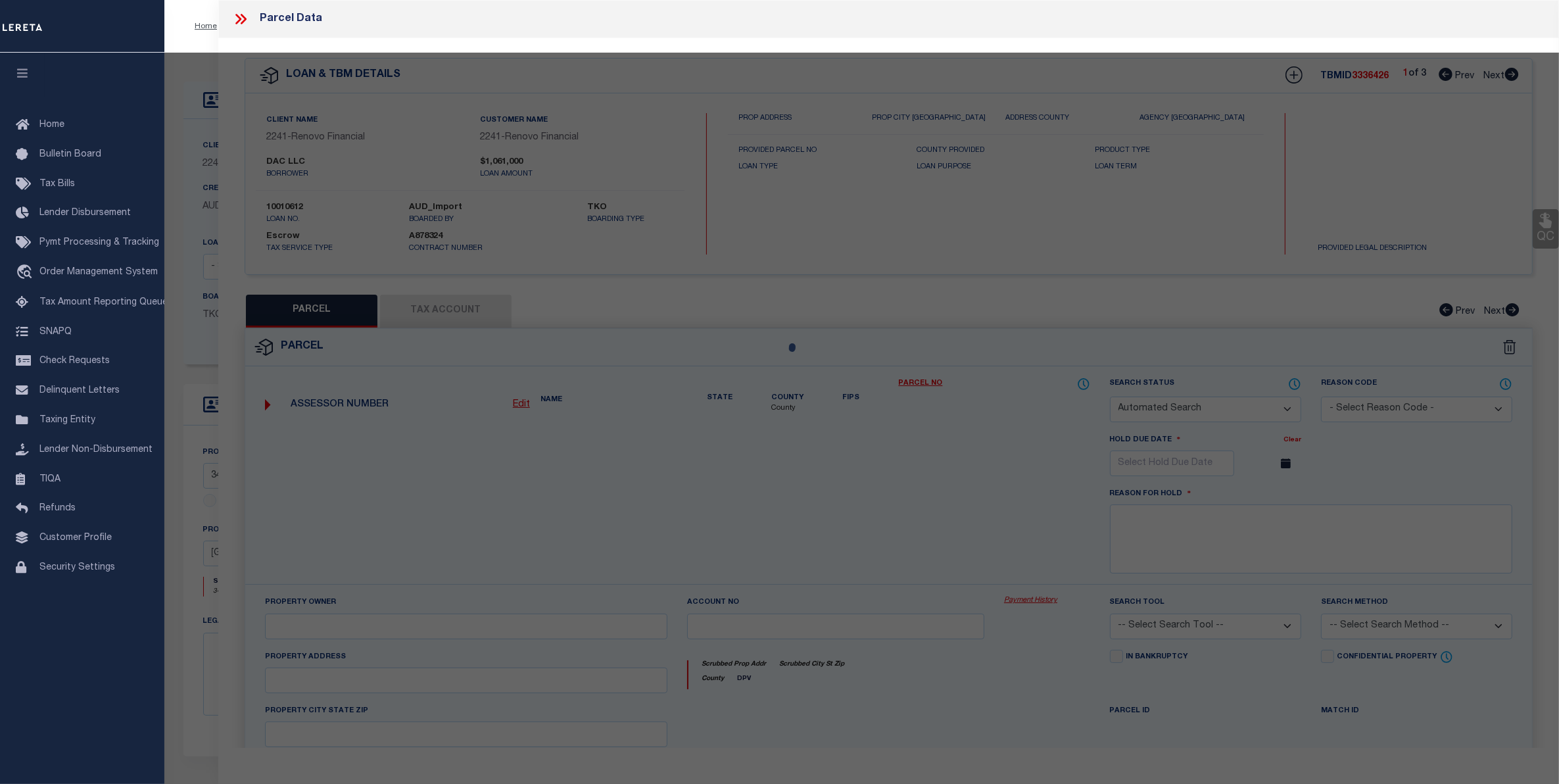
select select "ADD"
type input "[STREET_ADDRESS][PERSON_NAME]"
checkbox input "false"
type input "[GEOGRAPHIC_DATA]"
type textarea "LTS 60-61-62 SEC 3-A [PERSON_NAME][GEOGRAPHIC_DATA]"
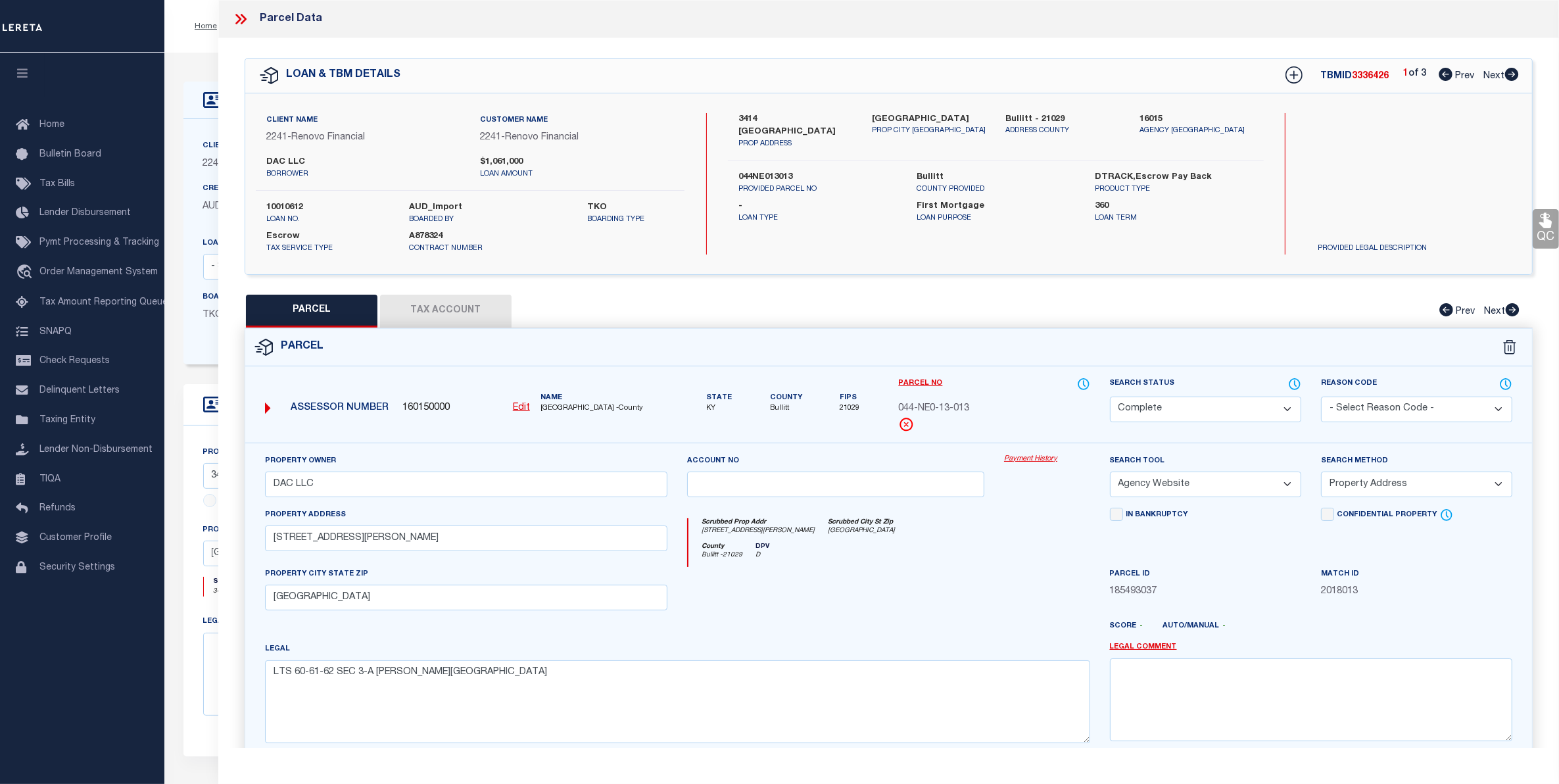
click at [1033, 464] on link "Payment History" at bounding box center [1047, 459] width 86 height 11
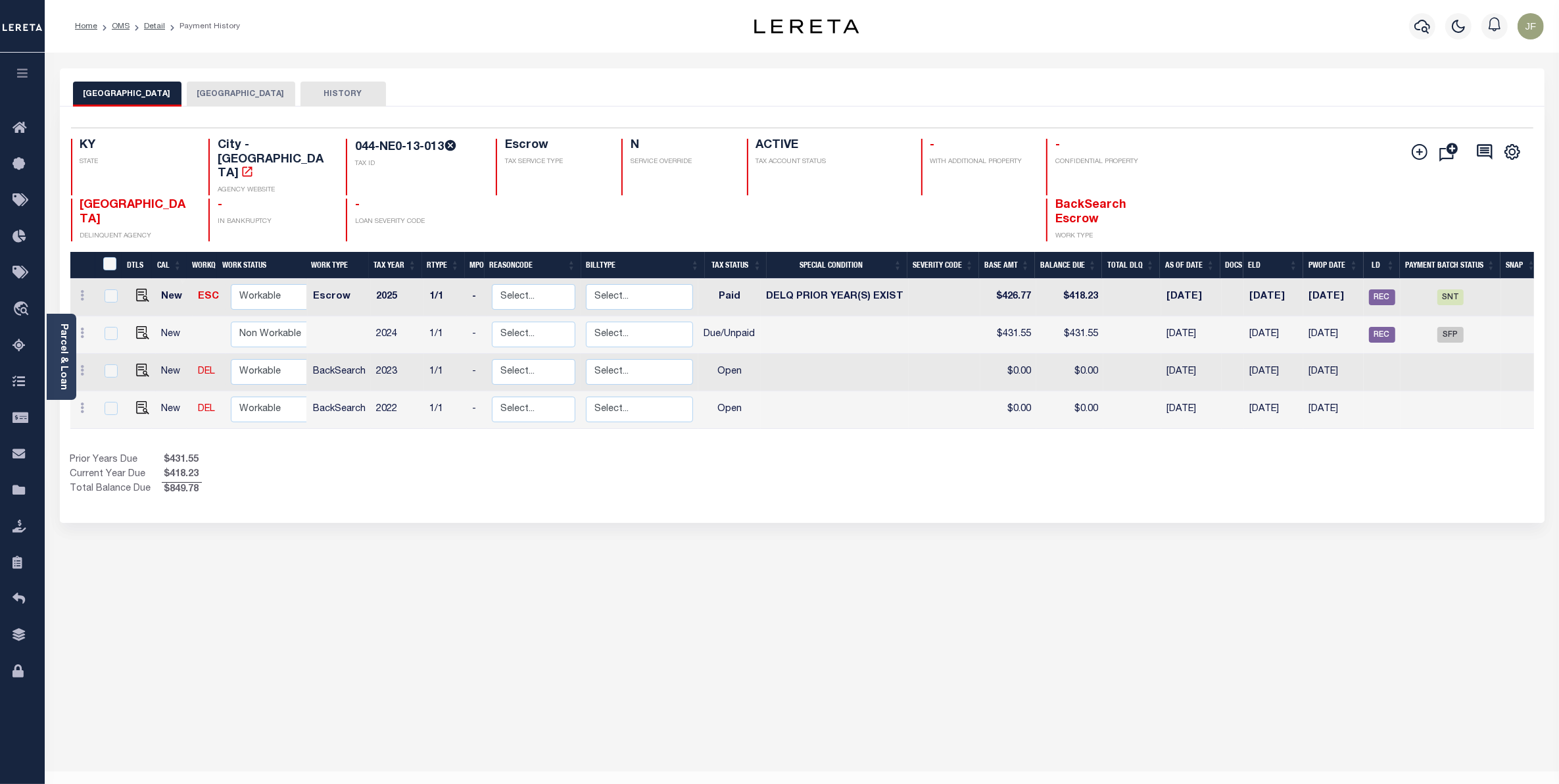
click at [330, 90] on button "HISTORY" at bounding box center [343, 94] width 86 height 25
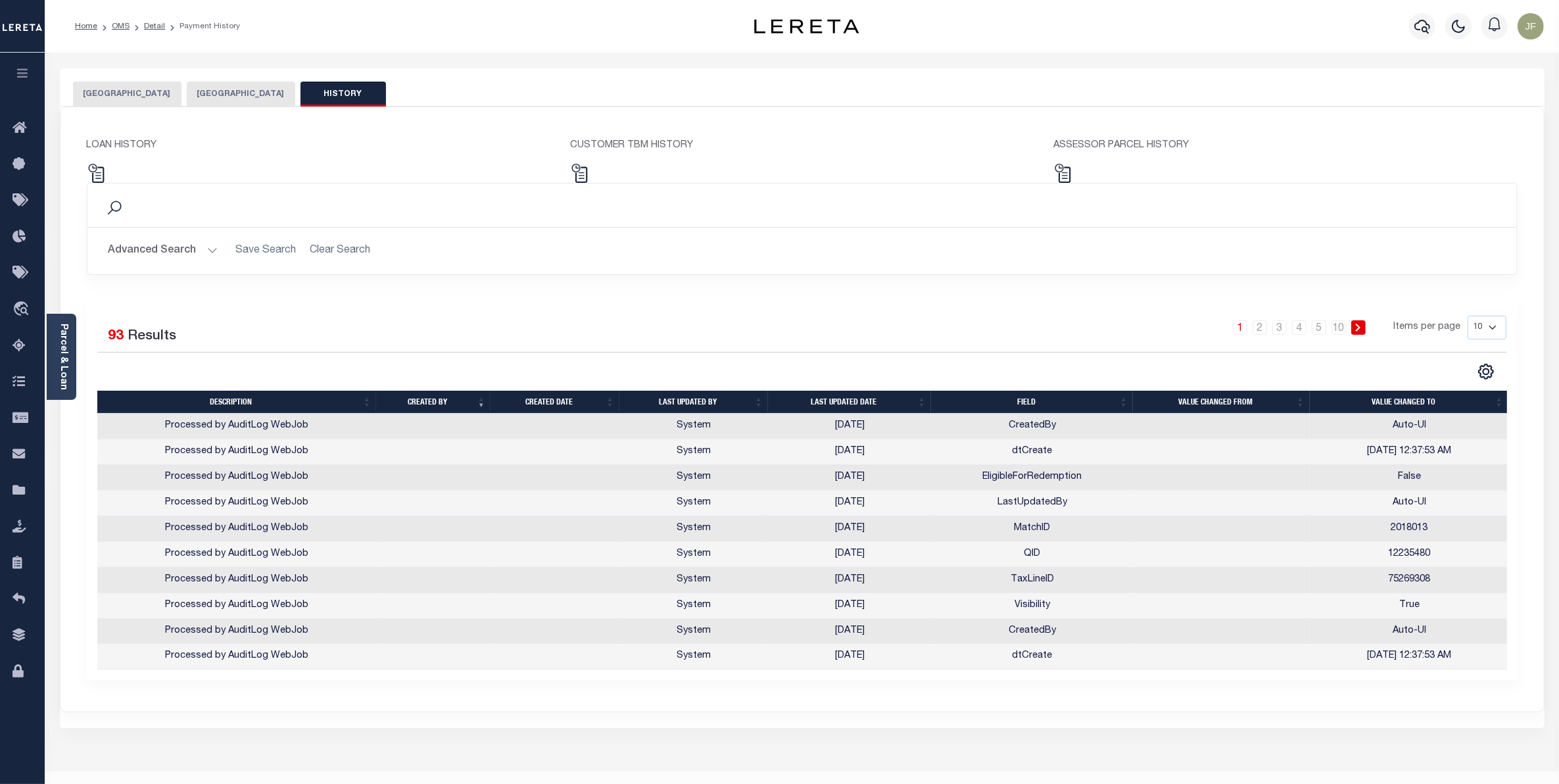
click at [1487, 329] on select "10 25 50 100" at bounding box center [1487, 327] width 39 height 24
select select "100"
click at [1468, 316] on select "10 25 50 100" at bounding box center [1487, 327] width 39 height 24
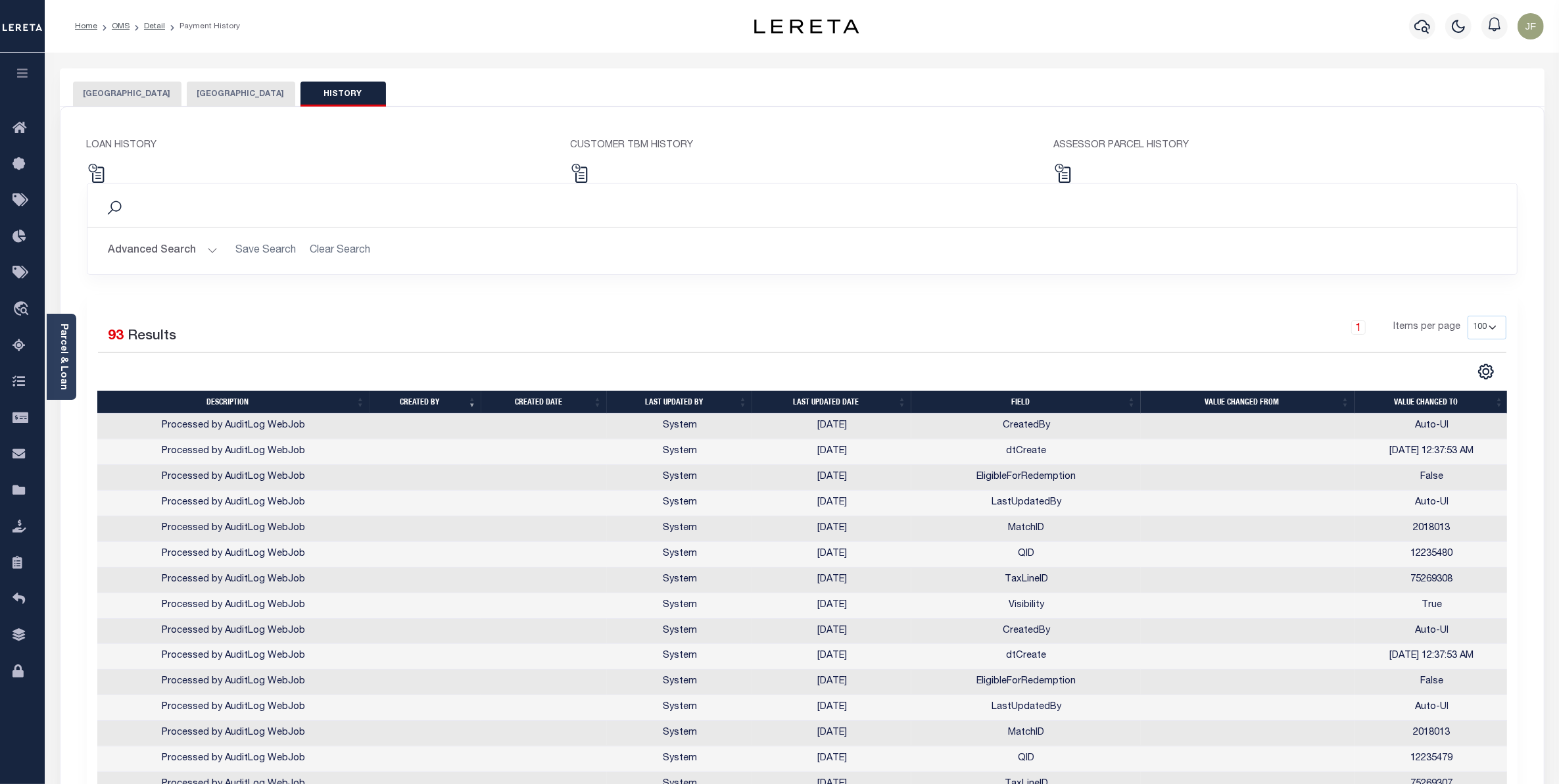
click at [830, 402] on th "Last updated date" at bounding box center [832, 402] width 159 height 23
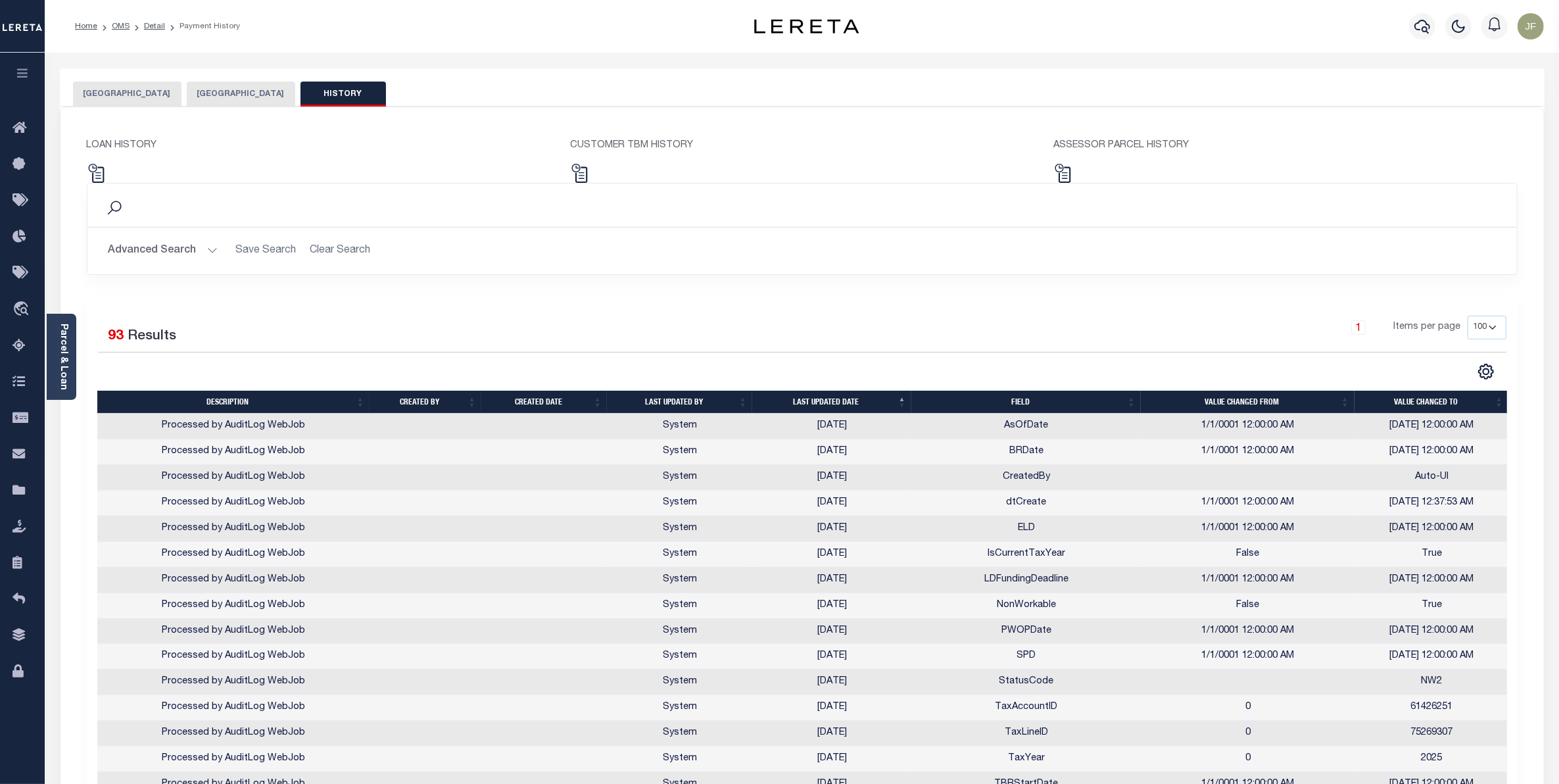
click at [118, 96] on button "[GEOGRAPHIC_DATA]" at bounding box center [127, 94] width 109 height 25
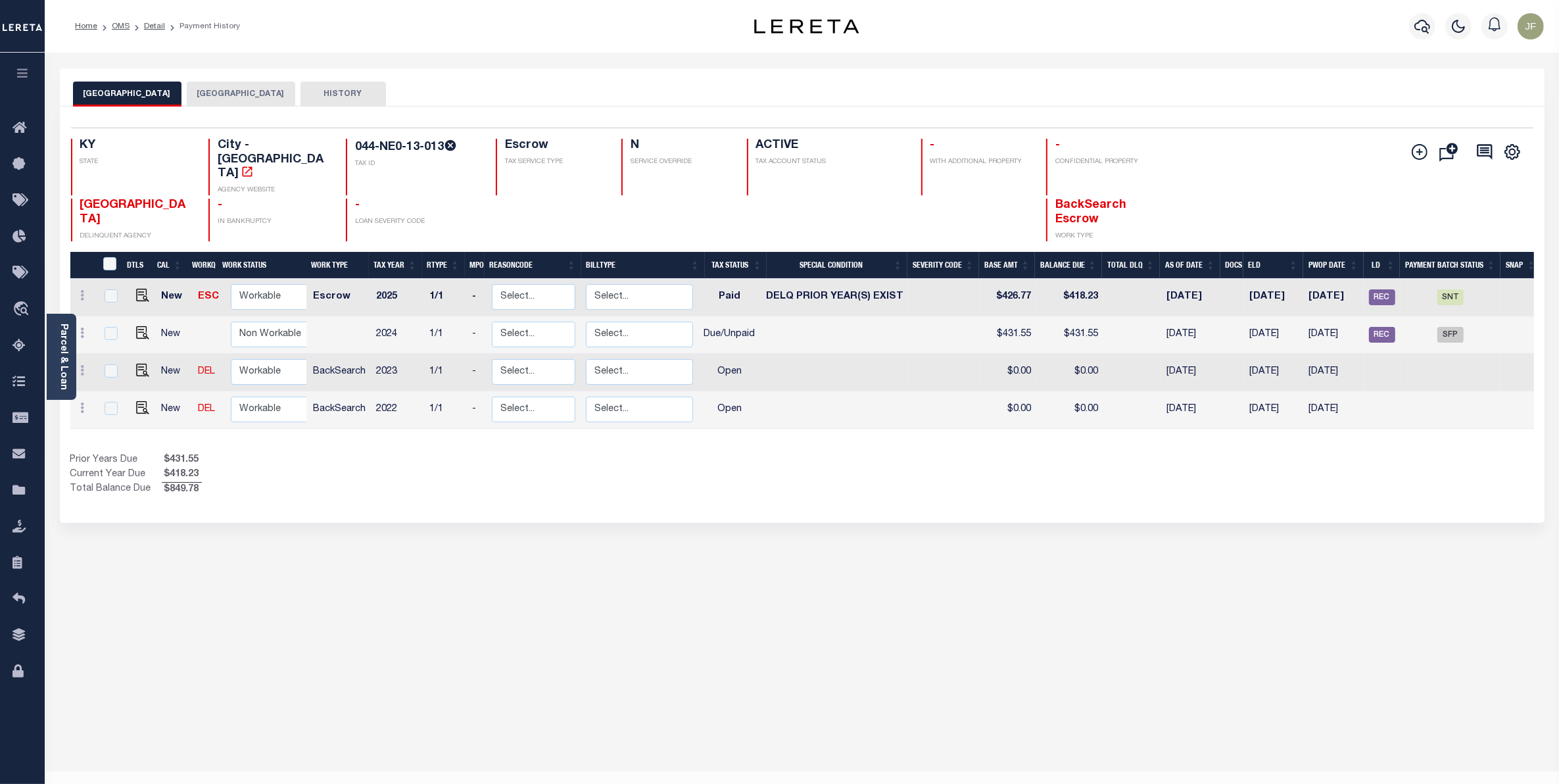
click at [329, 92] on button "HISTORY" at bounding box center [343, 94] width 86 height 25
select select "100"
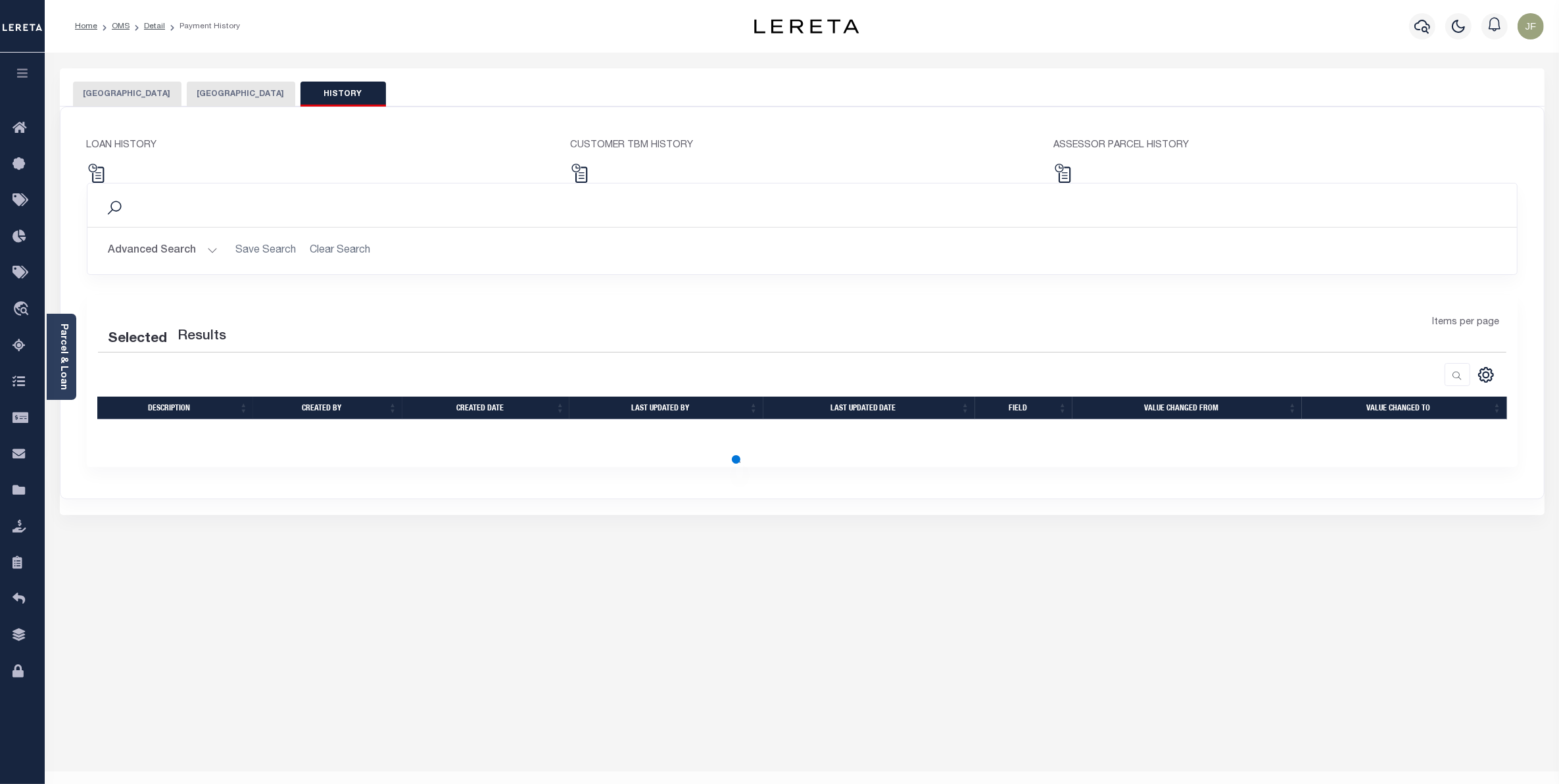
select select "100"
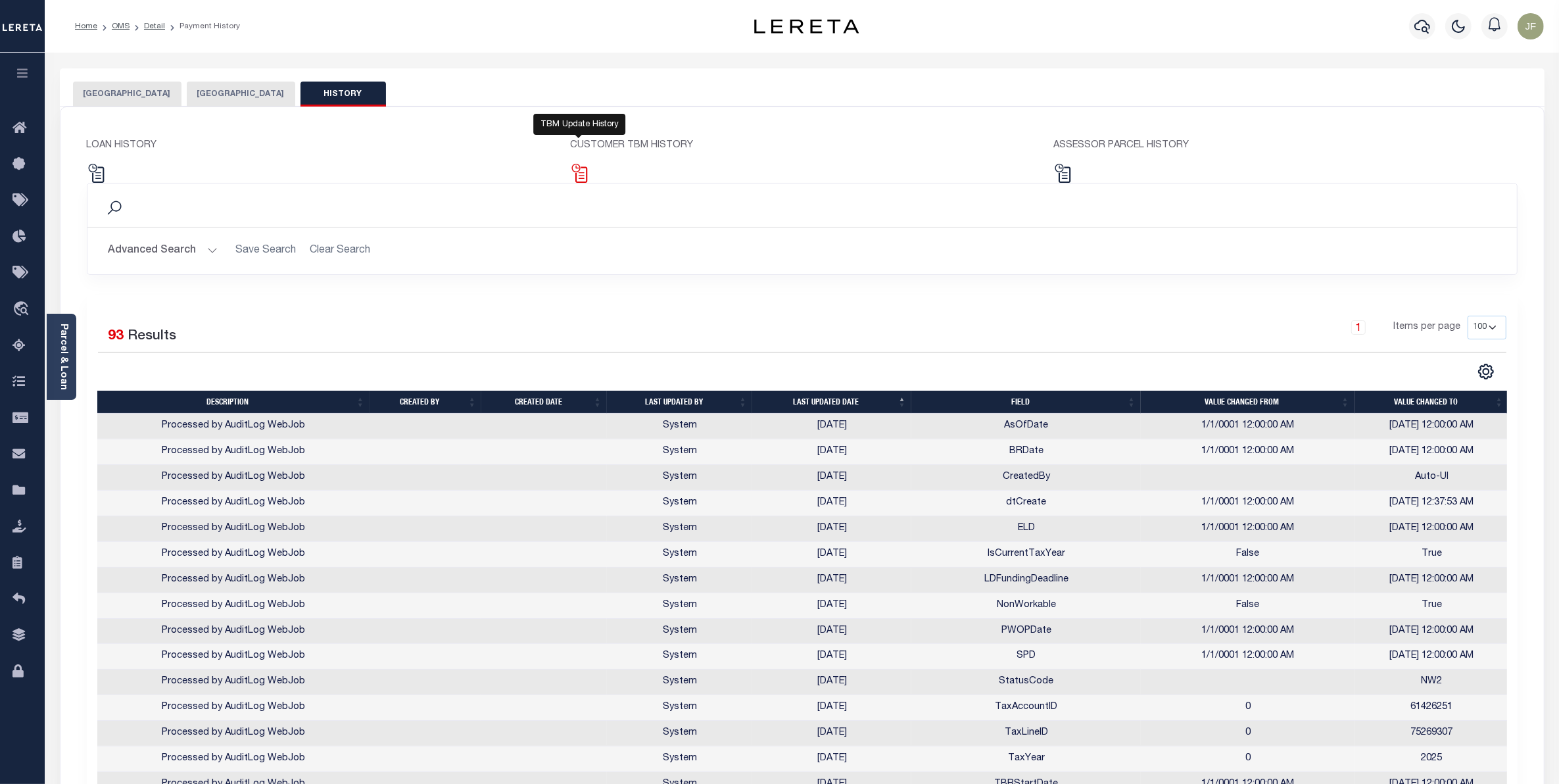
click at [579, 175] on img at bounding box center [580, 173] width 19 height 19
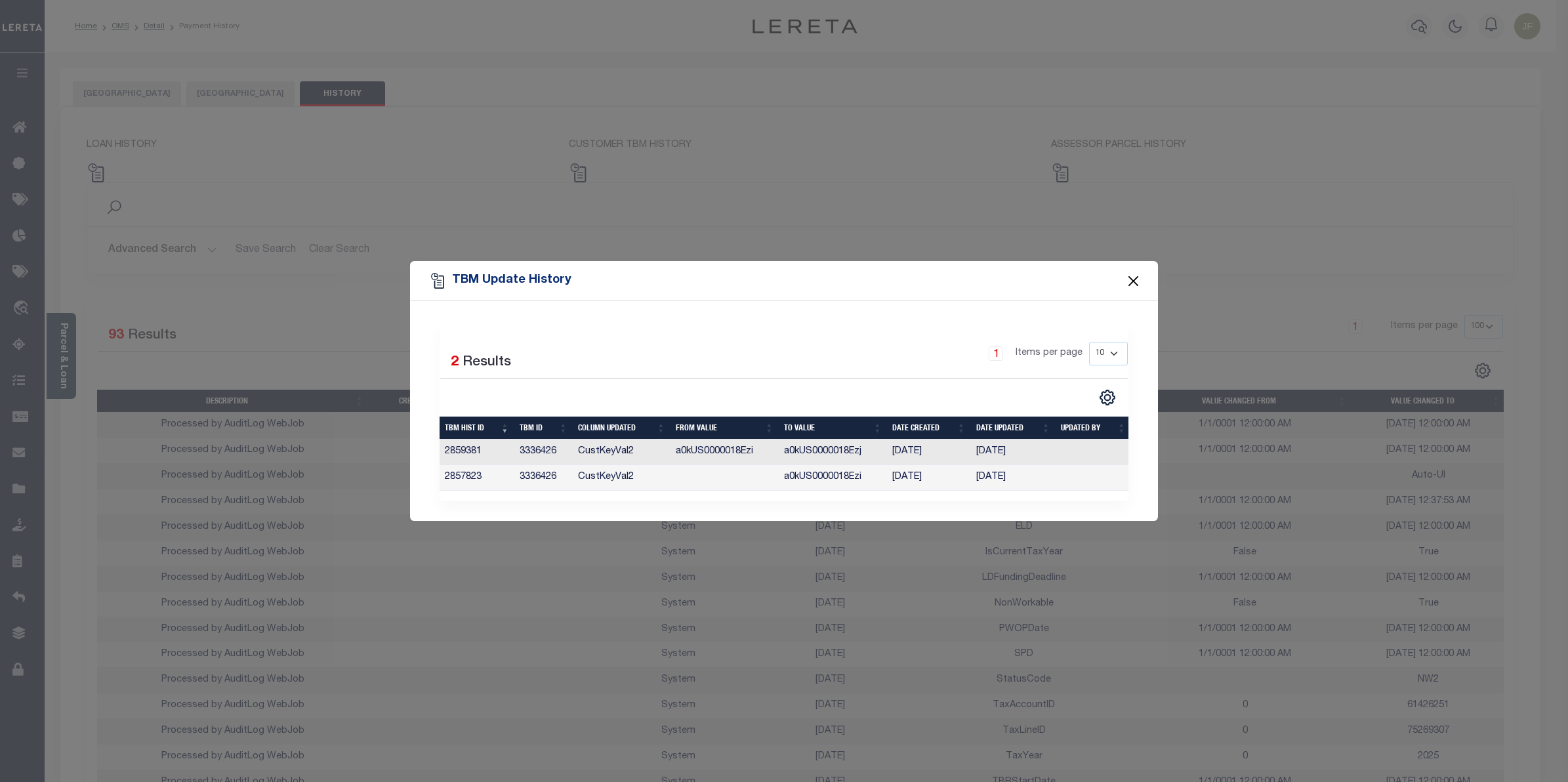
click at [1136, 272] on button "Close" at bounding box center [1134, 281] width 17 height 17
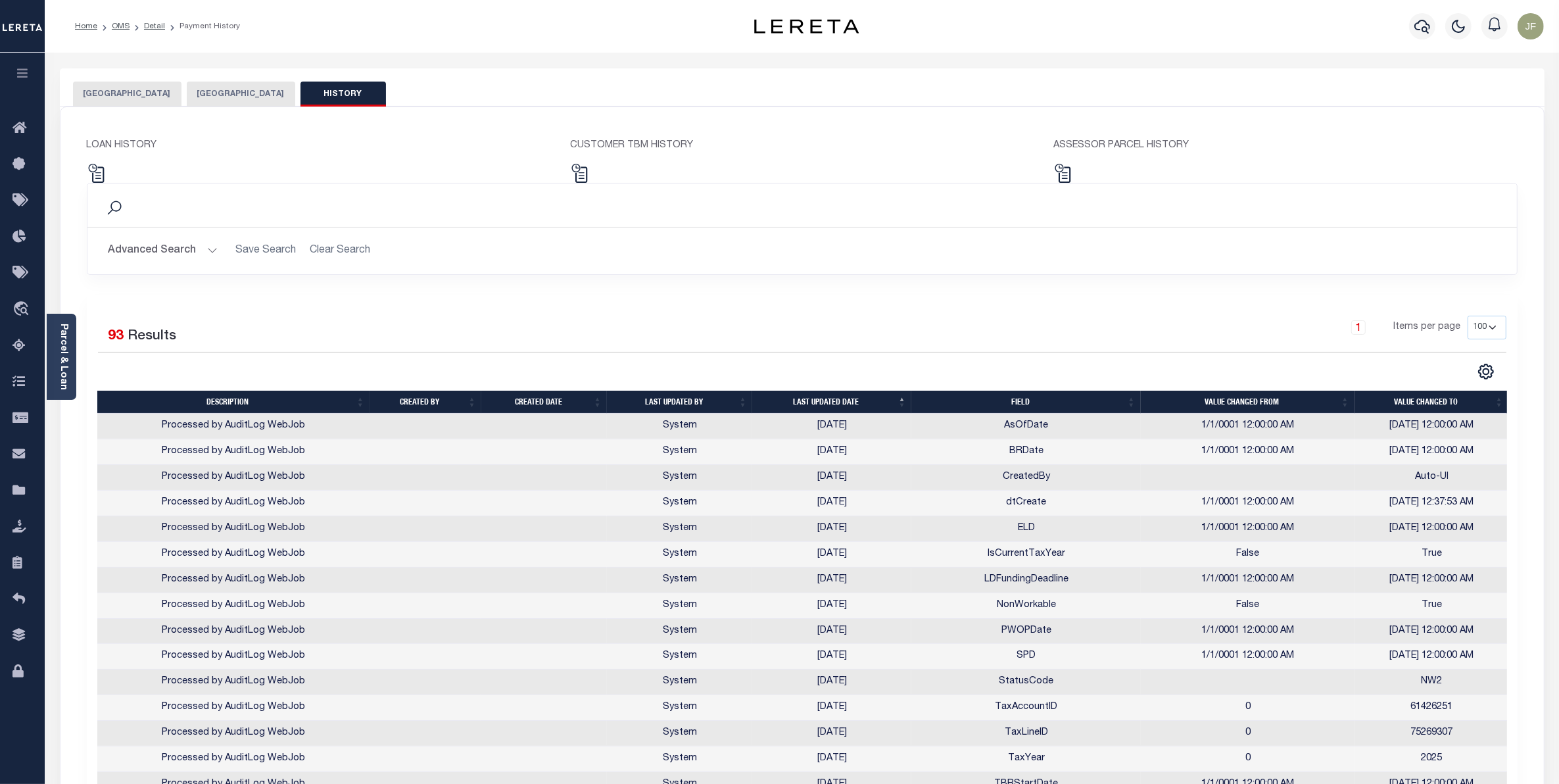
click at [127, 91] on button "[GEOGRAPHIC_DATA]" at bounding box center [127, 94] width 109 height 25
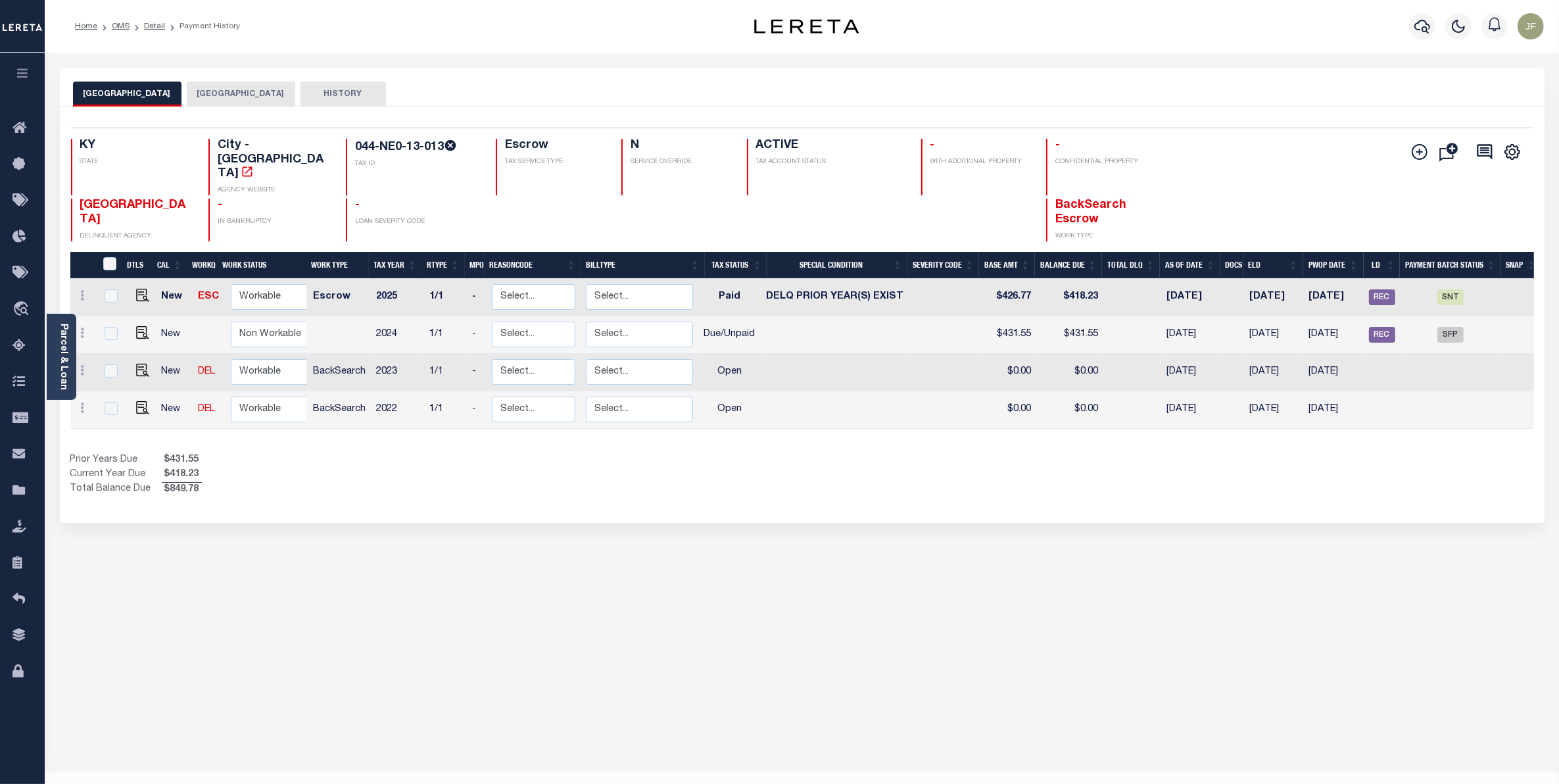
click at [254, 94] on button "[GEOGRAPHIC_DATA]" at bounding box center [241, 94] width 109 height 25
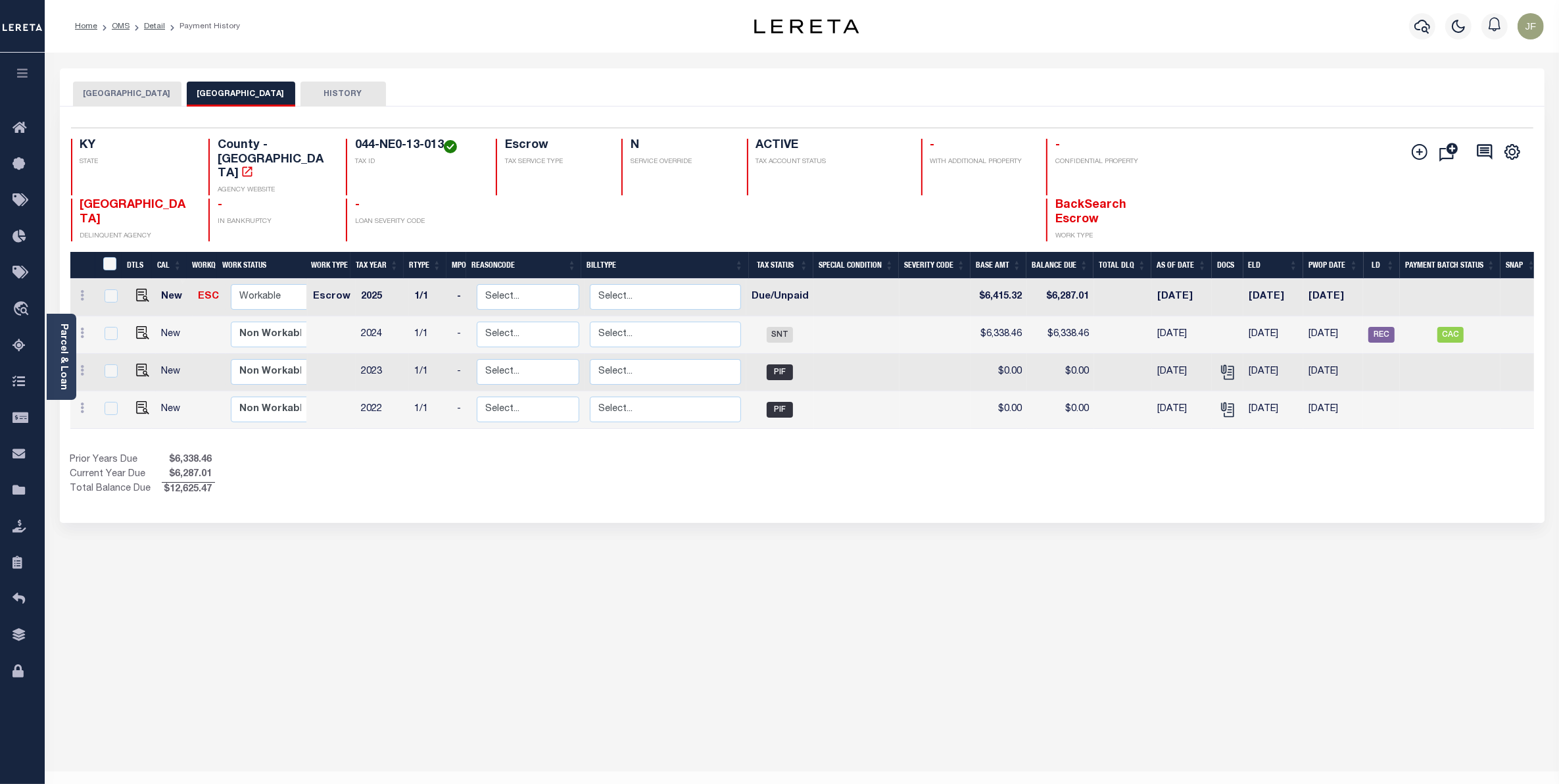
click at [147, 90] on button "[GEOGRAPHIC_DATA]" at bounding box center [127, 94] width 109 height 25
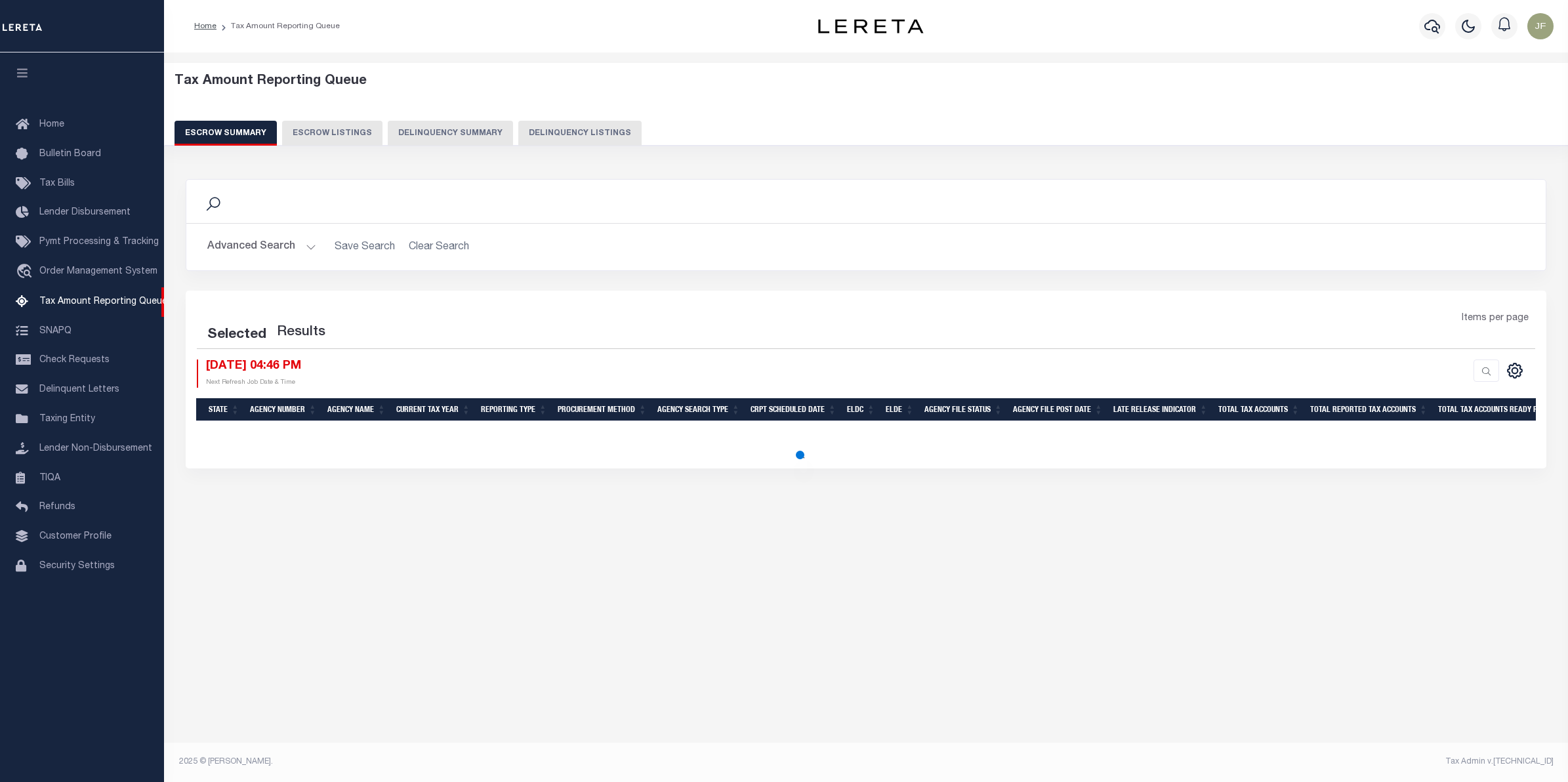
select select "100"
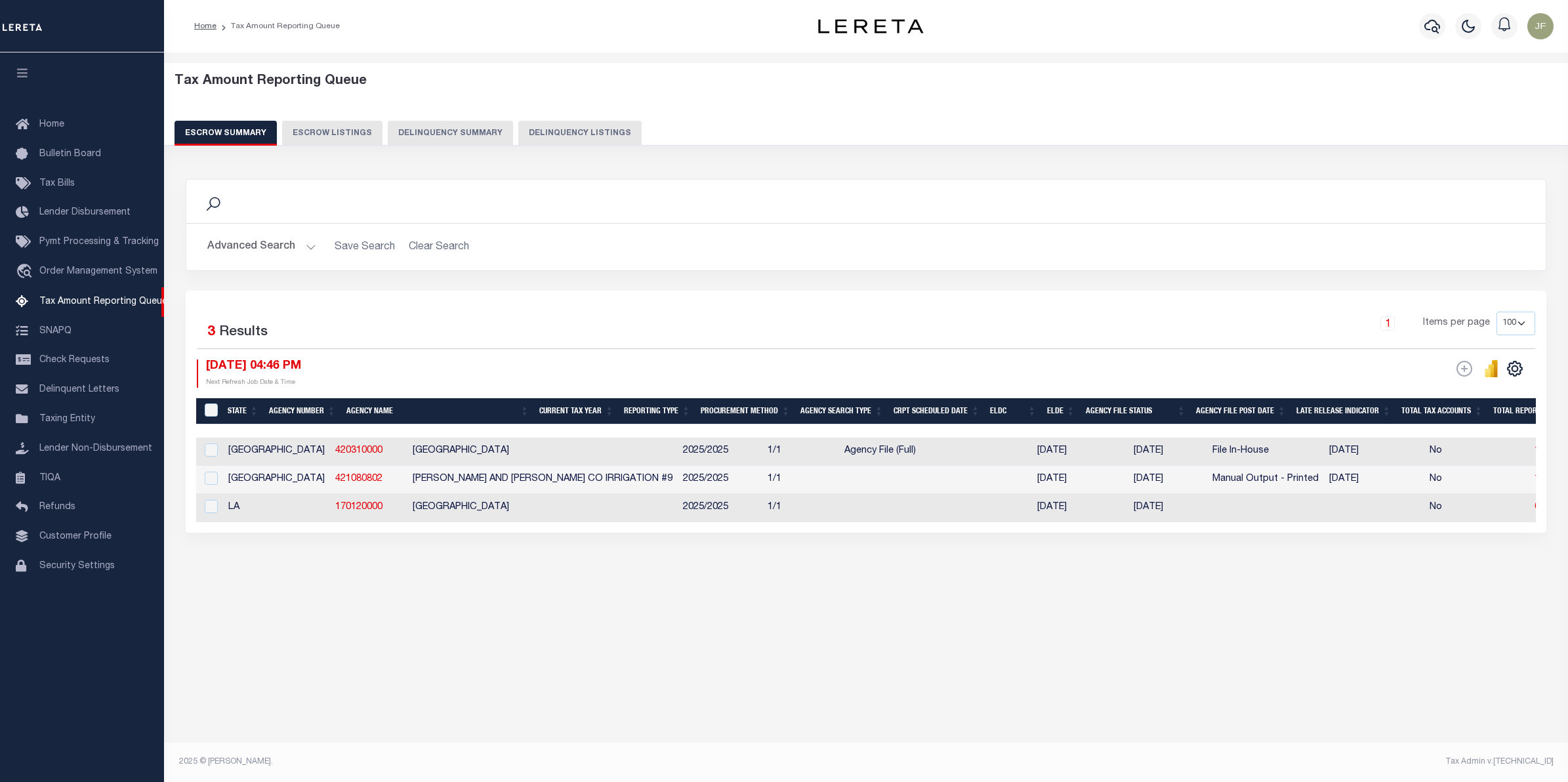
click at [251, 132] on button "Escrow Summary" at bounding box center [226, 133] width 102 height 25
click at [258, 245] on button "Advanced Search" at bounding box center [261, 246] width 109 height 25
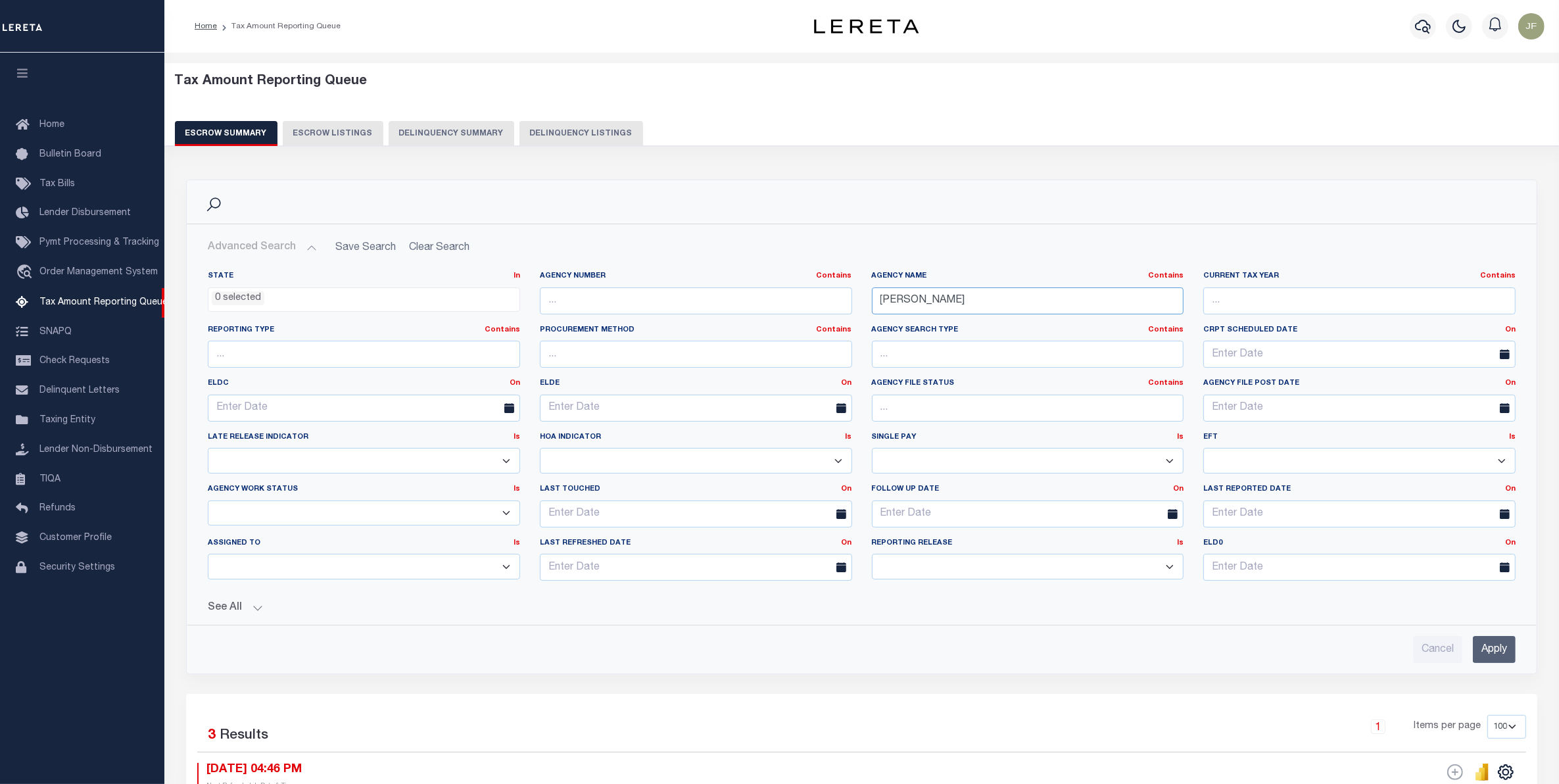
drag, startPoint x: 945, startPoint y: 306, endPoint x: 719, endPoint y: 303, distance: 226.0
click at [723, 306] on div "State In In AK AL AR AZ CA CO CT DC DE FL GA GU HI IA ID IL IN KS KY LA MA MD M…" at bounding box center [861, 431] width 1327 height 320
click at [1488, 648] on input "Apply" at bounding box center [1493, 649] width 42 height 27
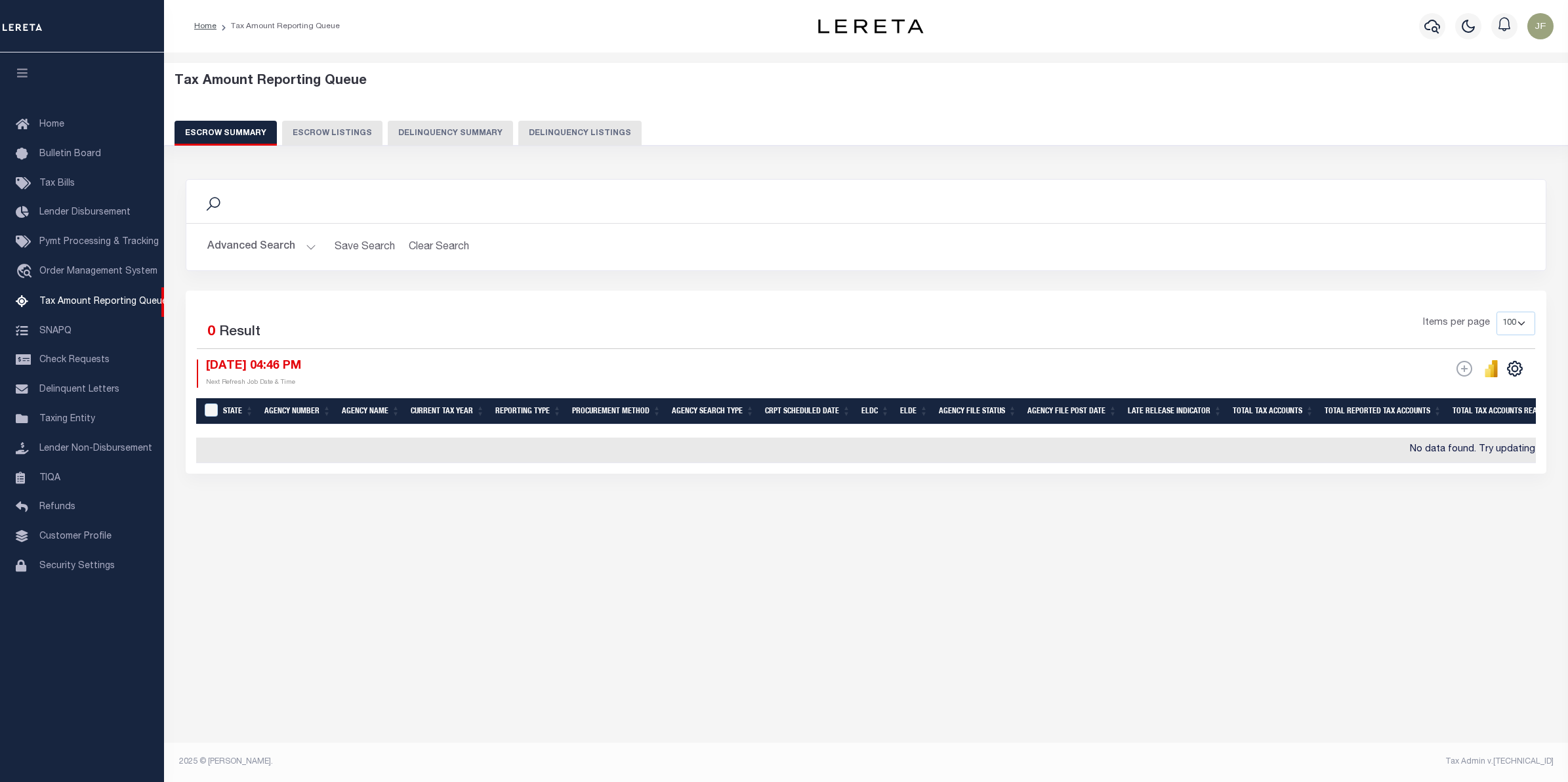
click at [222, 237] on button "Advanced Search" at bounding box center [261, 246] width 109 height 25
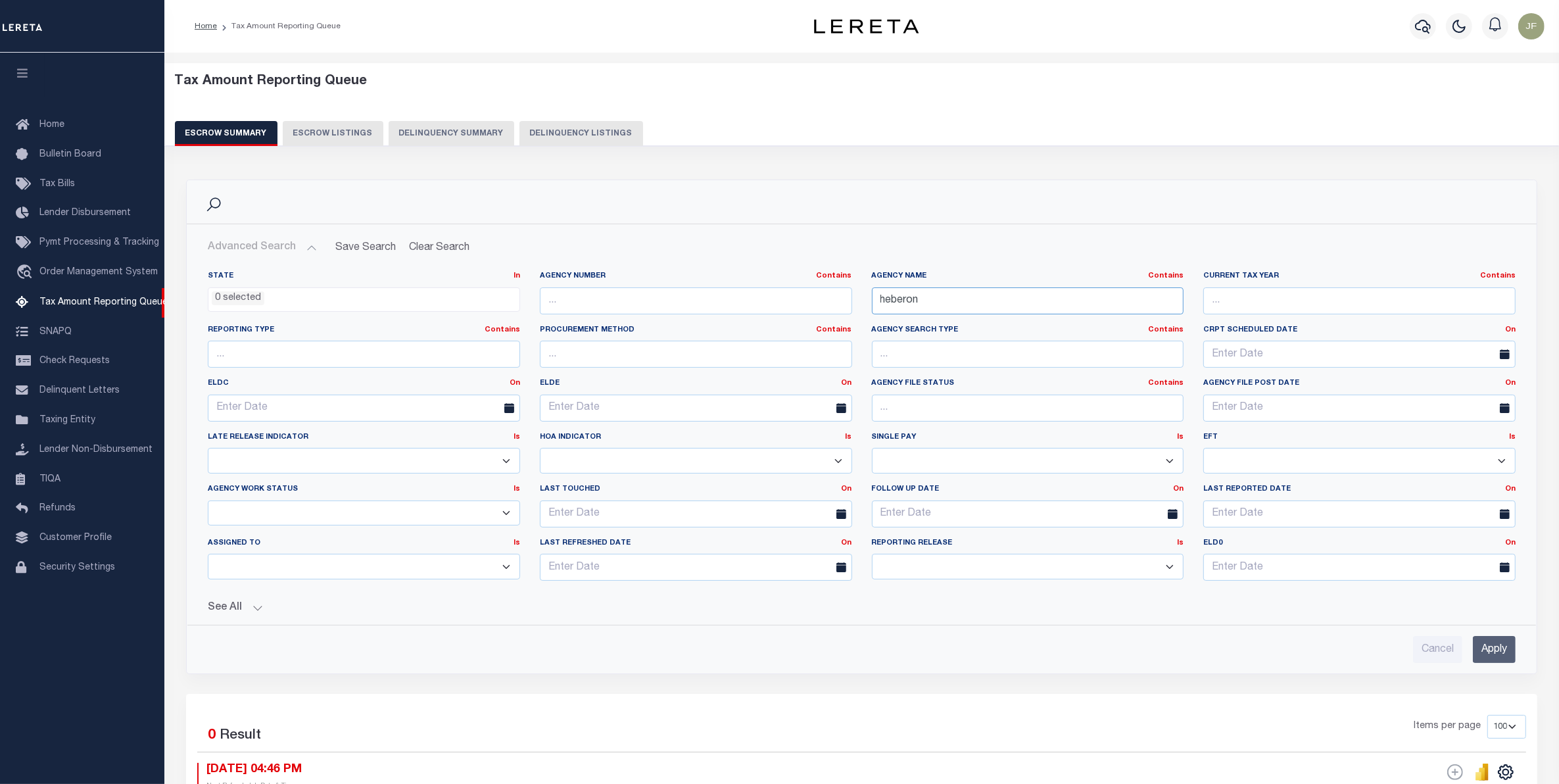
click at [905, 300] on input "heberon" at bounding box center [1028, 300] width 313 height 27
type input "hebron"
click at [1496, 655] on input "Apply" at bounding box center [1493, 649] width 42 height 27
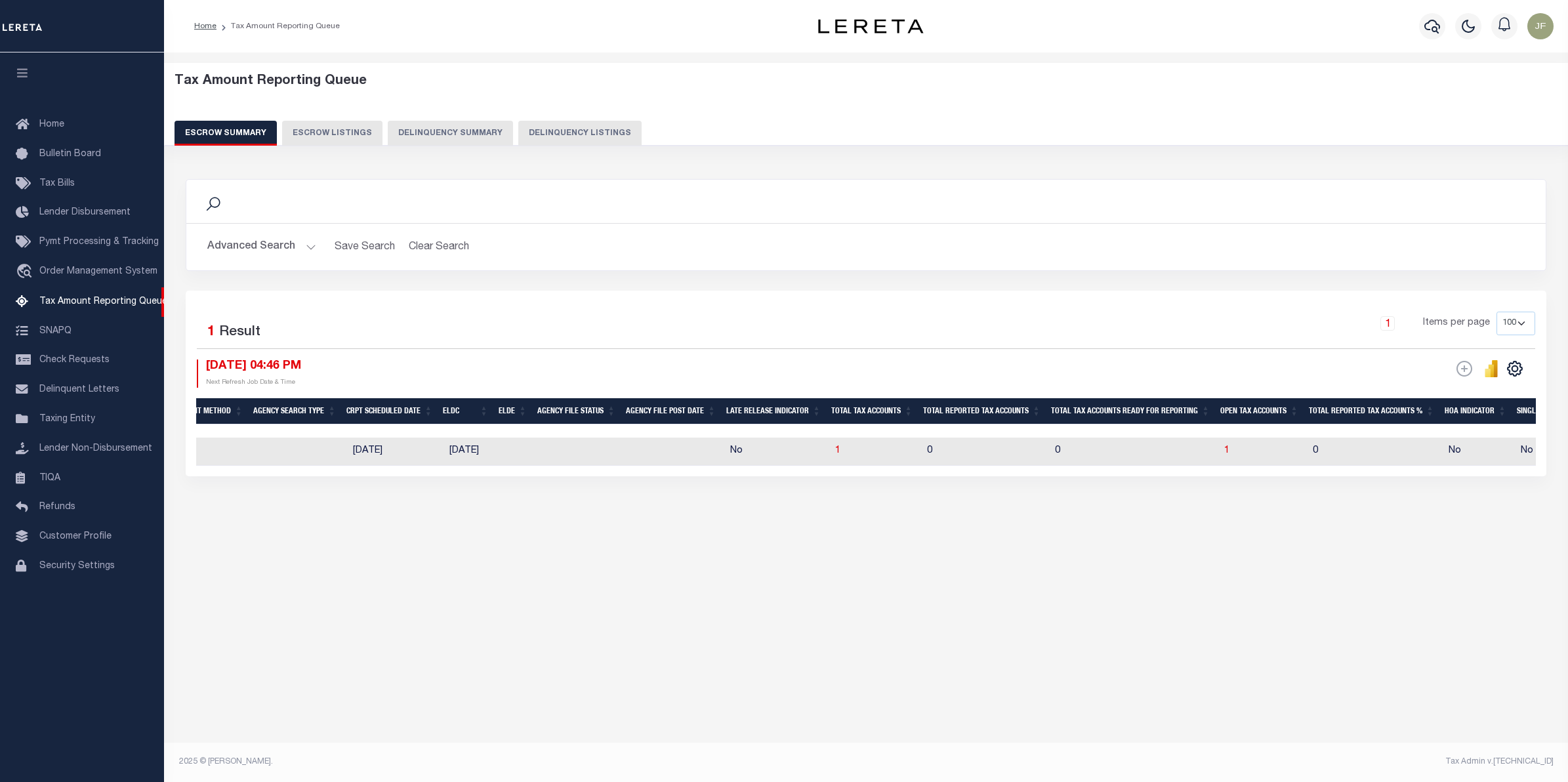
scroll to position [0, 521]
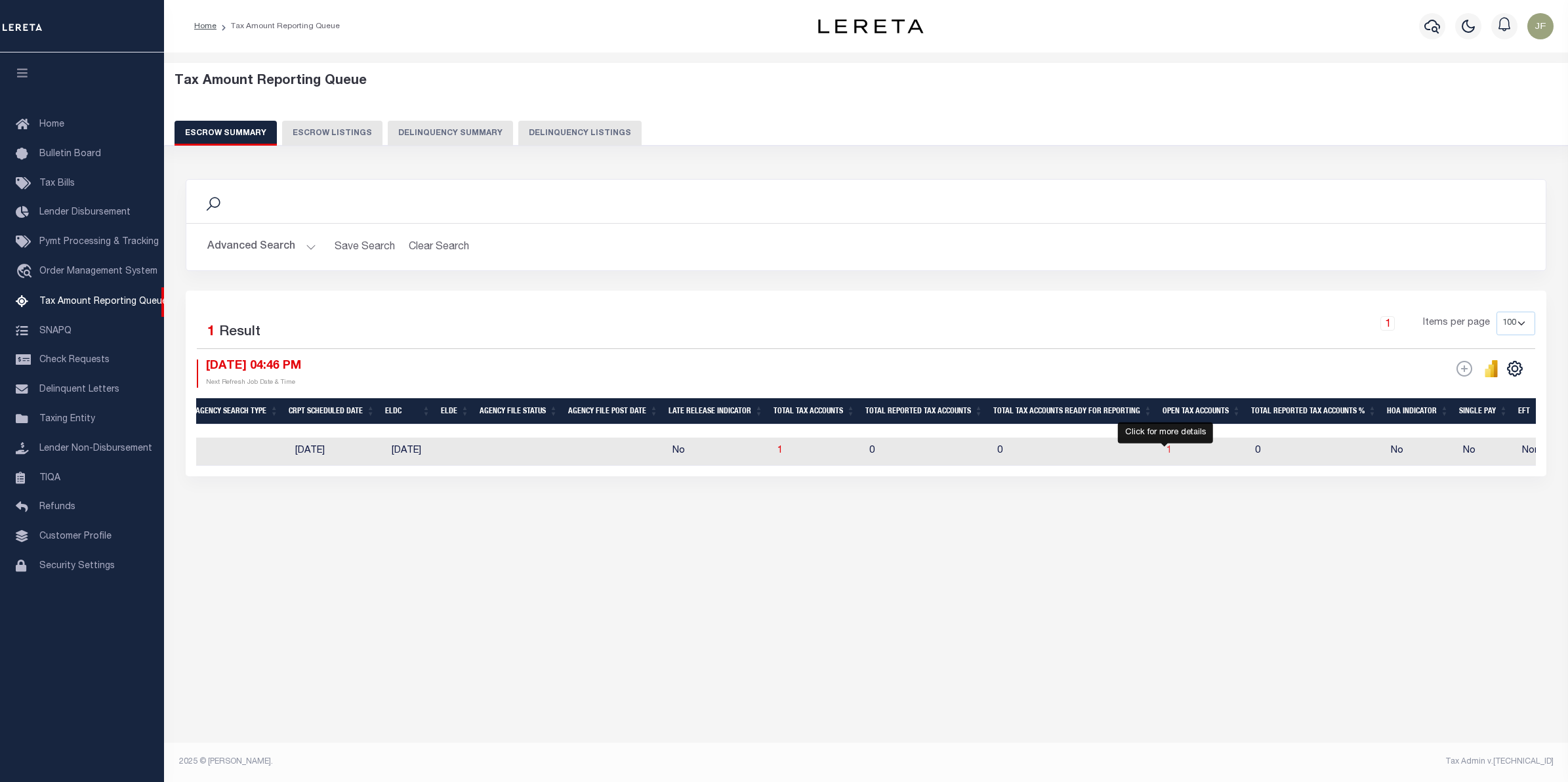
click at [1167, 453] on span "1" at bounding box center [1169, 450] width 5 height 9
select select "100"
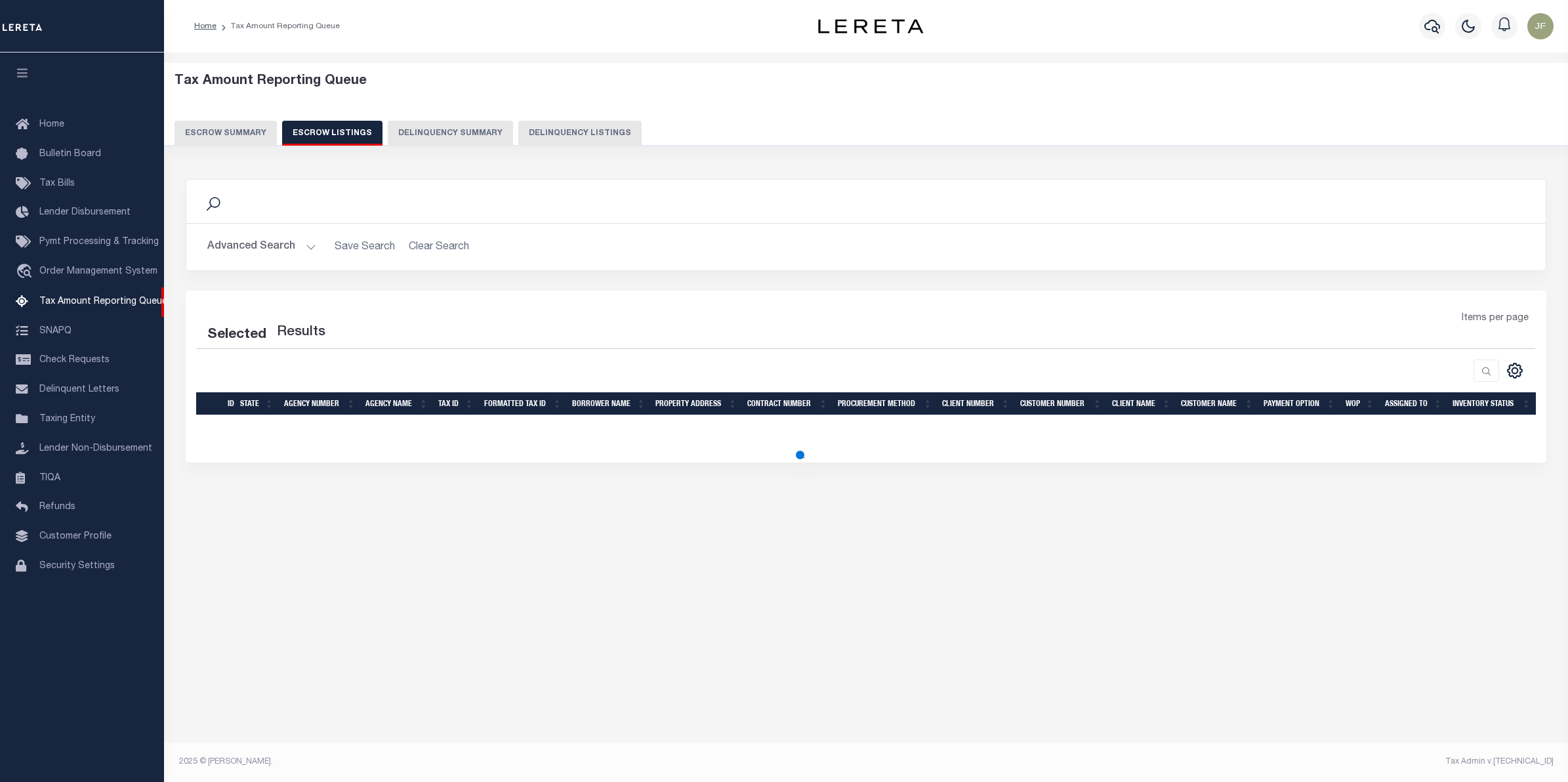
select select "100"
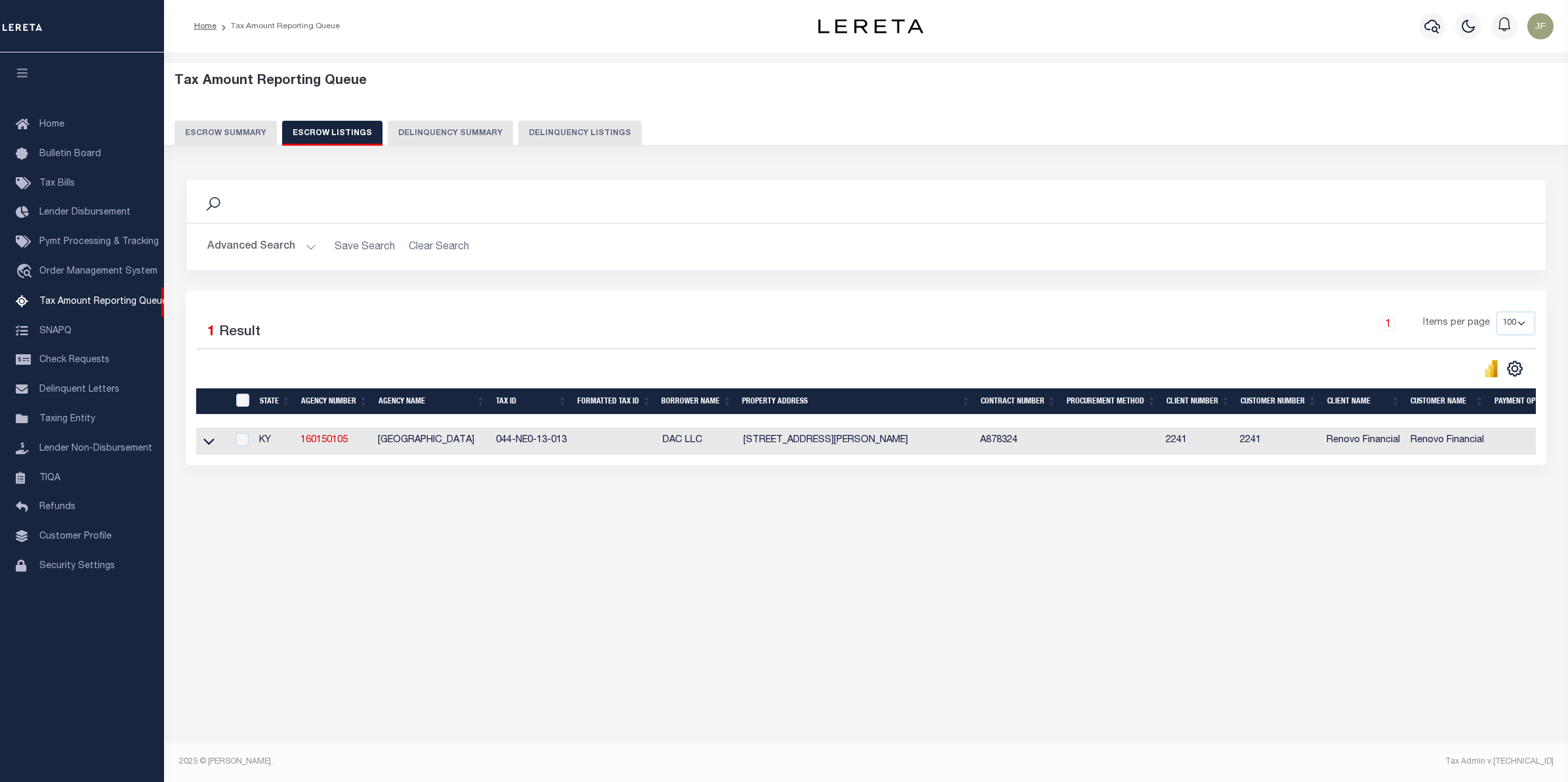
drag, startPoint x: 202, startPoint y: 445, endPoint x: 227, endPoint y: 444, distance: 25.0
click at [204, 445] on icon at bounding box center [209, 441] width 11 height 14
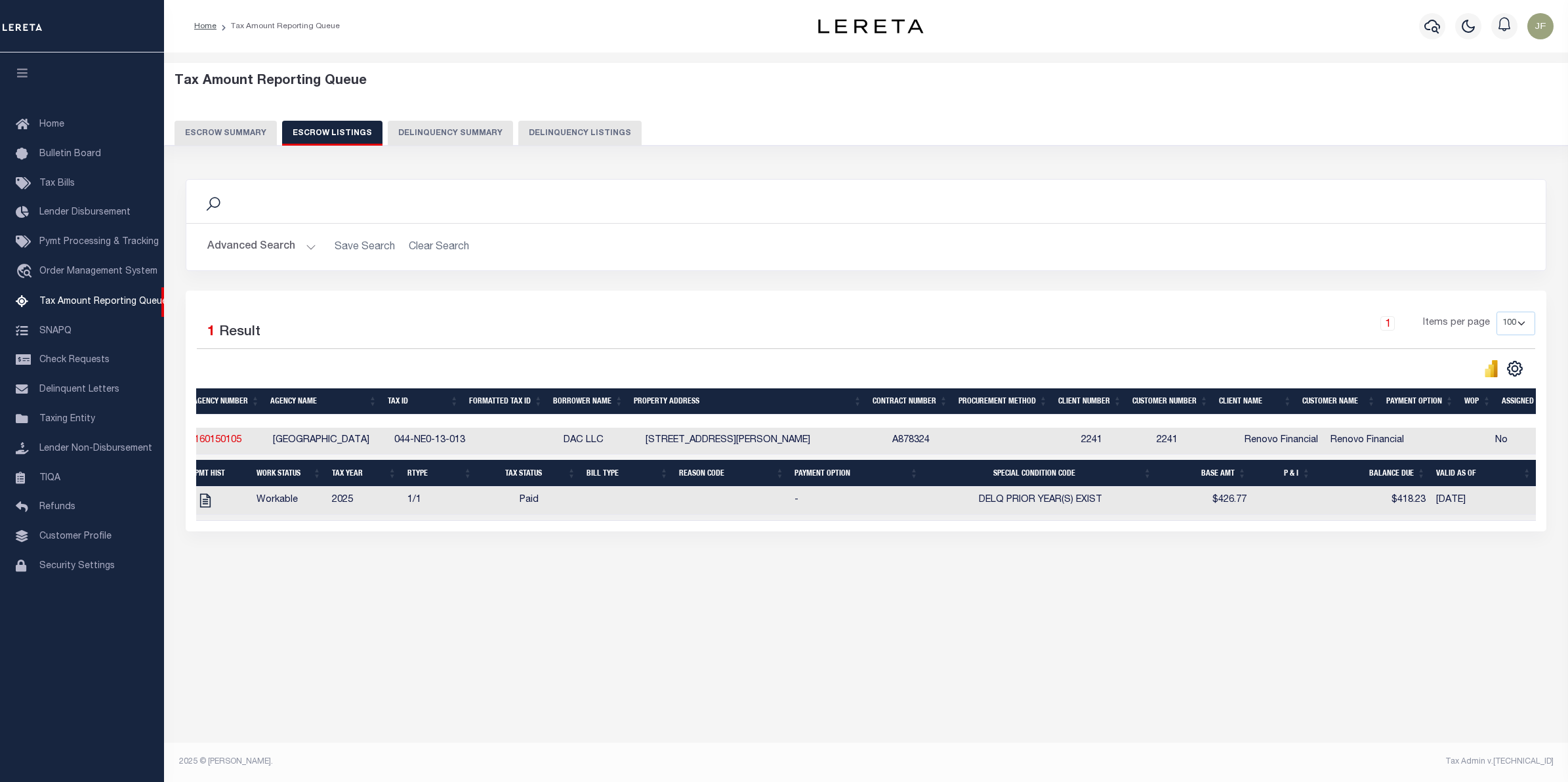
scroll to position [0, 194]
